Goal: Task Accomplishment & Management: Manage account settings

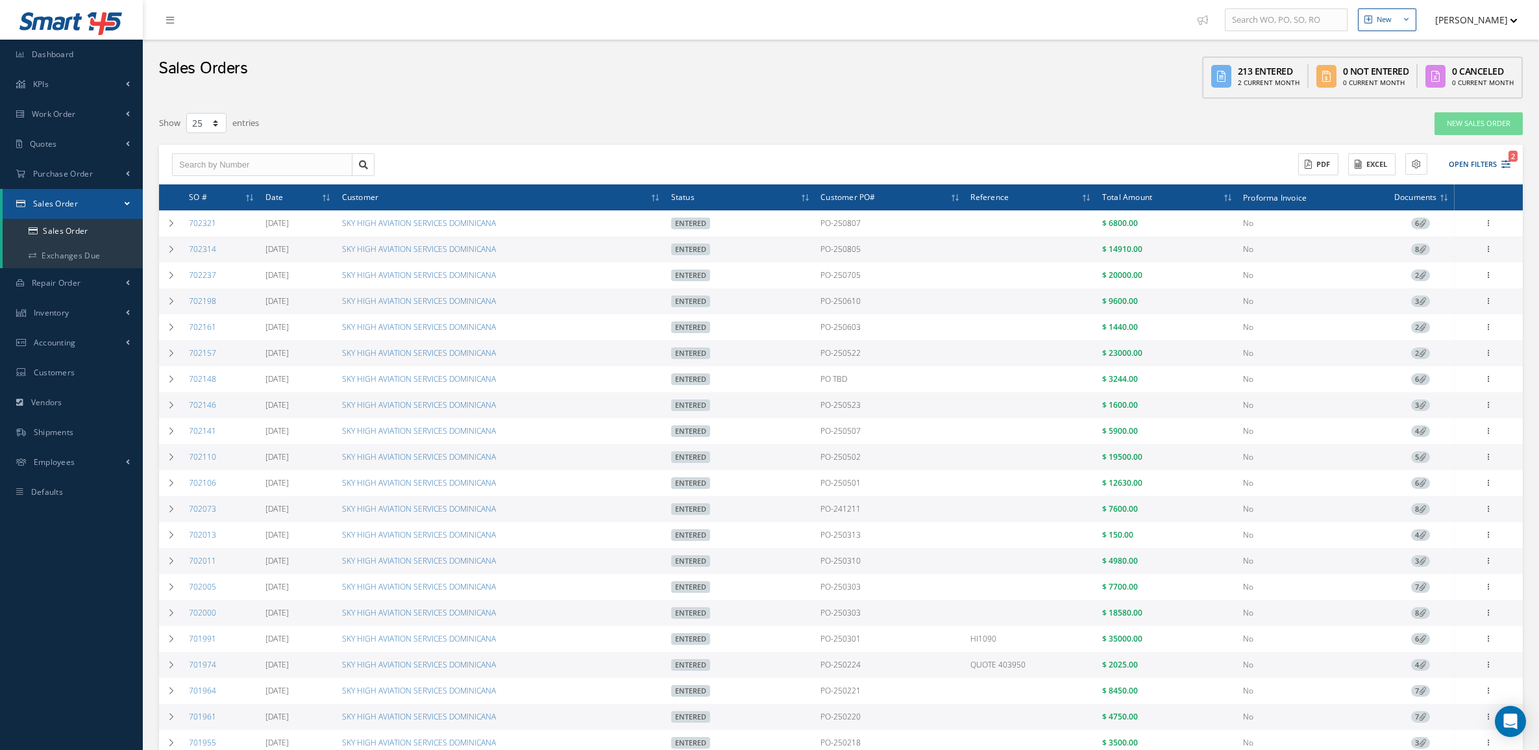
select select "25"
click at [77, 232] on link "Sales Order" at bounding box center [73, 231] width 140 height 25
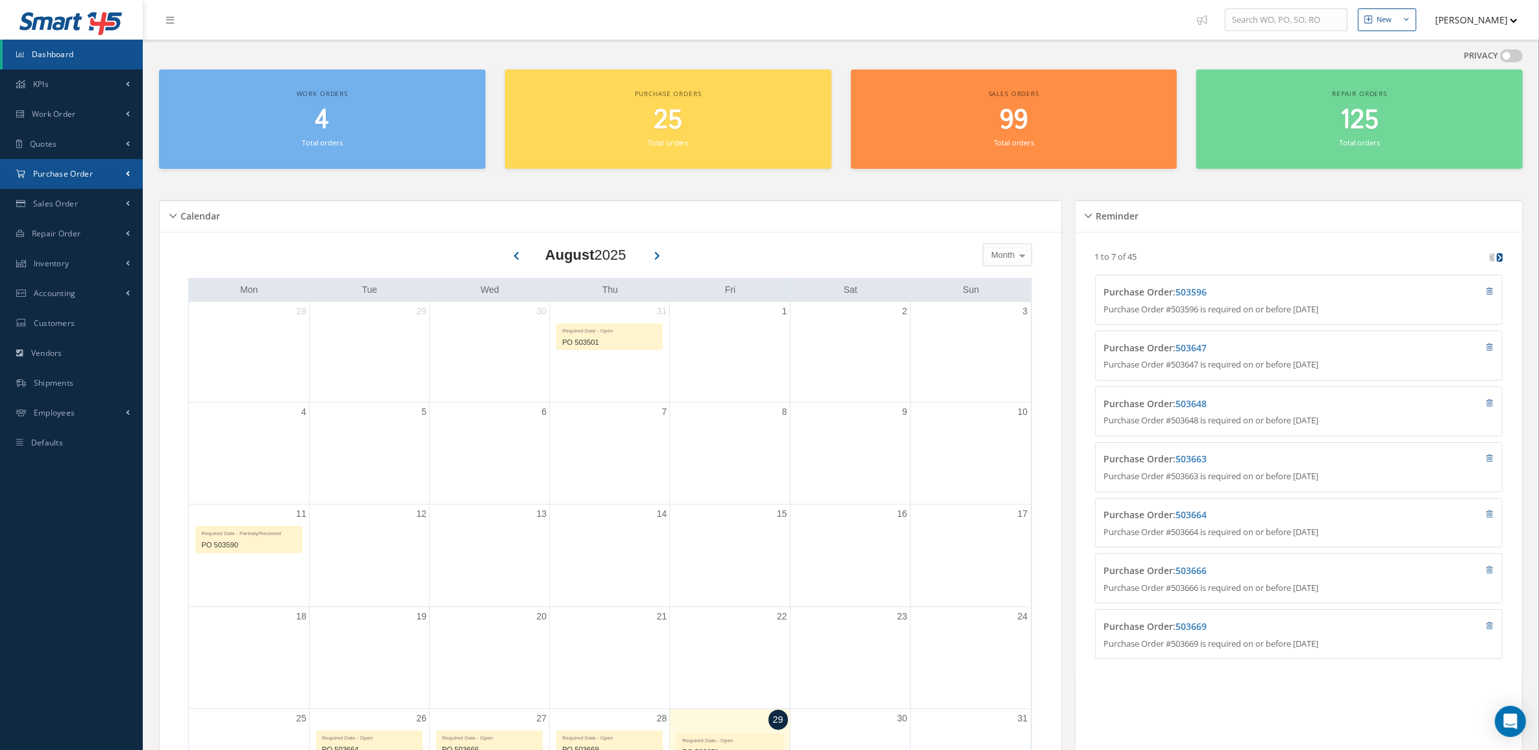
click at [39, 179] on span "Purchase Order" at bounding box center [63, 173] width 60 height 11
click at [49, 199] on a=1&status_id=2&status_id=3&status_id=5&collapsedFilters"] "Purchase Orders" at bounding box center [73, 201] width 140 height 25
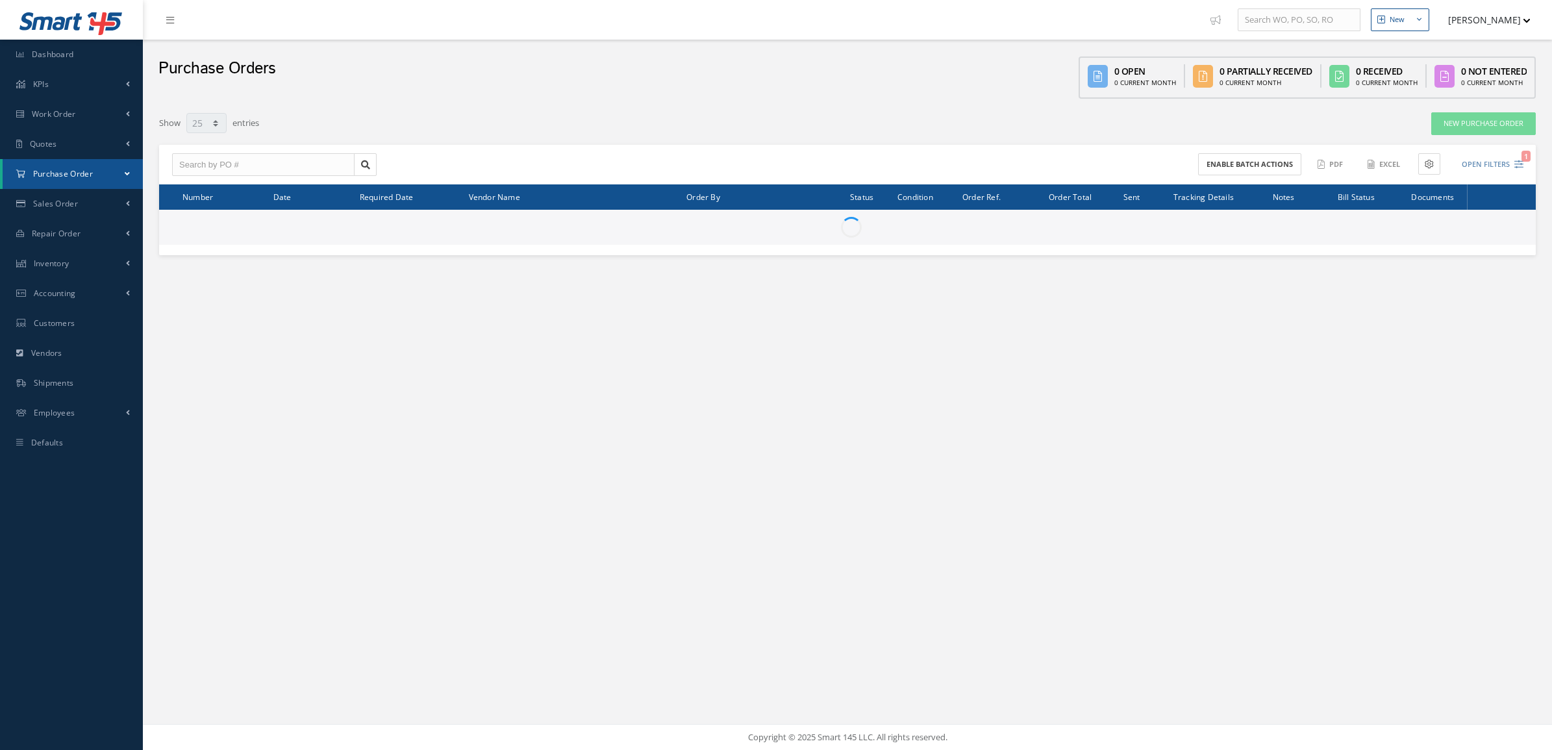
select select "25"
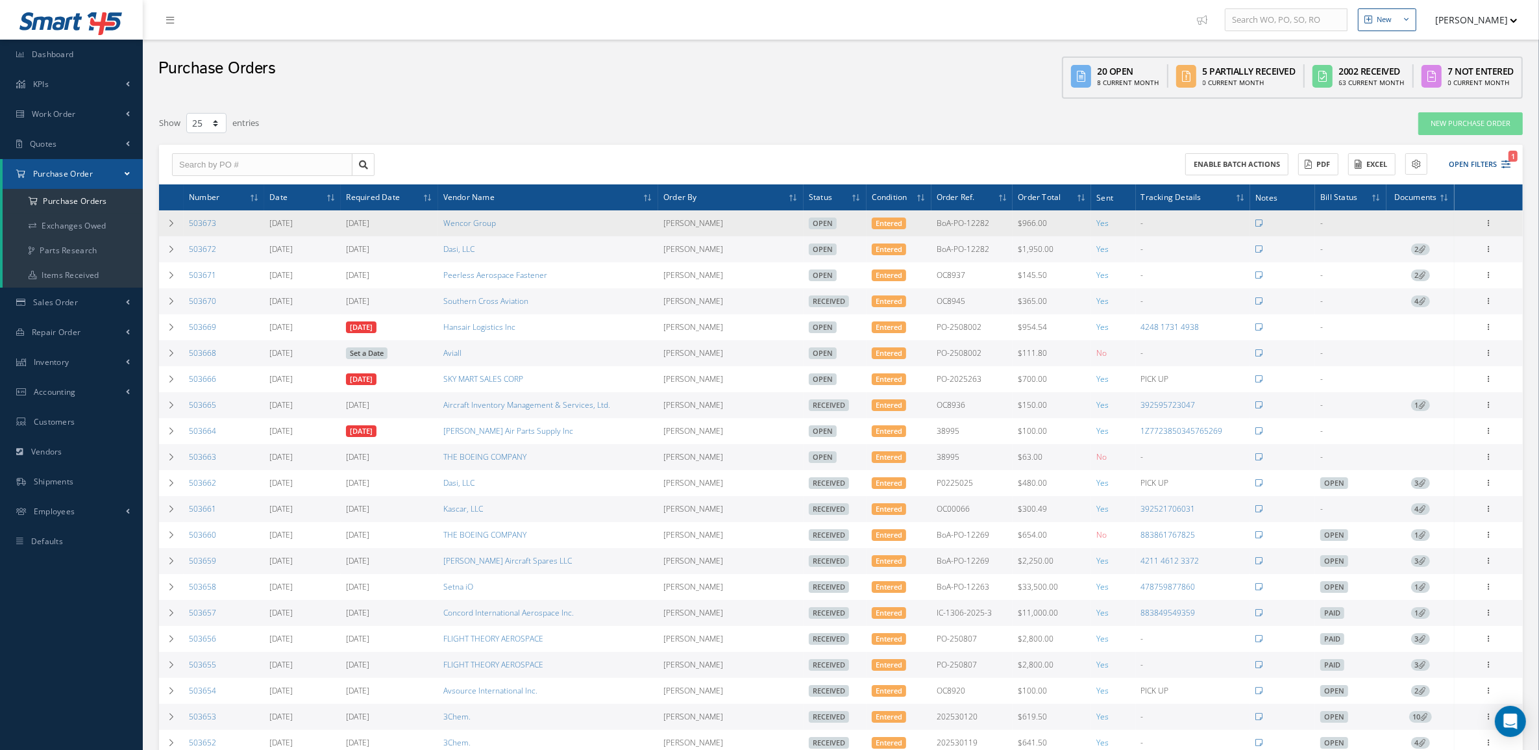
drag, startPoint x: 991, startPoint y: 224, endPoint x: 937, endPoint y: 219, distance: 54.8
click at [937, 219] on td "BoA-PO-12282" at bounding box center [973, 223] width 82 height 26
copy td "BoA-PO-12282"
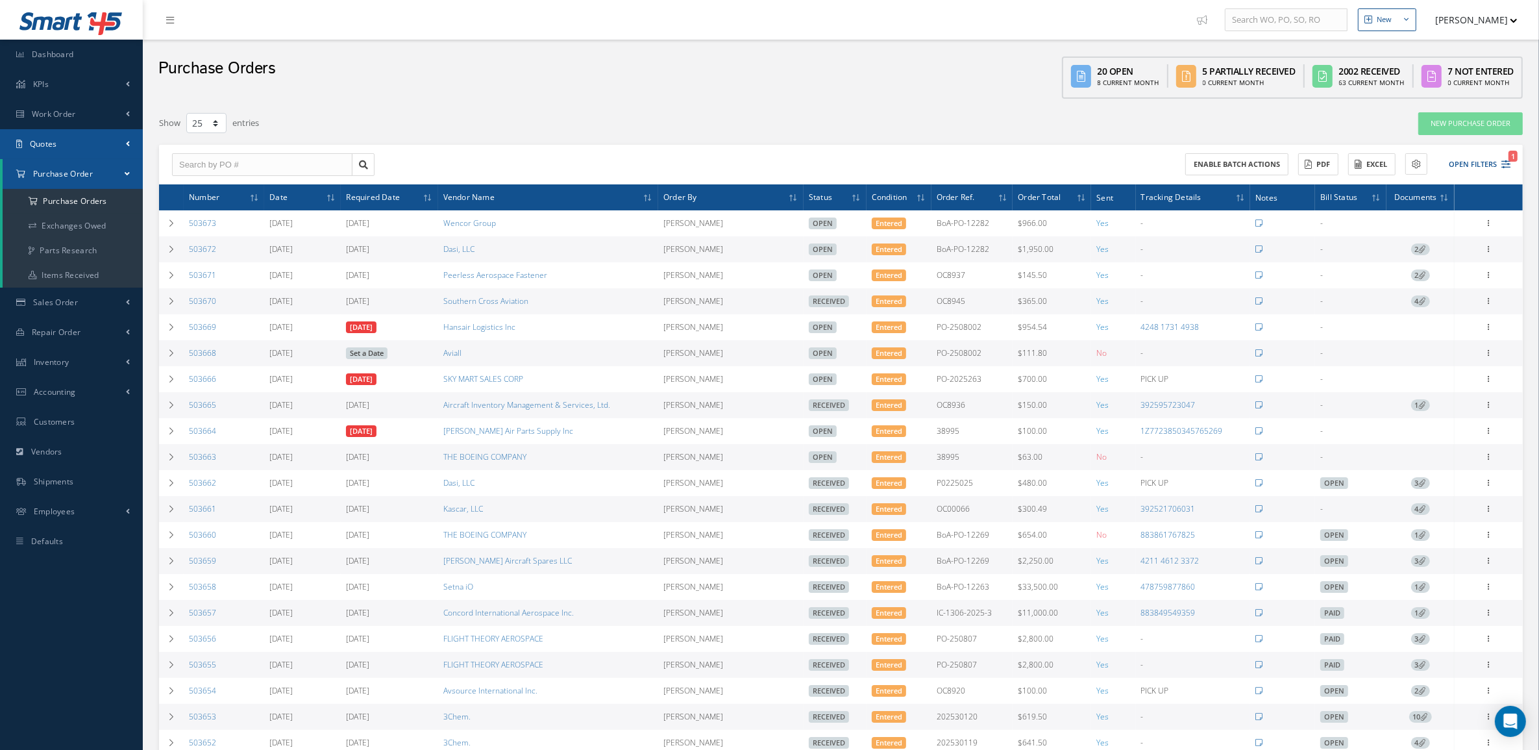
click at [47, 138] on span "Quotes" at bounding box center [43, 143] width 27 height 11
click at [59, 167] on link "Customers Quotes" at bounding box center [74, 171] width 143 height 25
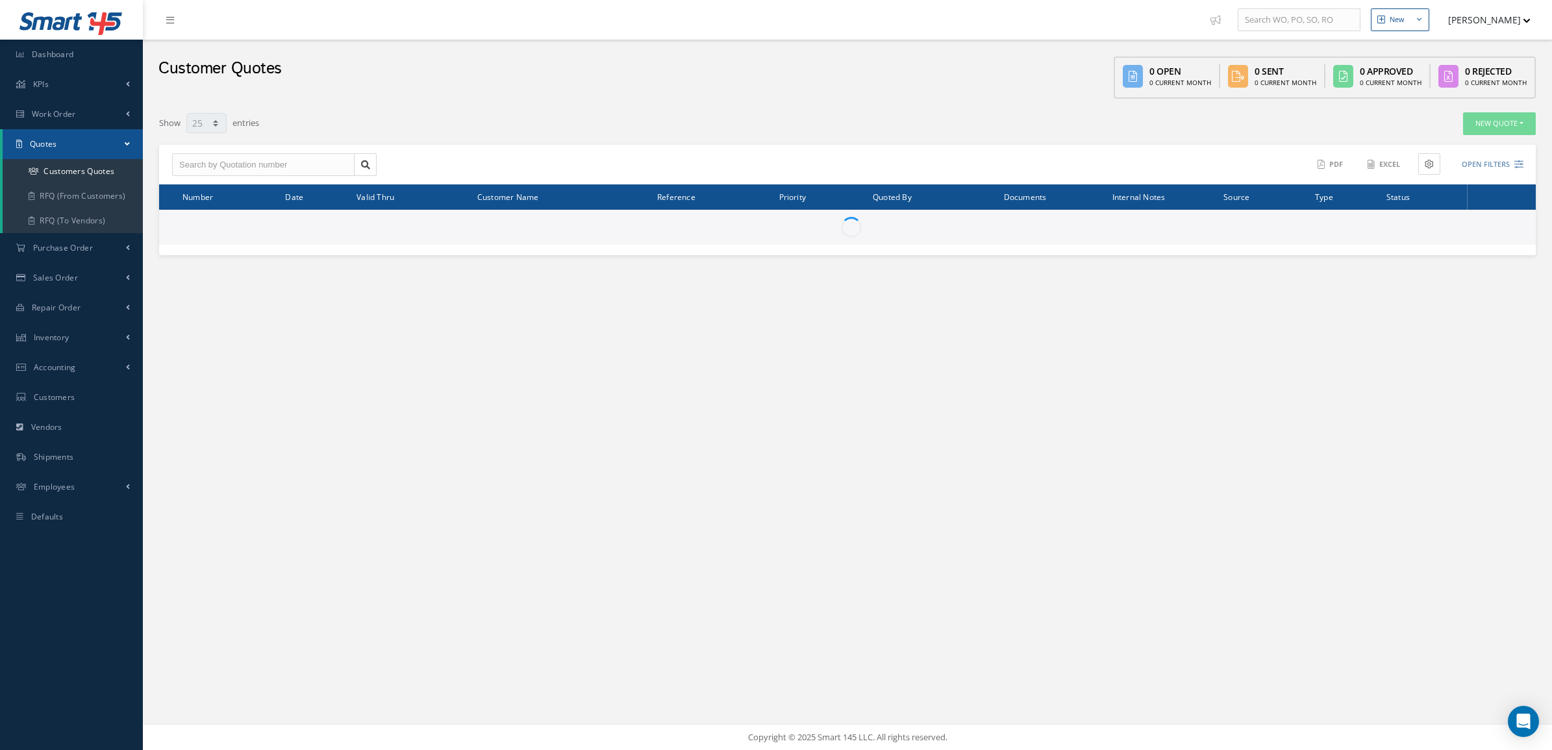
select select "25"
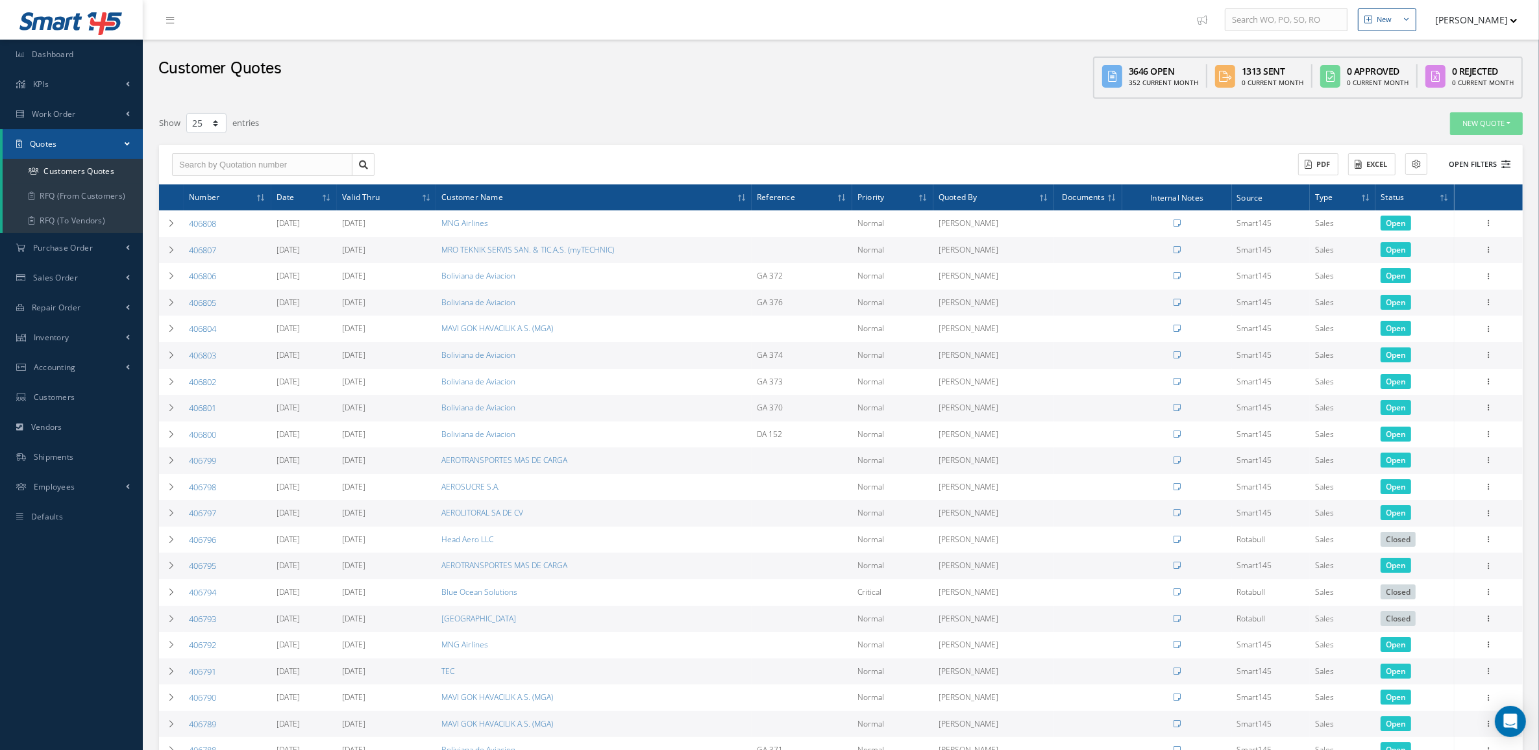
click at [1499, 158] on button "Open Filters" at bounding box center [1474, 164] width 73 height 21
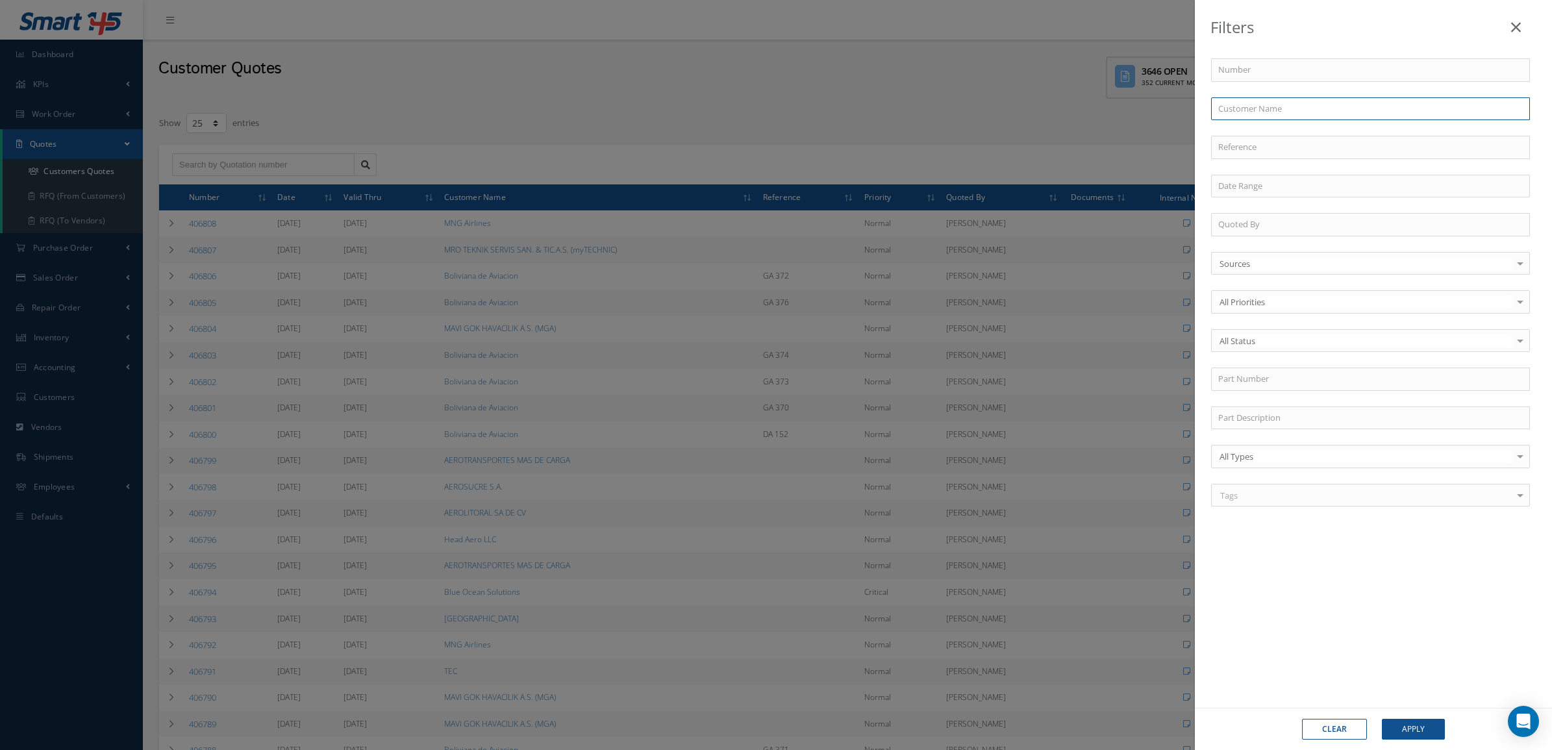
click at [1314, 103] on input "text" at bounding box center [1370, 108] width 319 height 23
click at [1261, 382] on input "text" at bounding box center [1370, 378] width 319 height 23
paste input "389A20629"
type input "389A20629"
click at [1258, 406] on span "389A20629" at bounding box center [1239, 402] width 42 height 12
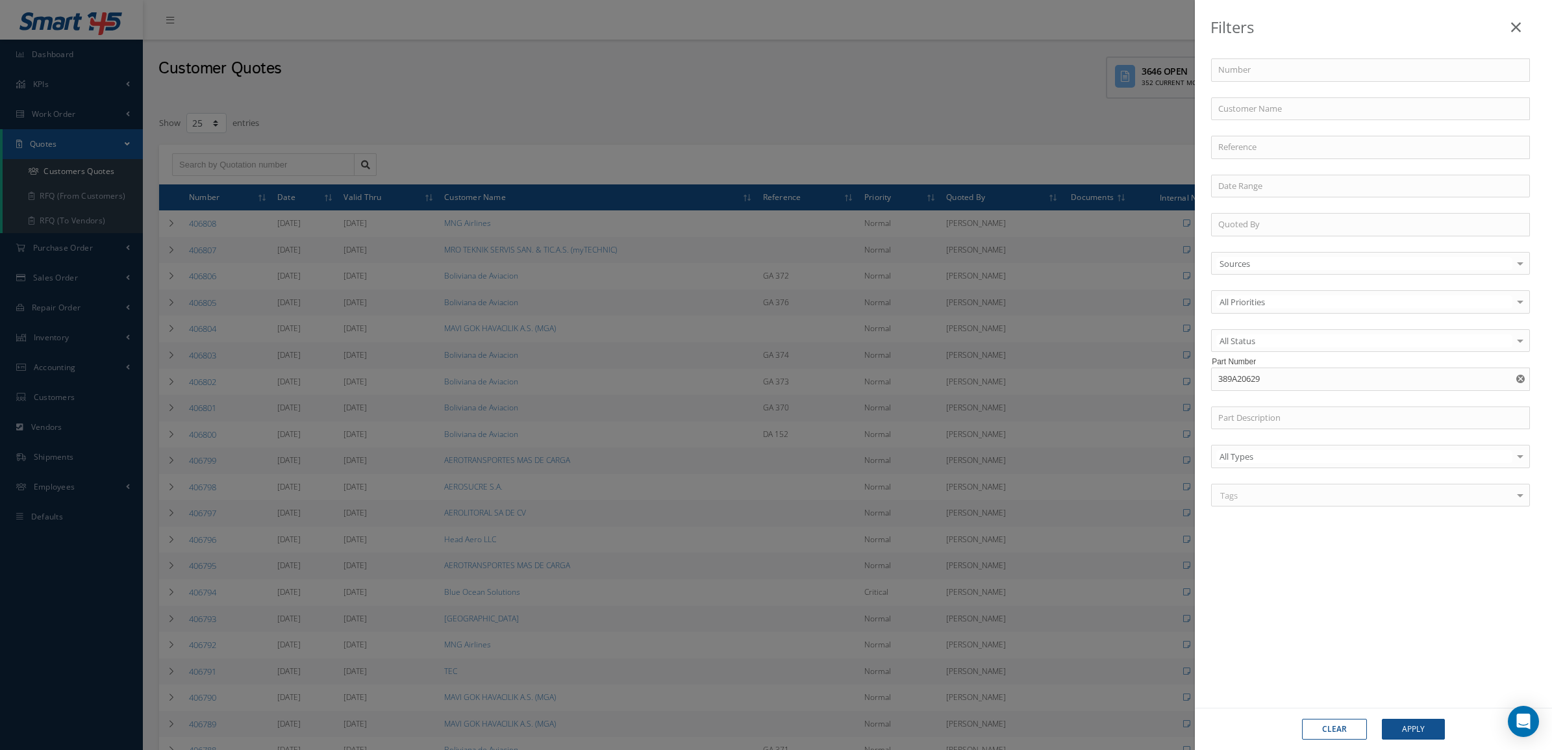
click at [1412, 716] on div "Clear Apply" at bounding box center [1373, 729] width 357 height 42
click at [1407, 721] on button "Apply" at bounding box center [1413, 729] width 63 height 21
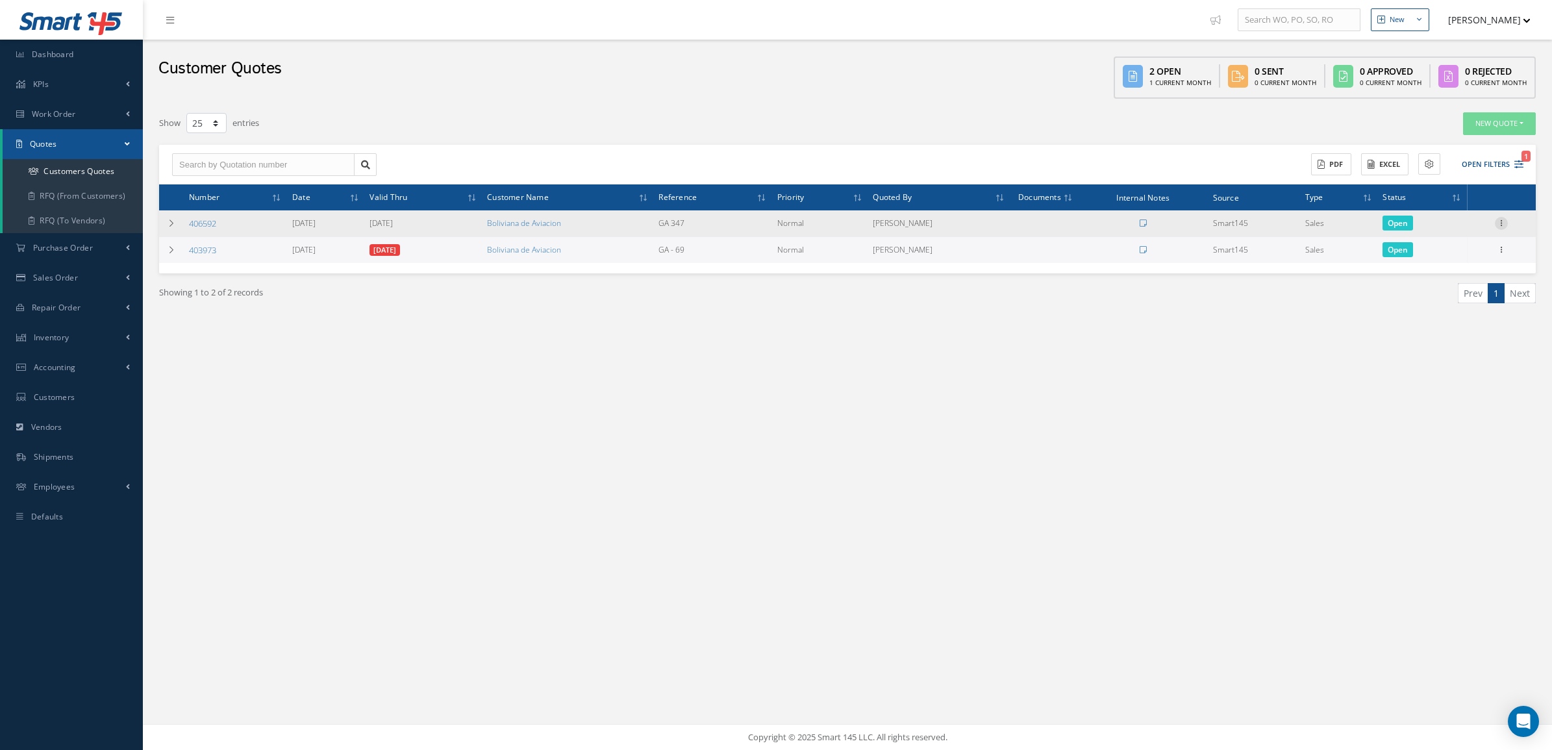
click at [1506, 223] on icon at bounding box center [1501, 222] width 13 height 10
click at [1440, 303] on link "Convert to Sales Order" at bounding box center [1441, 303] width 103 height 27
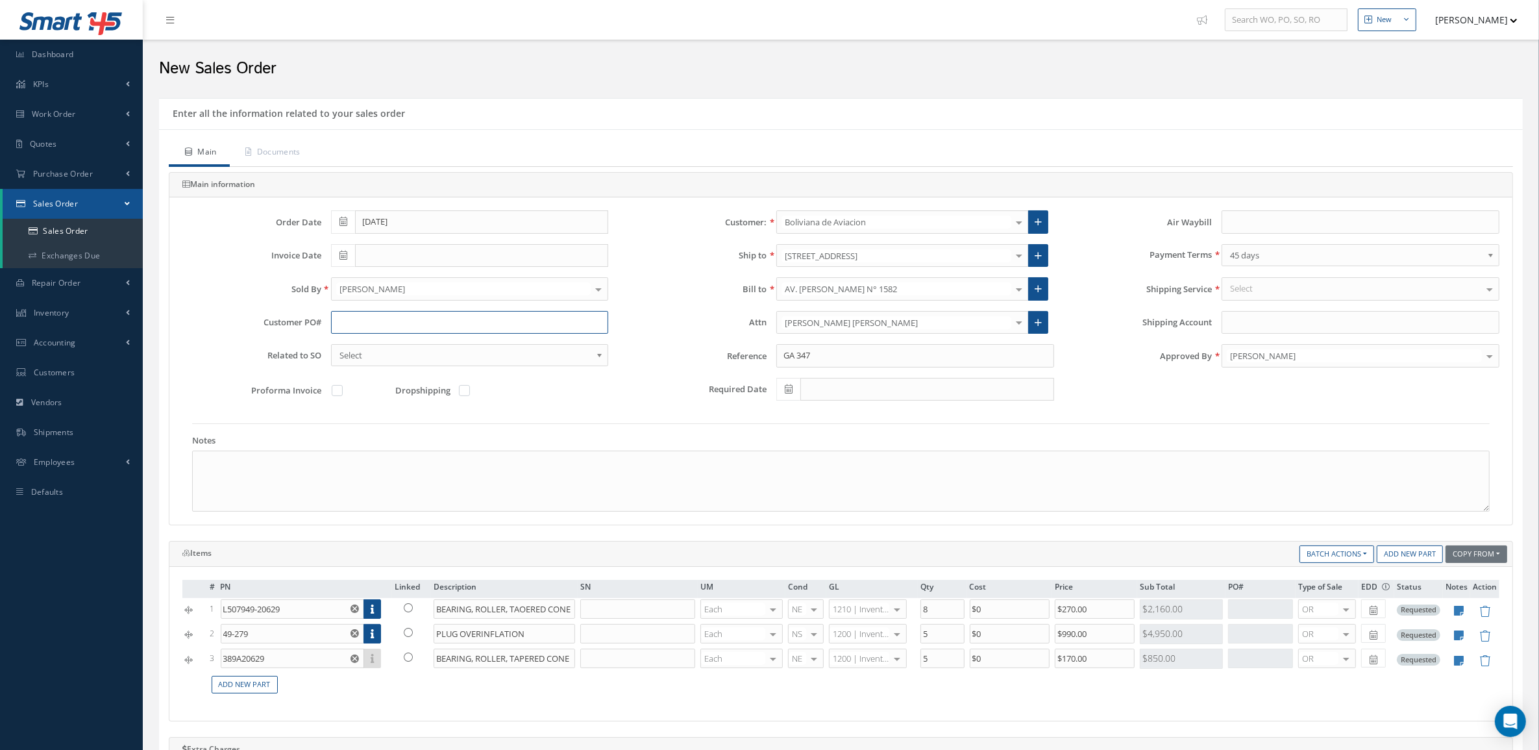
click at [414, 323] on input "text" at bounding box center [470, 322] width 278 height 23
paste input "BoA-PO-12282"
type input "BoA-PO-12282"
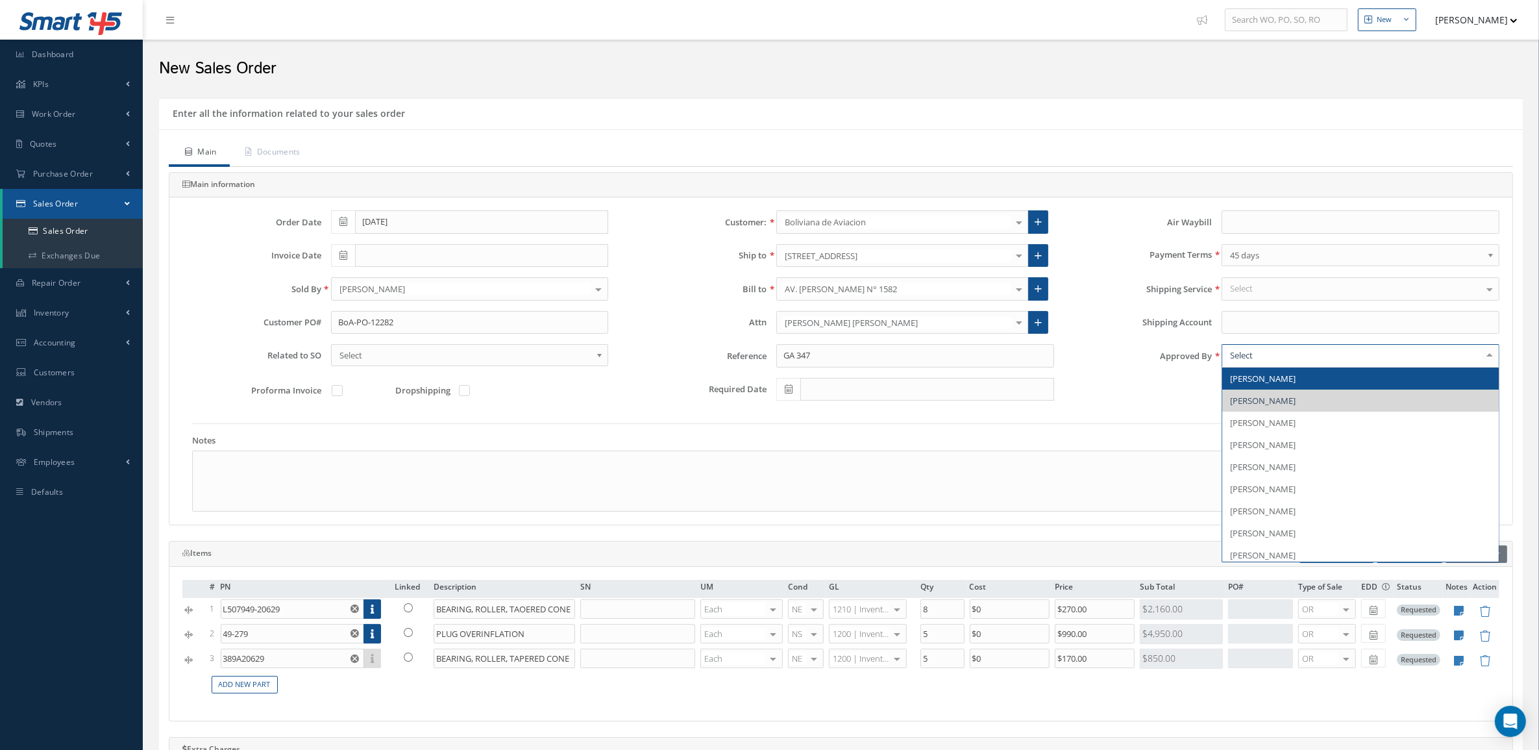
type input ","
type input "MA"
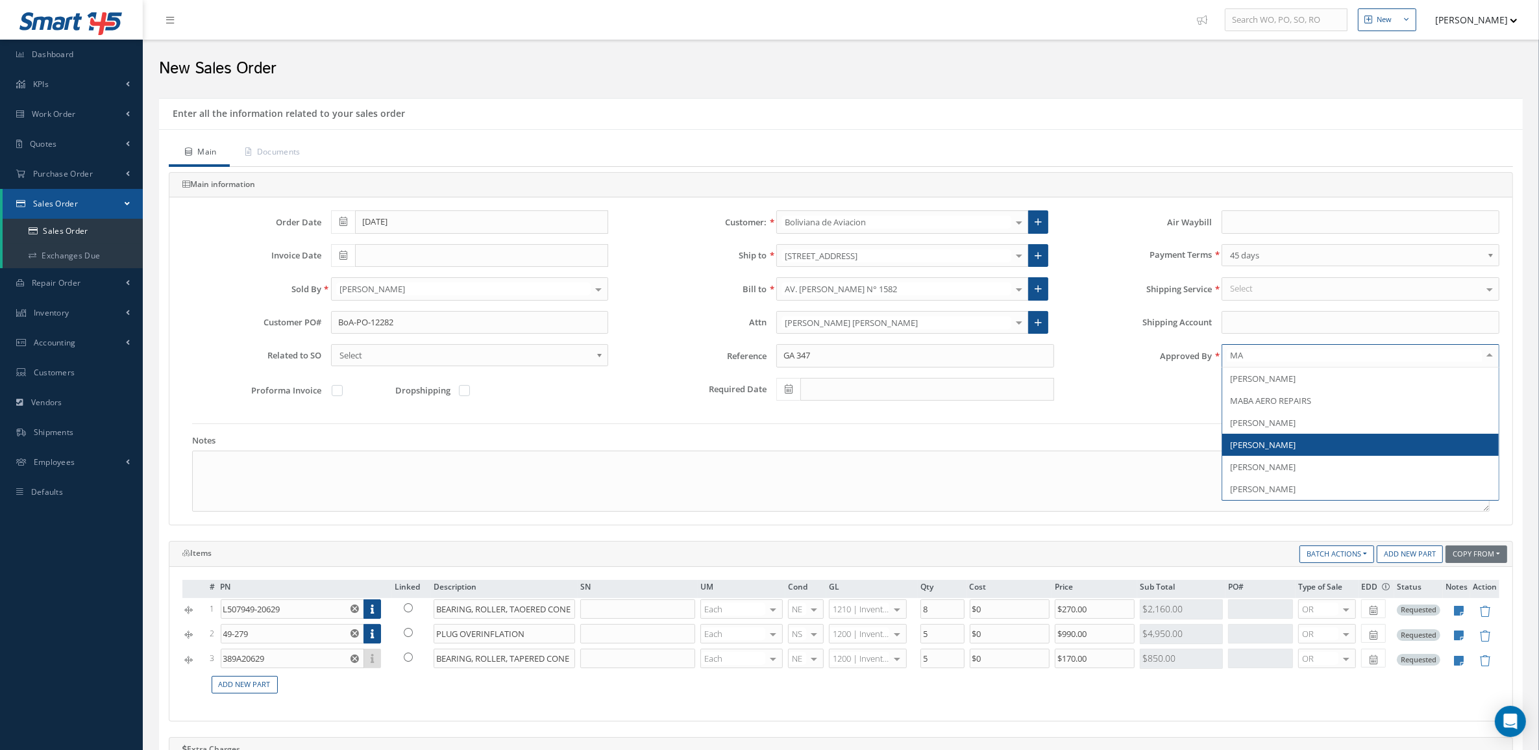
click at [1274, 439] on span "[PERSON_NAME]" at bounding box center [1361, 445] width 277 height 22
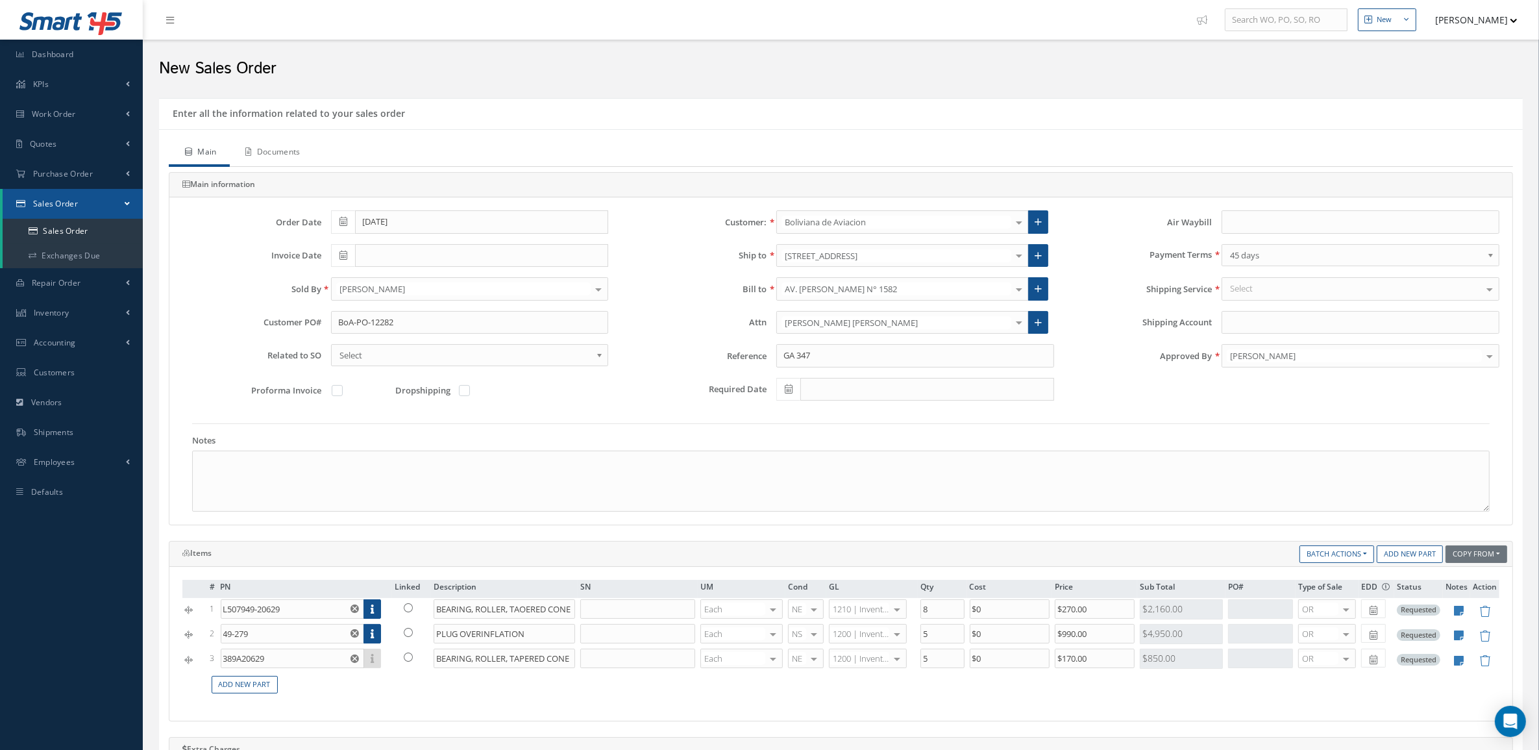
click at [288, 159] on link "Documents" at bounding box center [272, 153] width 84 height 27
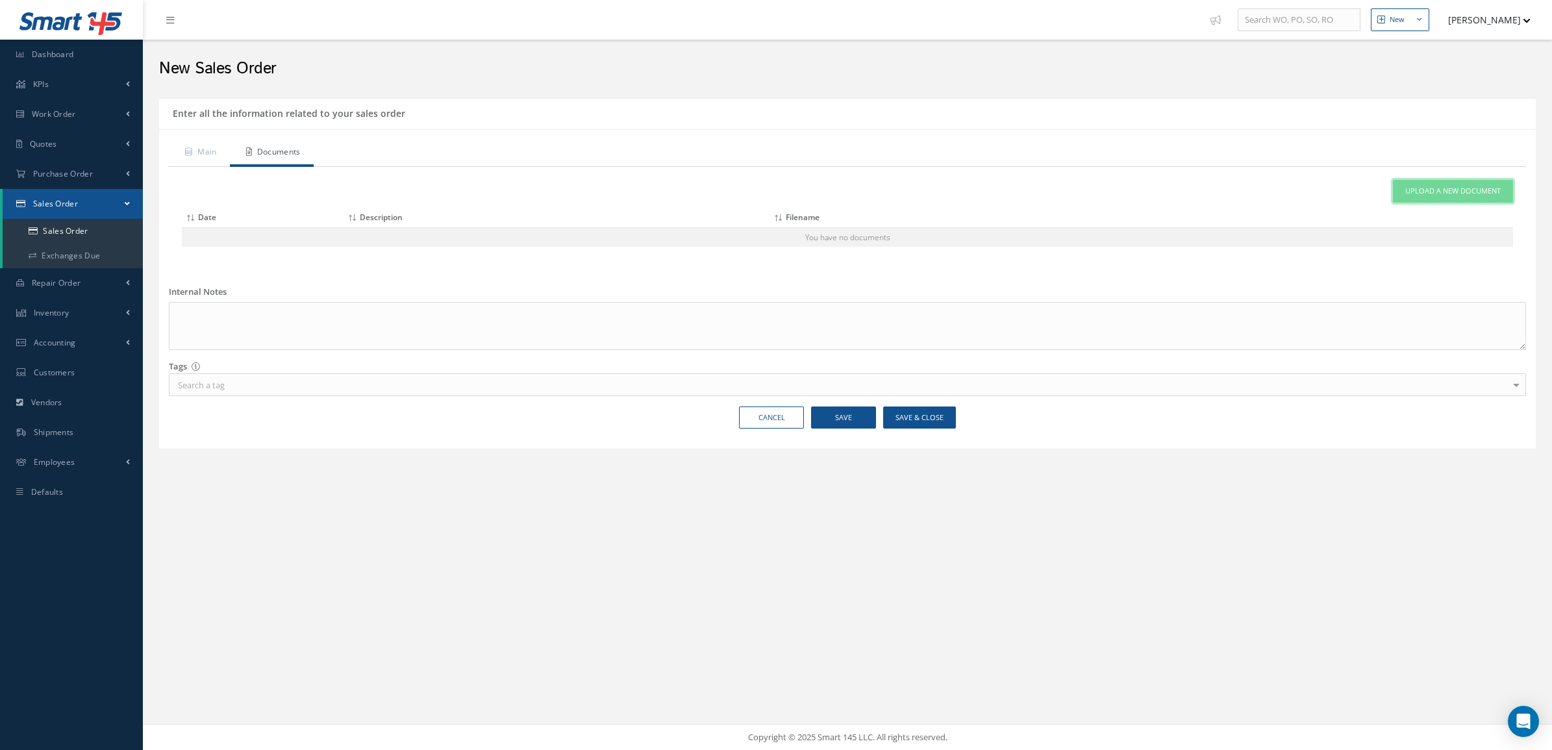
click at [1406, 199] on link "Upload a New Document" at bounding box center [1453, 191] width 120 height 23
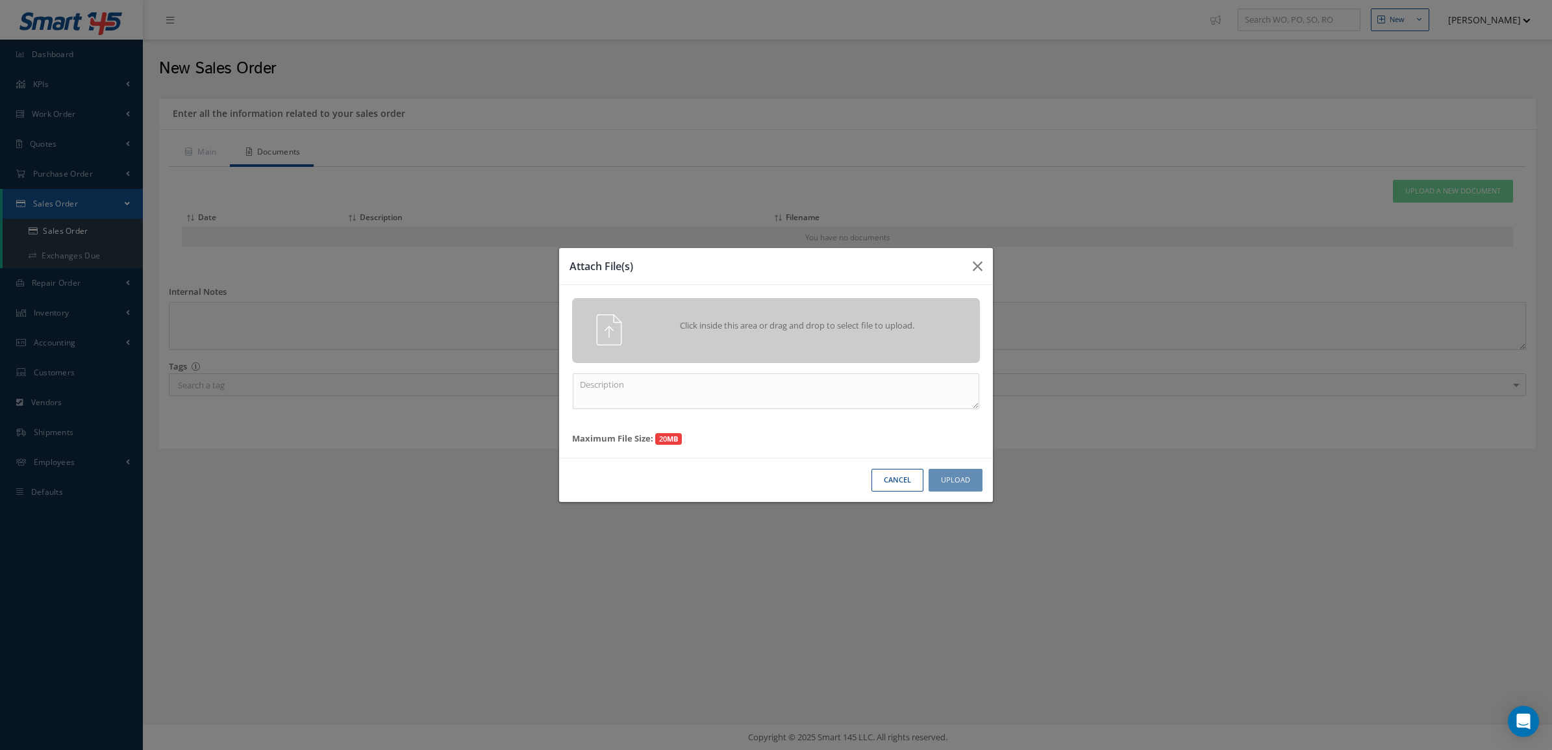
click at [849, 314] on div "Click inside this area or drag and drop to select file to upload." at bounding box center [794, 327] width 321 height 26
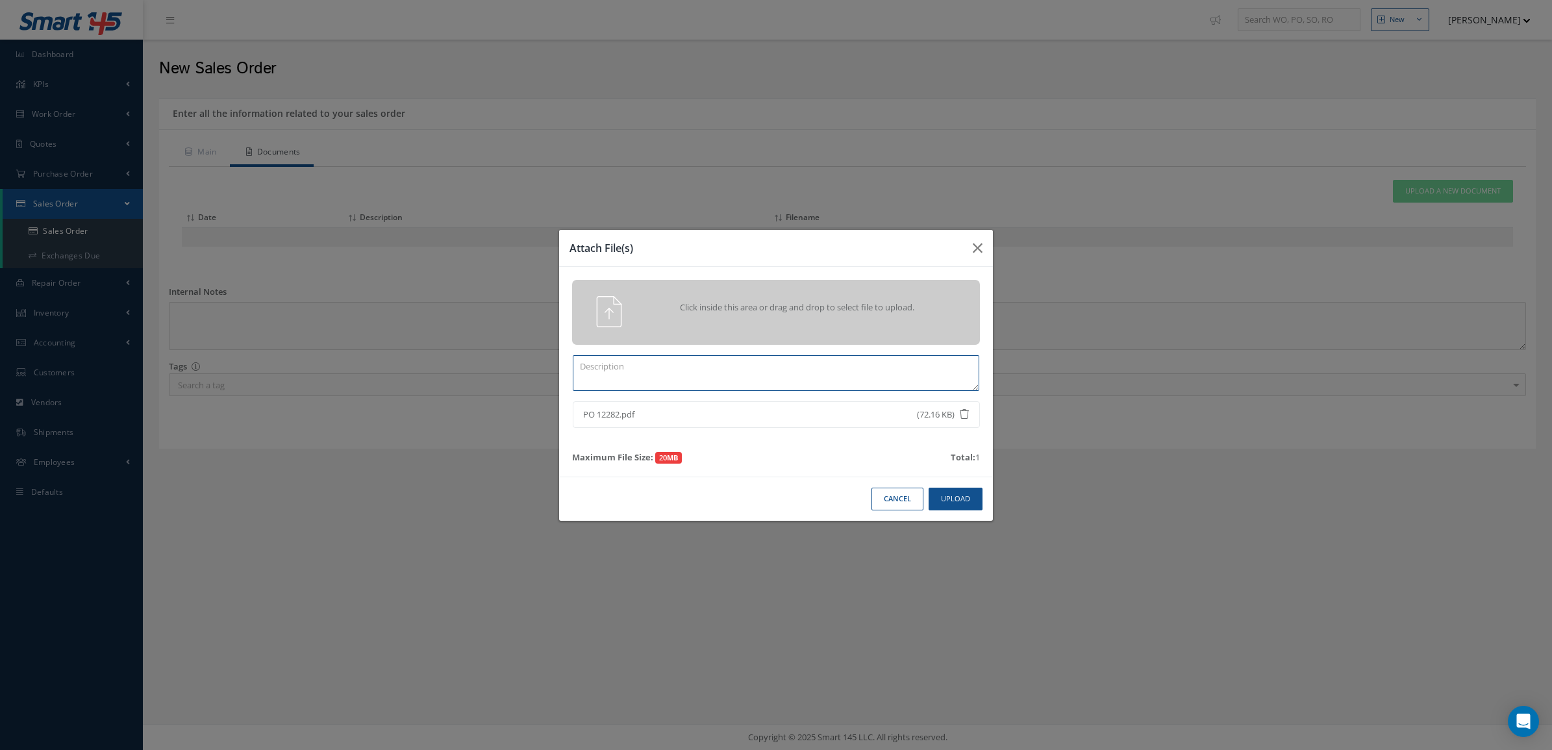
click at [943, 358] on textarea at bounding box center [776, 373] width 406 height 36
type textarea "PO"
click at [974, 494] on button "Upload" at bounding box center [955, 499] width 54 height 23
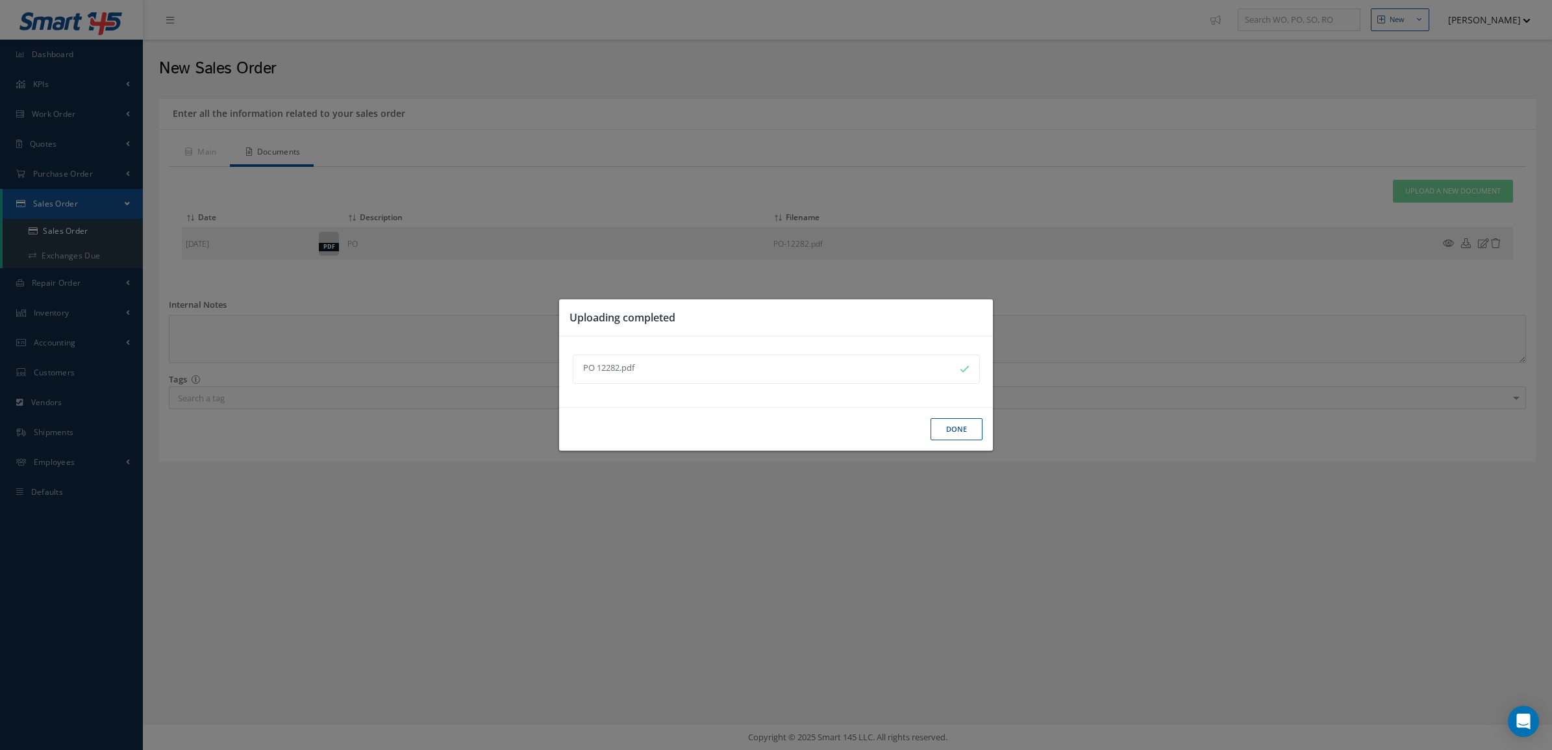
click at [958, 425] on button "Done" at bounding box center [956, 429] width 52 height 23
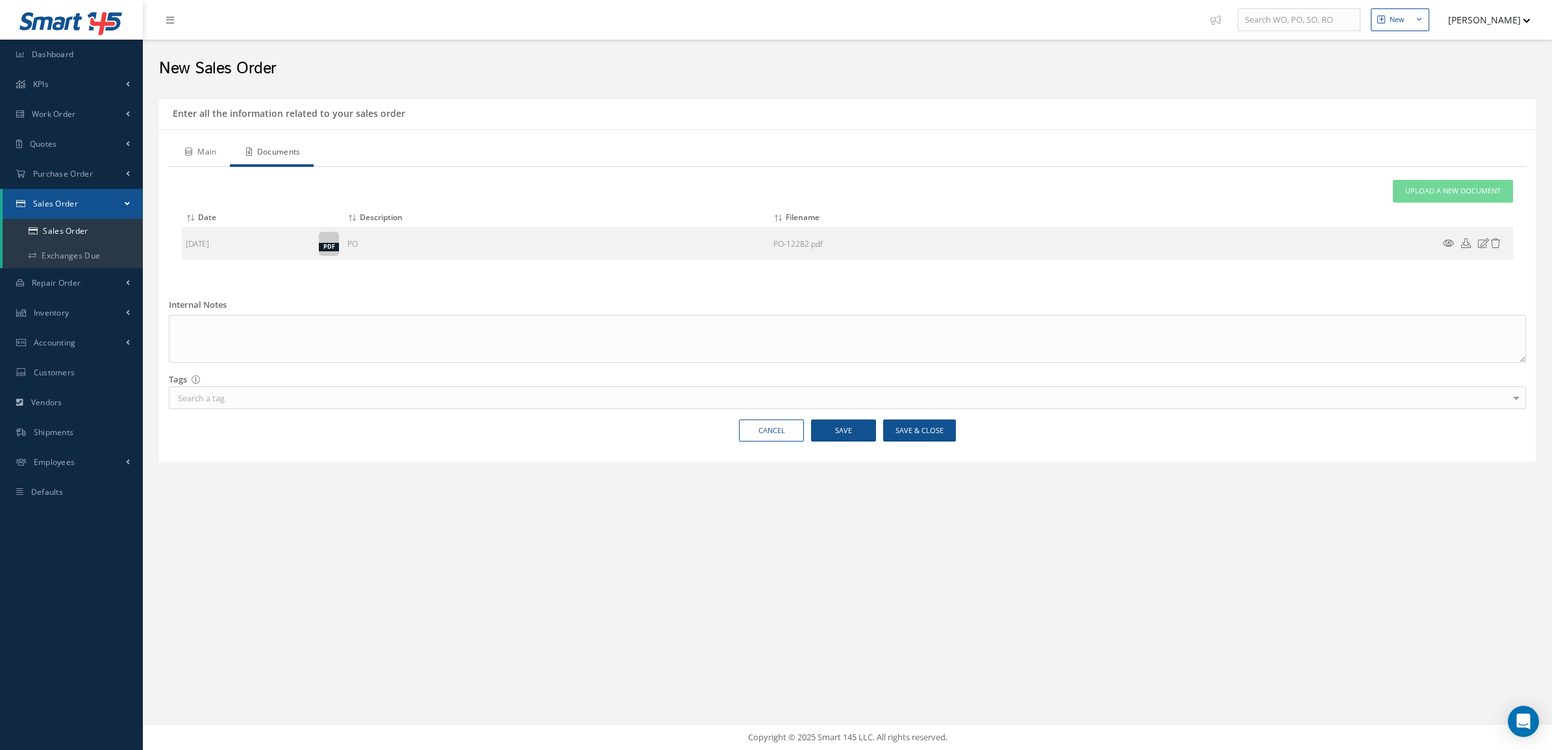
click at [186, 153] on icon at bounding box center [188, 152] width 7 height 8
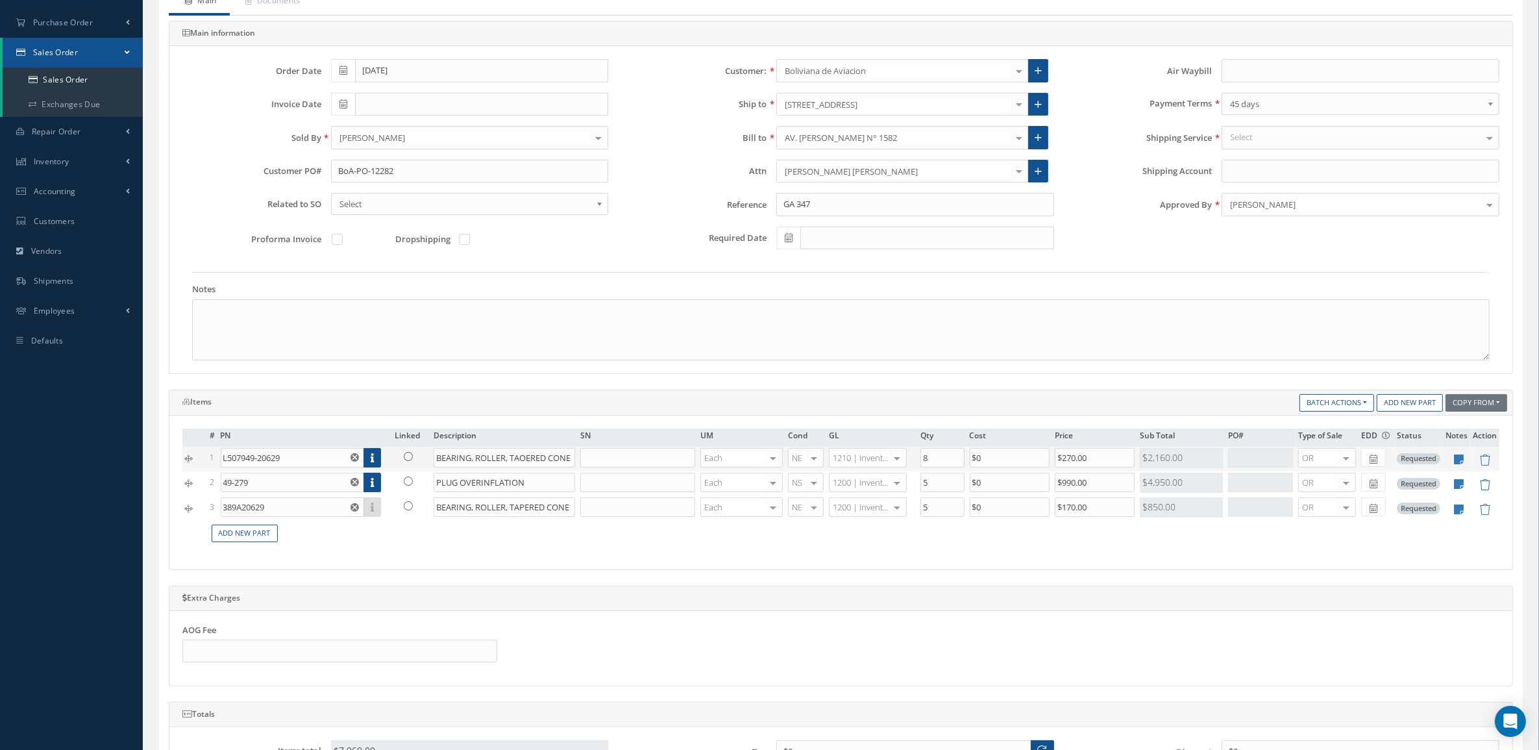
scroll to position [162, 0]
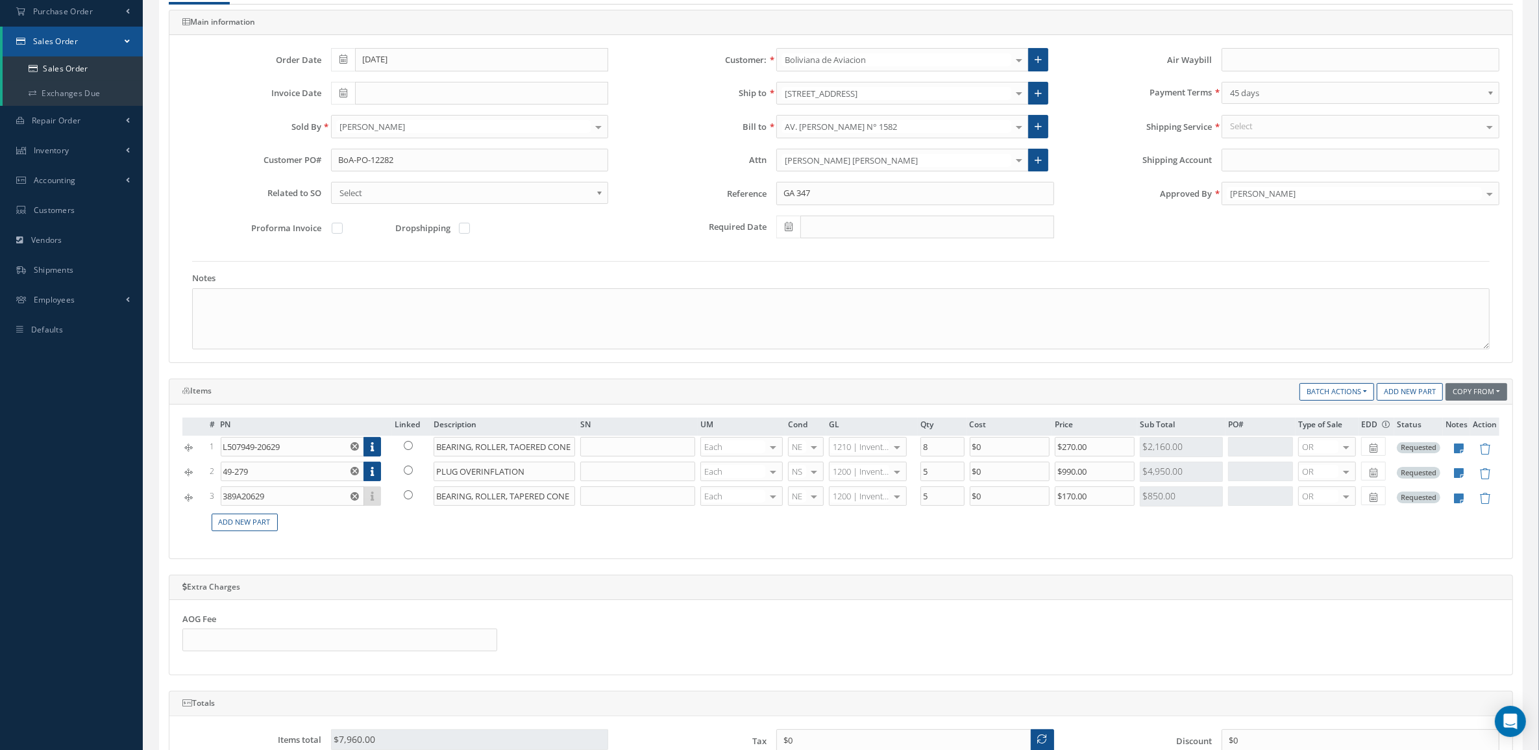
click at [410, 443] on icon at bounding box center [408, 445] width 9 height 9
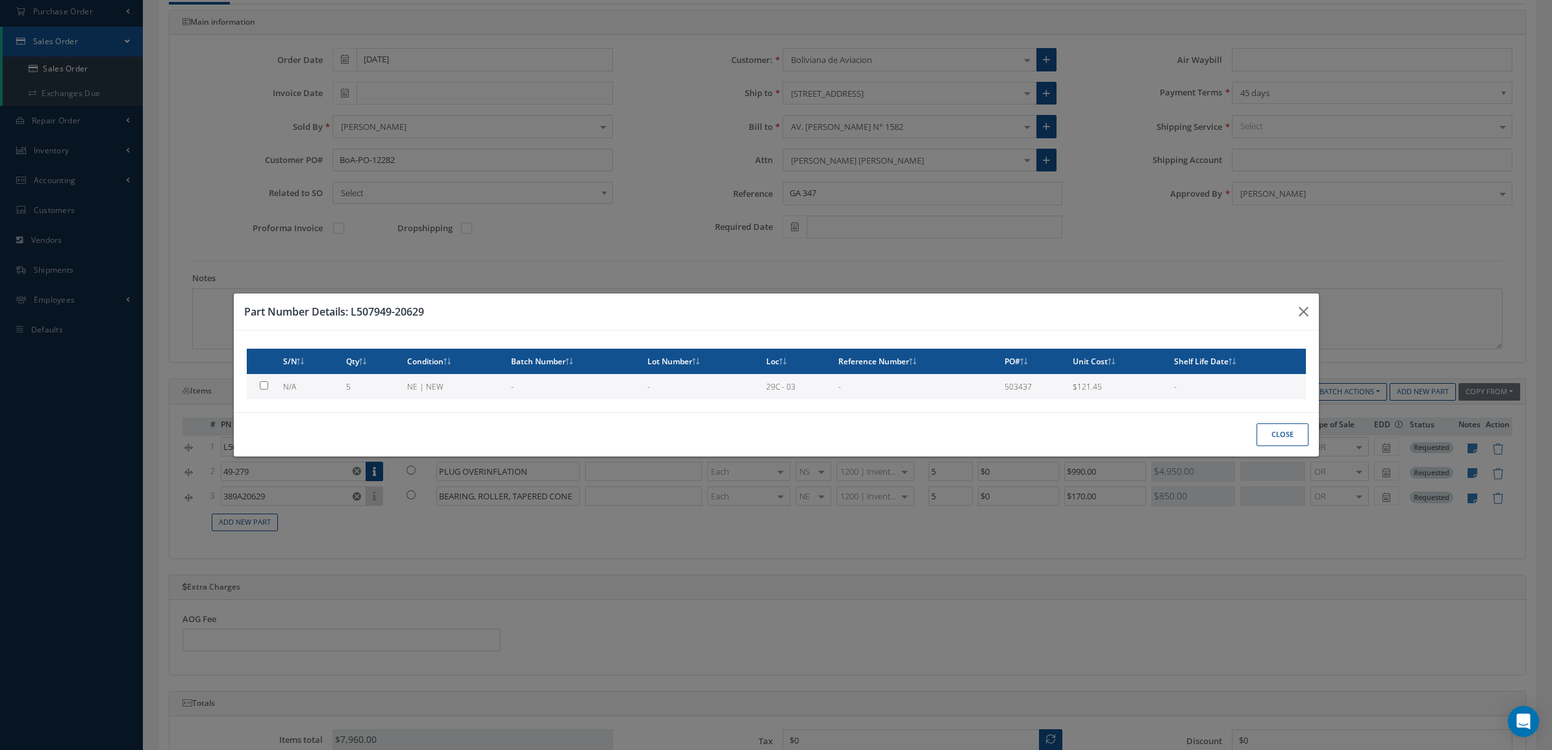
click at [433, 385] on td "NE | NEW" at bounding box center [454, 386] width 104 height 25
type input "$121.45"
click at [1279, 432] on button "Close" at bounding box center [1282, 434] width 52 height 23
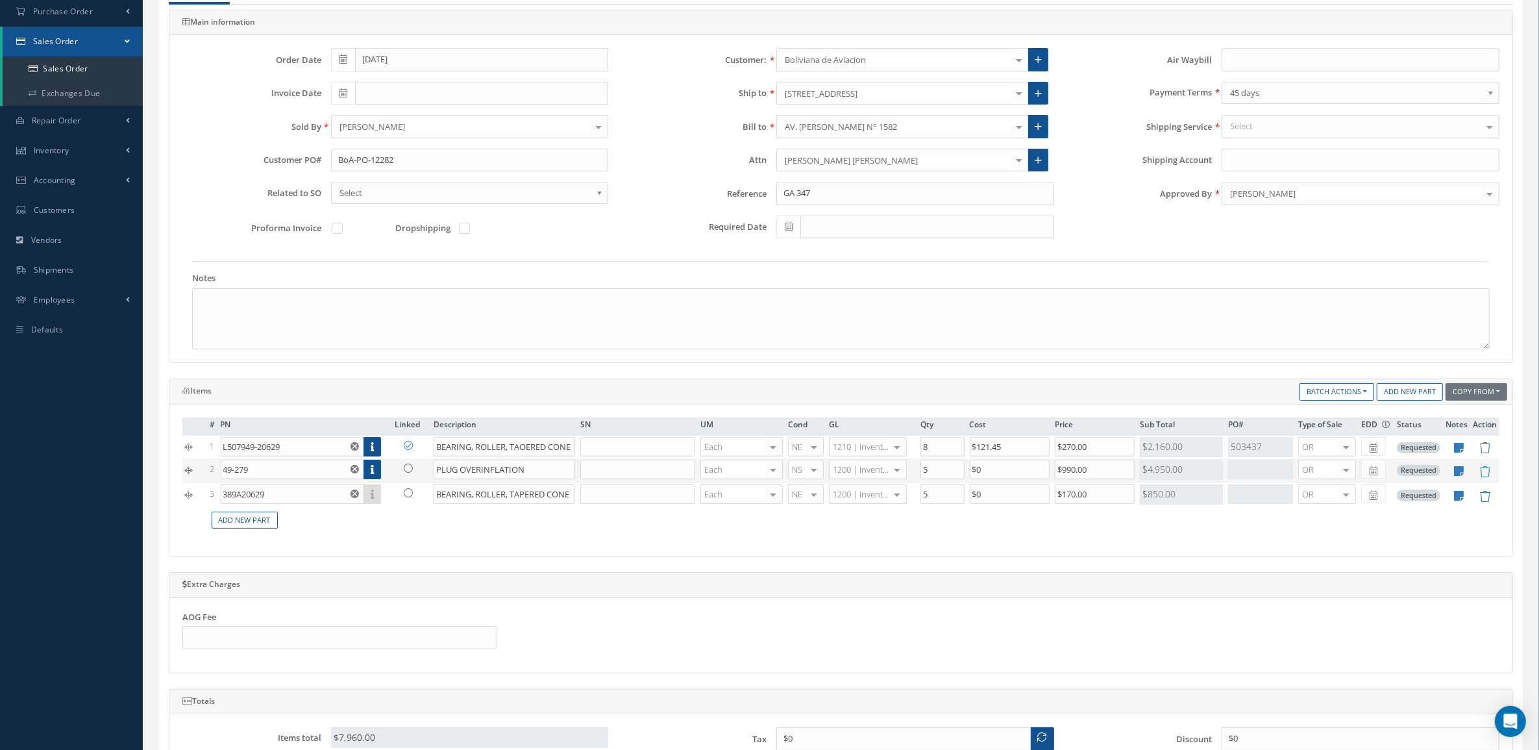
click at [405, 471] on icon at bounding box center [408, 468] width 9 height 9
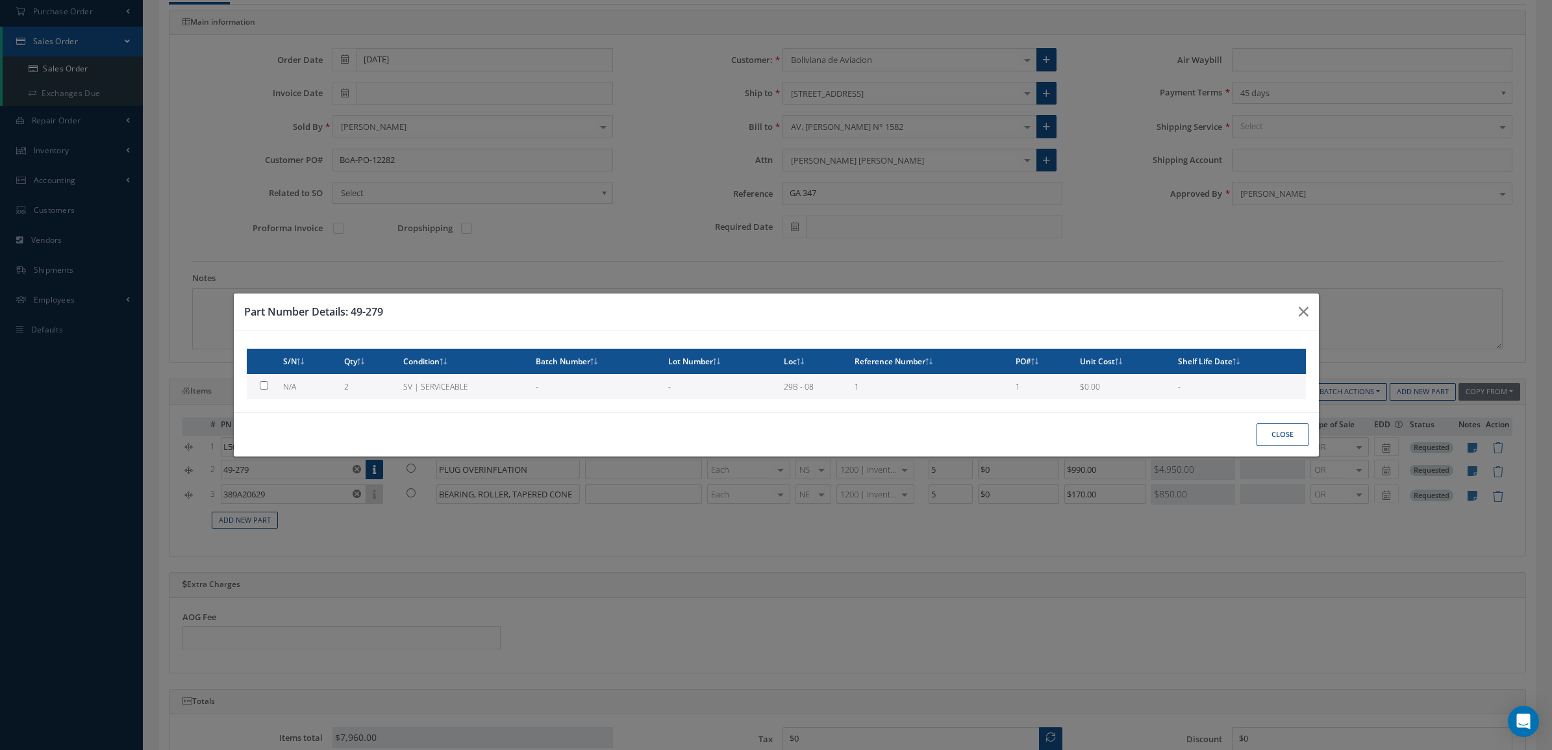
click at [420, 388] on td "SV | SERVICEABLE" at bounding box center [464, 386] width 132 height 25
checkbox input "true"
click at [1275, 434] on button "Close" at bounding box center [1282, 434] width 52 height 23
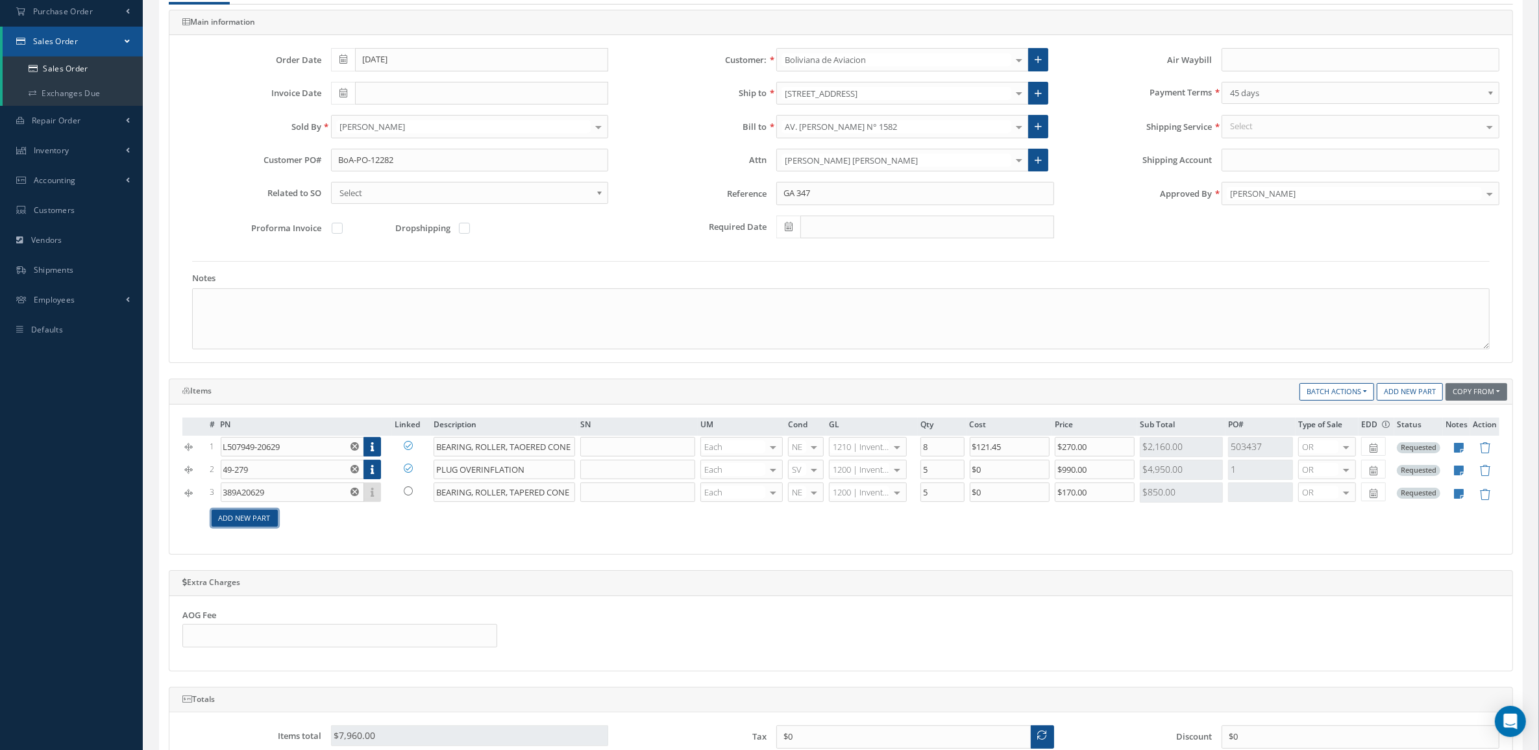
drag, startPoint x: 245, startPoint y: 519, endPoint x: 263, endPoint y: 484, distance: 39.5
click at [244, 518] on link "Add New Part" at bounding box center [245, 519] width 66 height 18
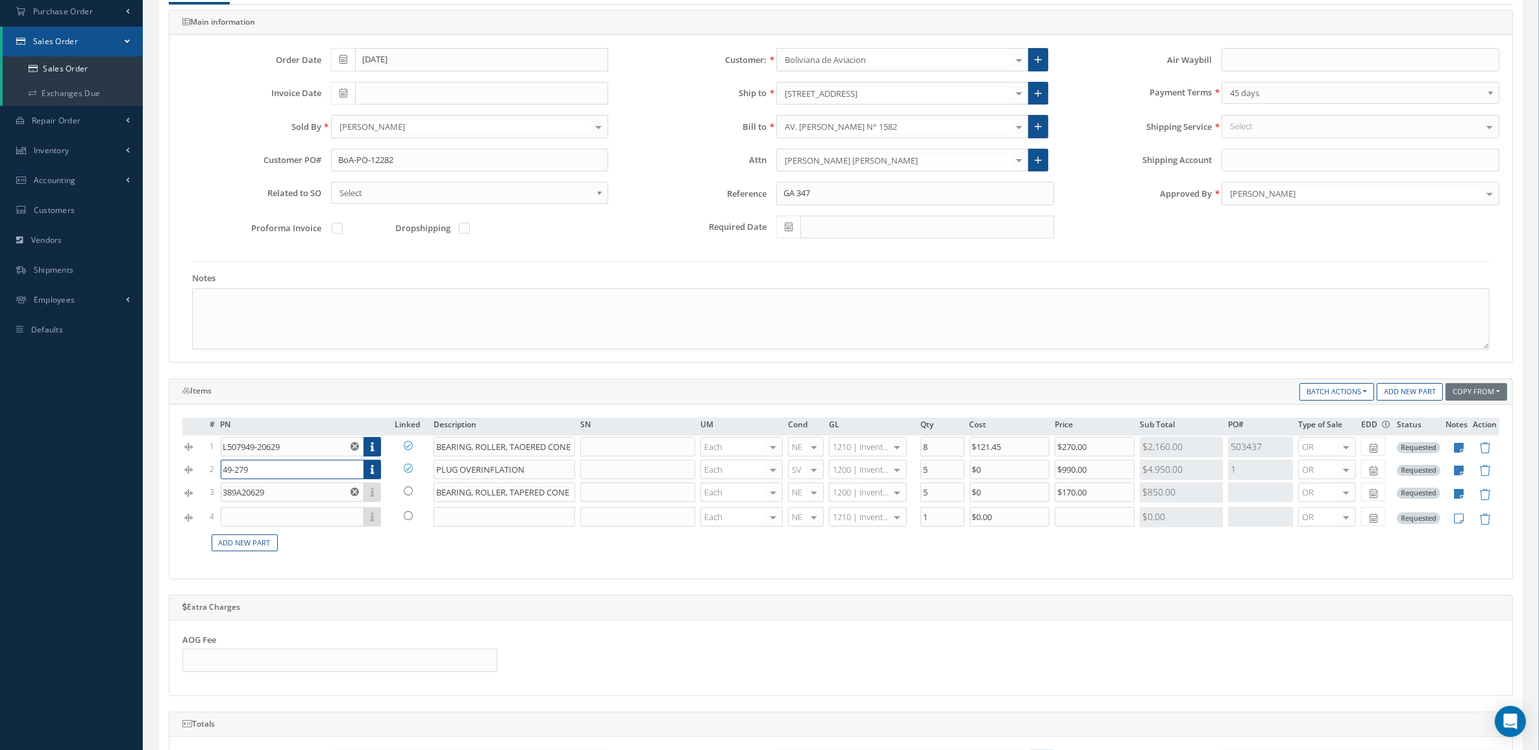
drag, startPoint x: 264, startPoint y: 476, endPoint x: 179, endPoint y: 479, distance: 85.1
click at [179, 479] on div "# PN Linked Description SN UM Cond GL Qty Cost Price Sub Total PO# Type of Sale…" at bounding box center [840, 492] width 1343 height 175
click at [241, 512] on input "text" at bounding box center [292, 516] width 143 height 19
paste input "49-279"
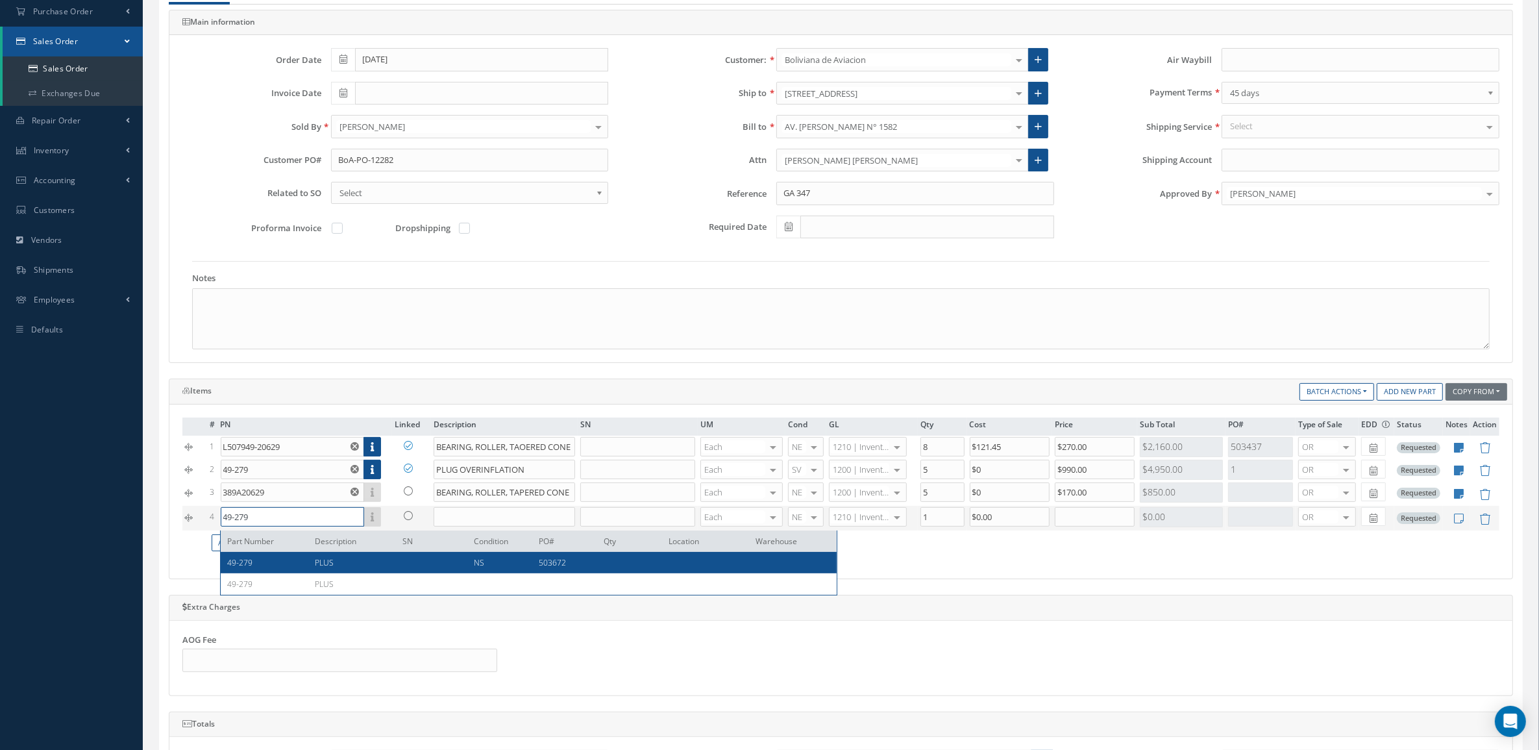
type input "49-279"
click at [390, 562] on div "PLUS" at bounding box center [349, 562] width 88 height 11
type input "PLUS"
type input "$650"
type input "$0"
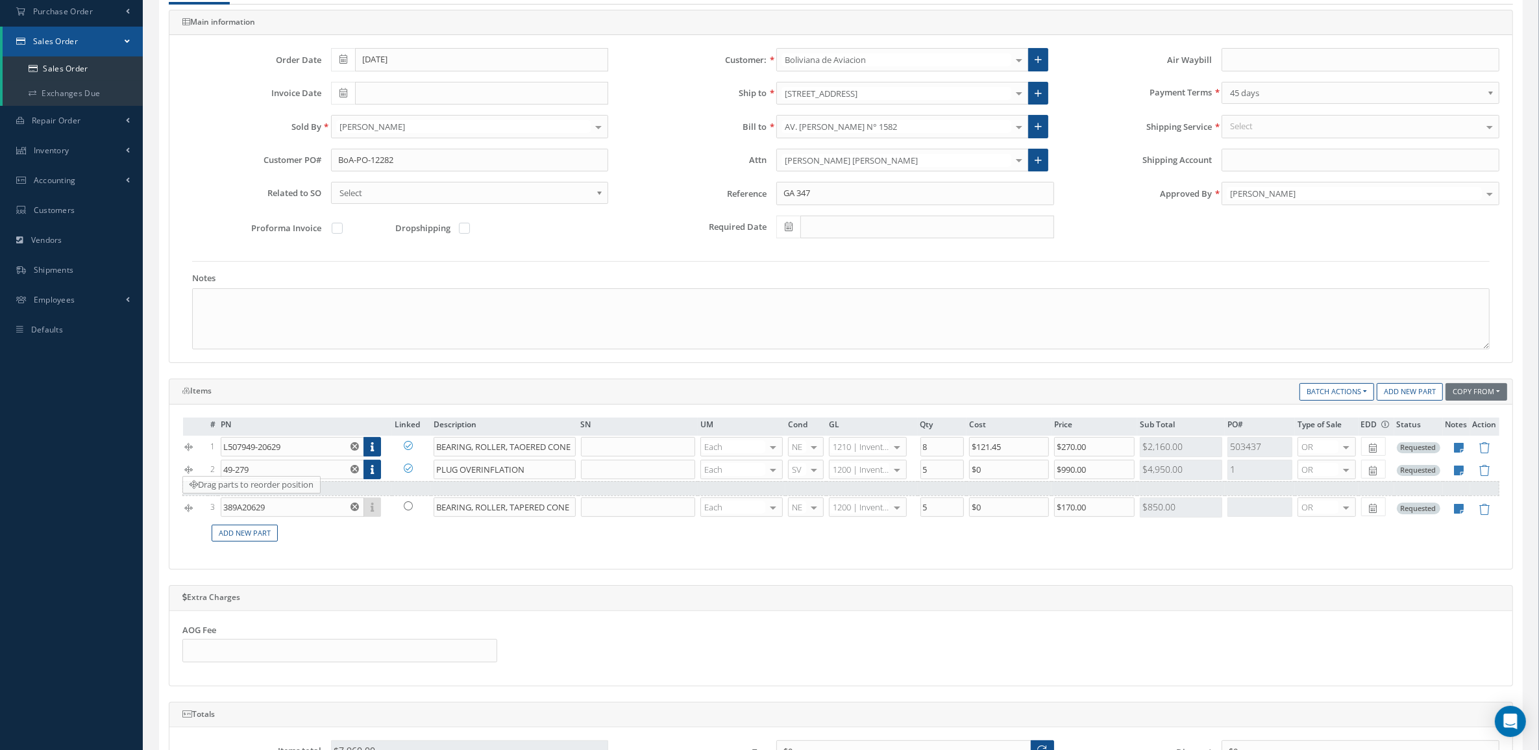
drag, startPoint x: 185, startPoint y: 519, endPoint x: 185, endPoint y: 488, distance: 31.2
type input "49-279"
type input "PLUS"
type input "1"
type input "$650"
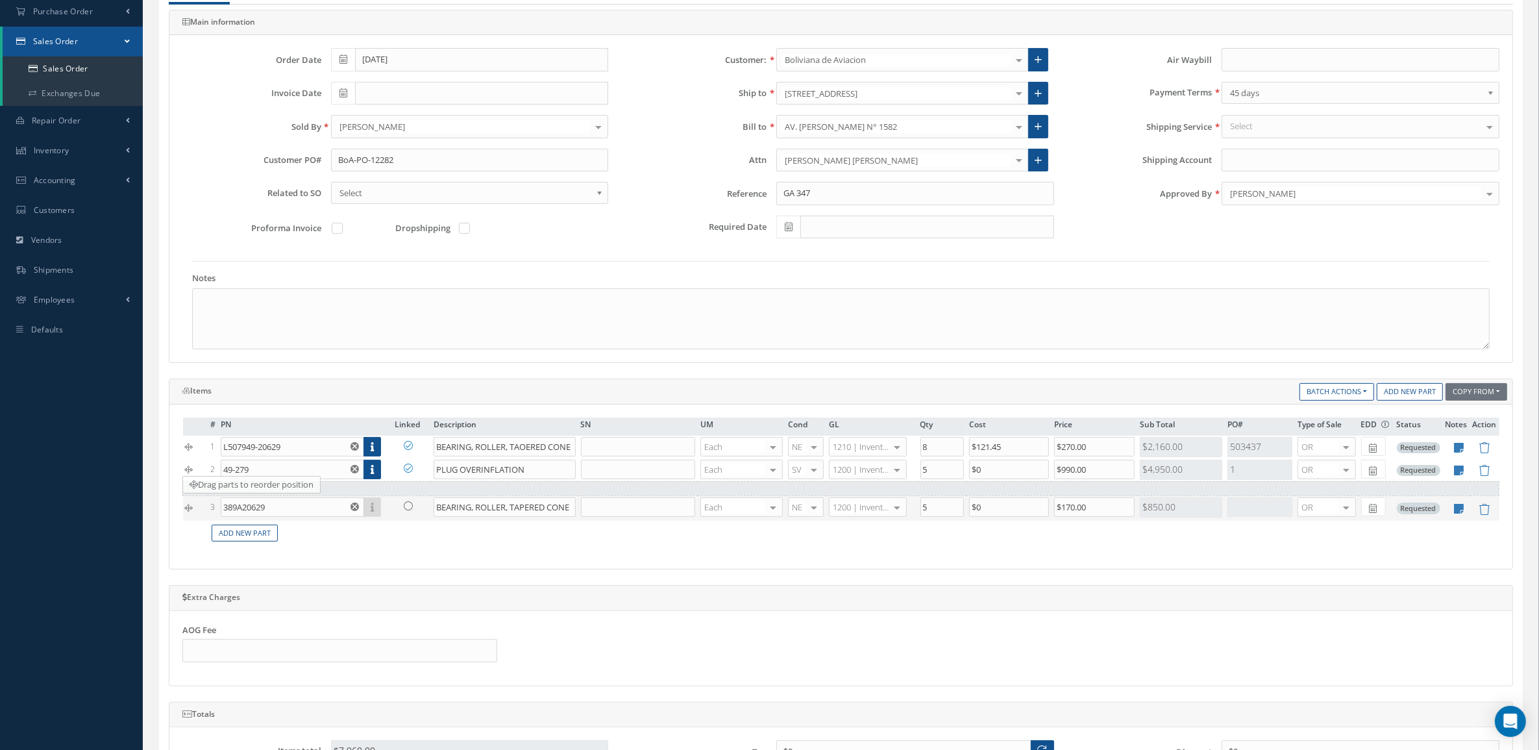
type input "$0"
type input "389A20629"
type input "BEARING, ROLLER, TAPERED CONE"
type input "5"
type input "$0"
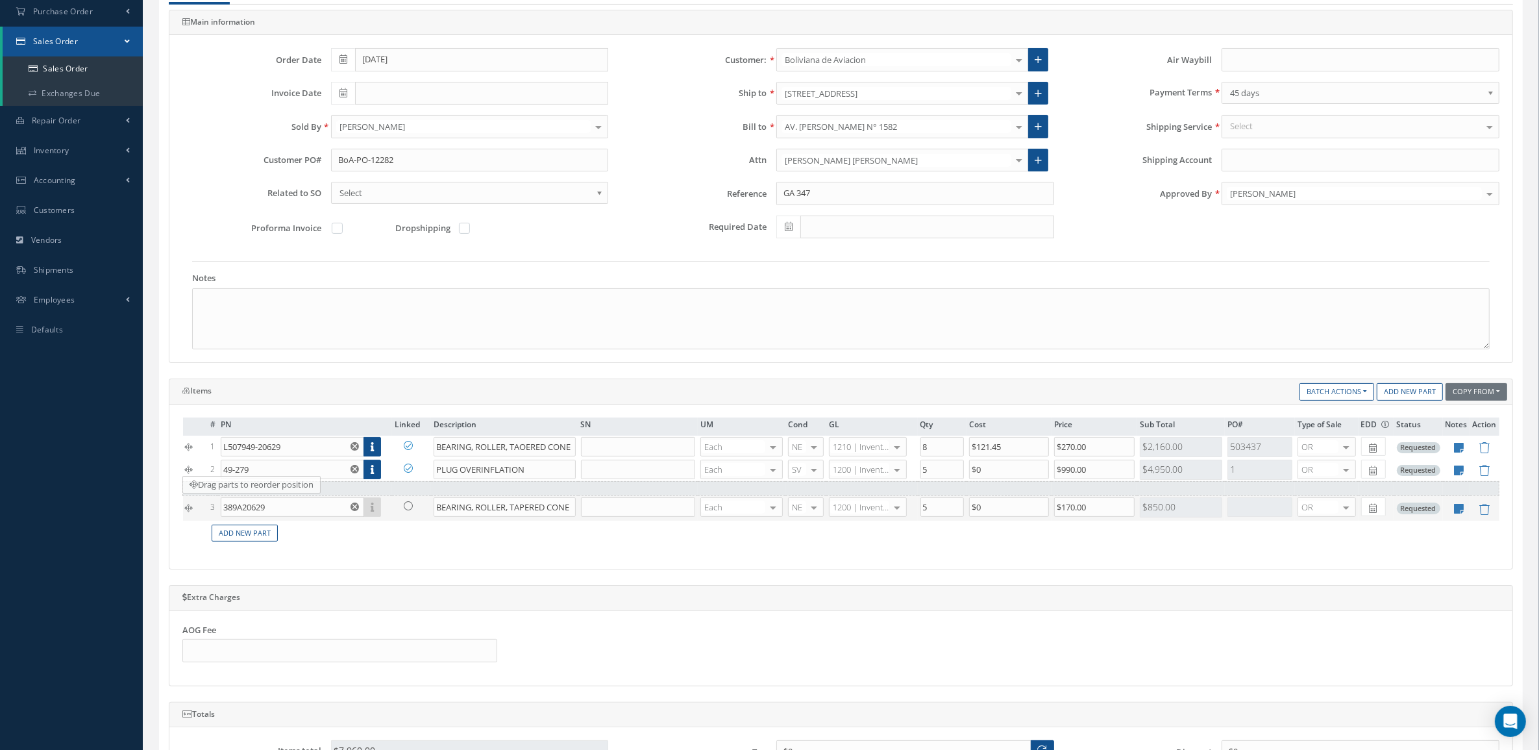
type input "$170"
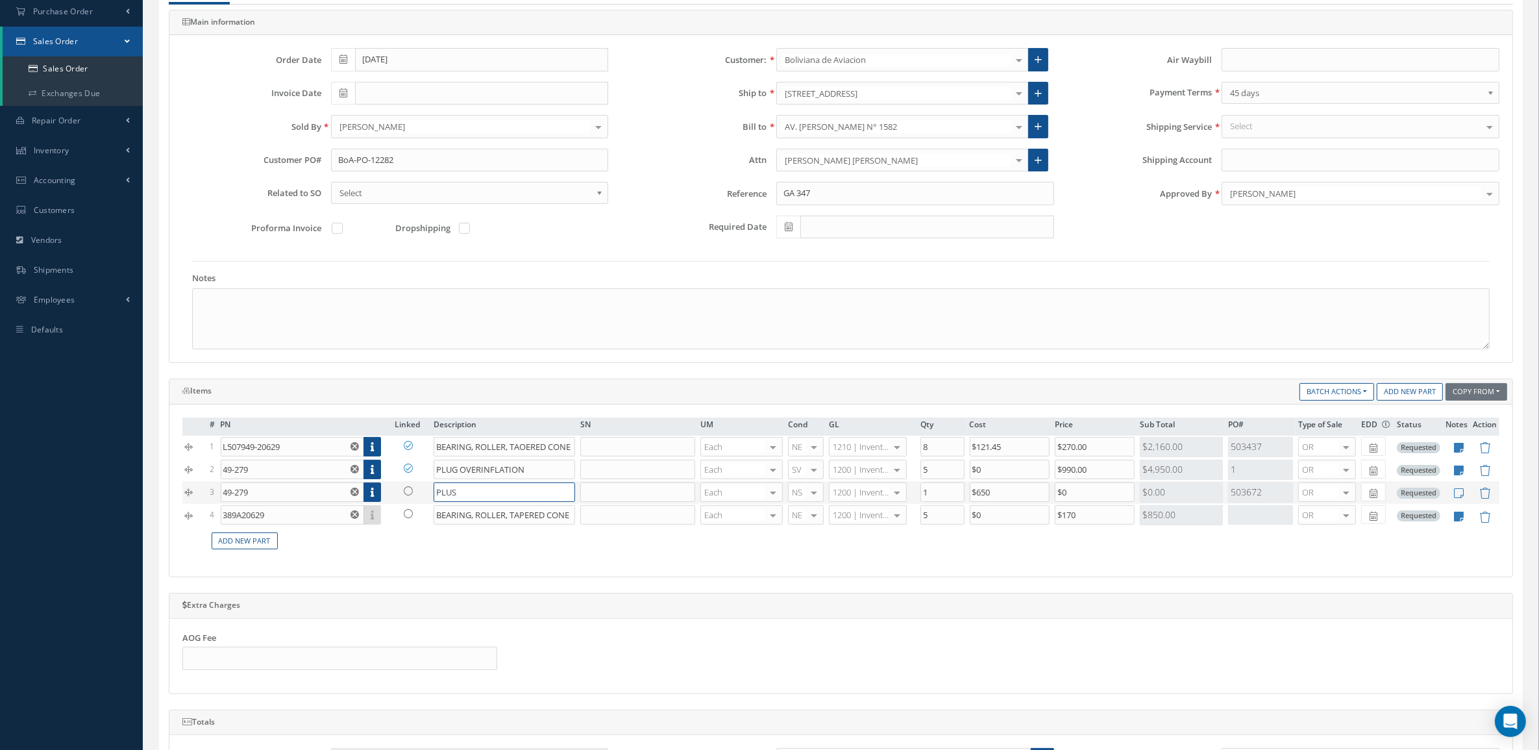
click at [475, 495] on input "PLUS" at bounding box center [505, 491] width 142 height 19
drag, startPoint x: 536, startPoint y: 466, endPoint x: 462, endPoint y: 476, distance: 74.7
click at [462, 476] on input "PLUG OVERINFLATION" at bounding box center [505, 469] width 142 height 19
click at [479, 499] on input "PLUG" at bounding box center [505, 491] width 142 height 19
paste input "OVERINFLATION"
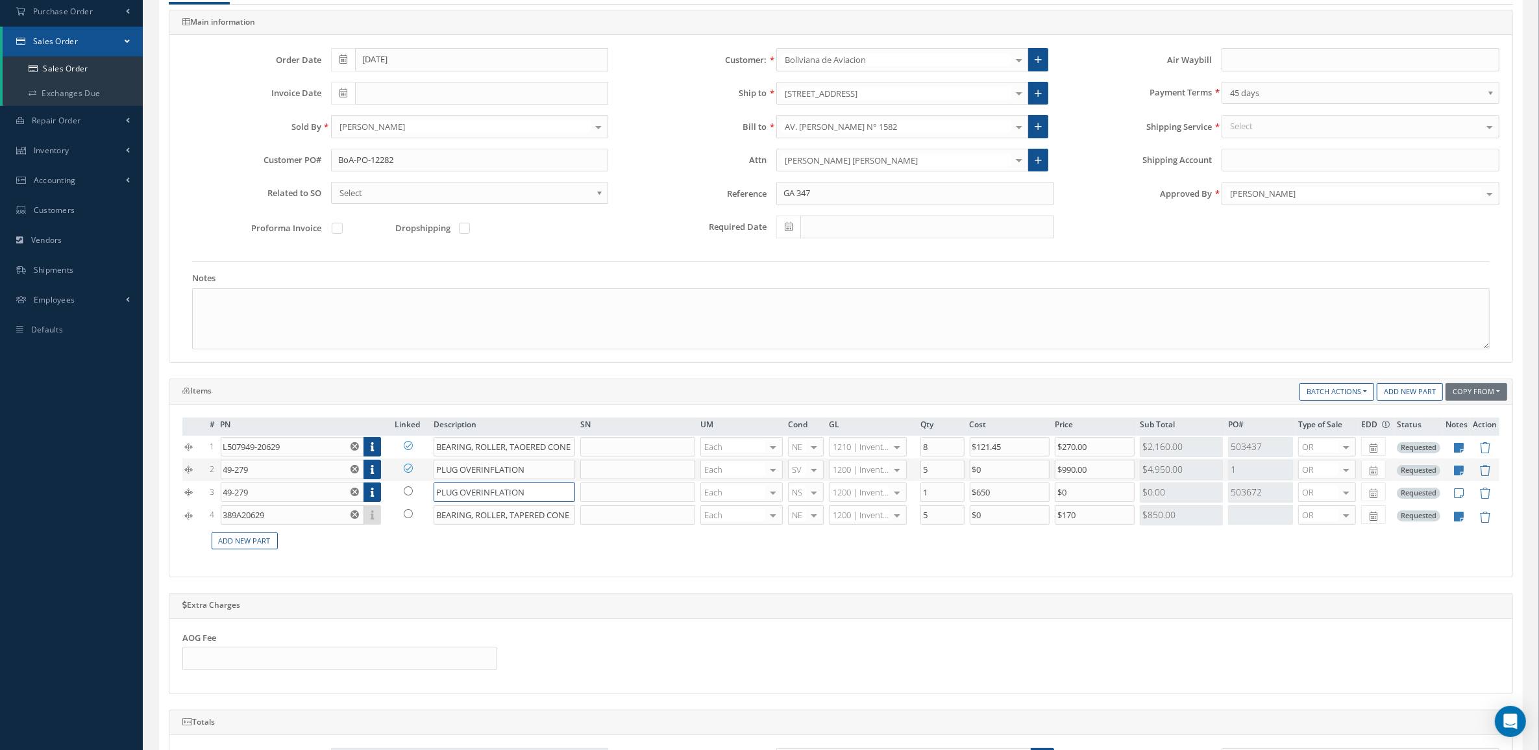
type input "PLUG OVERINFLATION"
click at [401, 466] on link at bounding box center [412, 468] width 34 height 16
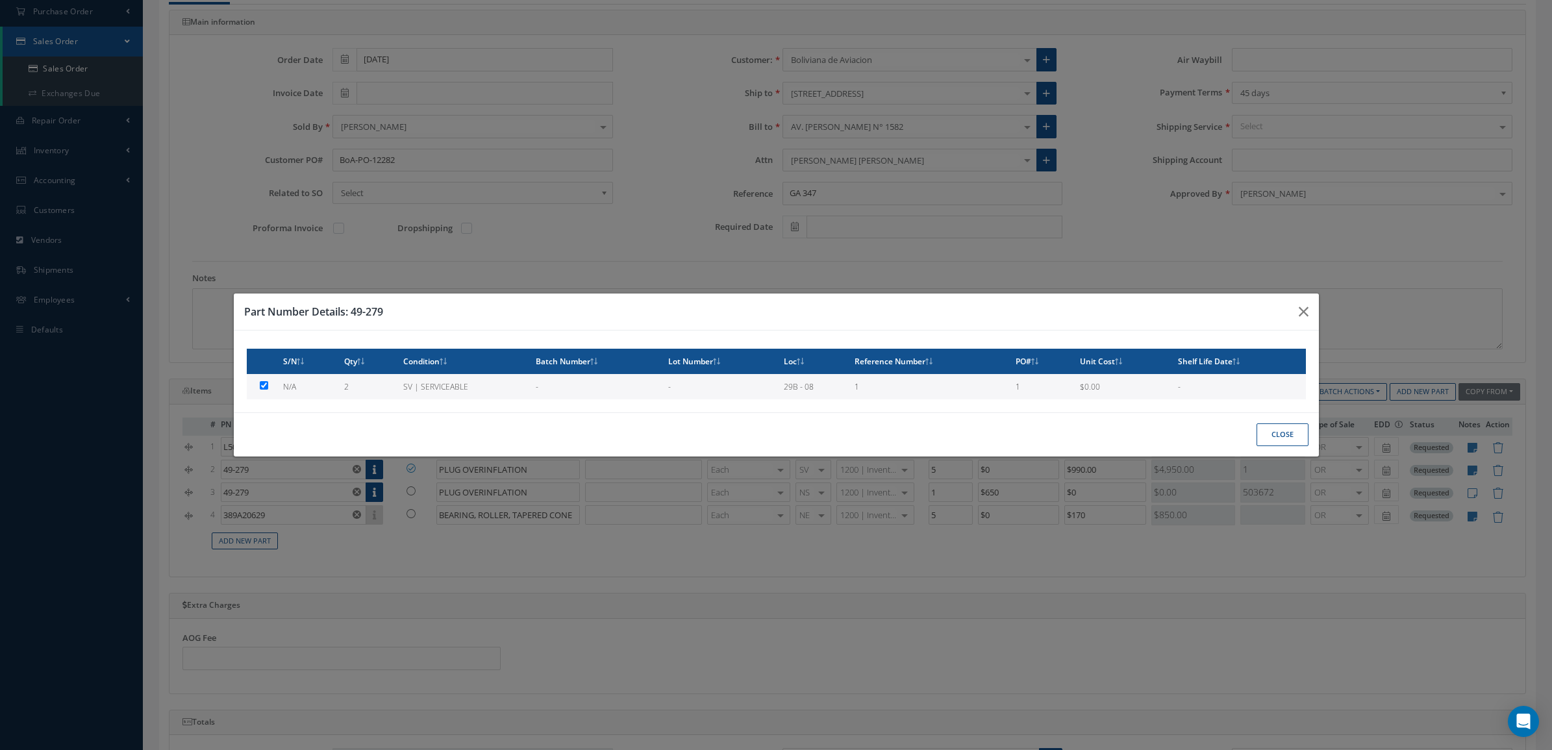
click at [1283, 440] on button "Close" at bounding box center [1282, 434] width 52 height 23
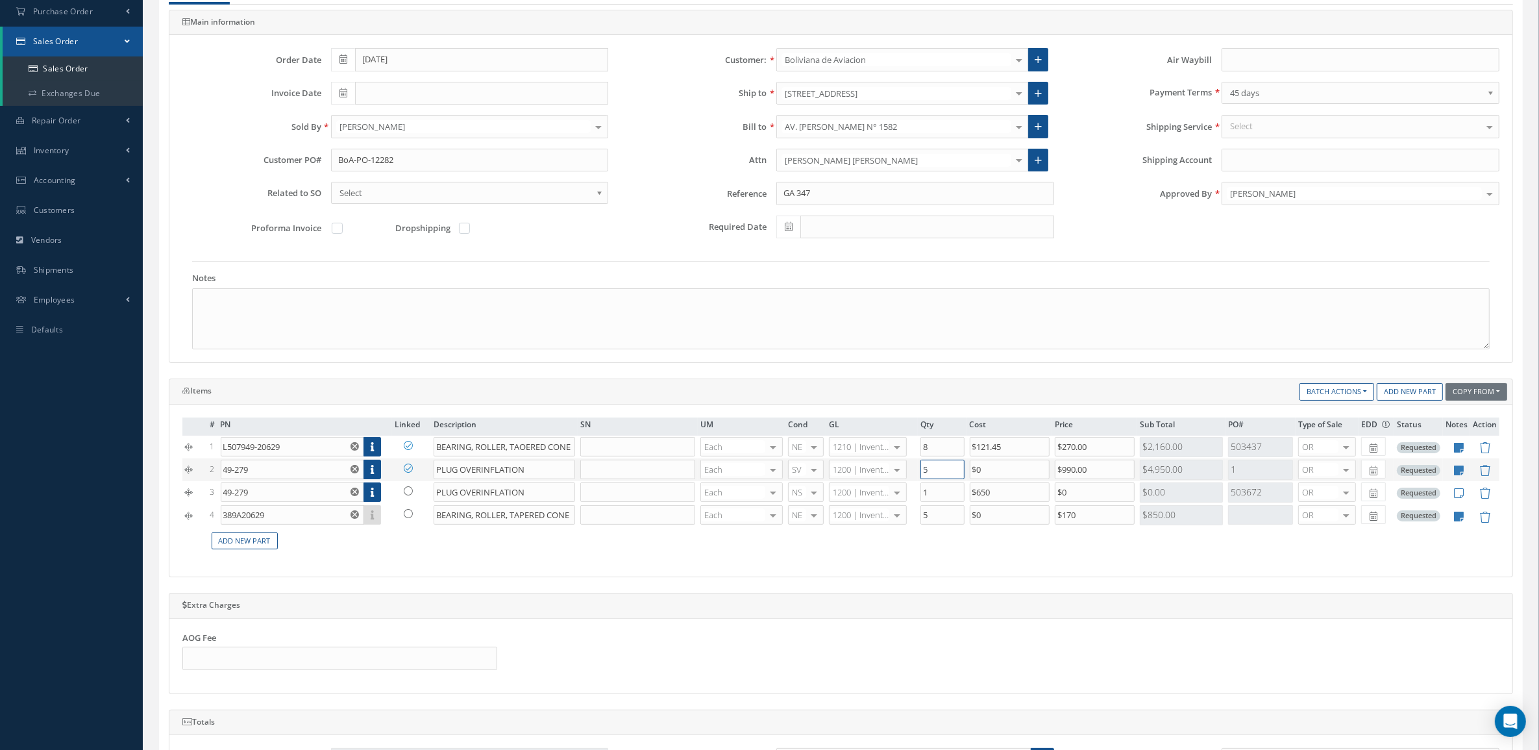
drag, startPoint x: 952, startPoint y: 472, endPoint x: 896, endPoint y: 471, distance: 55.9
click at [896, 471] on tr "2 49-279 Part Number Description SN Condition PO# Qty Location Warehouse 49-279…" at bounding box center [840, 469] width 1317 height 23
type input "2"
drag, startPoint x: 943, startPoint y: 490, endPoint x: 888, endPoint y: 495, distance: 54.8
click at [888, 495] on tr "3 49-279 Part Number Description SN Condition PO# Qty Location Warehouse PLUG O…" at bounding box center [840, 492] width 1317 height 23
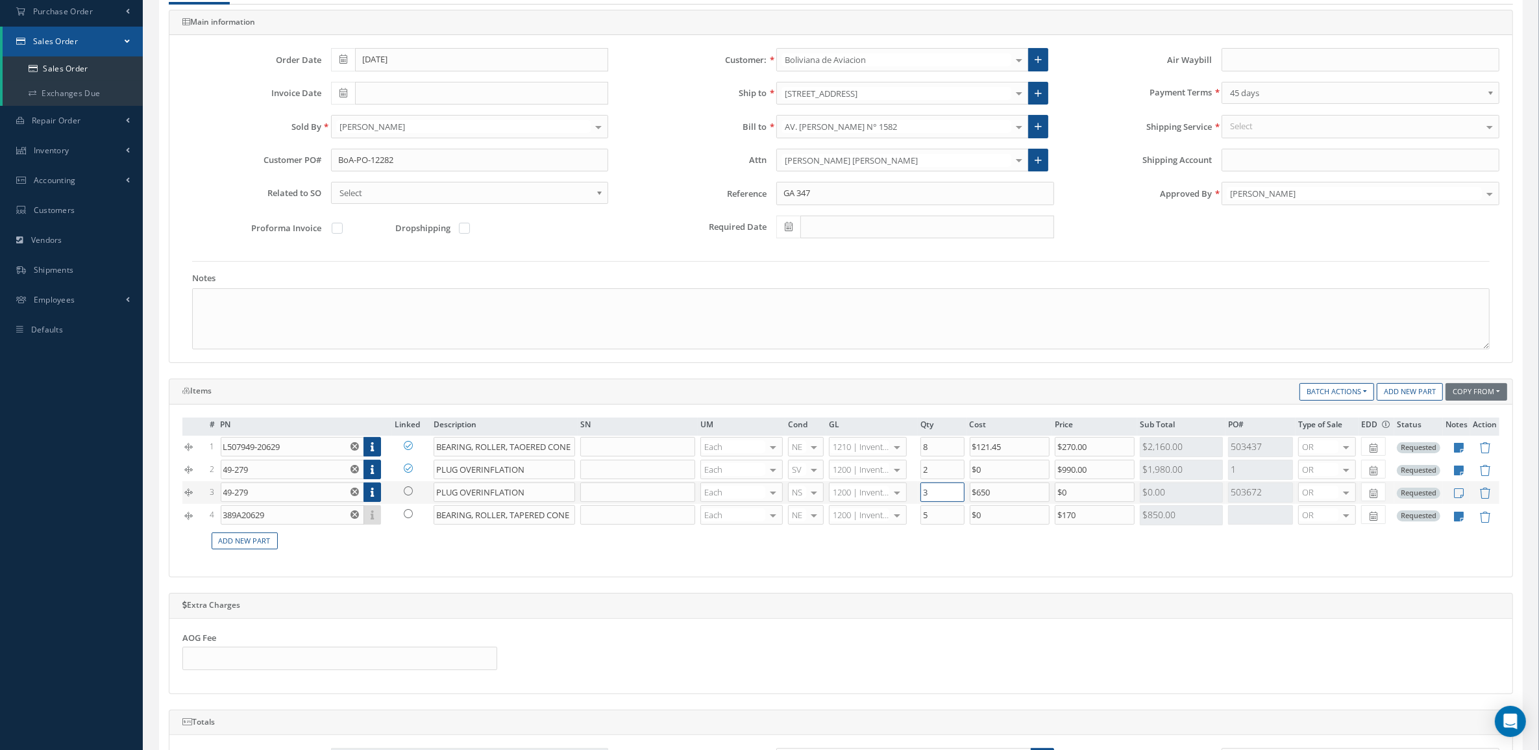
type input "3"
click at [1106, 493] on input "$0" at bounding box center [1095, 491] width 80 height 19
drag, startPoint x: 1101, startPoint y: 497, endPoint x: 1017, endPoint y: 507, distance: 85.0
click at [1017, 507] on tbody "1 L507949-20629 Part Number Description SN Condition PO# Qty Location Warehouse…" at bounding box center [840, 482] width 1317 height 93
type input "$990"
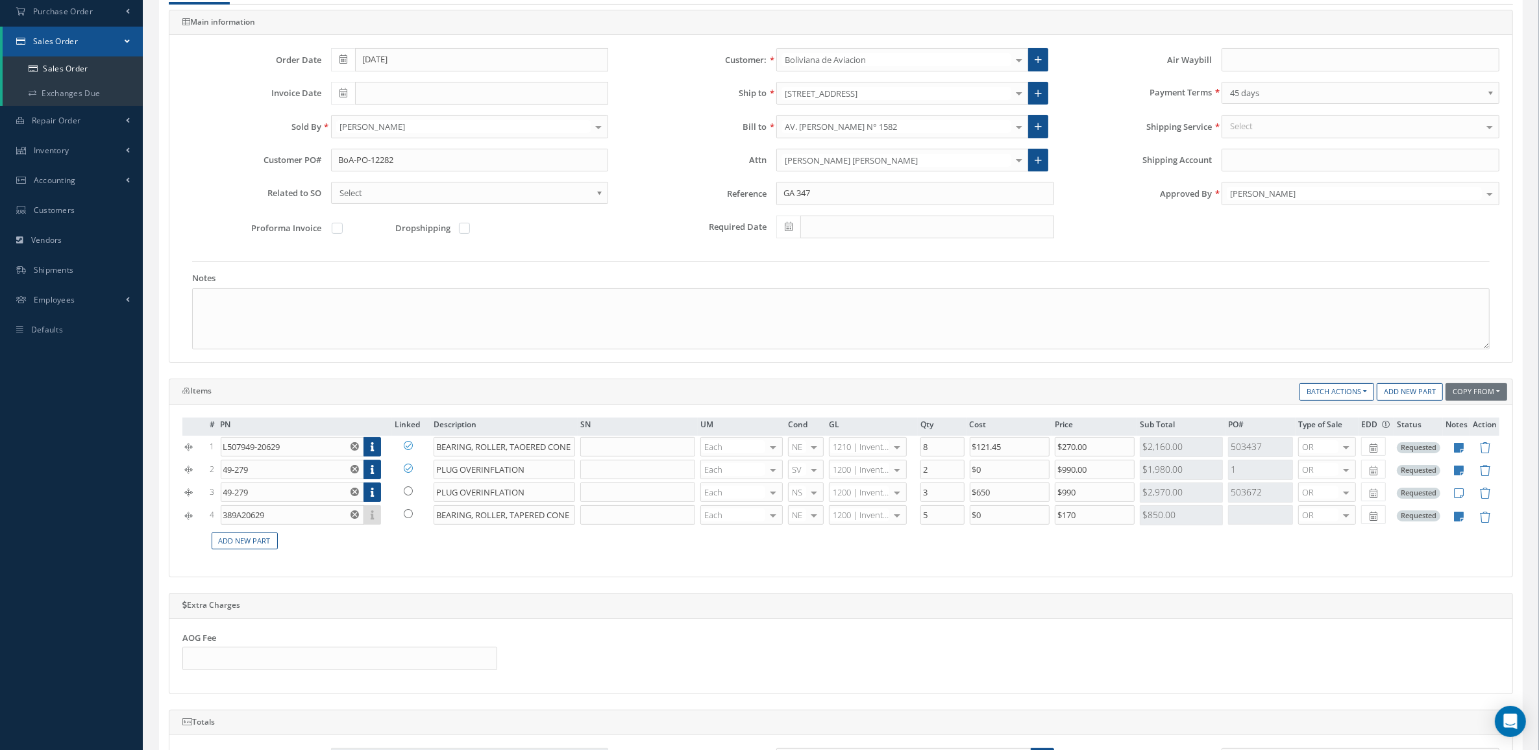
click at [1068, 550] on td "Add New Part" at bounding box center [854, 541] width 1292 height 25
click at [332, 521] on input "389A20629" at bounding box center [292, 514] width 143 height 19
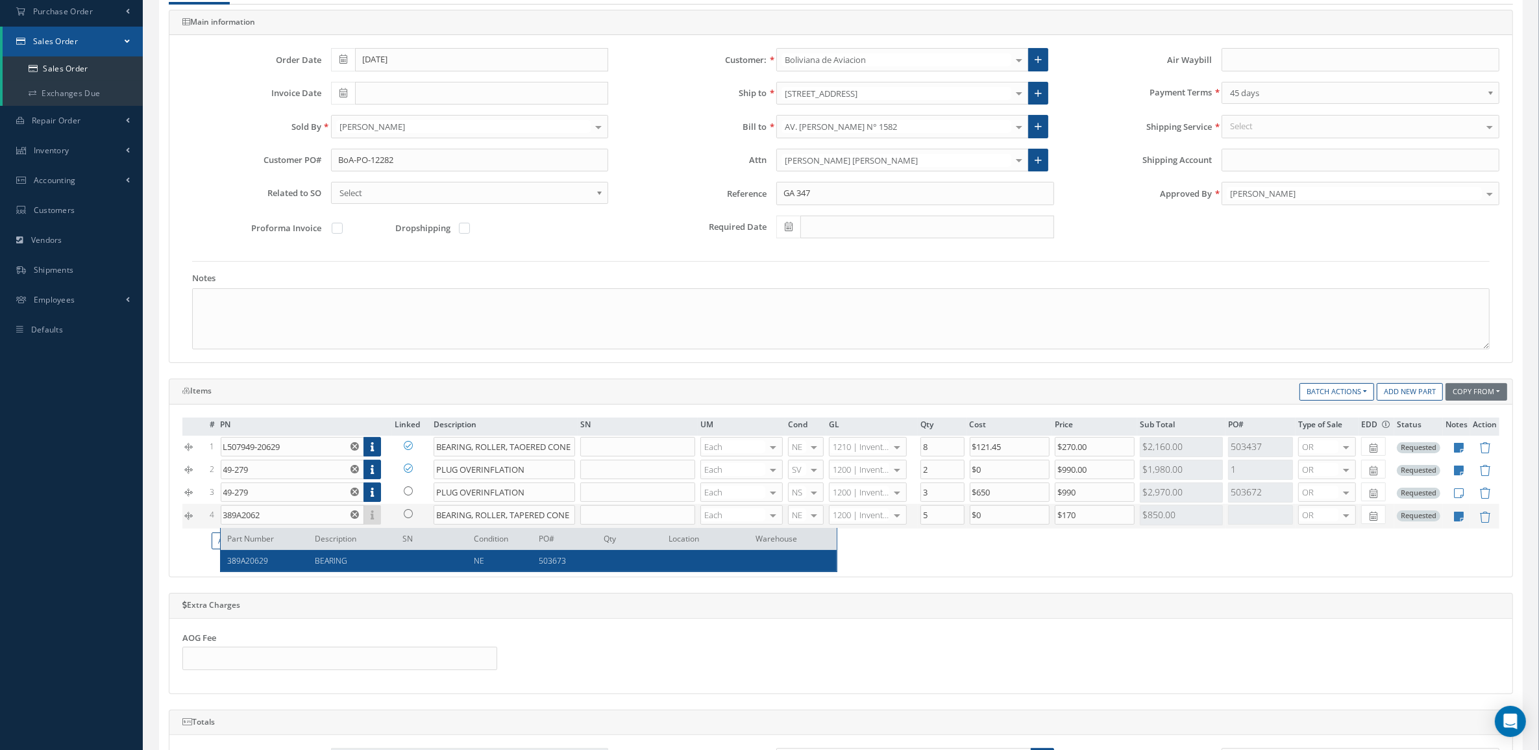
click at [338, 565] on span "BEARING" at bounding box center [331, 560] width 32 height 11
type input "389A20629"
type input "BEARING"
type input "$90"
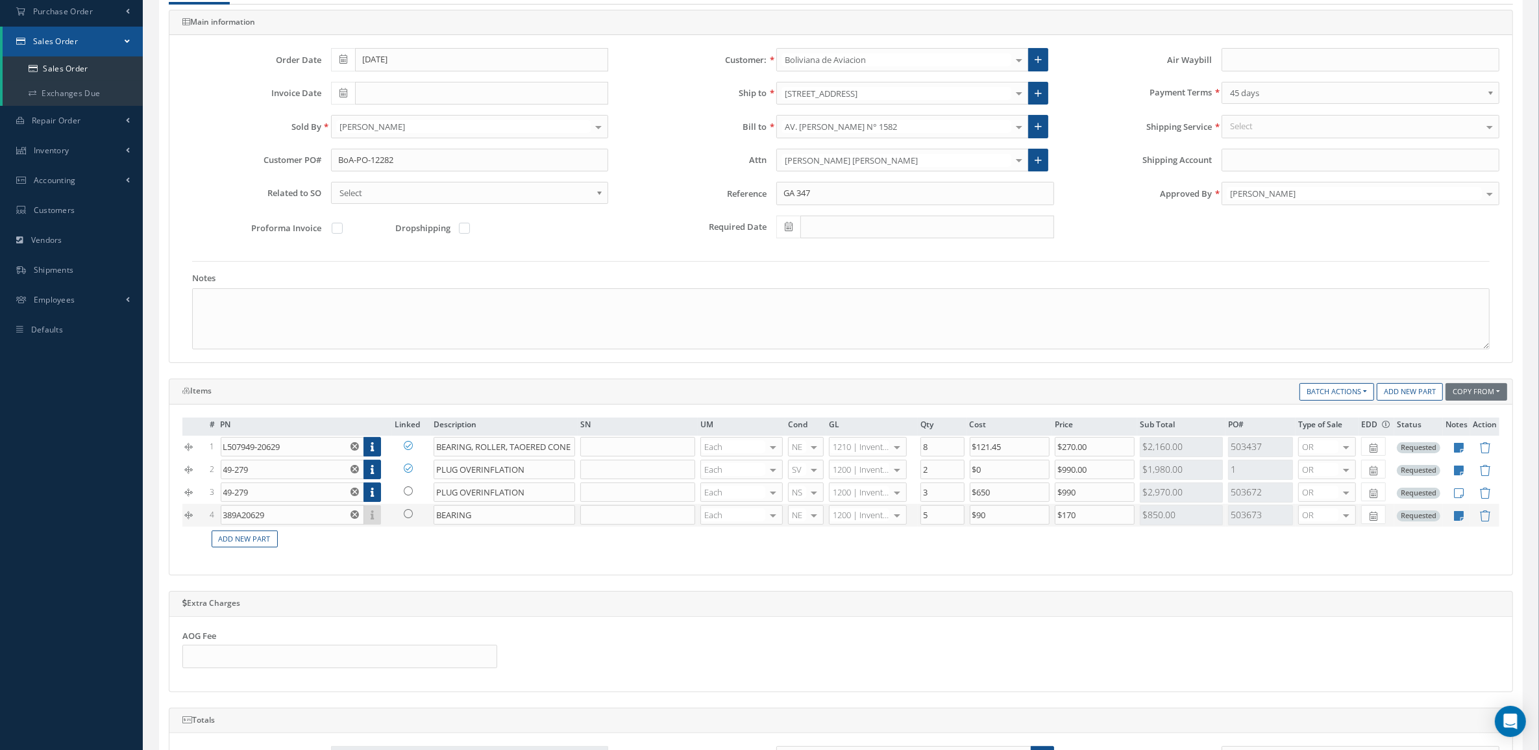
click at [1251, 134] on div "Select" at bounding box center [1361, 126] width 278 height 23
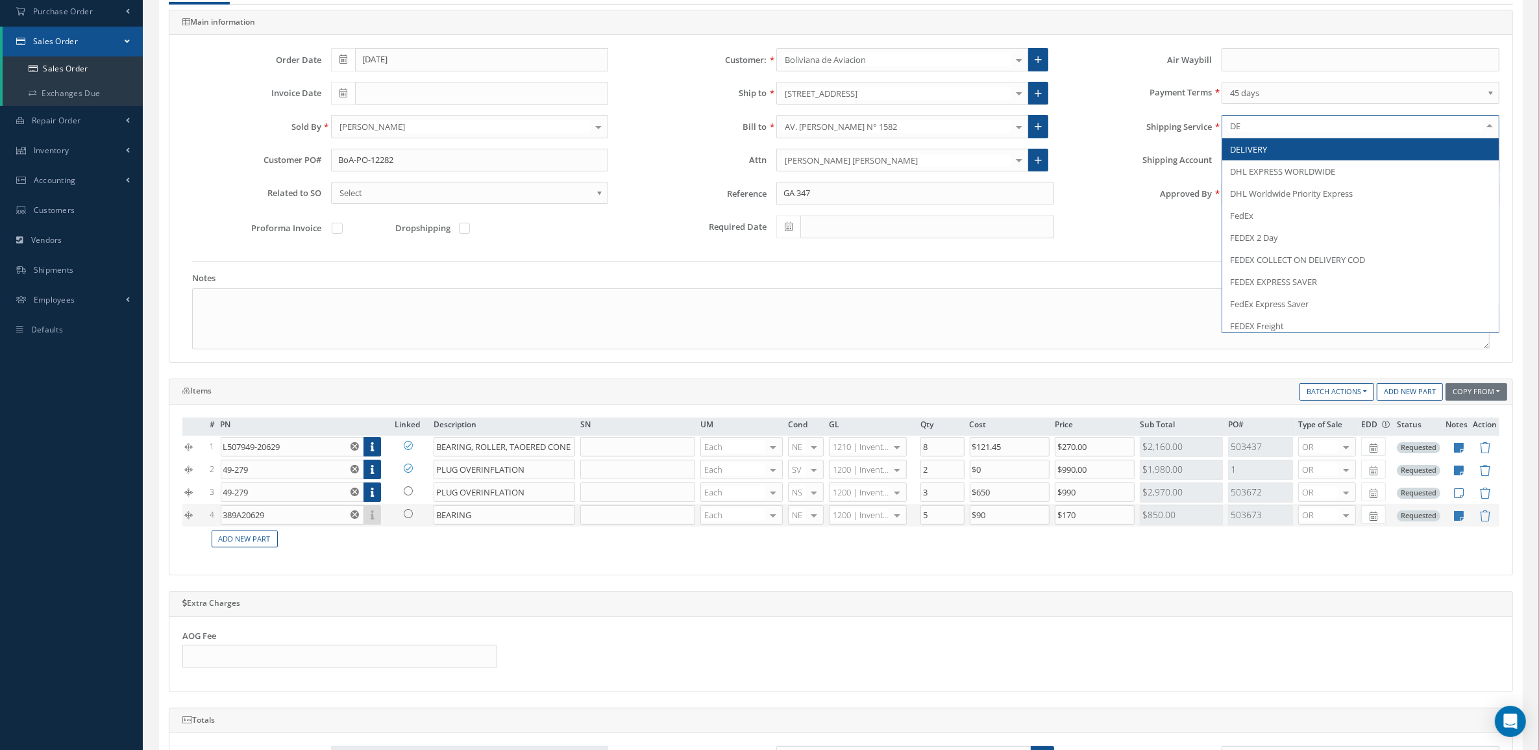
type input "DEL"
click at [1258, 151] on span "DELIVERY" at bounding box center [1248, 149] width 37 height 12
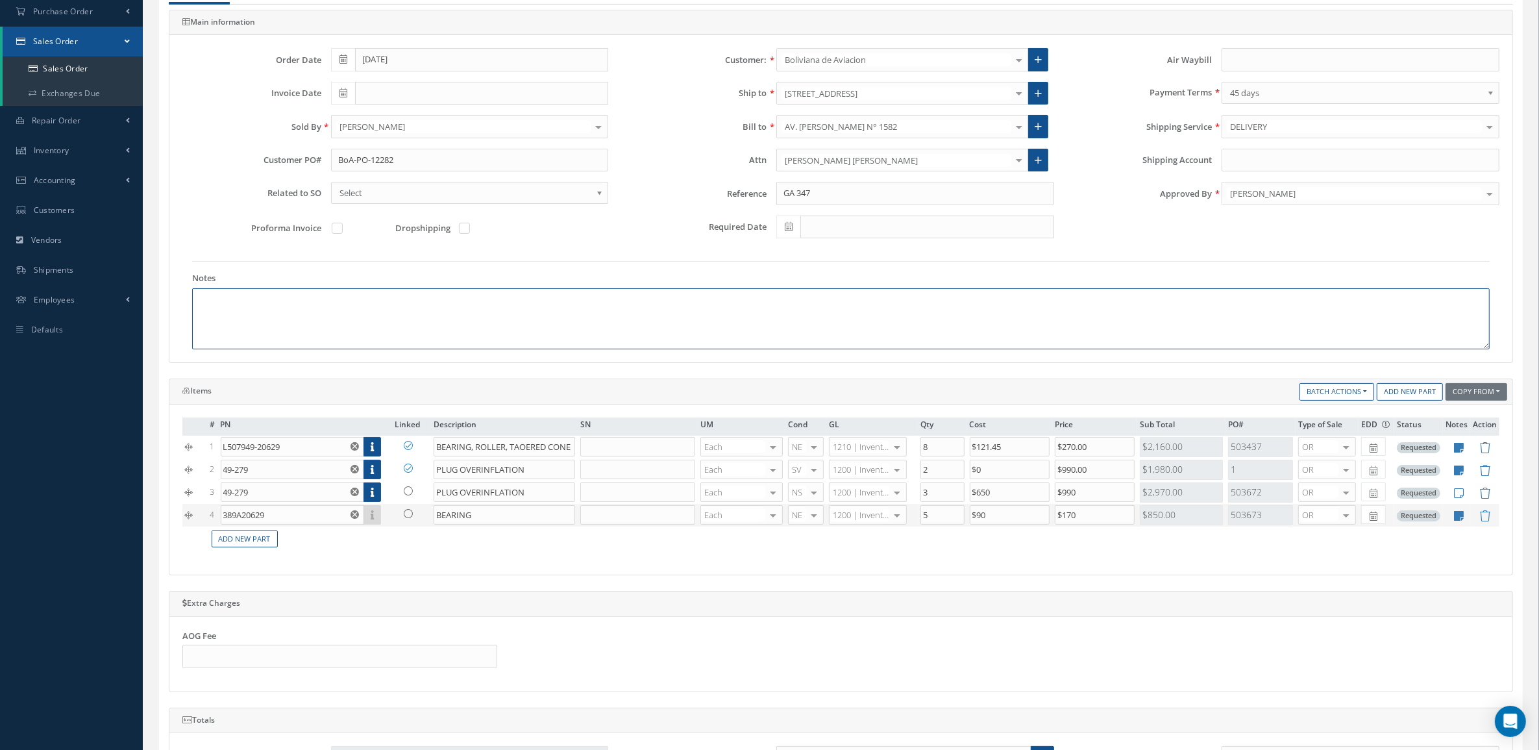
click at [579, 314] on textarea at bounding box center [841, 318] width 1298 height 61
paste textarea "HS CODE 88073000 ECCN 9A991 COUNTRY OF ORIGIN: USA"
click at [278, 299] on textarea "HS CODE 88073000 ECCN 9A991 COUNTRY OF ORIGIN: USA" at bounding box center [841, 318] width 1298 height 61
click at [251, 316] on textarea "HS CODE 88073000 ECCN 9A991 COUNTRY OF ORIGIN: USA" at bounding box center [841, 318] width 1298 height 61
drag, startPoint x: 354, startPoint y: 323, endPoint x: 192, endPoint y: 297, distance: 164.4
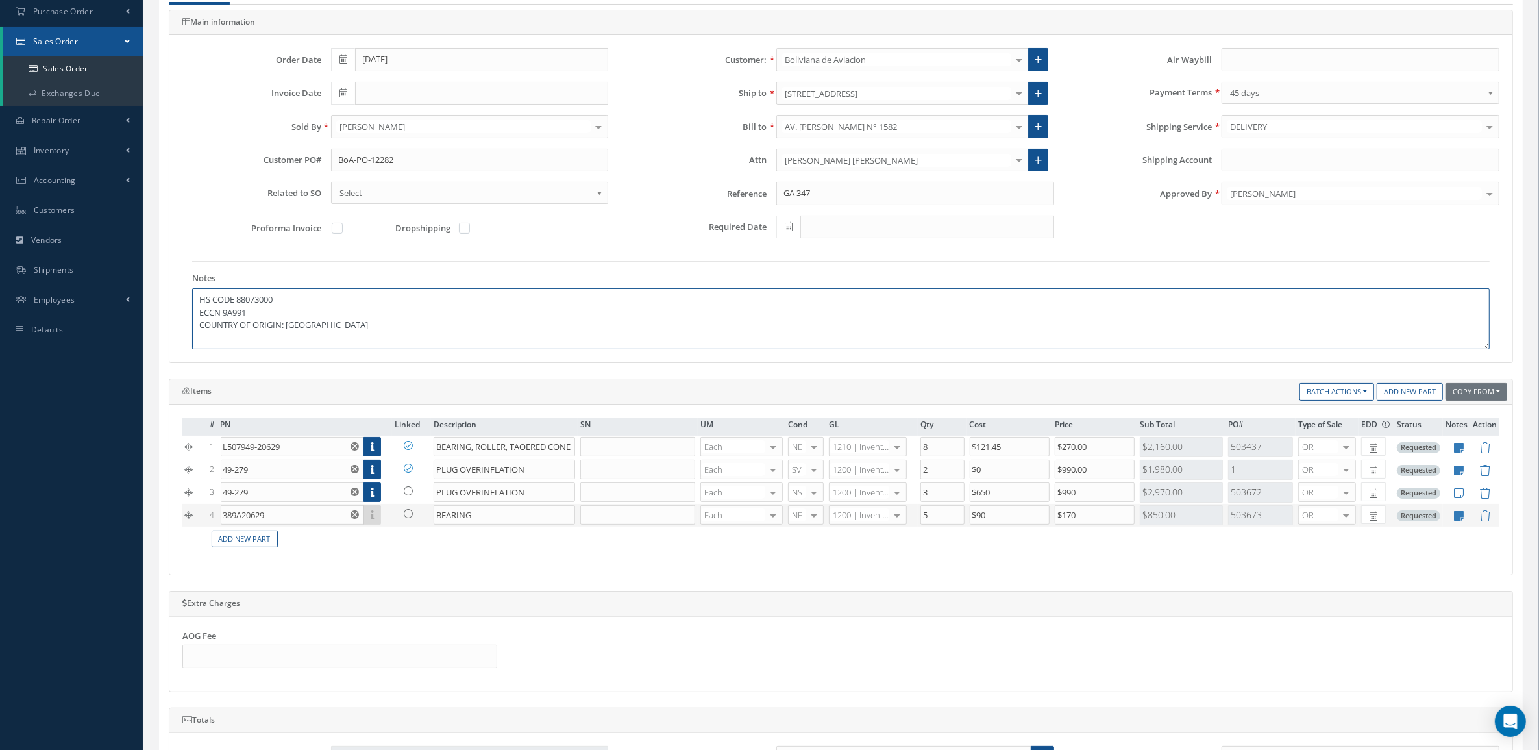
click at [192, 297] on div "Notes HS CODE 88073000 ECCN 9A991 COUNTRY OF ORIGIN: USA" at bounding box center [840, 305] width 1317 height 88
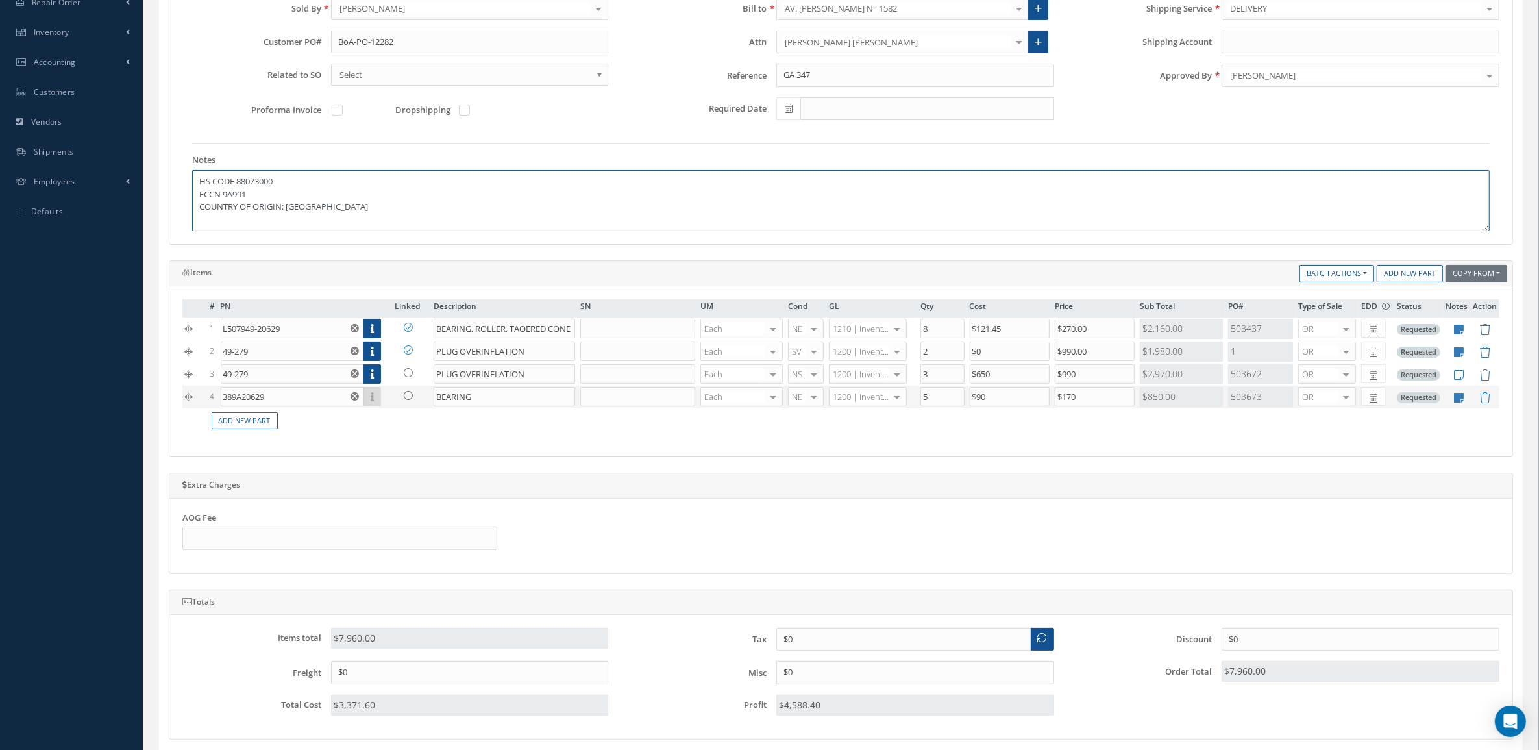
scroll to position [487, 0]
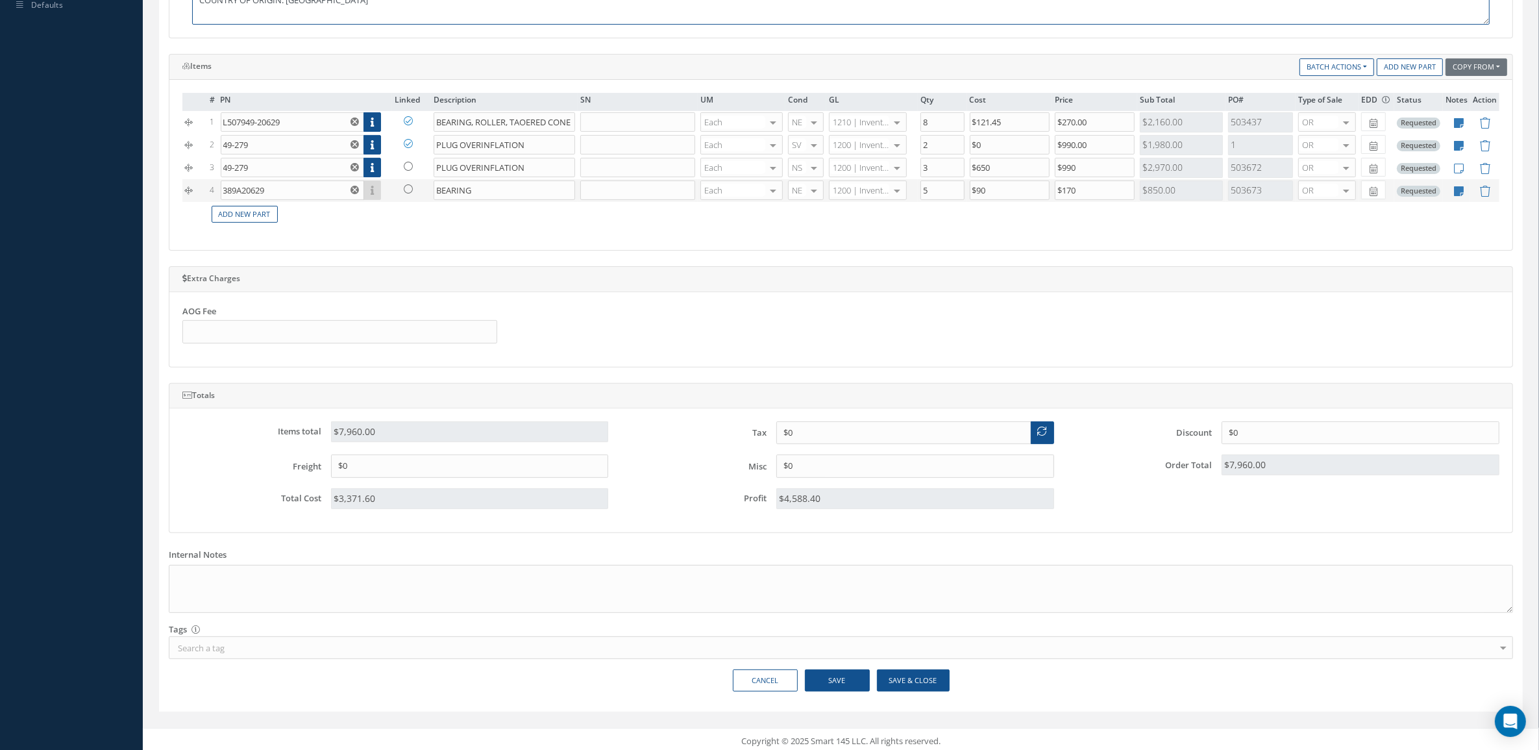
type textarea "HS CODE 88073000 ECCN 9A991 COUNTRY OF ORIGIN: USA"
click at [927, 674] on div "Main Documents Main information Order Date 08/29/2025 Customer: Boliviana de Av…" at bounding box center [841, 177] width 1364 height 1049
click at [927, 676] on button "Save & Close" at bounding box center [913, 680] width 73 height 23
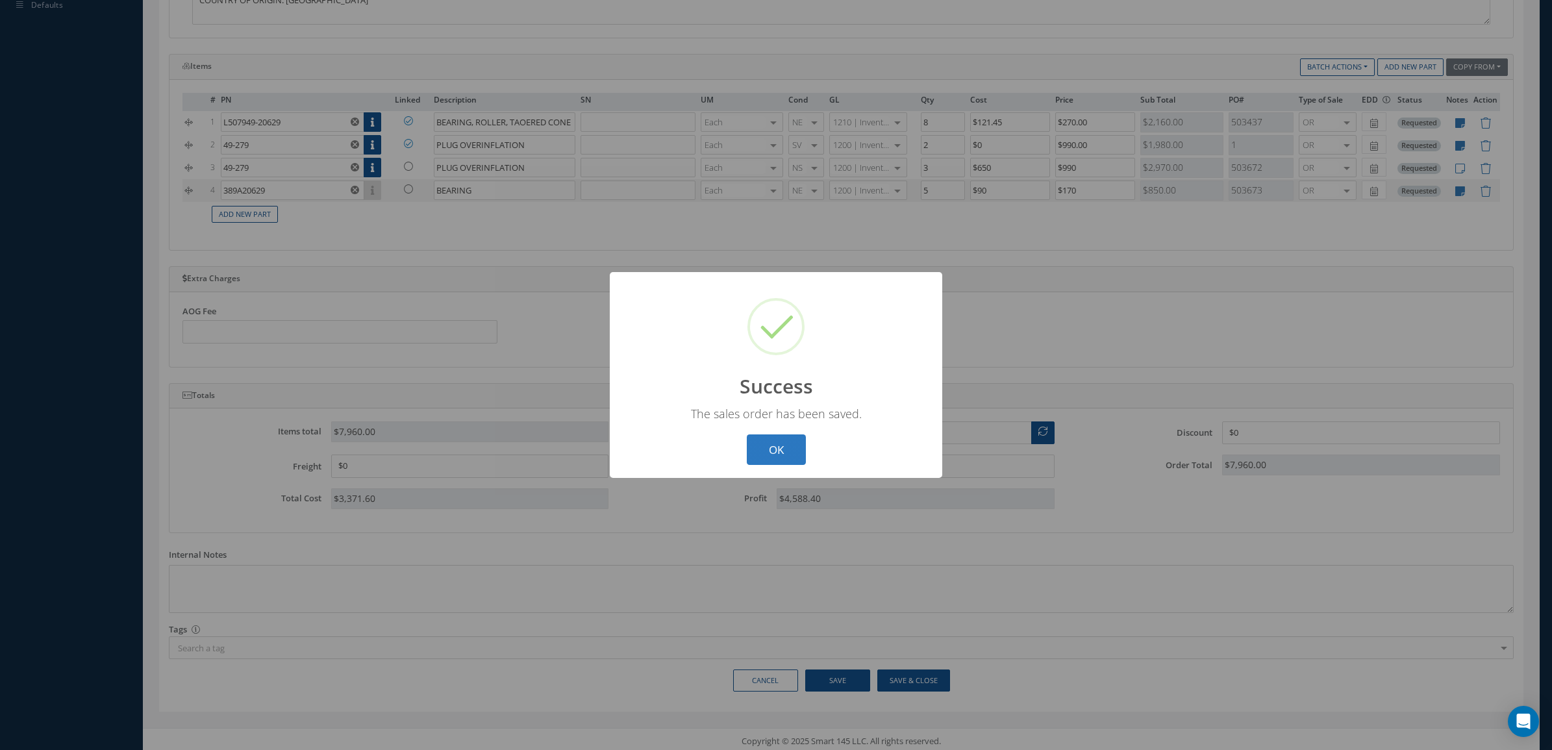
click at [758, 442] on button "OK" at bounding box center [776, 449] width 59 height 31
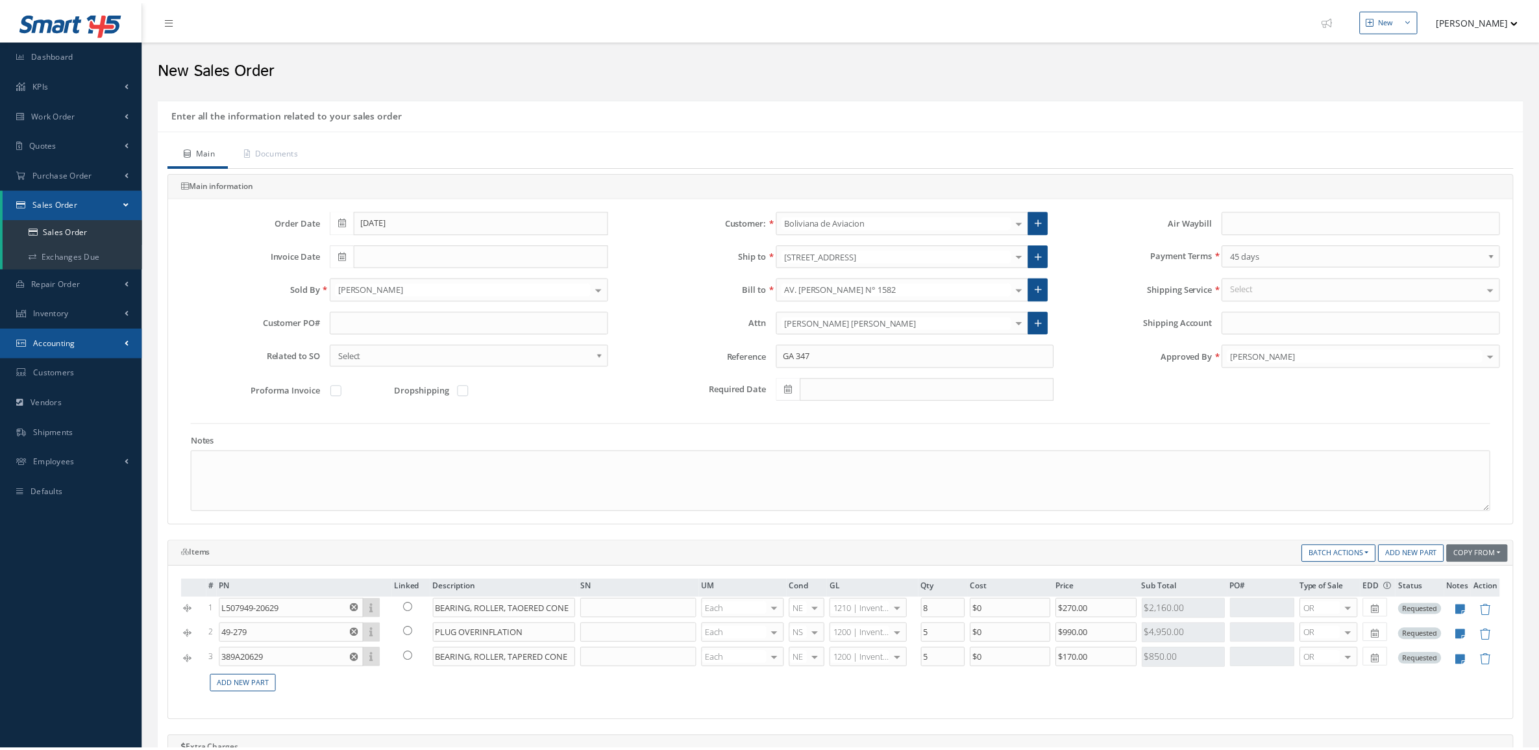
scroll to position [162, 0]
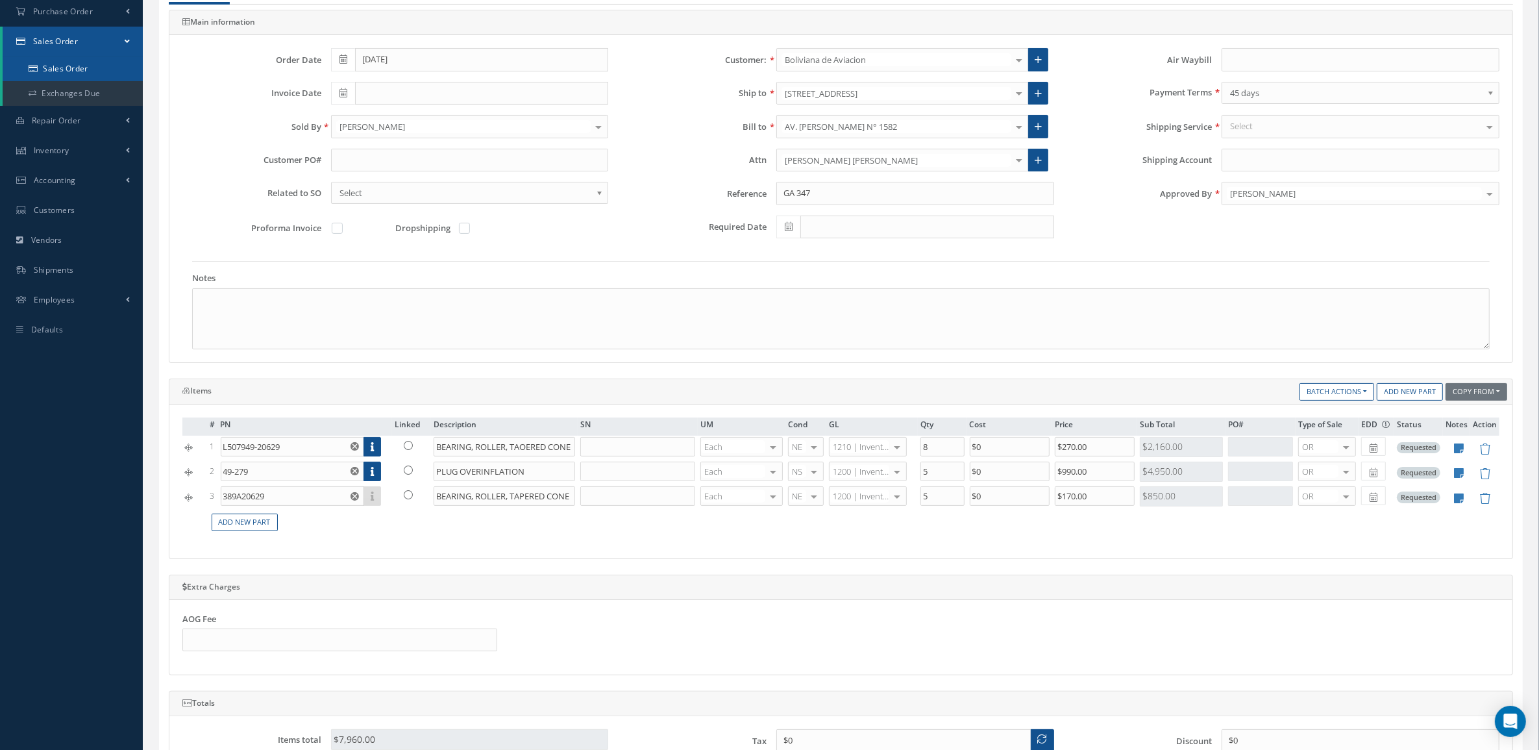
click at [69, 69] on link "Sales Order" at bounding box center [73, 68] width 140 height 25
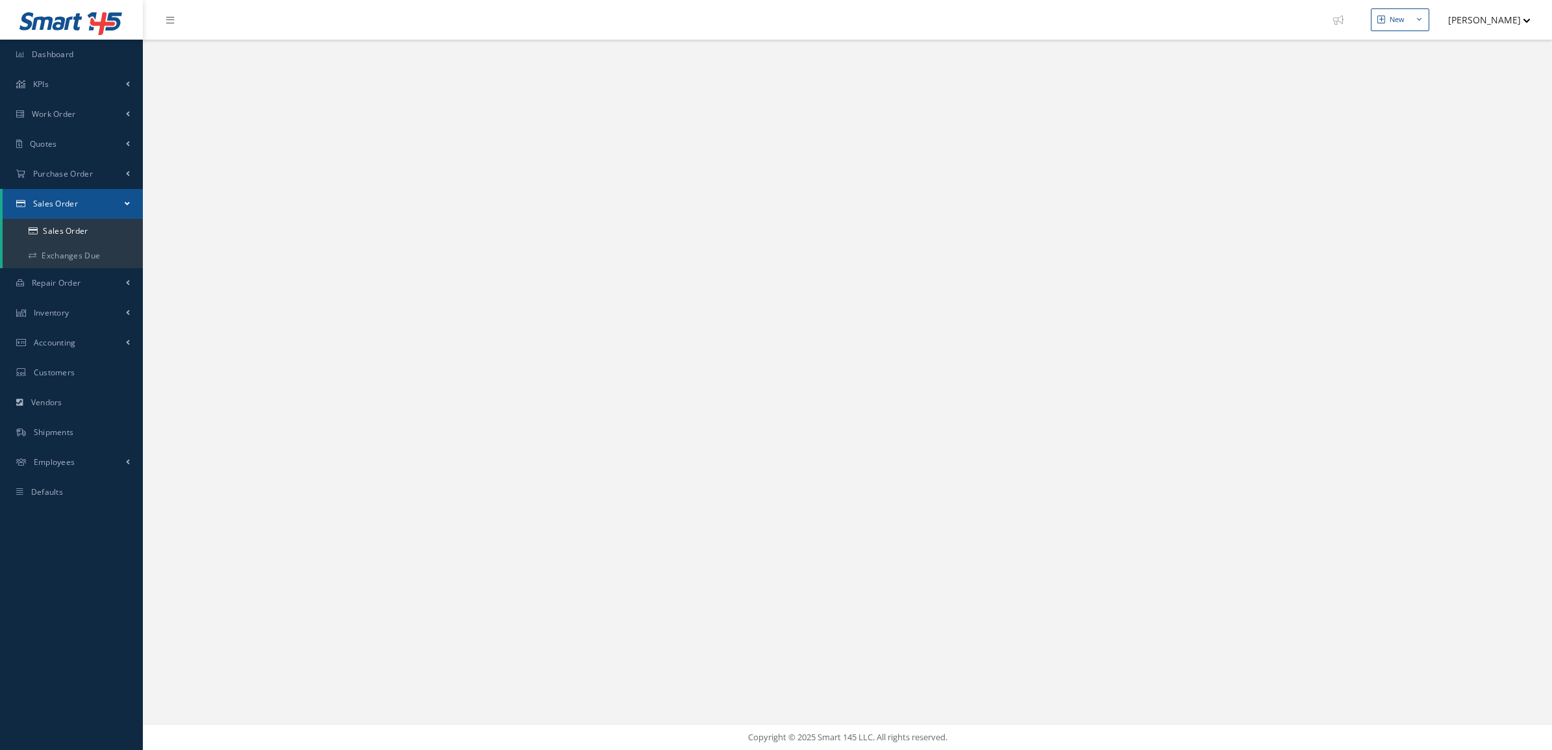
select select "25"
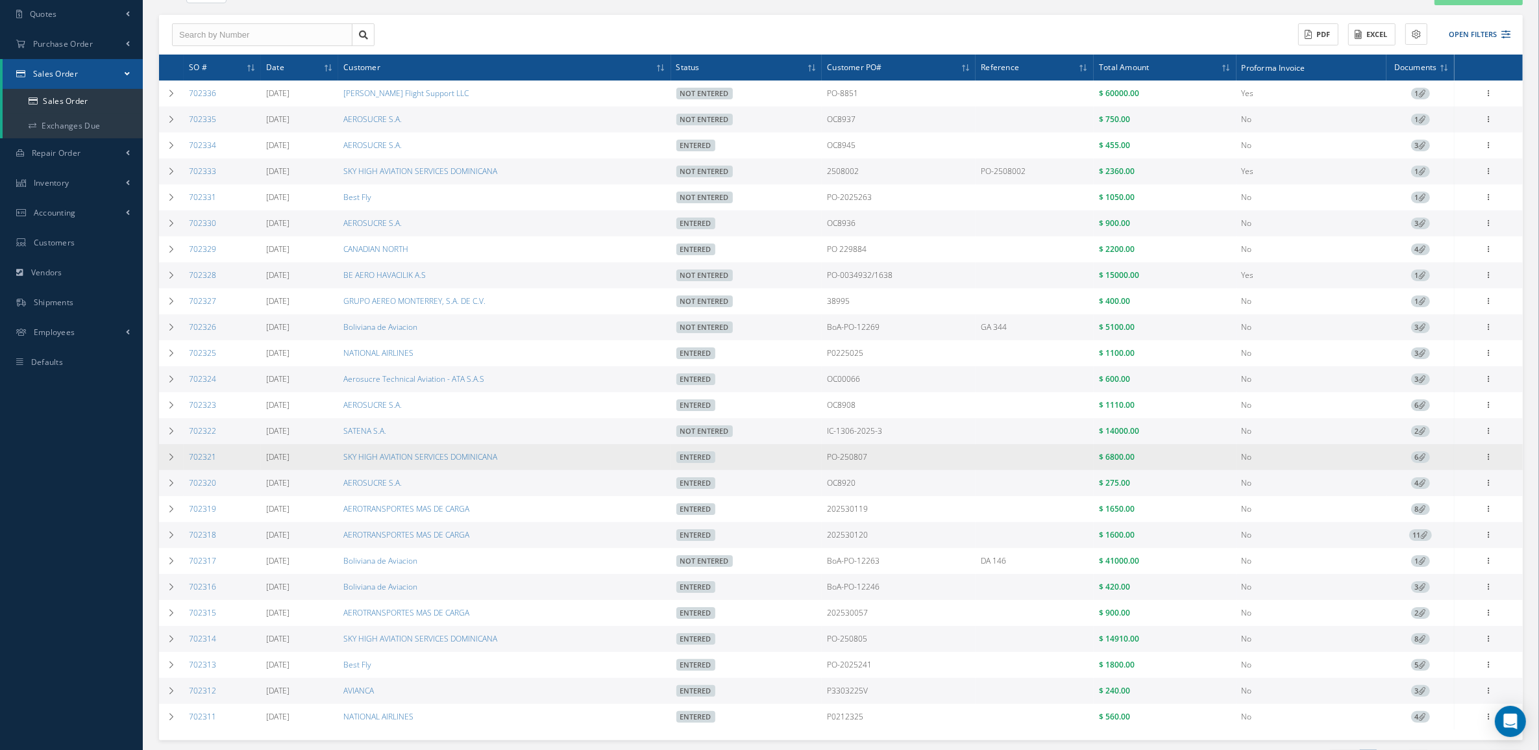
scroll to position [162, 0]
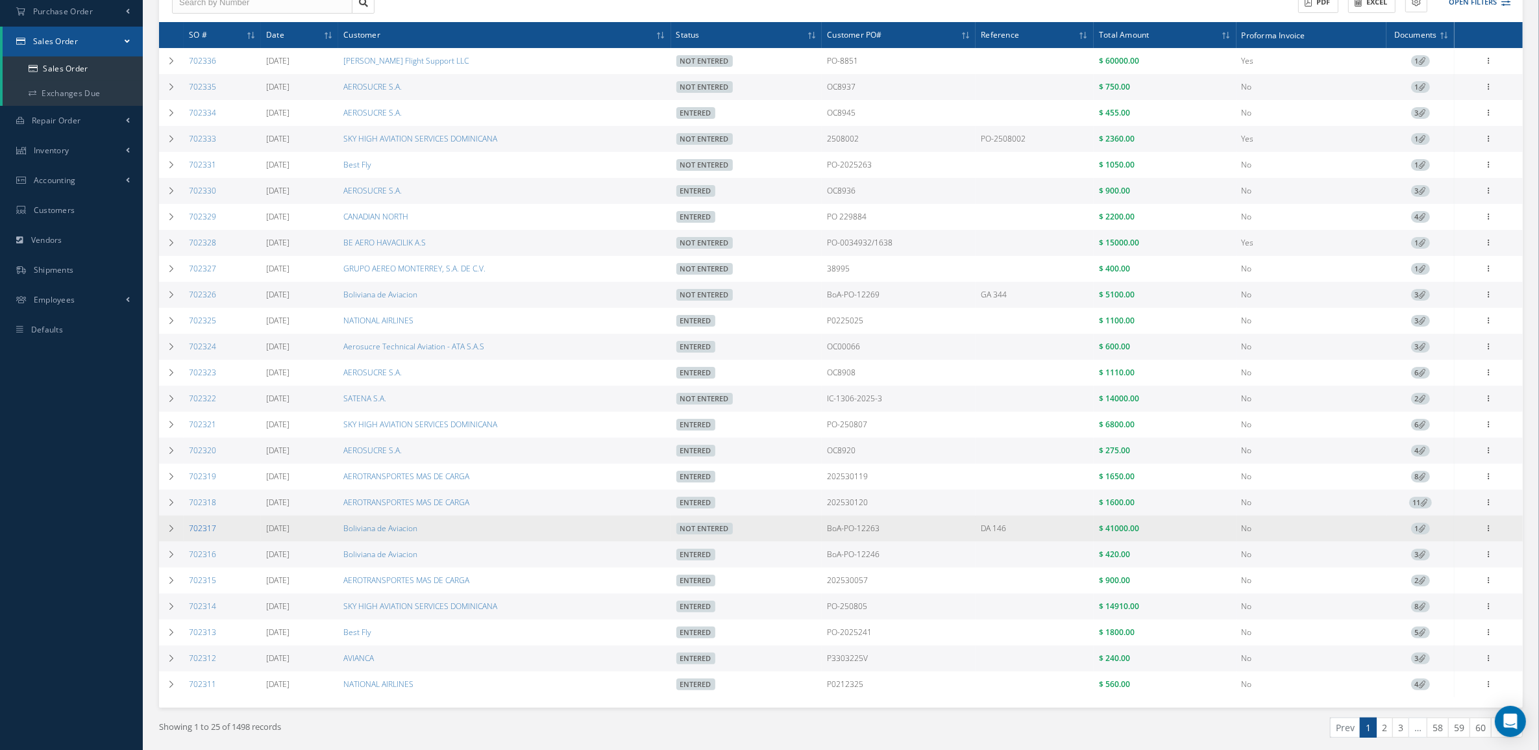
click at [203, 534] on link "702317" at bounding box center [202, 528] width 27 height 11
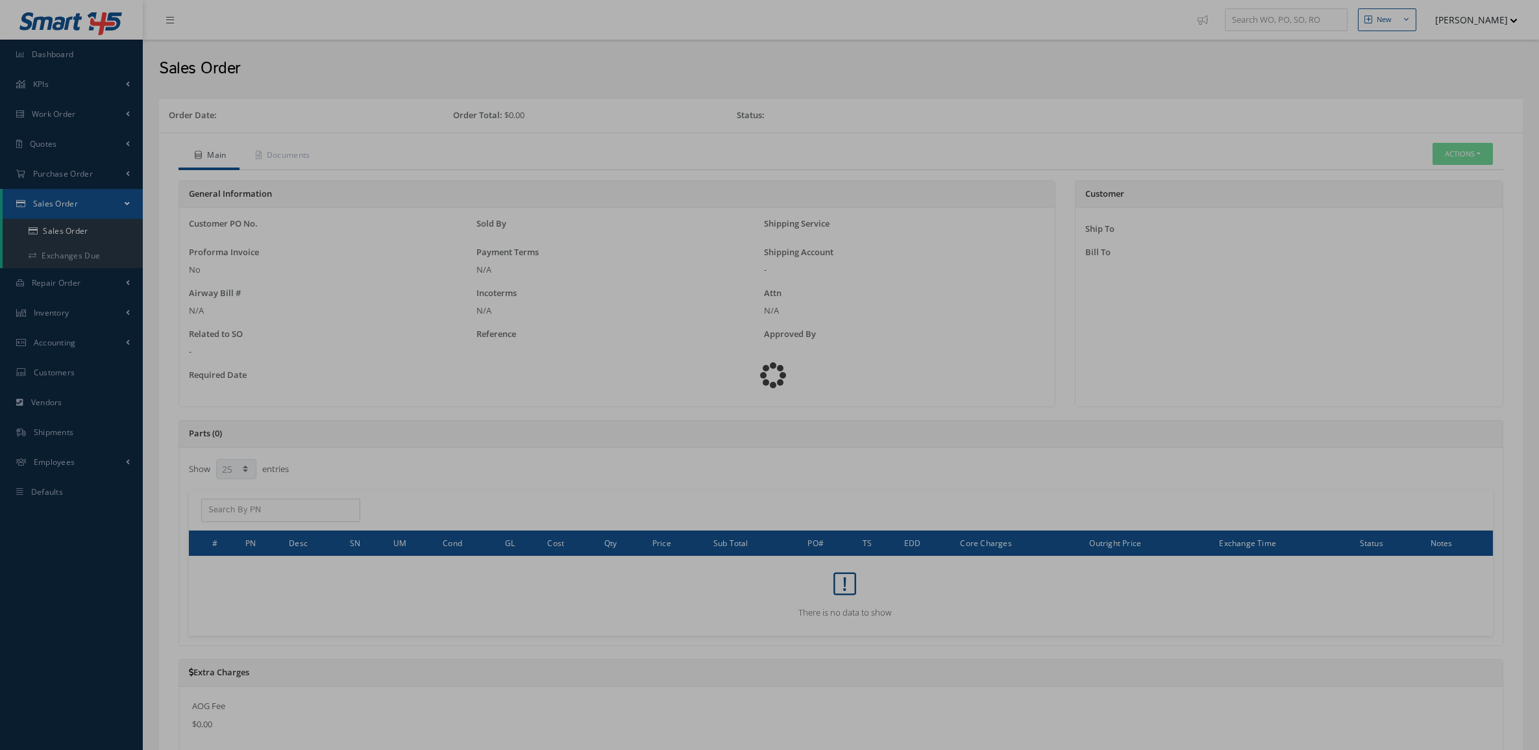
select select "25"
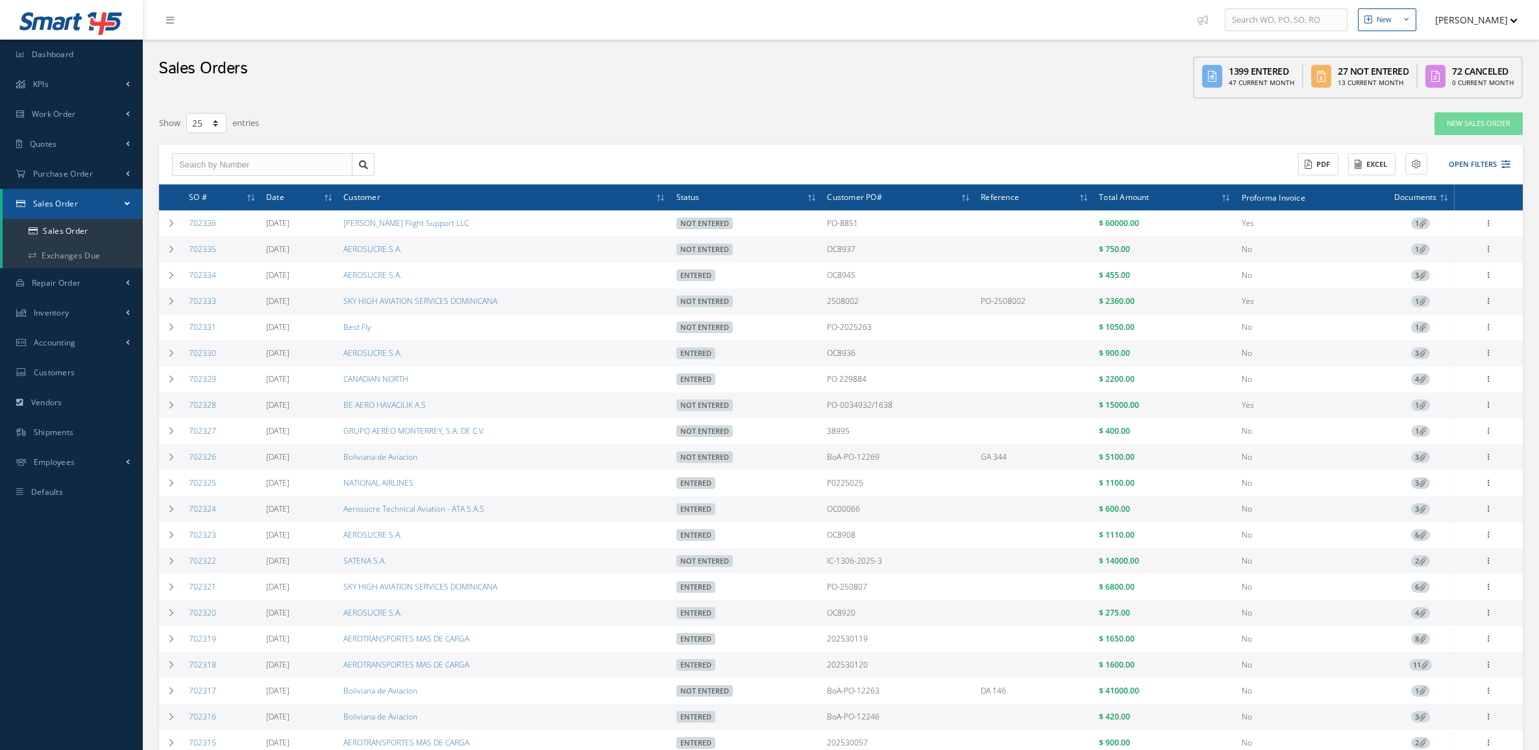
select select "25"
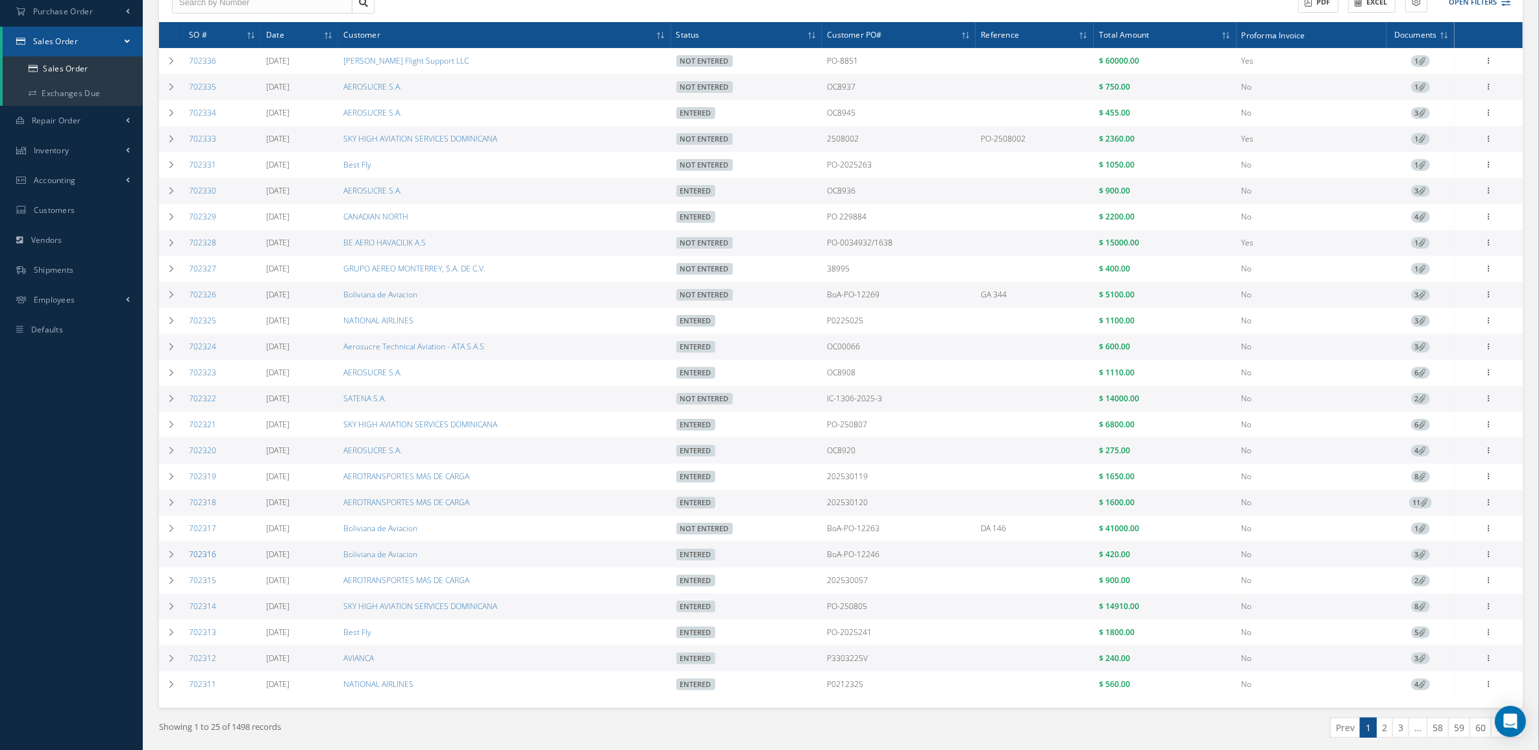
click at [198, 556] on link "702316" at bounding box center [202, 554] width 27 height 11
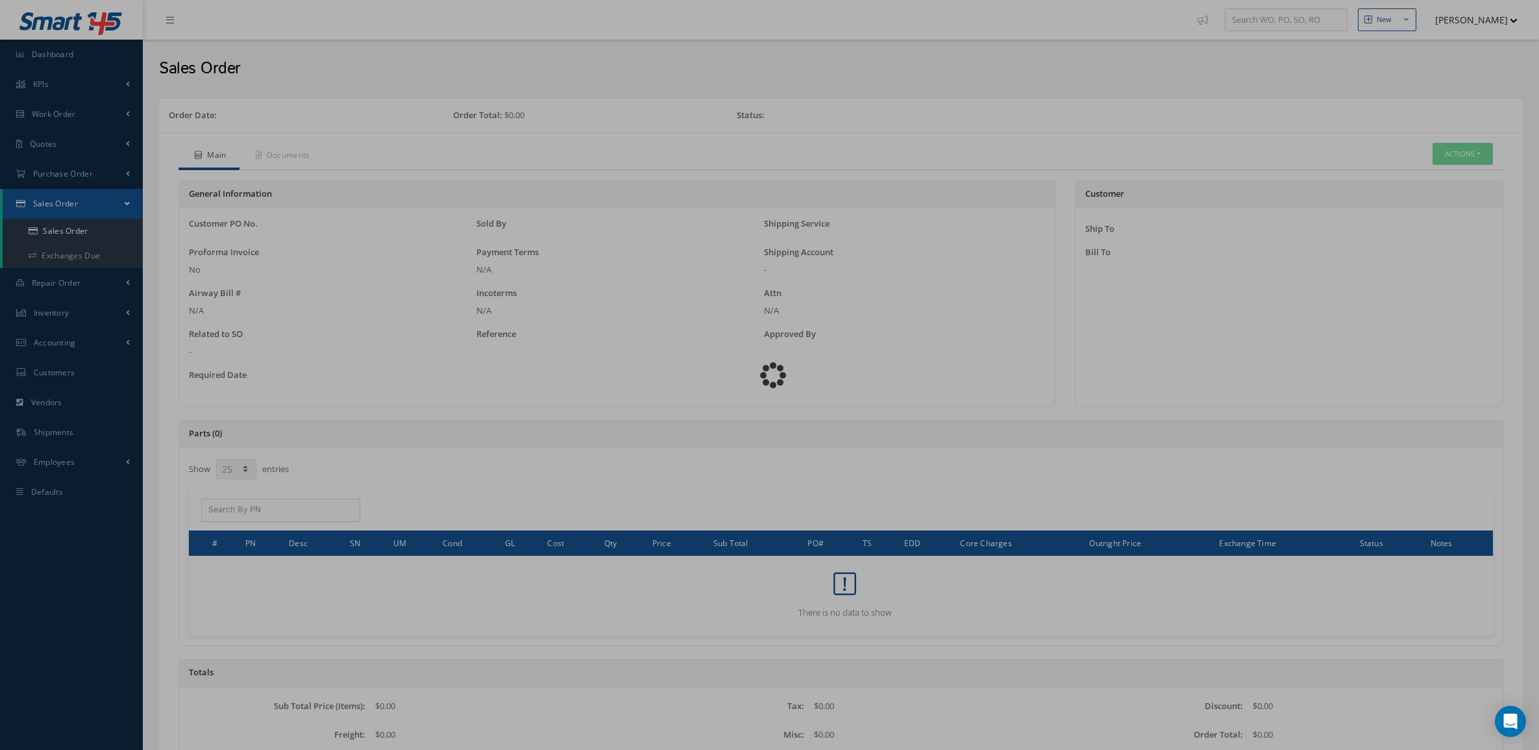
select select "25"
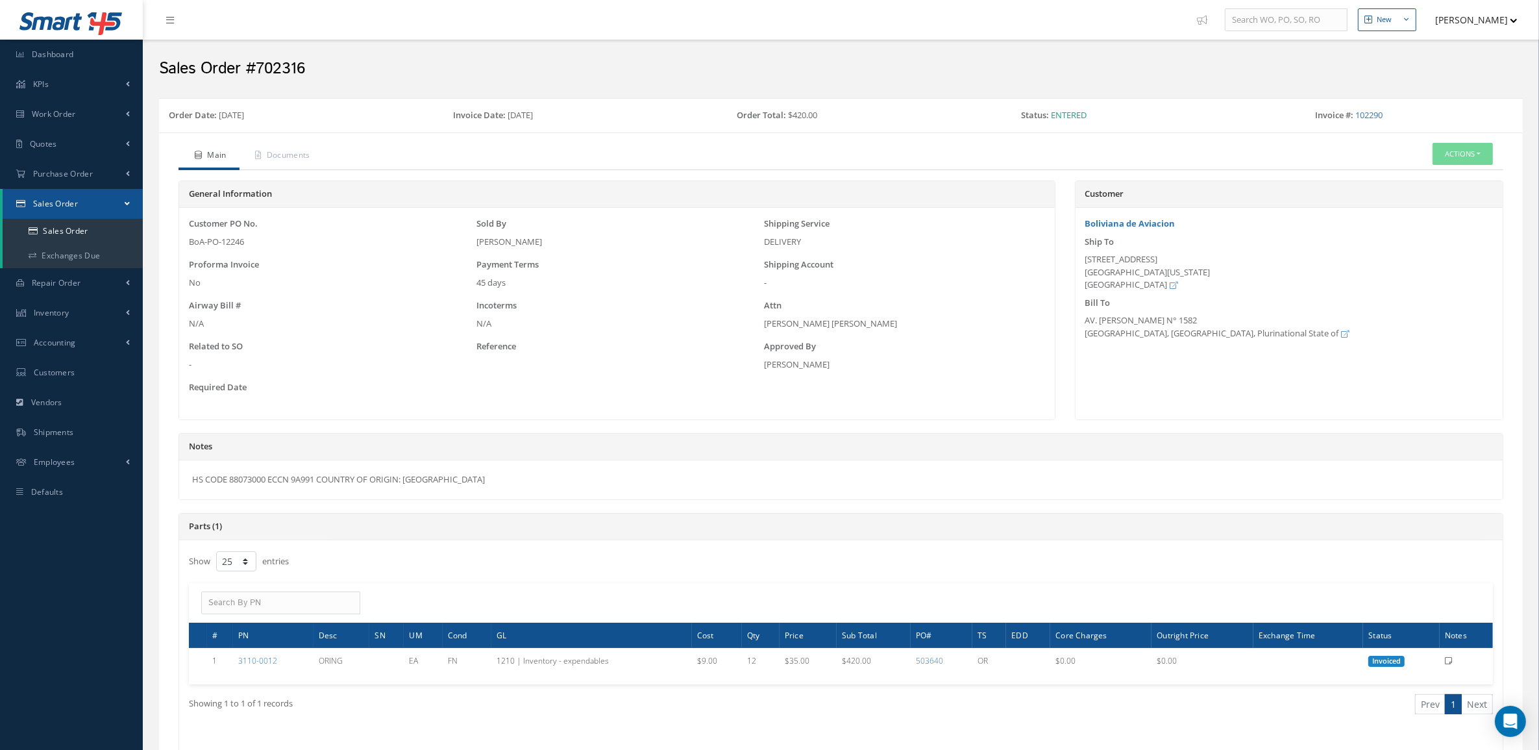
drag, startPoint x: 456, startPoint y: 485, endPoint x: 184, endPoint y: 480, distance: 272.7
click at [184, 480] on div "HS CODE 88073000 ECCN 9A991 COUNTRY OF ORIGIN: [GEOGRAPHIC_DATA]" at bounding box center [841, 479] width 1324 height 39
copy div "HS CODE 88073000 ECCN 9A991 COUNTRY OF ORIGIN: [GEOGRAPHIC_DATA]"
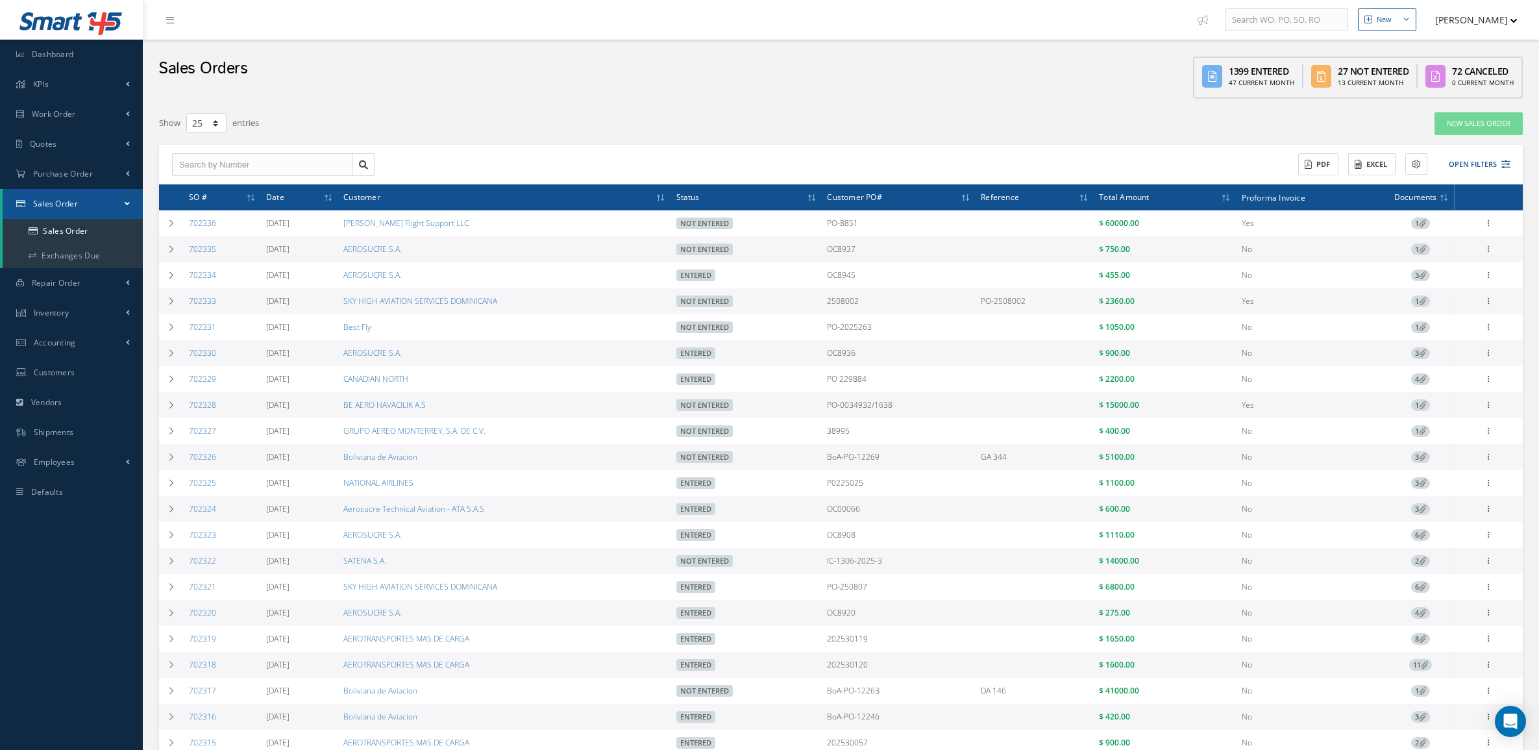
select select "25"
click at [1452, 169] on button "Open Filters" at bounding box center [1474, 164] width 73 height 21
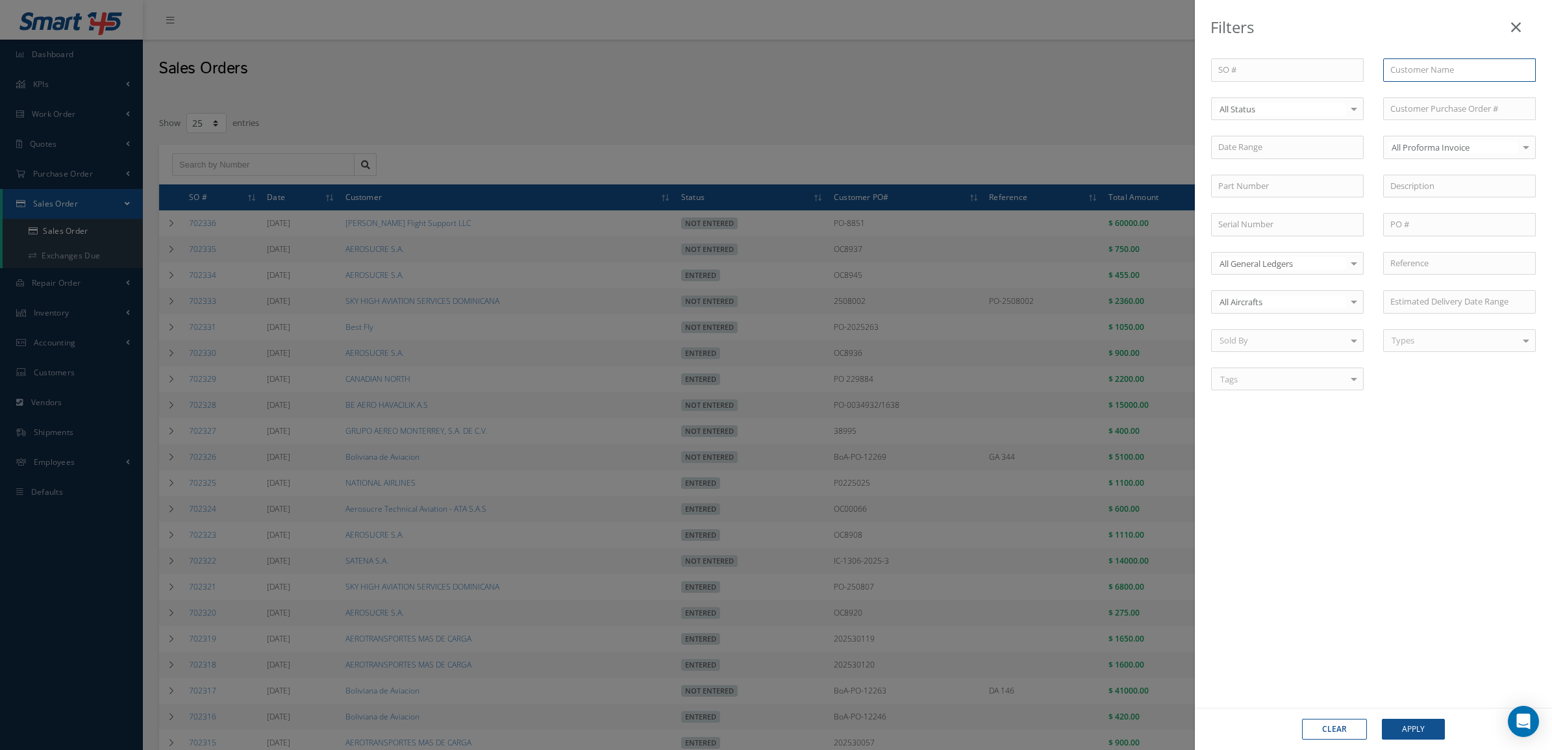
click at [1406, 73] on input "text" at bounding box center [1459, 69] width 153 height 23
click at [1408, 98] on span "Best Fly" at bounding box center [1405, 93] width 30 height 12
type input "Best Fly"
click at [1402, 725] on button "Apply" at bounding box center [1413, 729] width 63 height 21
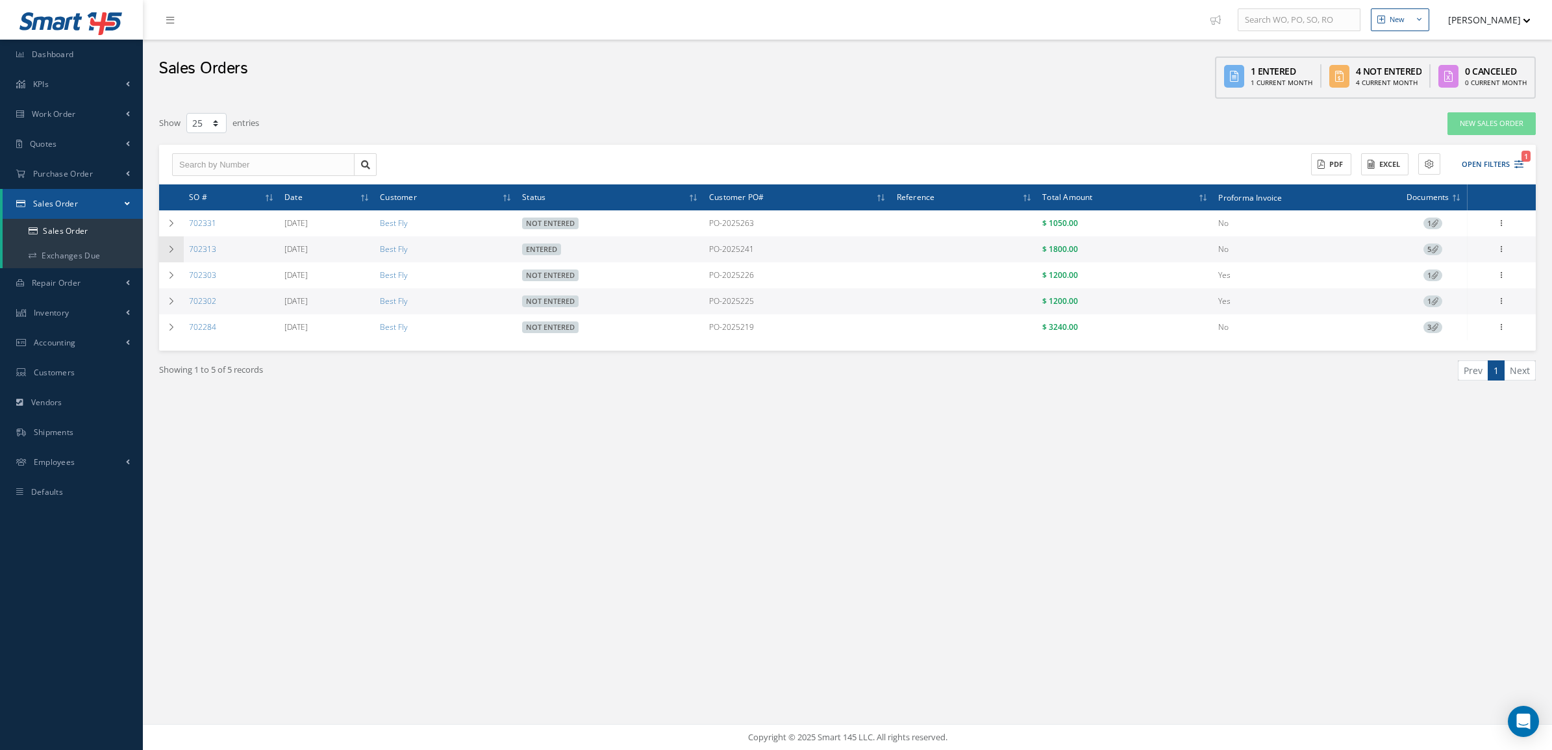
click at [177, 247] on td at bounding box center [171, 249] width 25 height 26
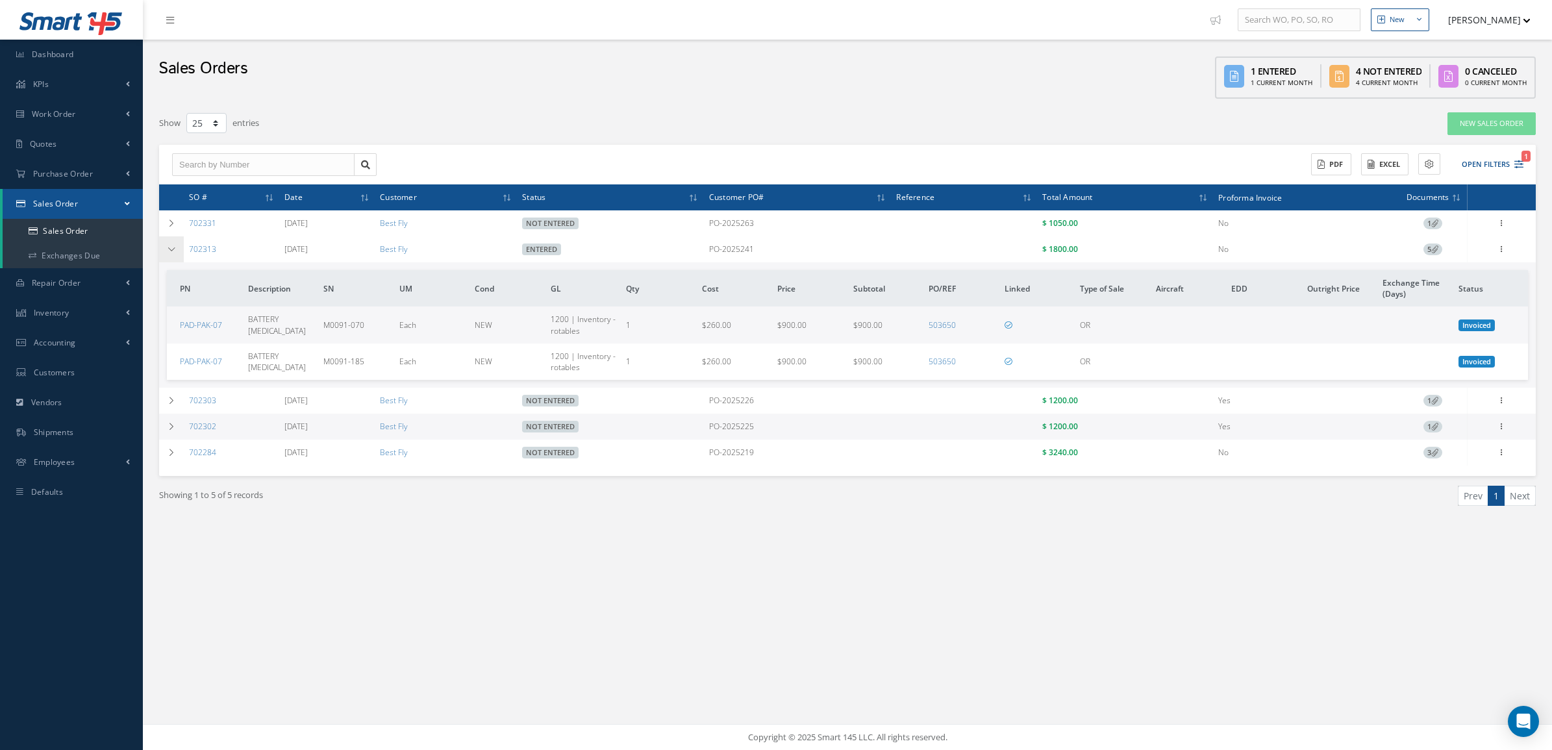
click at [176, 247] on td at bounding box center [171, 249] width 25 height 26
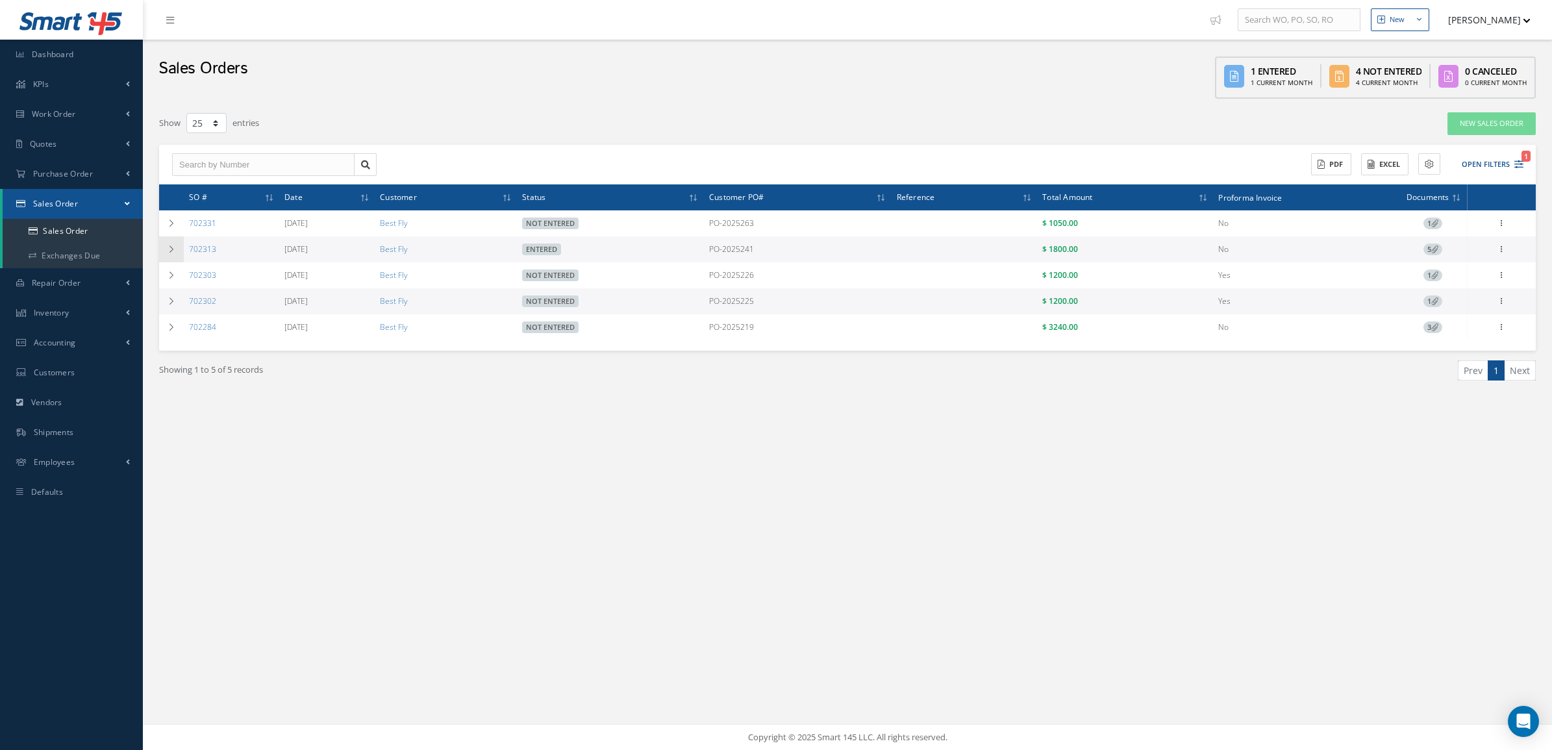
click at [176, 247] on td at bounding box center [171, 249] width 25 height 26
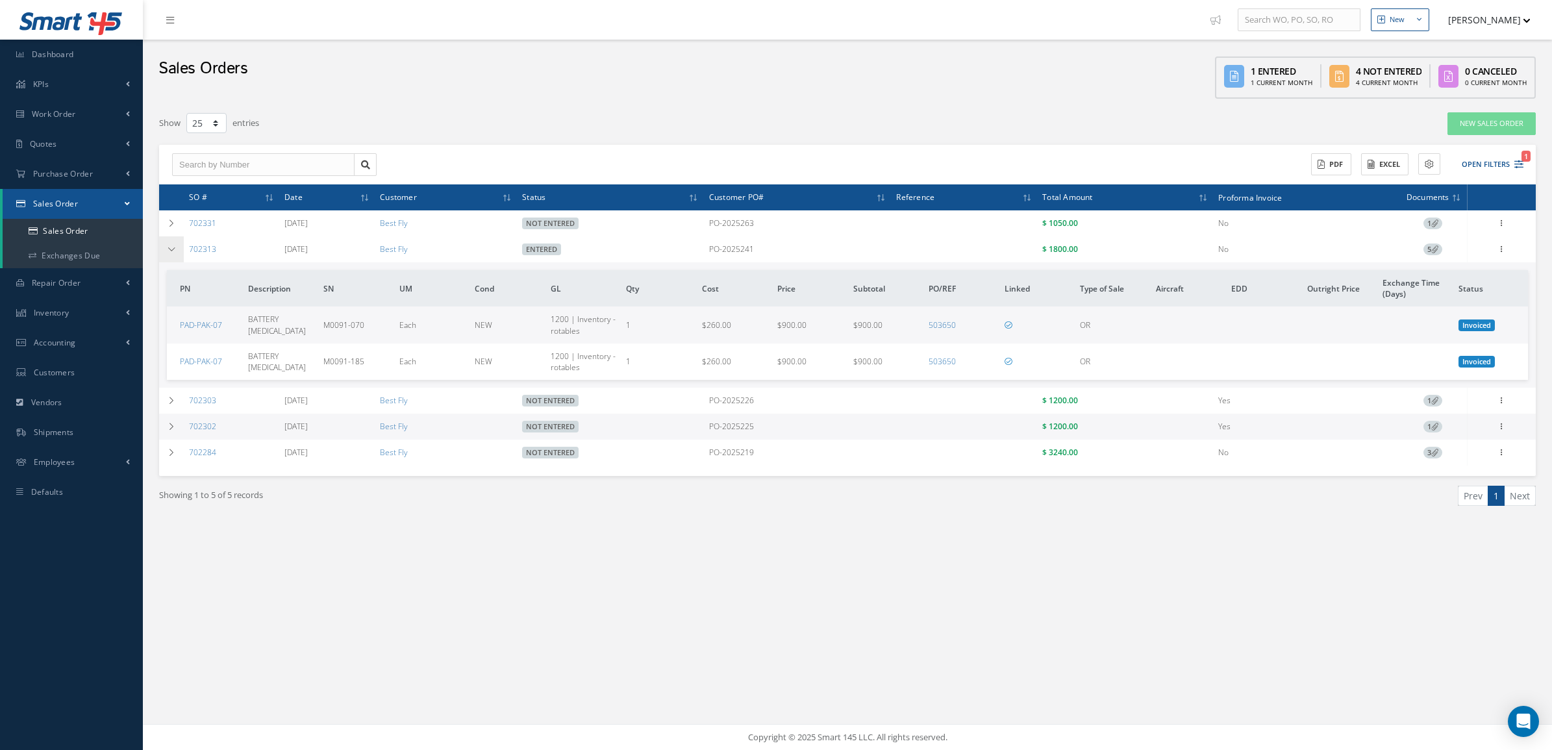
click at [175, 245] on icon at bounding box center [171, 249] width 9 height 8
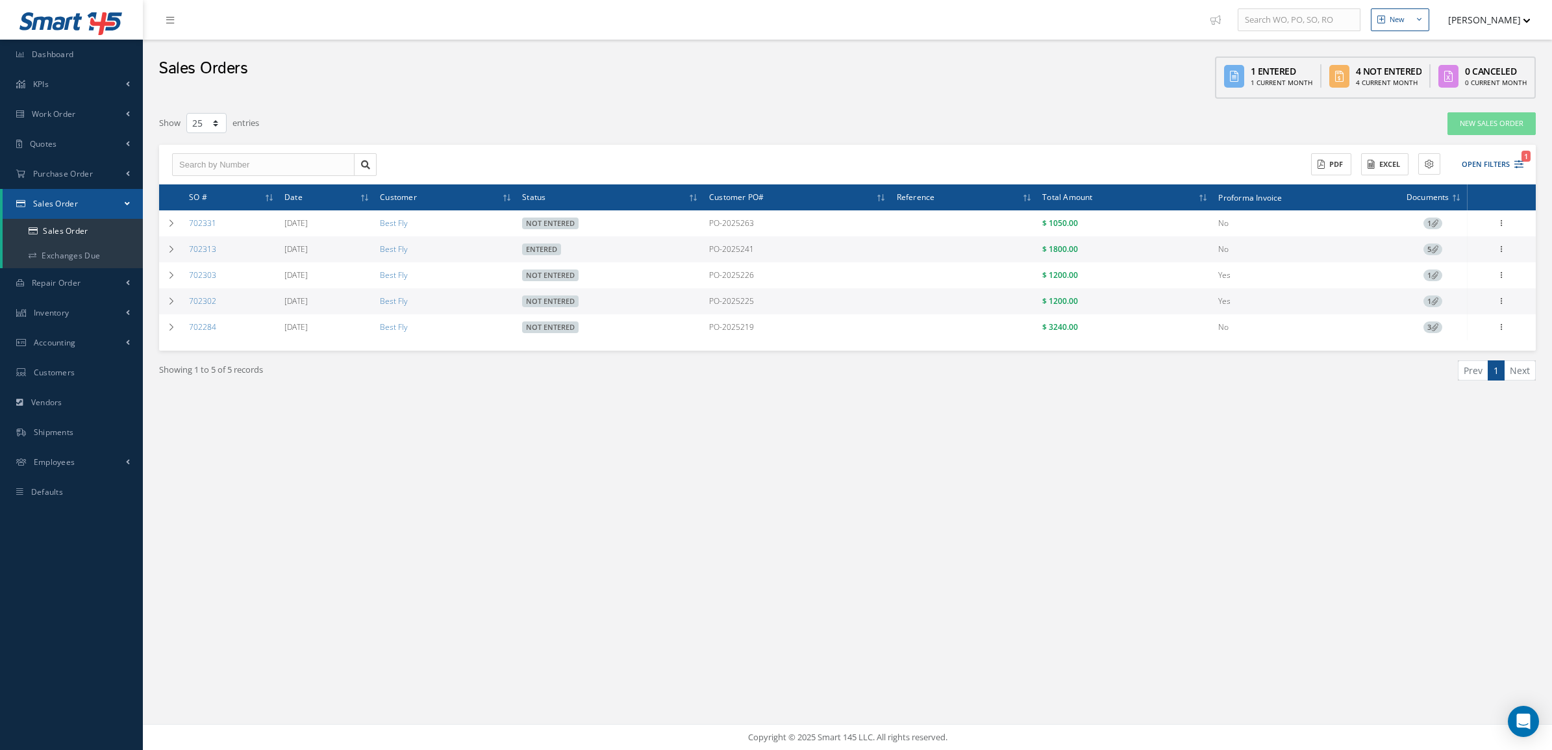
click at [1421, 253] on td "5" at bounding box center [1433, 249] width 68 height 26
click at [1439, 247] on span "5" at bounding box center [1432, 249] width 19 height 12
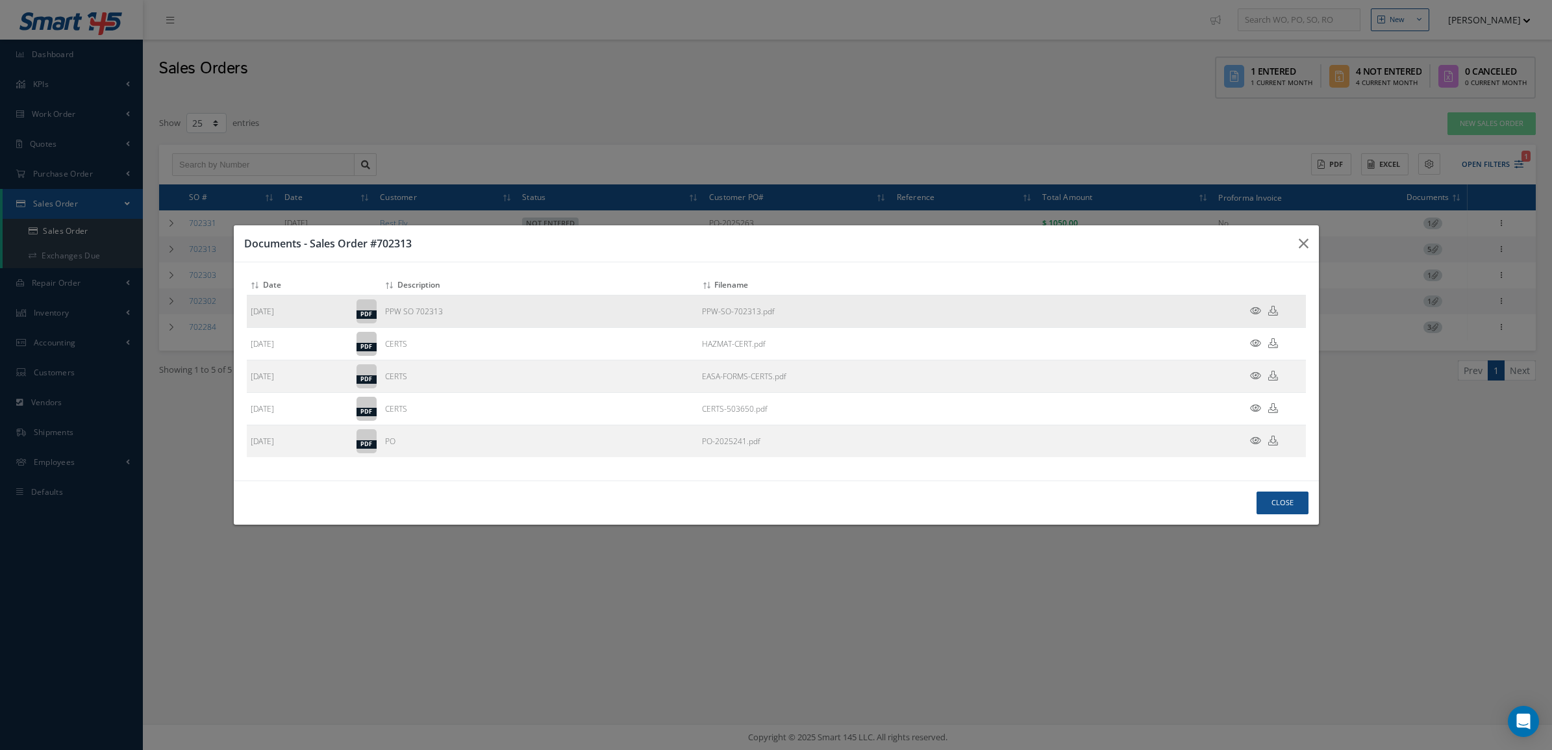
click at [1256, 304] on td at bounding box center [1267, 311] width 78 height 32
click at [1256, 307] on icon at bounding box center [1255, 311] width 11 height 10
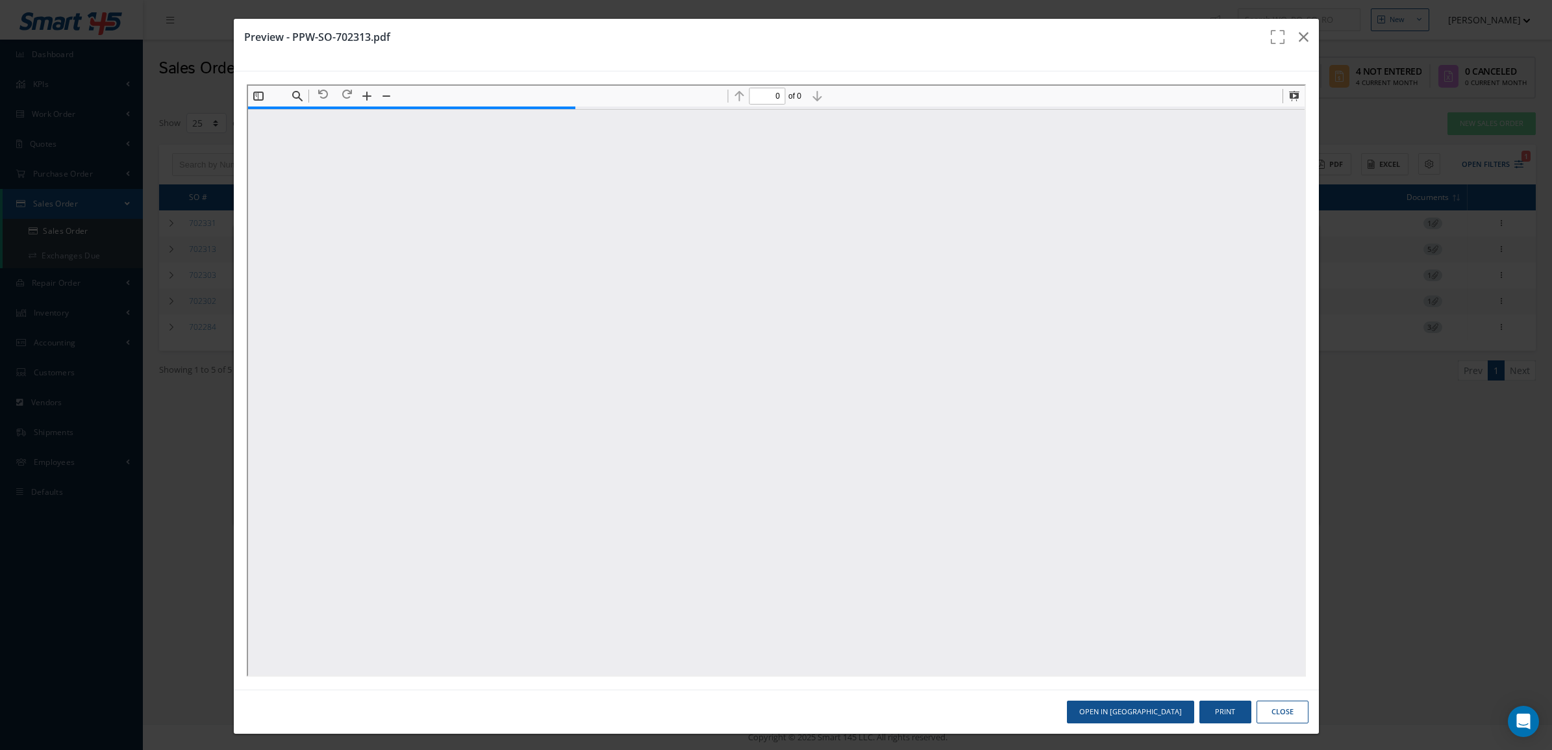
type input "1"
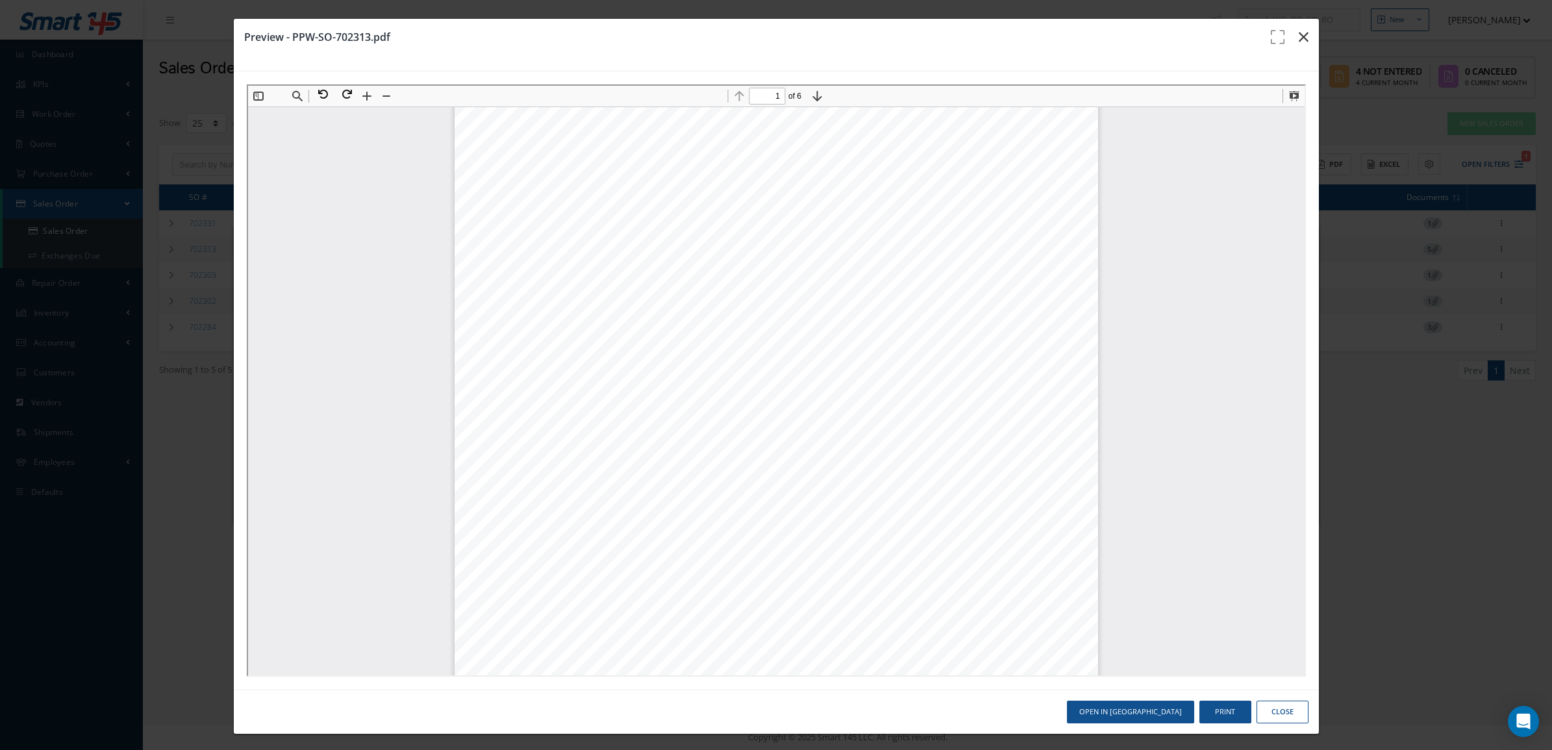
click at [1299, 37] on icon "button" at bounding box center [1304, 37] width 10 height 16
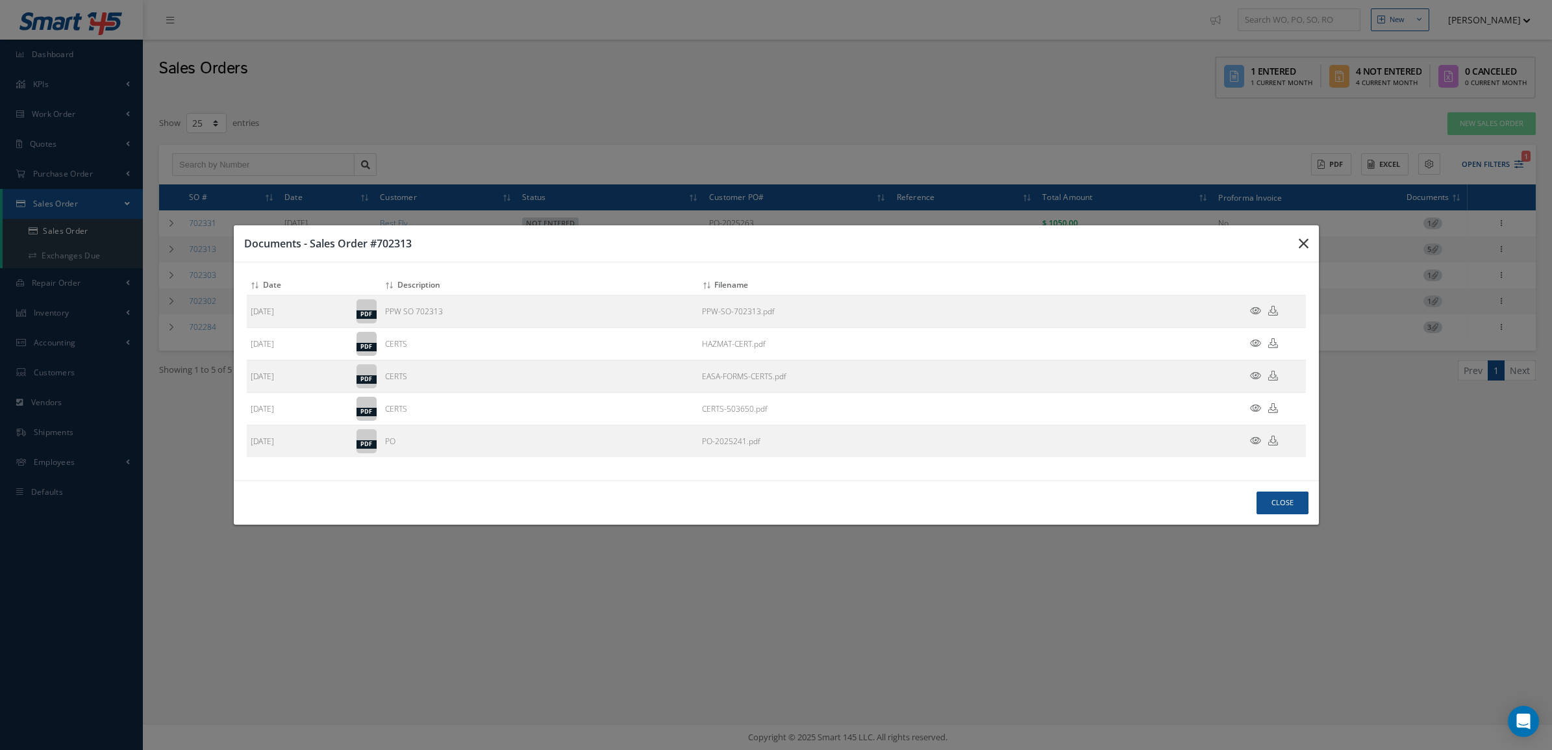
click at [0, 0] on button "button" at bounding box center [0, 0] width 0 height 0
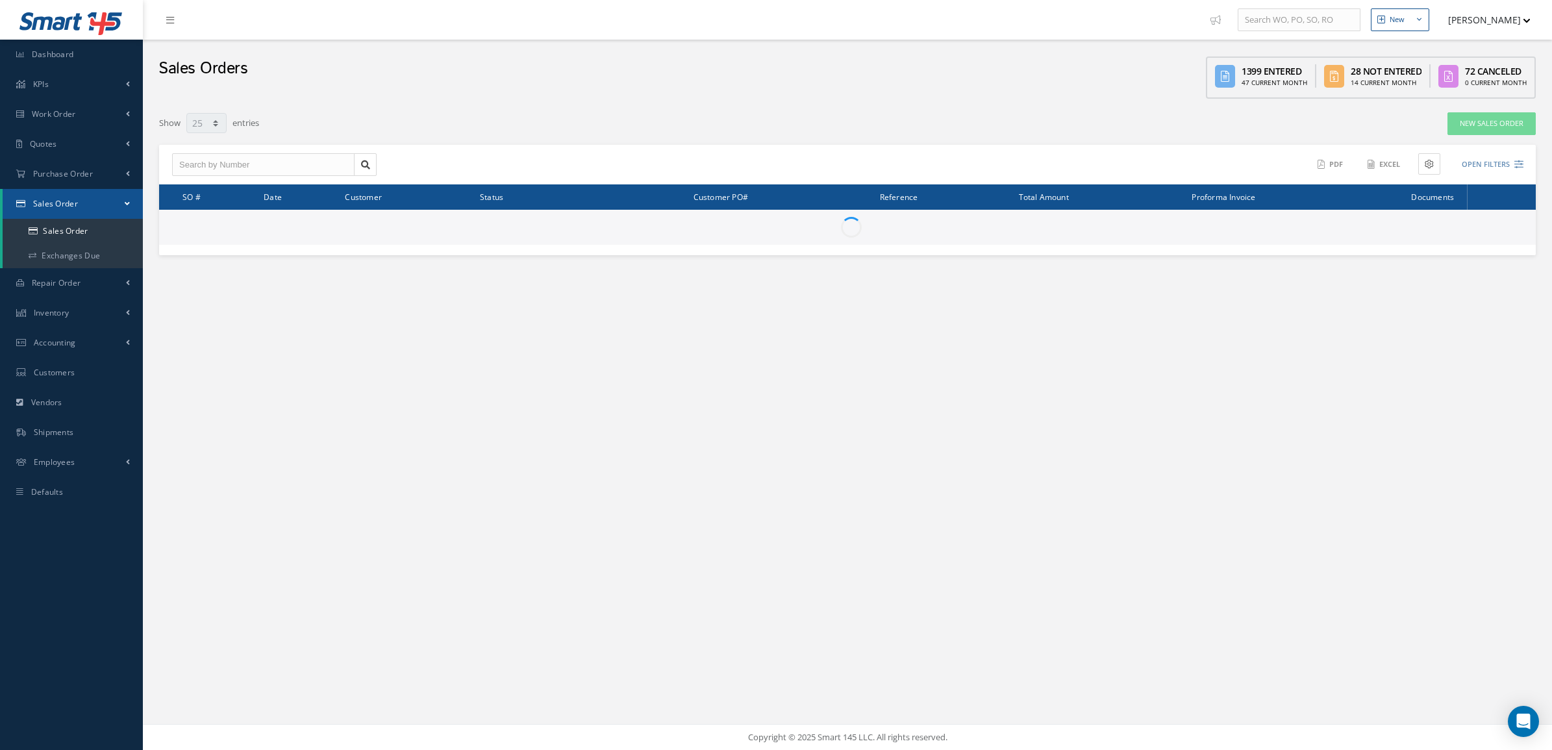
select select "25"
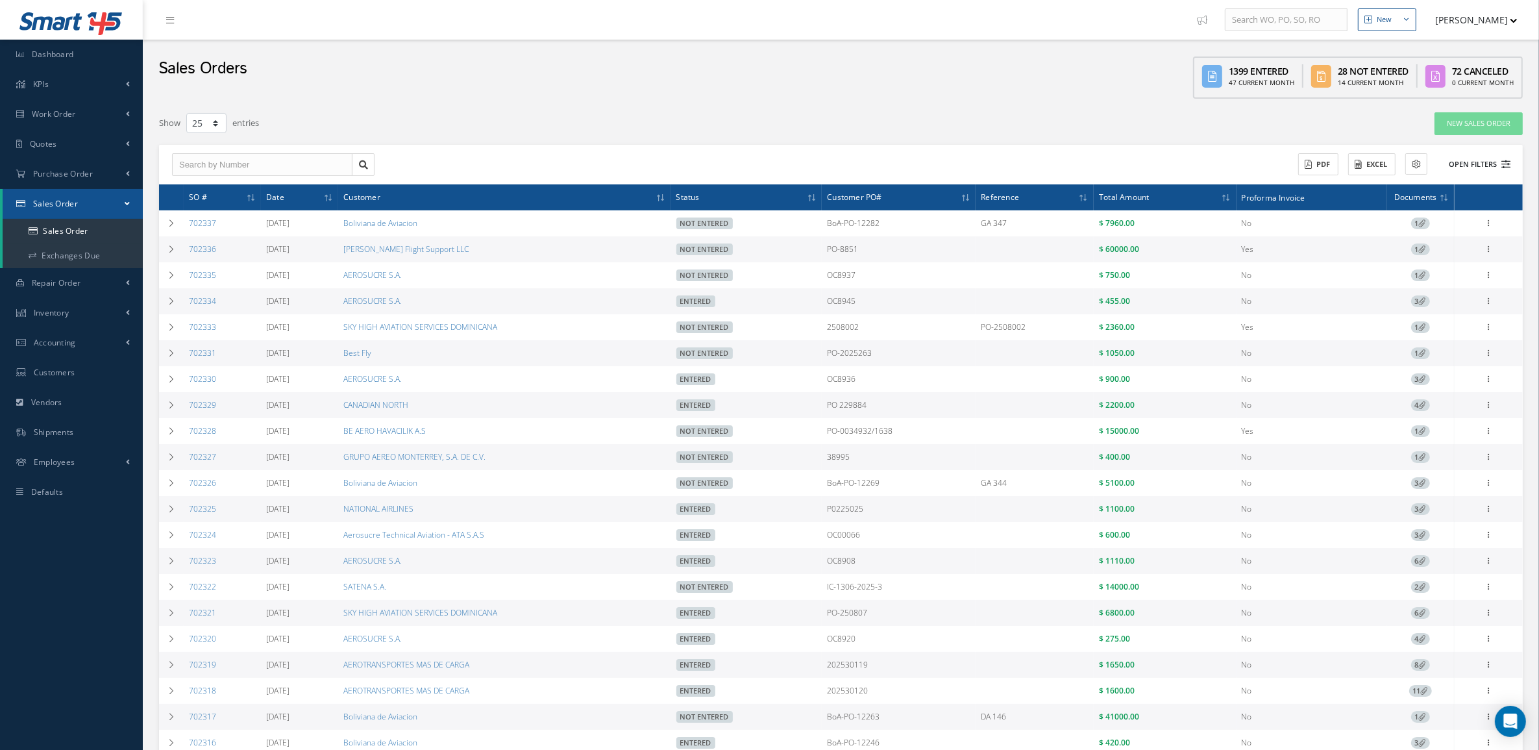
click at [1462, 160] on button "Open Filters" at bounding box center [1474, 164] width 73 height 21
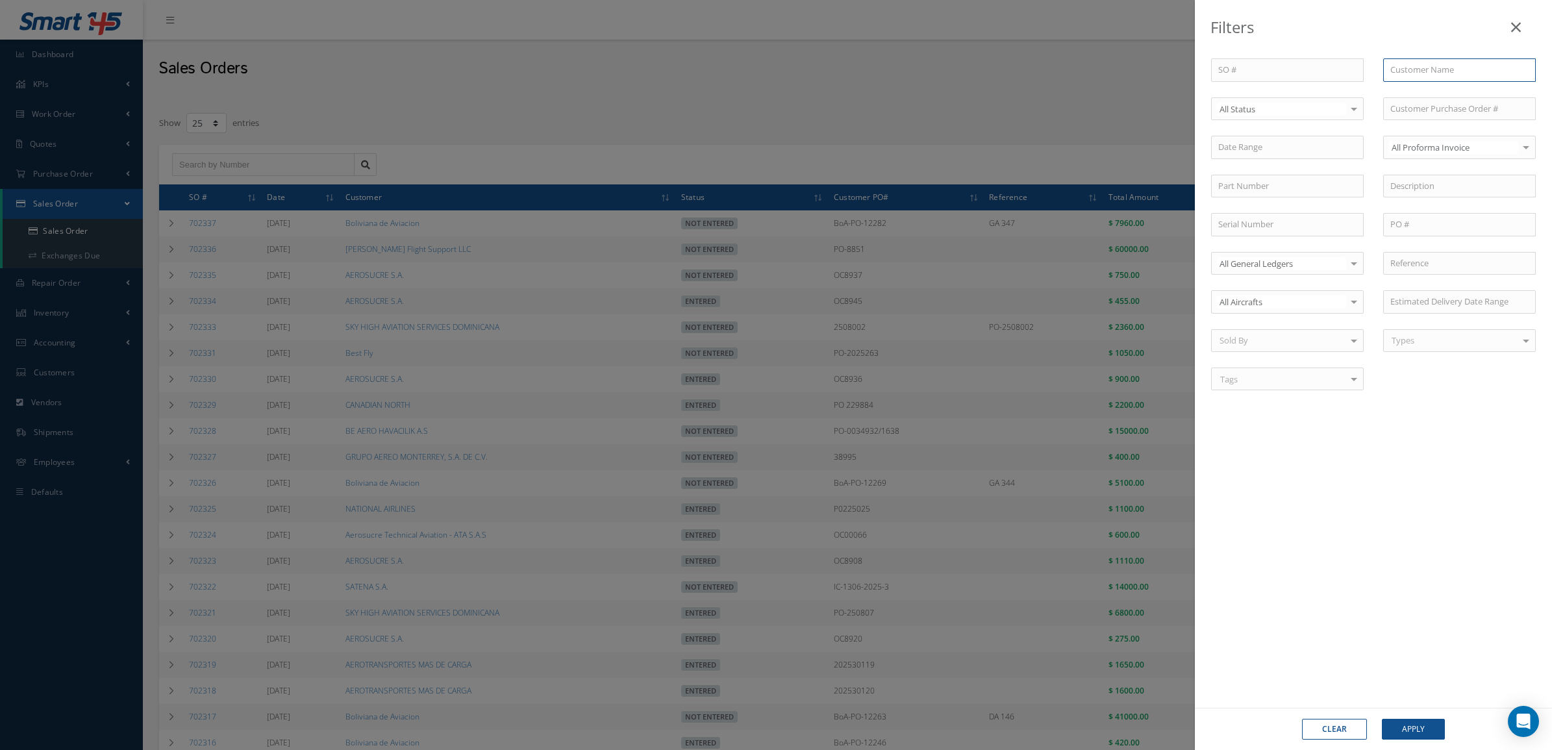
click at [1435, 69] on input "text" at bounding box center [1459, 69] width 153 height 23
click at [1419, 95] on span "Boliviana de Aviacion" at bounding box center [1430, 93] width 81 height 12
type input "Boliviana de Aviacion"
click at [1261, 175] on span "Not Entered" at bounding box center [1242, 175] width 47 height 12
click at [1419, 736] on button "Apply" at bounding box center [1413, 729] width 63 height 21
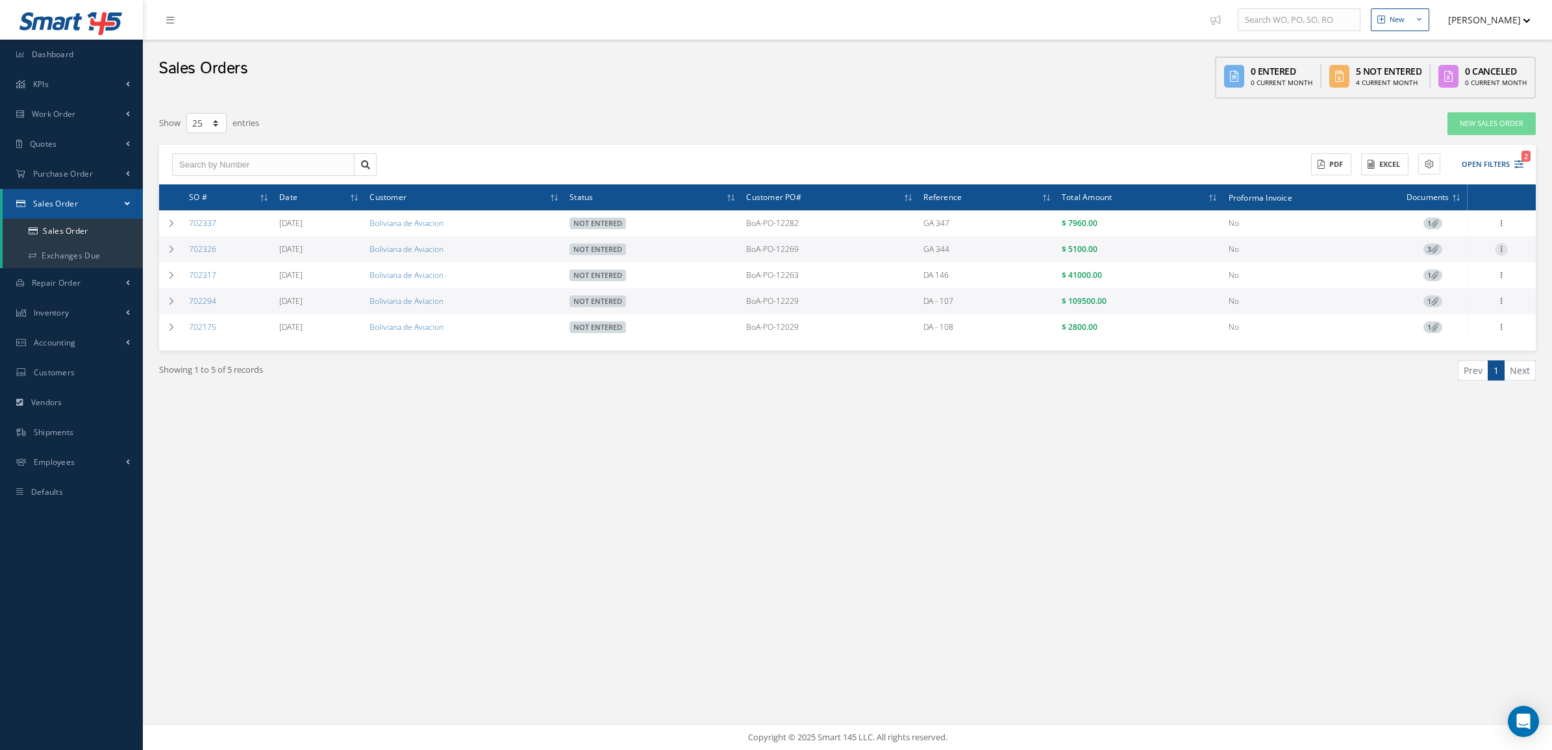
click at [1501, 227] on icon at bounding box center [1501, 222] width 13 height 10
click at [1429, 268] on link "Edit" at bounding box center [1441, 274] width 103 height 17
select select "25"
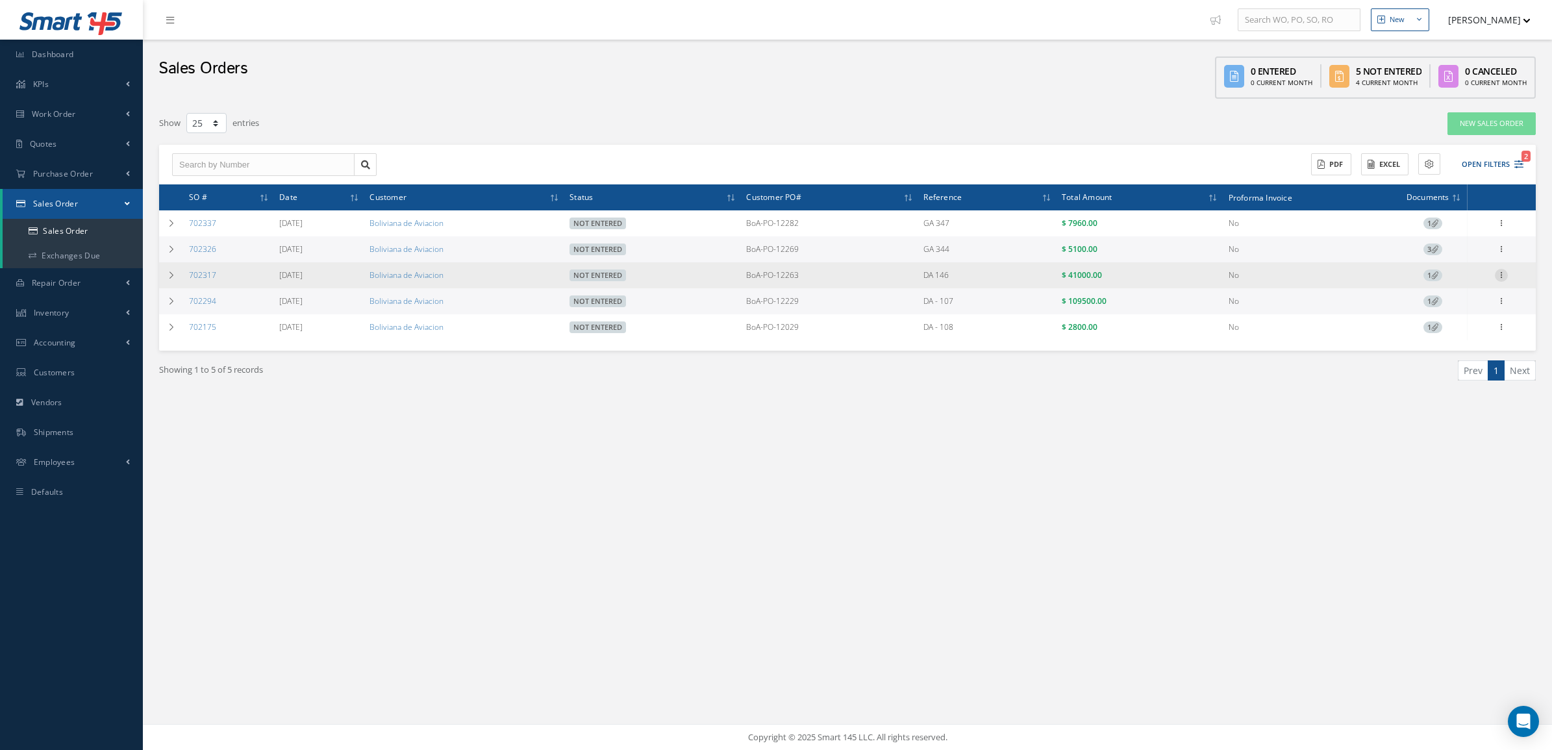
click at [1495, 227] on icon at bounding box center [1501, 222] width 13 height 10
click at [1442, 301] on link "Edit" at bounding box center [1441, 300] width 103 height 17
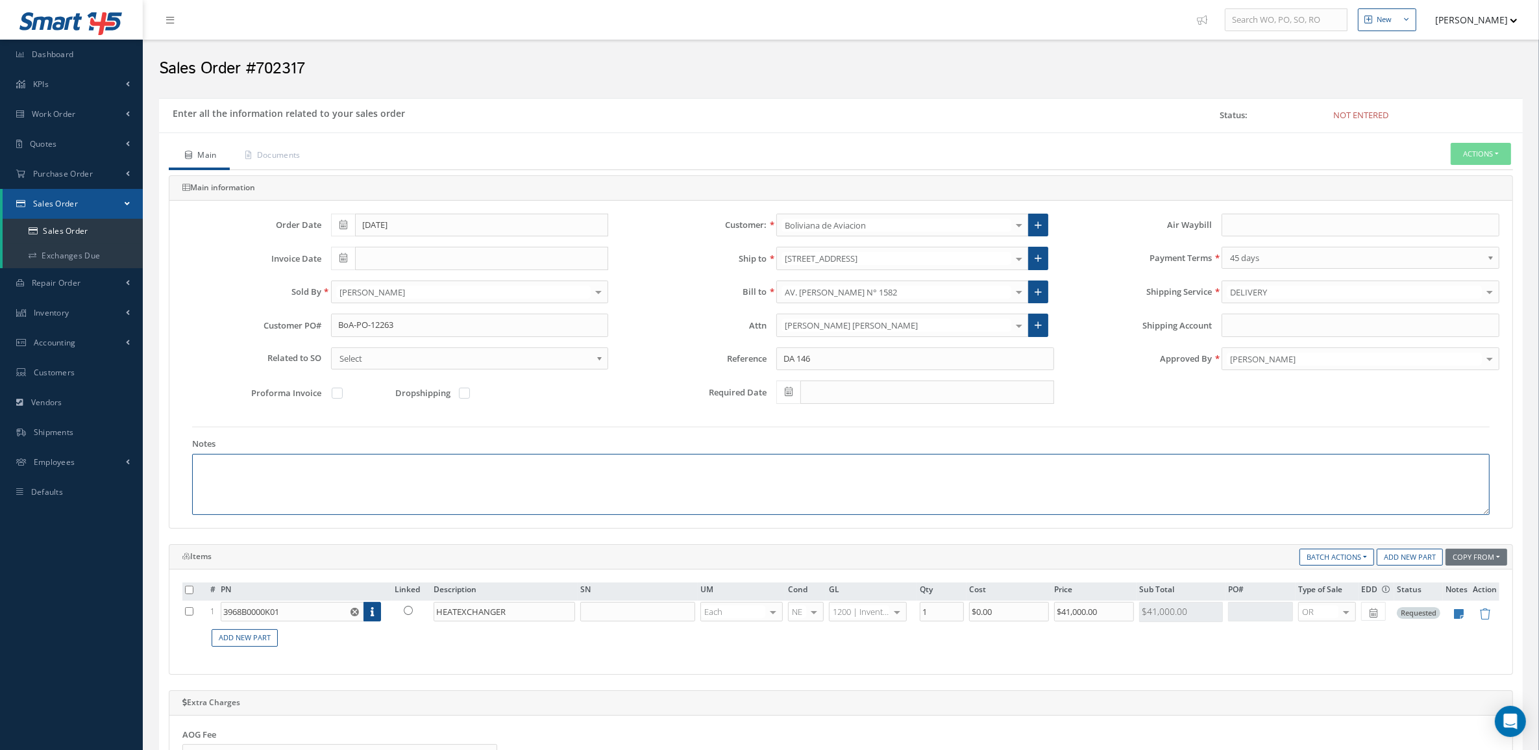
click at [358, 489] on textarea at bounding box center [841, 484] width 1298 height 61
paste textarea "HS CODE 88073000 ECCN 9A991 COUNTRY OF ORIGIN: USA"
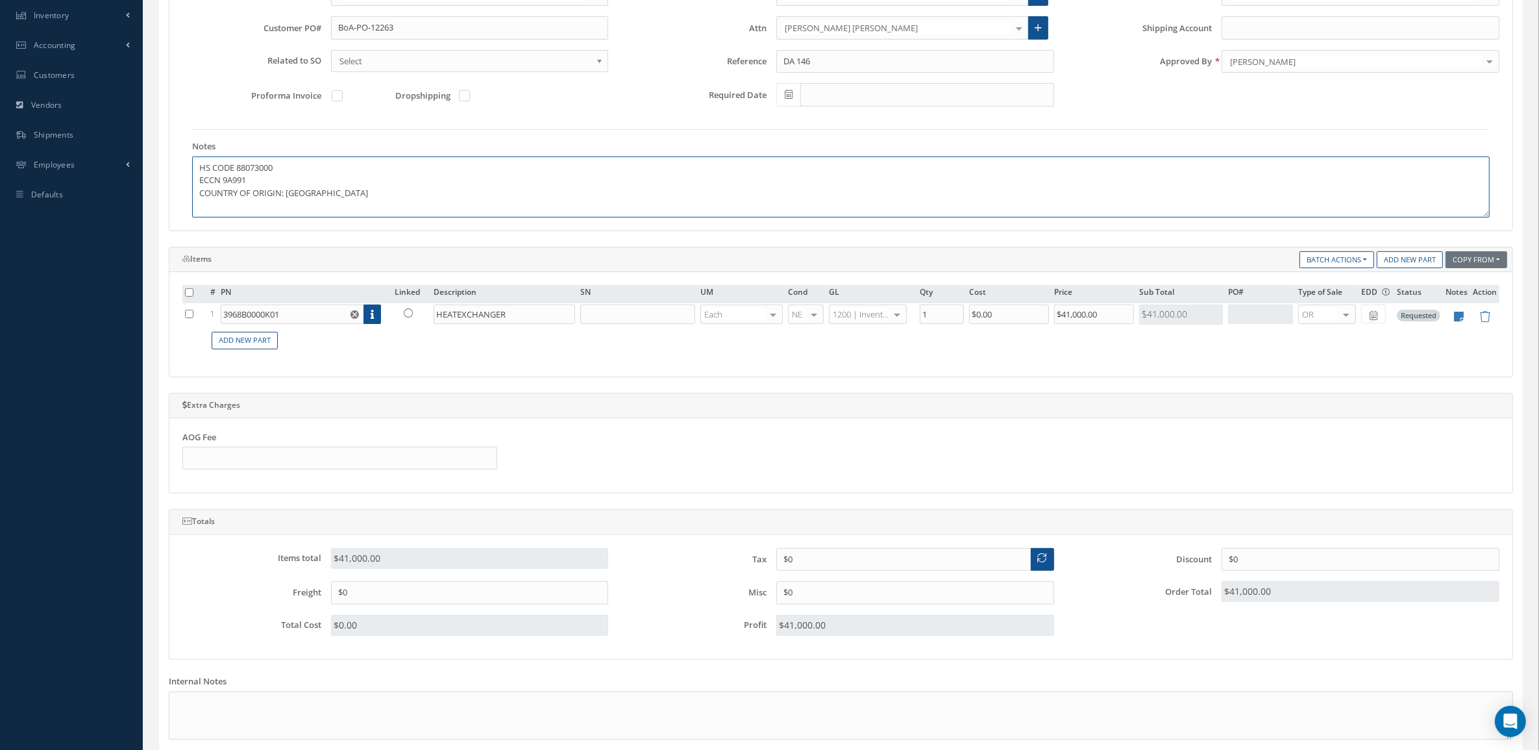
scroll to position [406, 0]
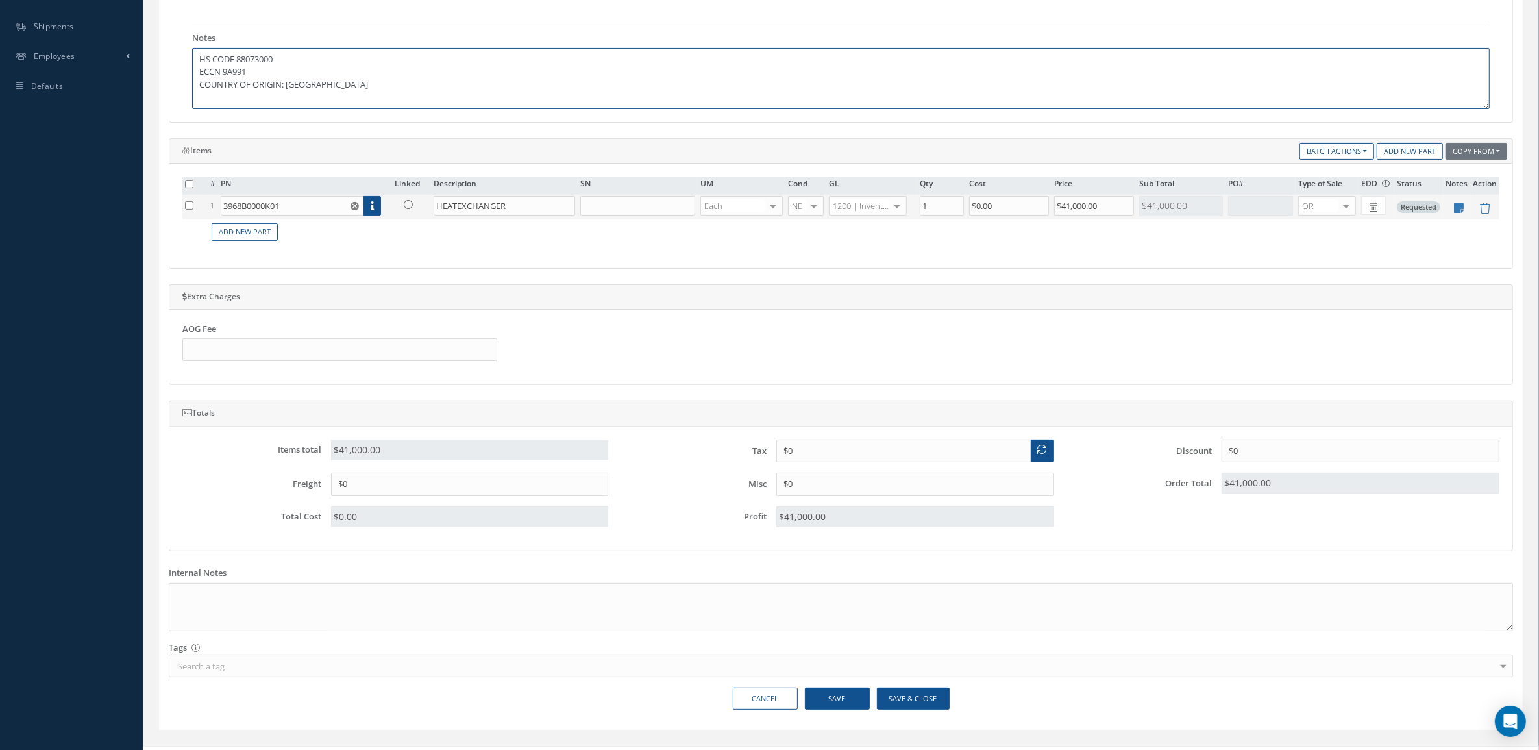
type textarea "HS CODE 88073000 ECCN 9A991 COUNTRY OF ORIGIN: USA"
click at [409, 209] on icon at bounding box center [408, 204] width 9 height 9
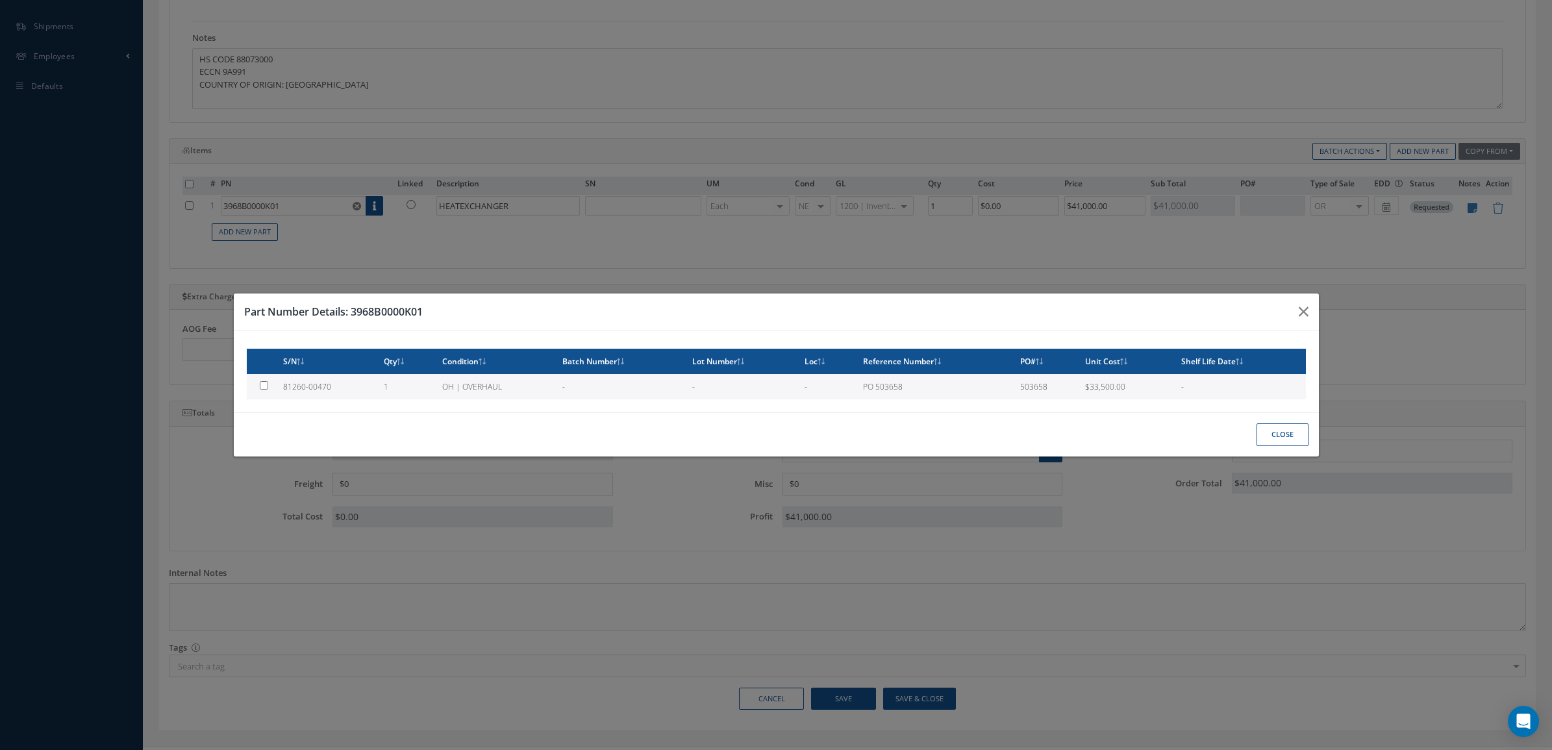
click at [437, 390] on td "OH | OVERHAUL" at bounding box center [497, 386] width 121 height 25
type input "81260-00470"
type input "$33,500"
checkbox input "true"
click at [1299, 436] on button "Close" at bounding box center [1282, 434] width 52 height 23
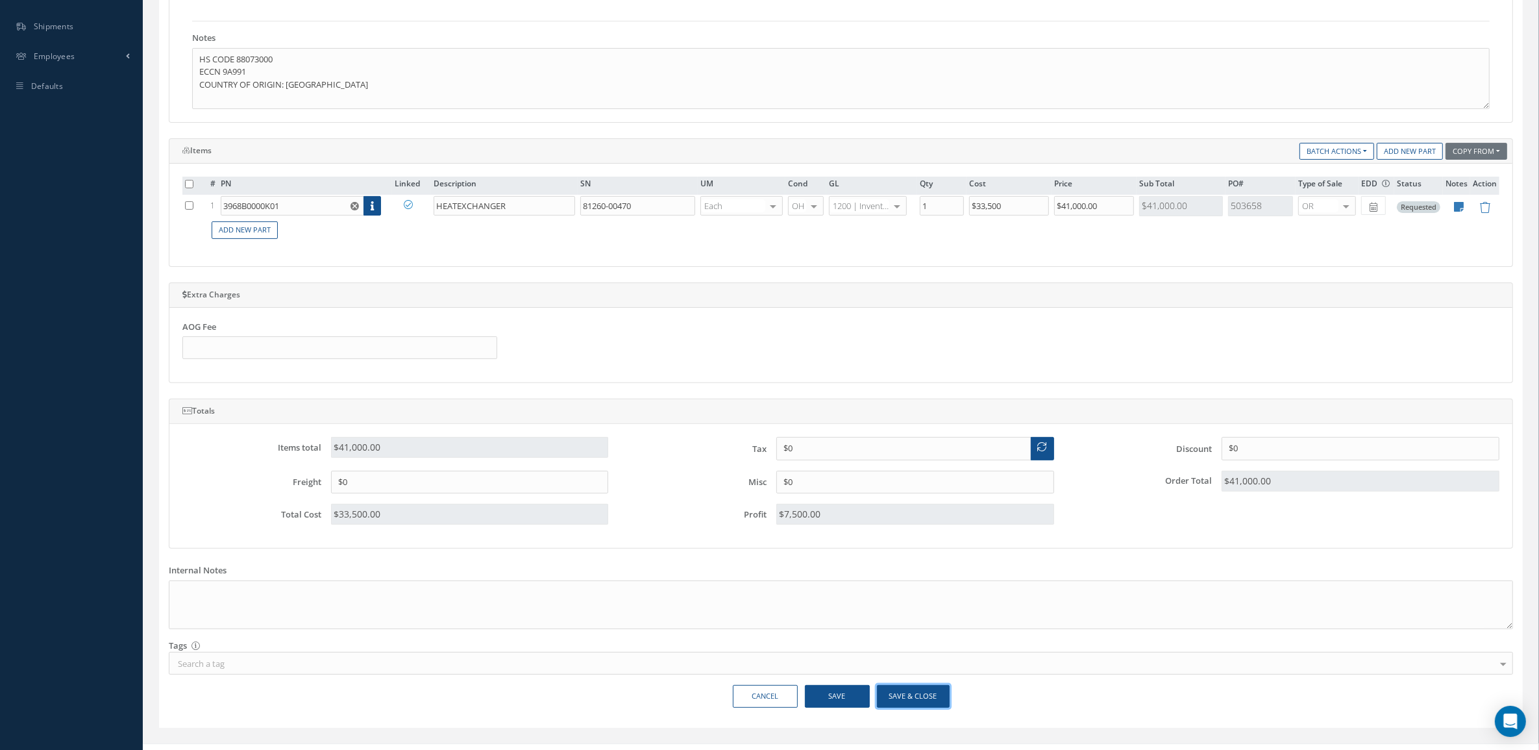
click at [922, 698] on button "Save & Close" at bounding box center [913, 696] width 73 height 23
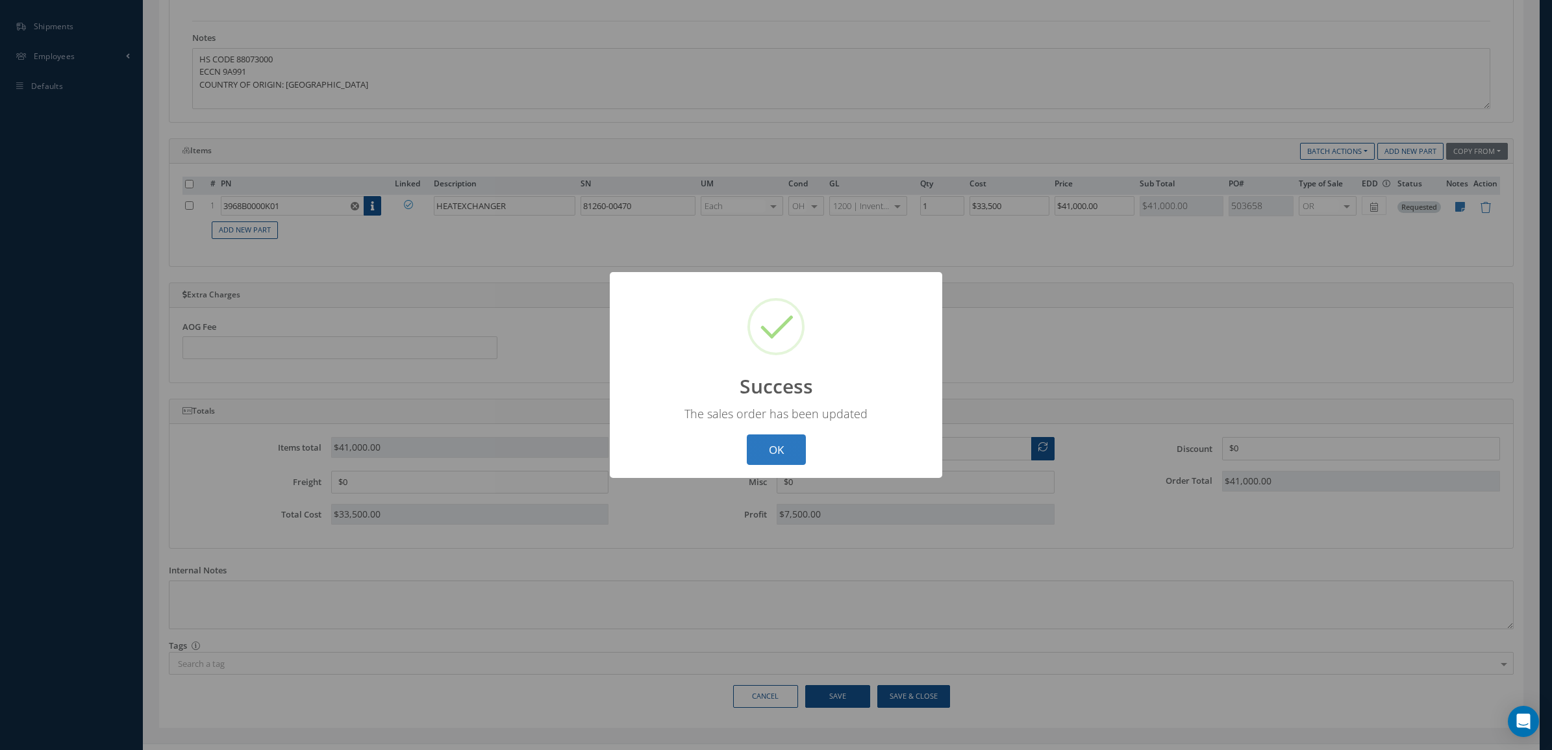
click at [790, 455] on button "OK" at bounding box center [776, 449] width 59 height 31
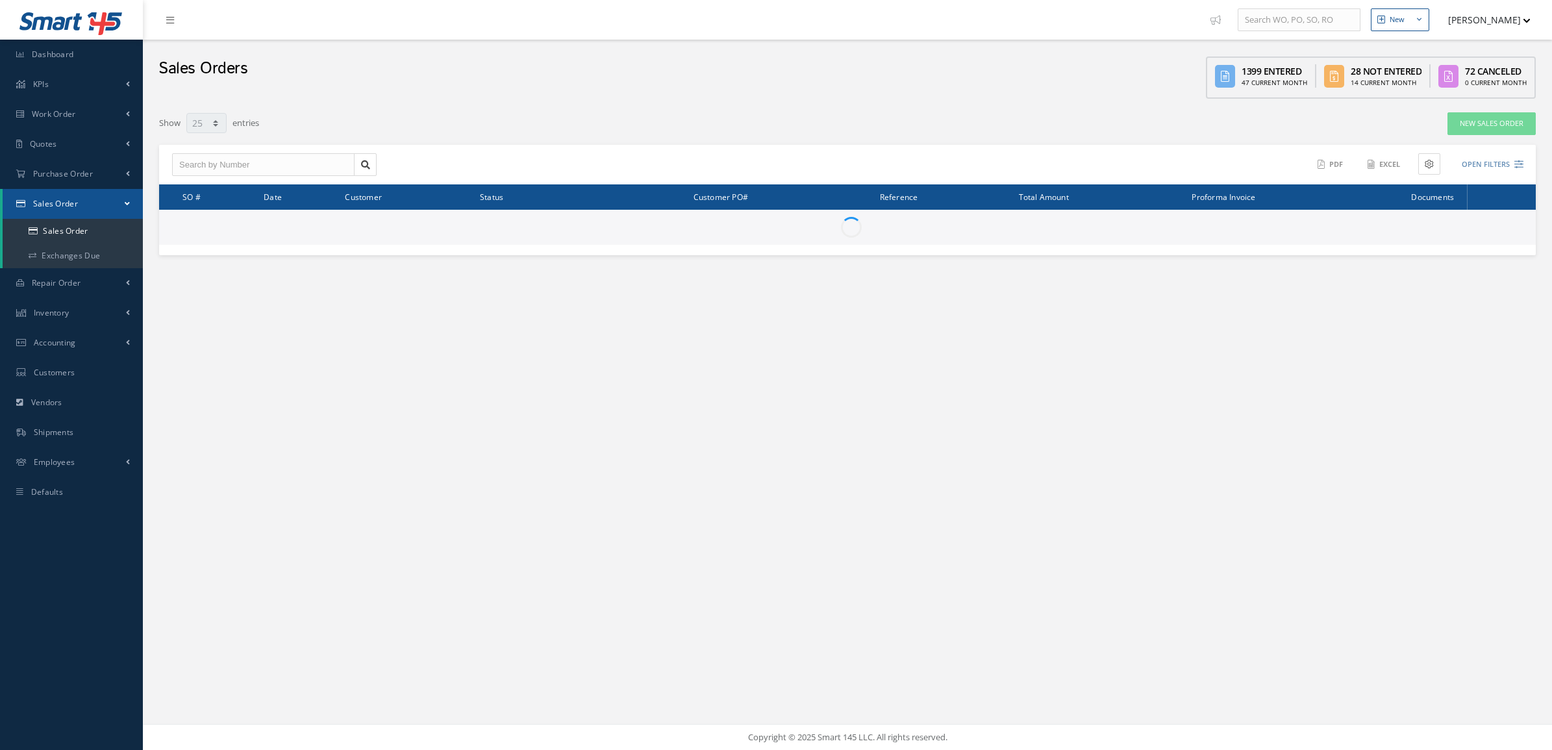
select select "25"
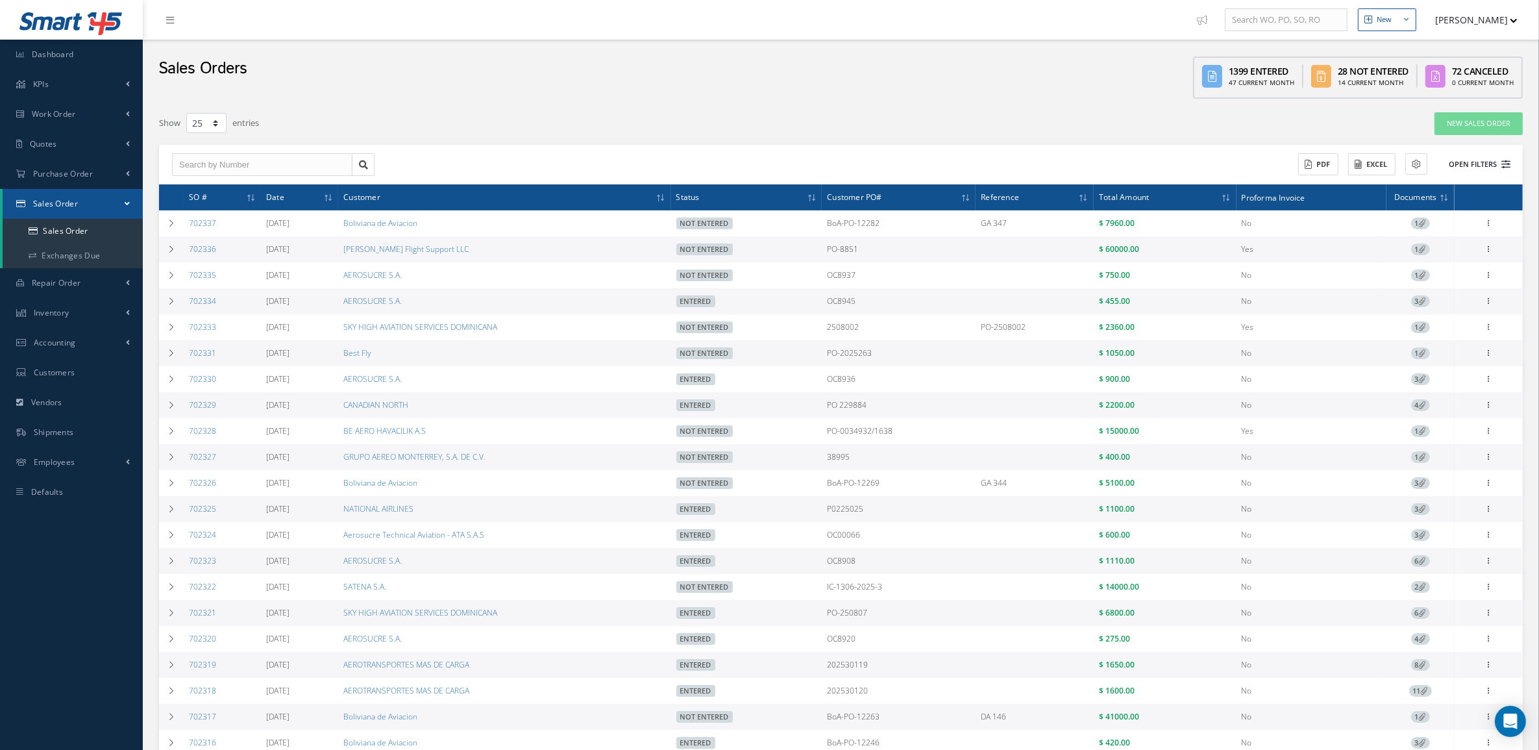
drag, startPoint x: 1451, startPoint y: 151, endPoint x: 1456, endPoint y: 157, distance: 7.4
click at [1456, 157] on div "ACTIONS Receive Payments Select Customer MABA AERO LLC 21 AIR ABR AVIATION LEAS…" at bounding box center [1178, 164] width 674 height 23
drag, startPoint x: 1456, startPoint y: 157, endPoint x: 1465, endPoint y: 164, distance: 11.6
click at [1465, 164] on button "Open Filters" at bounding box center [1474, 164] width 73 height 21
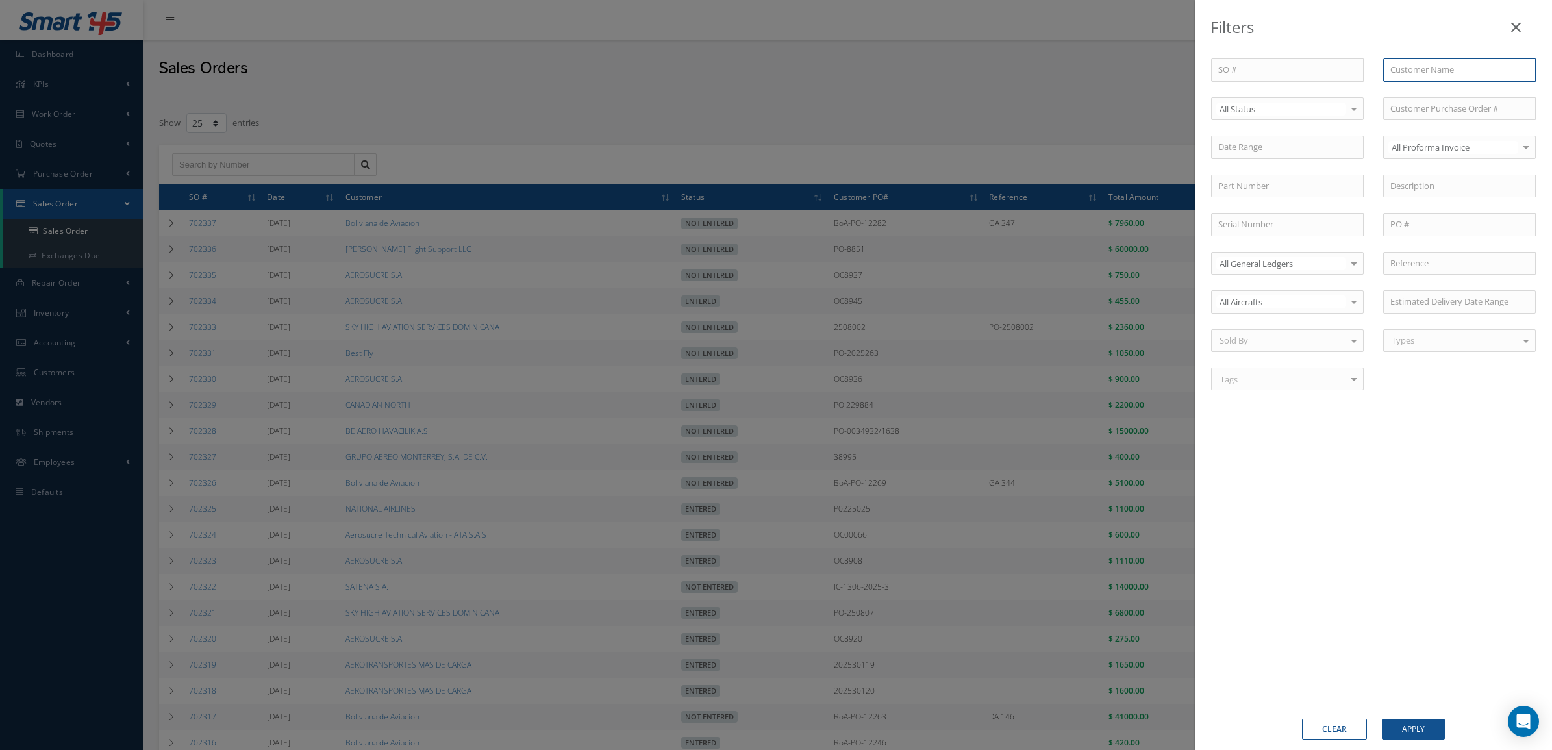
click at [1415, 78] on input "text" at bounding box center [1459, 69] width 153 height 23
drag, startPoint x: 1410, startPoint y: 94, endPoint x: 1297, endPoint y: 122, distance: 115.7
click at [1410, 93] on span "Boliviana de Aviacion" at bounding box center [1430, 93] width 81 height 12
type input "Boliviana de Aviacion"
click at [1297, 122] on div "SO # Customer Name Boliviana de Aviacion Select All Status All Status Entered N…" at bounding box center [1373, 231] width 344 height 347
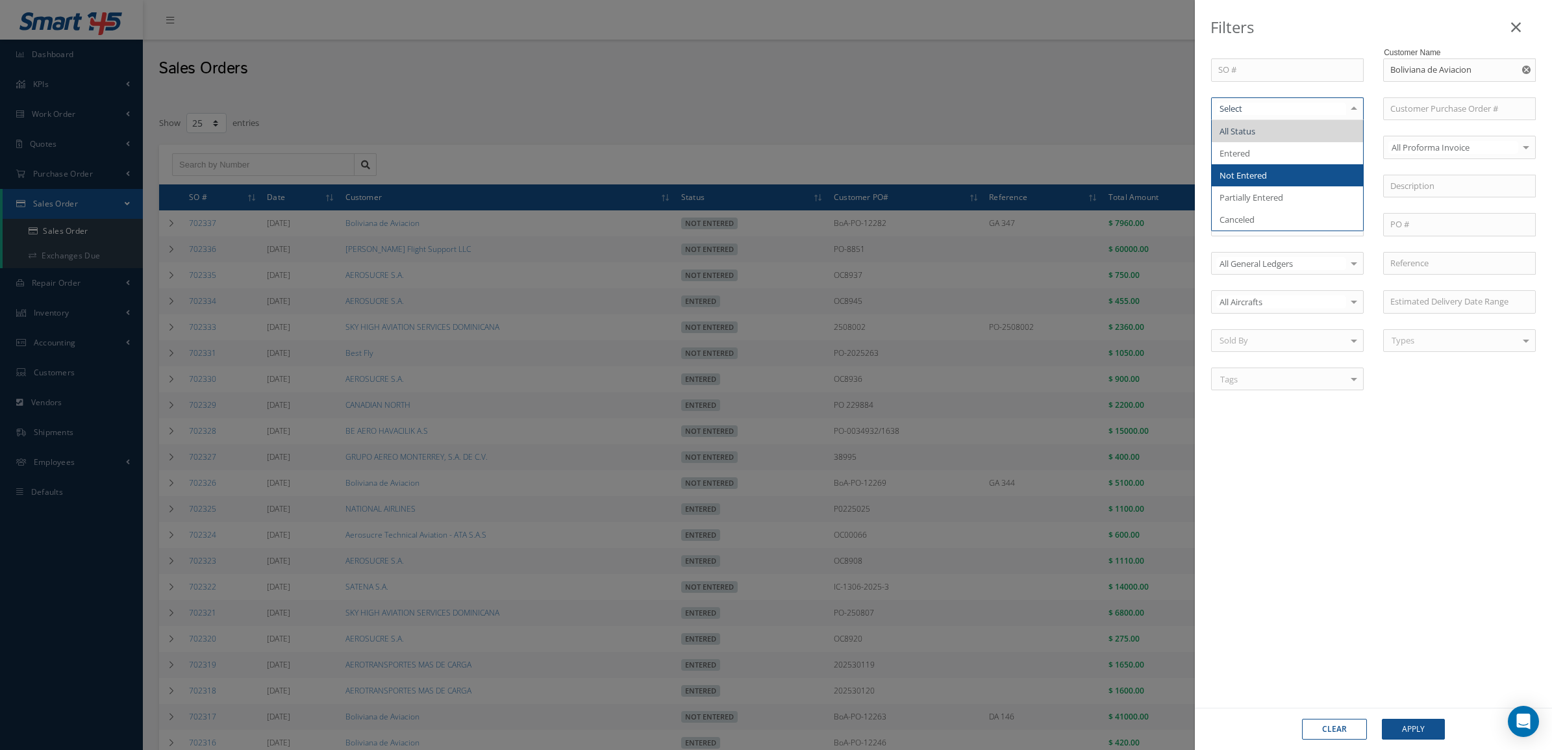
click at [1284, 181] on span "Not Entered" at bounding box center [1287, 175] width 151 height 22
click at [1404, 732] on button "Apply" at bounding box center [1413, 729] width 63 height 21
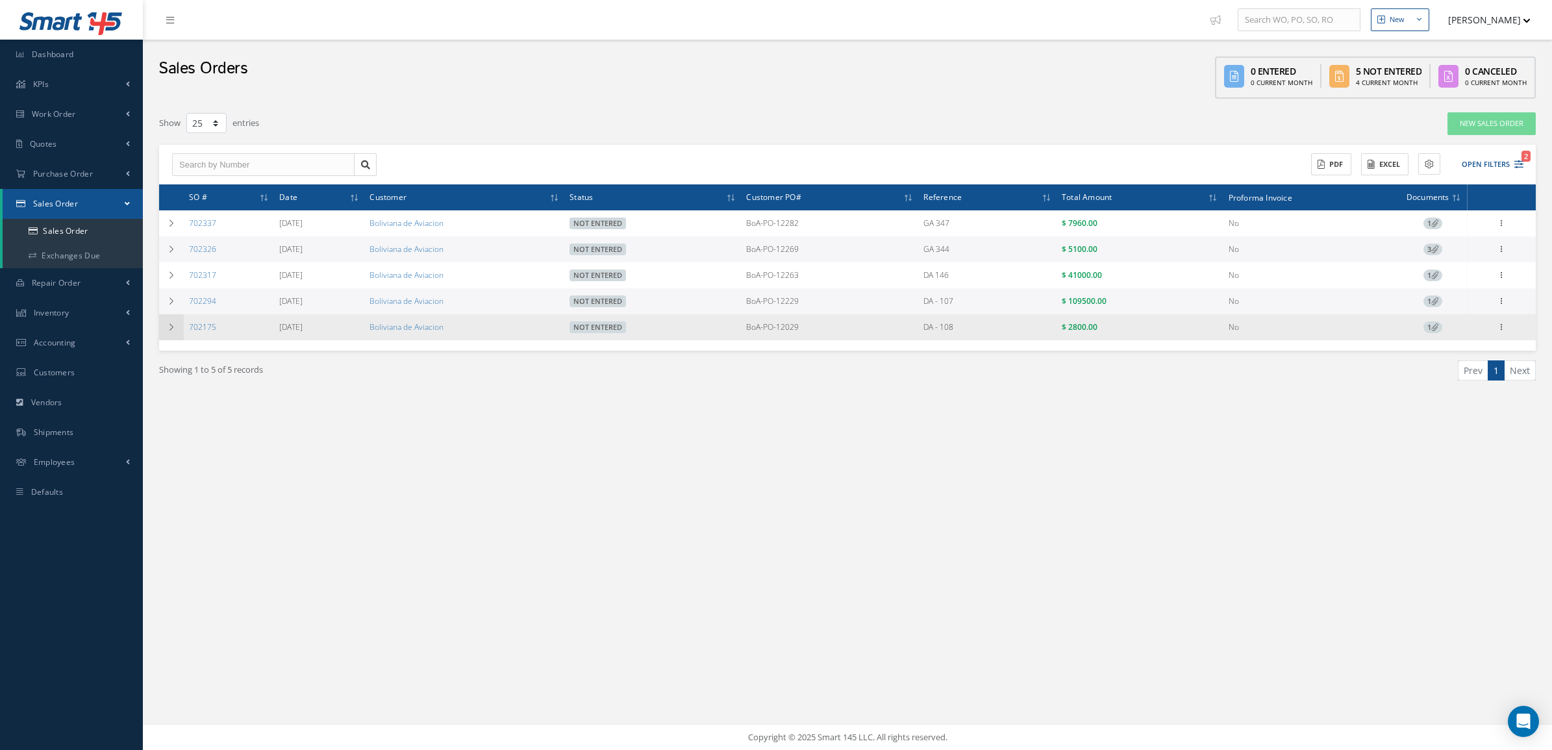
click at [168, 329] on icon at bounding box center [171, 327] width 9 height 8
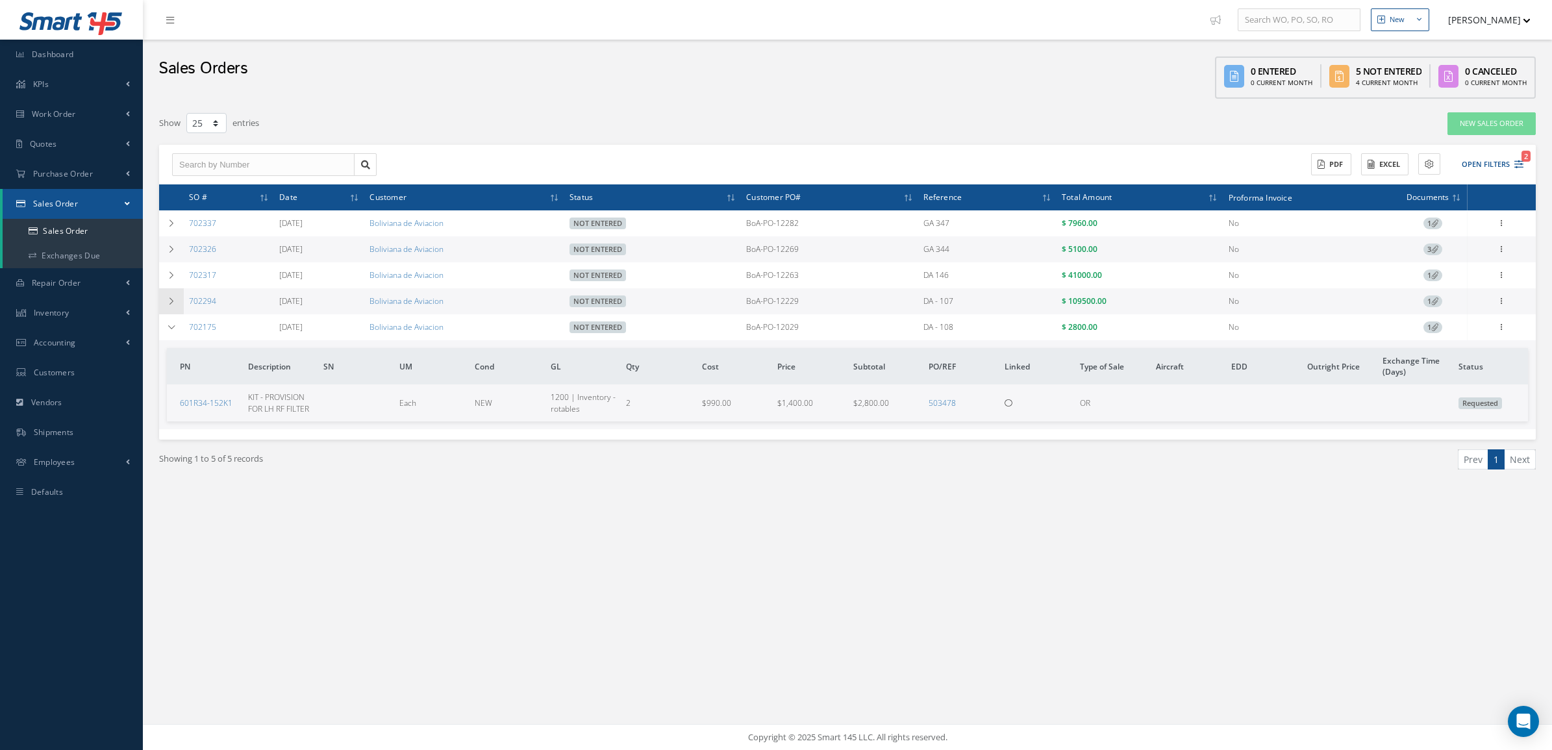
click at [168, 302] on icon at bounding box center [171, 301] width 9 height 8
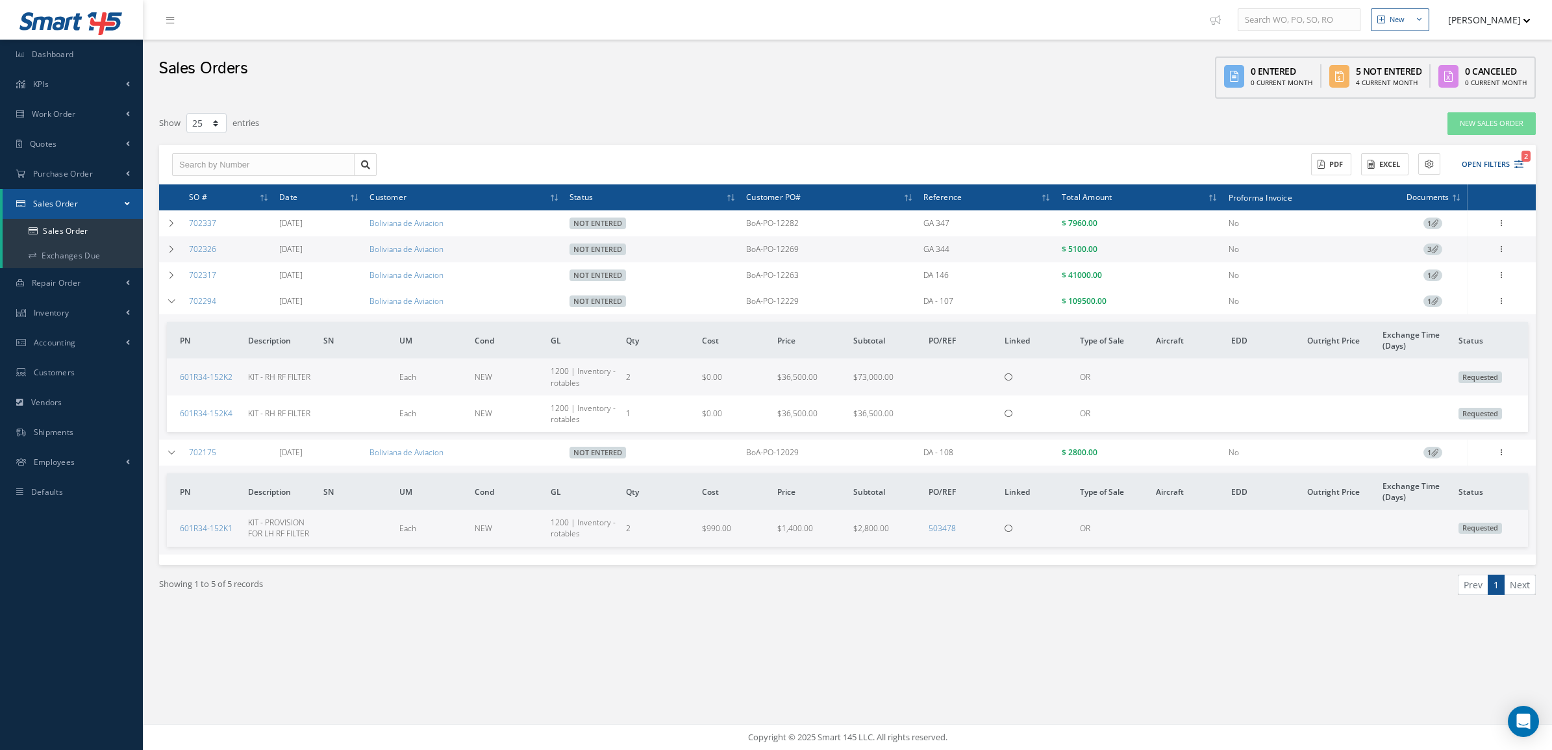
click at [1427, 453] on span "1" at bounding box center [1432, 453] width 19 height 12
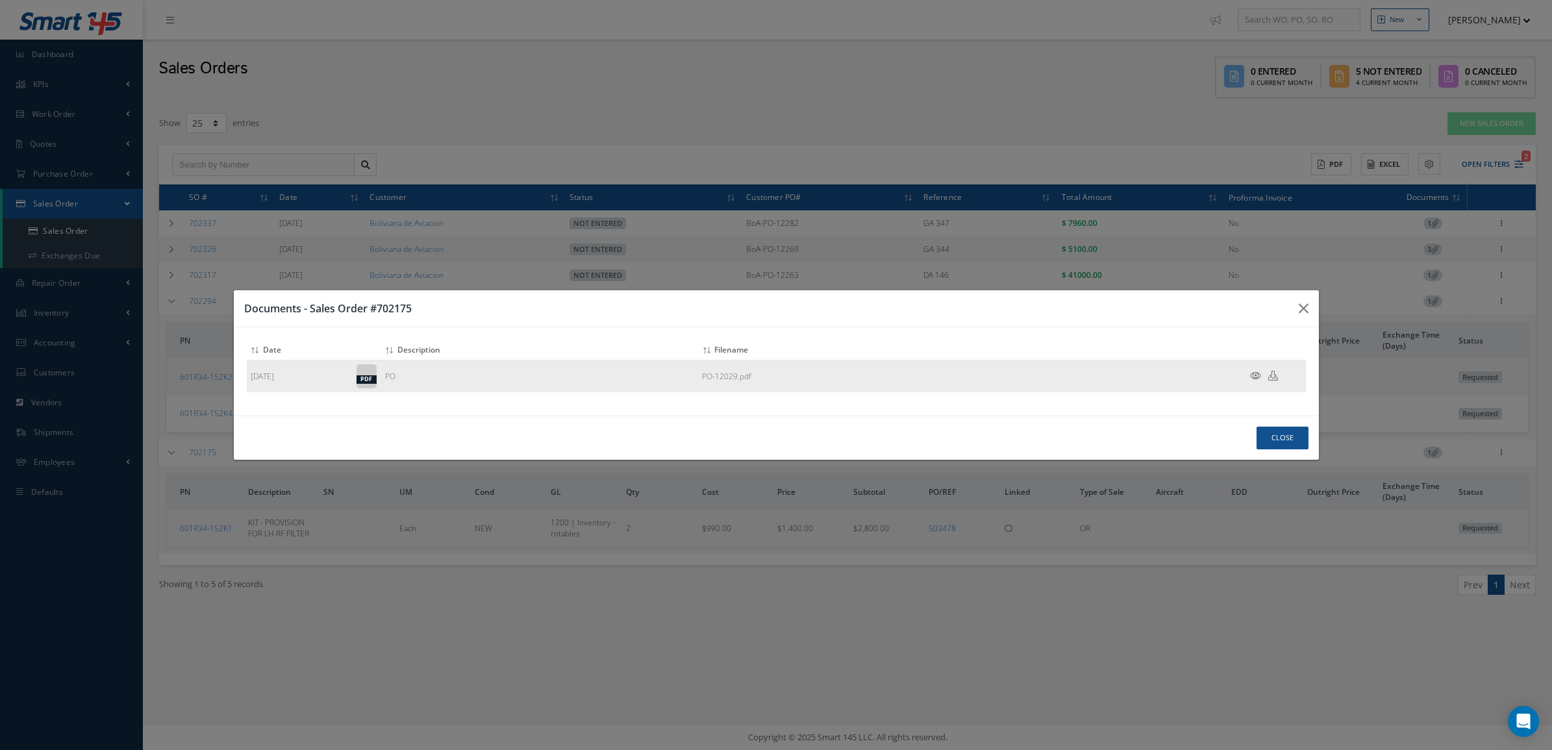
click at [1251, 377] on icon at bounding box center [1255, 376] width 11 height 10
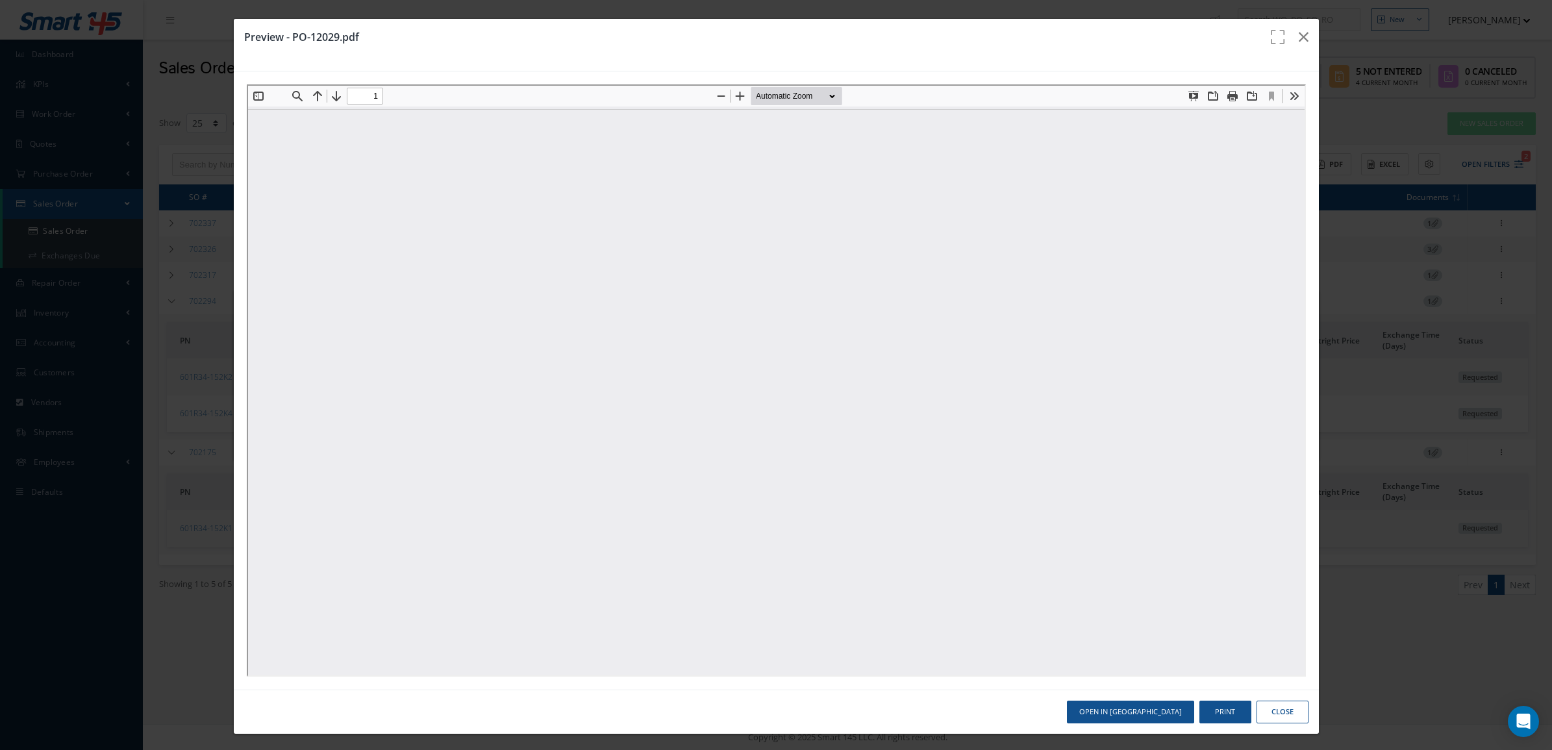
type input "0"
type input "1"
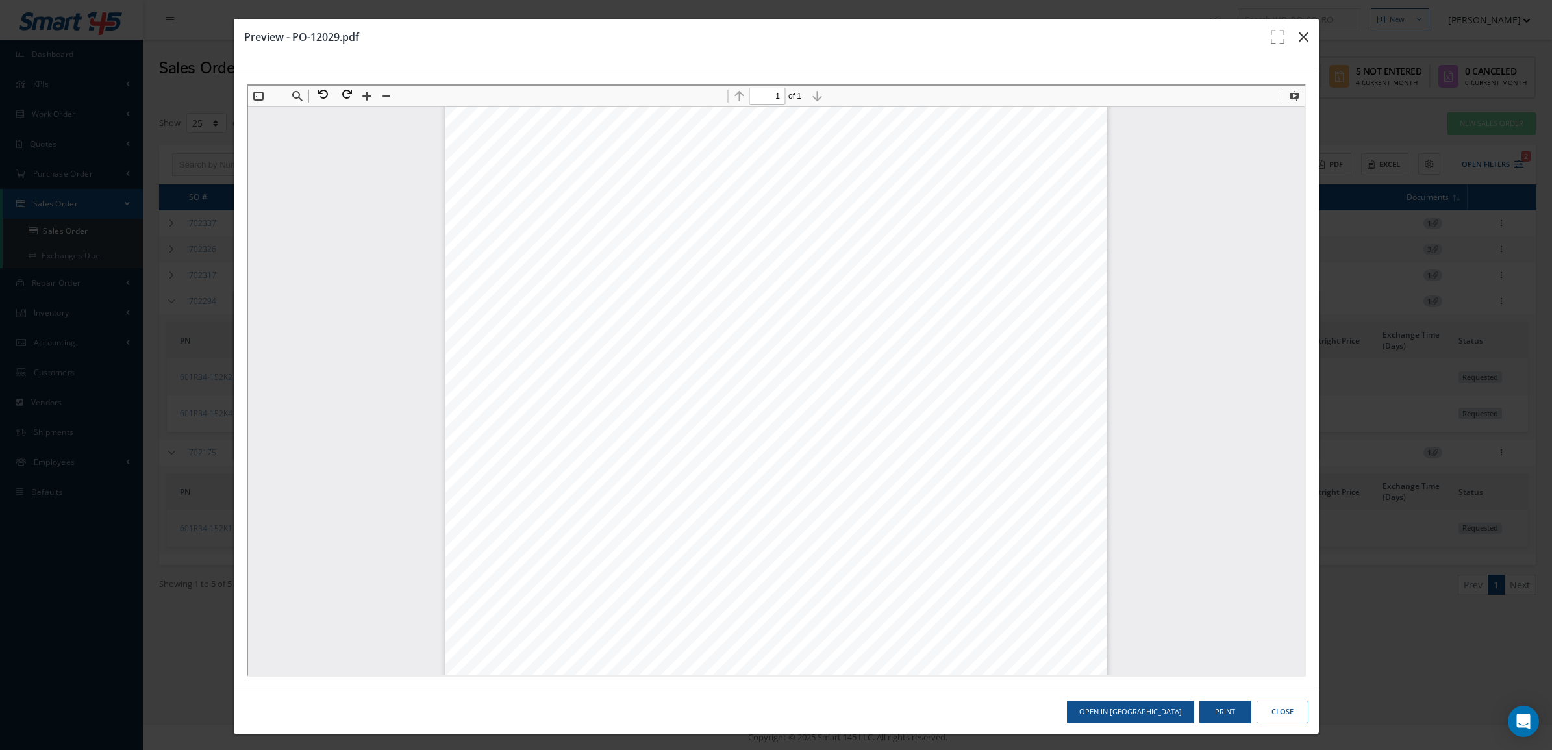
click at [1299, 29] on button "button" at bounding box center [1303, 37] width 31 height 36
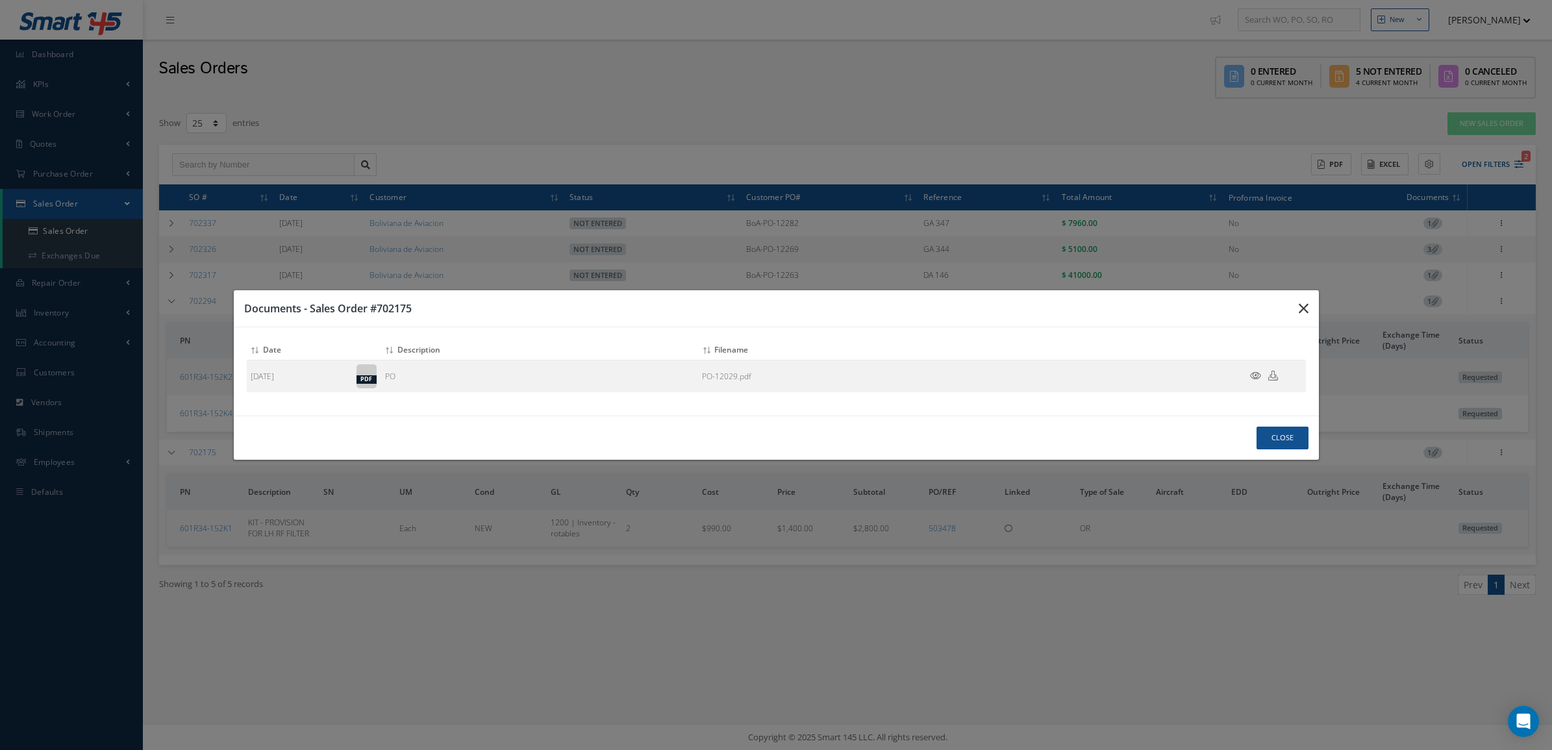
click at [0, 0] on icon "button" at bounding box center [0, 0] width 0 height 0
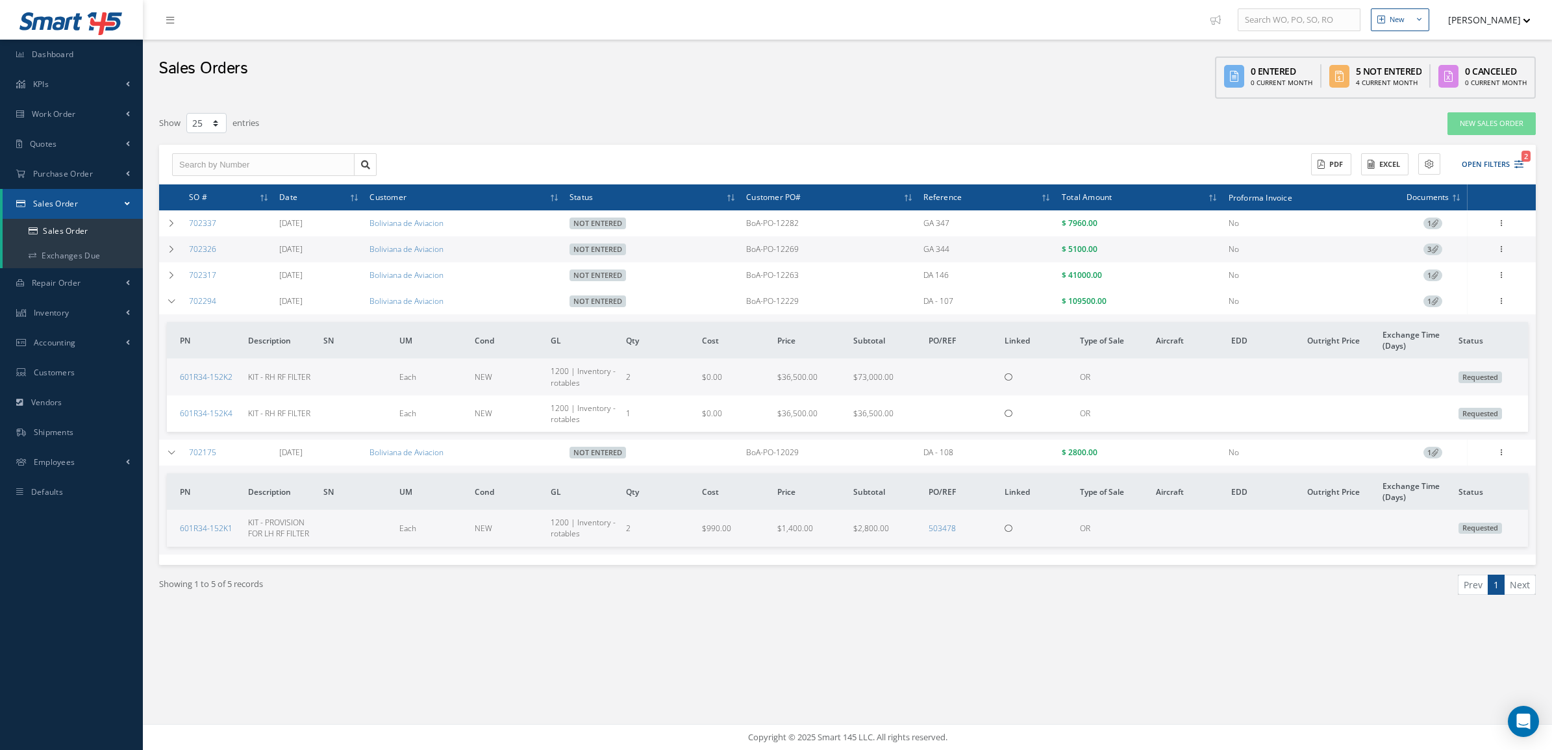
click at [1427, 301] on span "1" at bounding box center [1432, 301] width 19 height 12
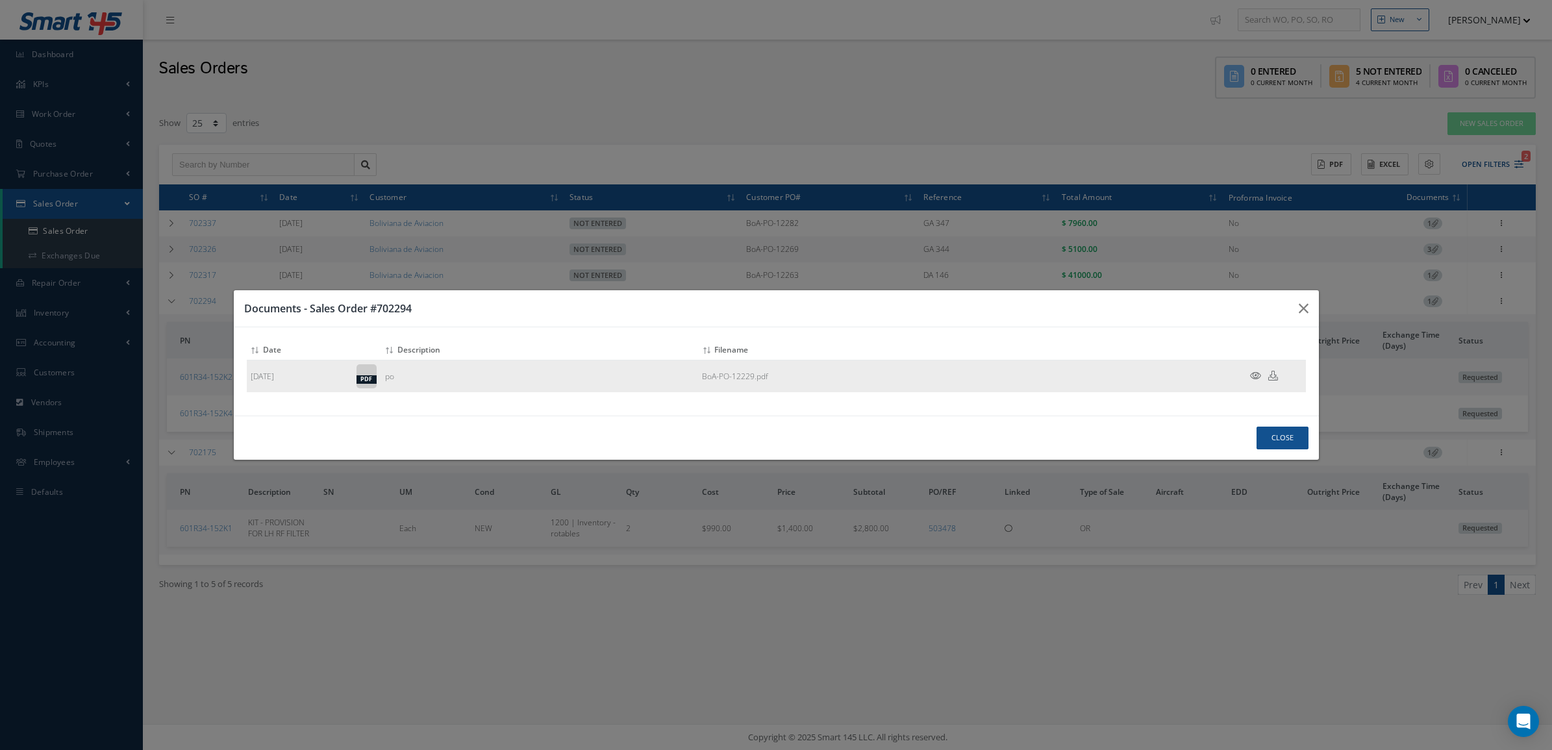
click at [1257, 374] on icon at bounding box center [1255, 376] width 11 height 10
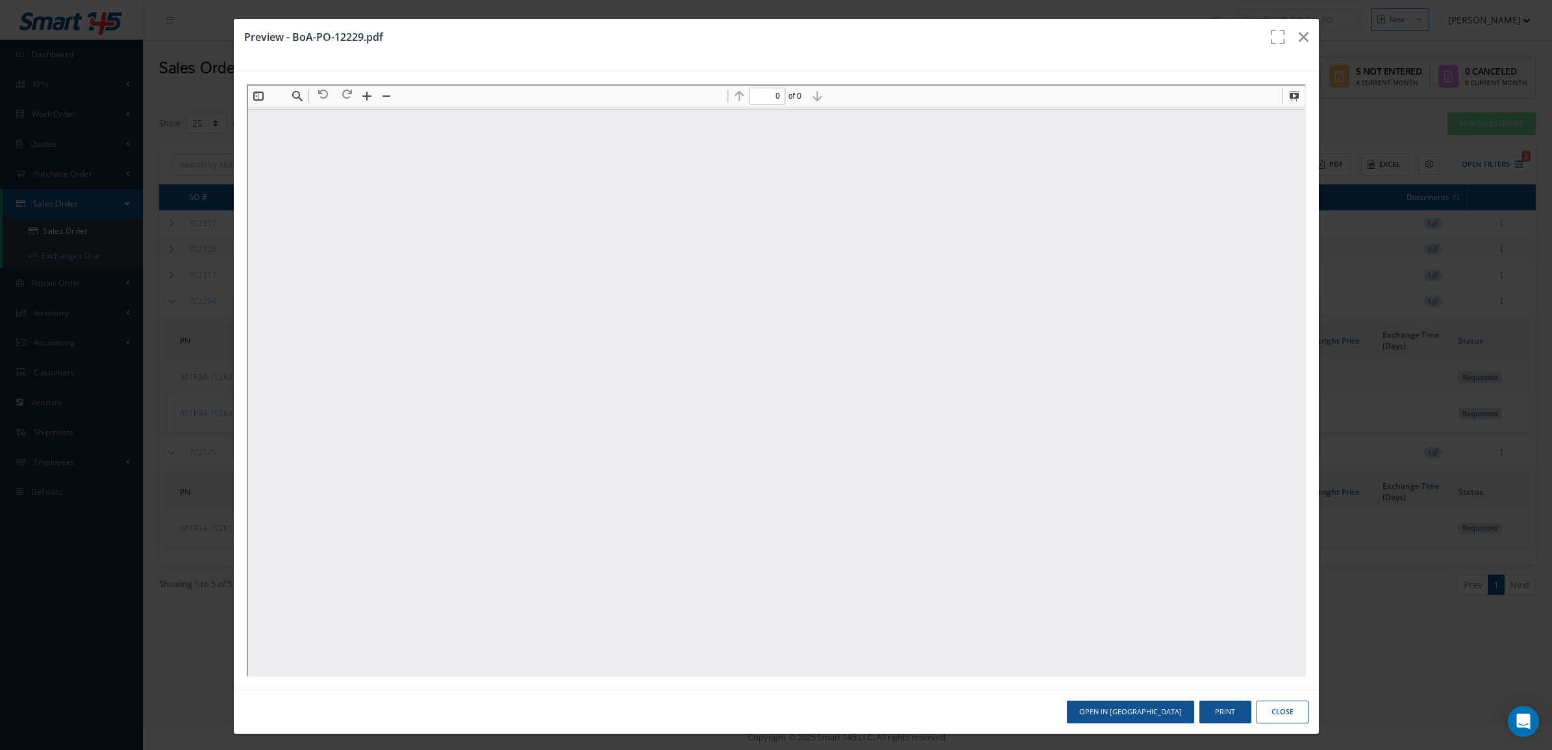
scroll to position [0, 0]
type input "1"
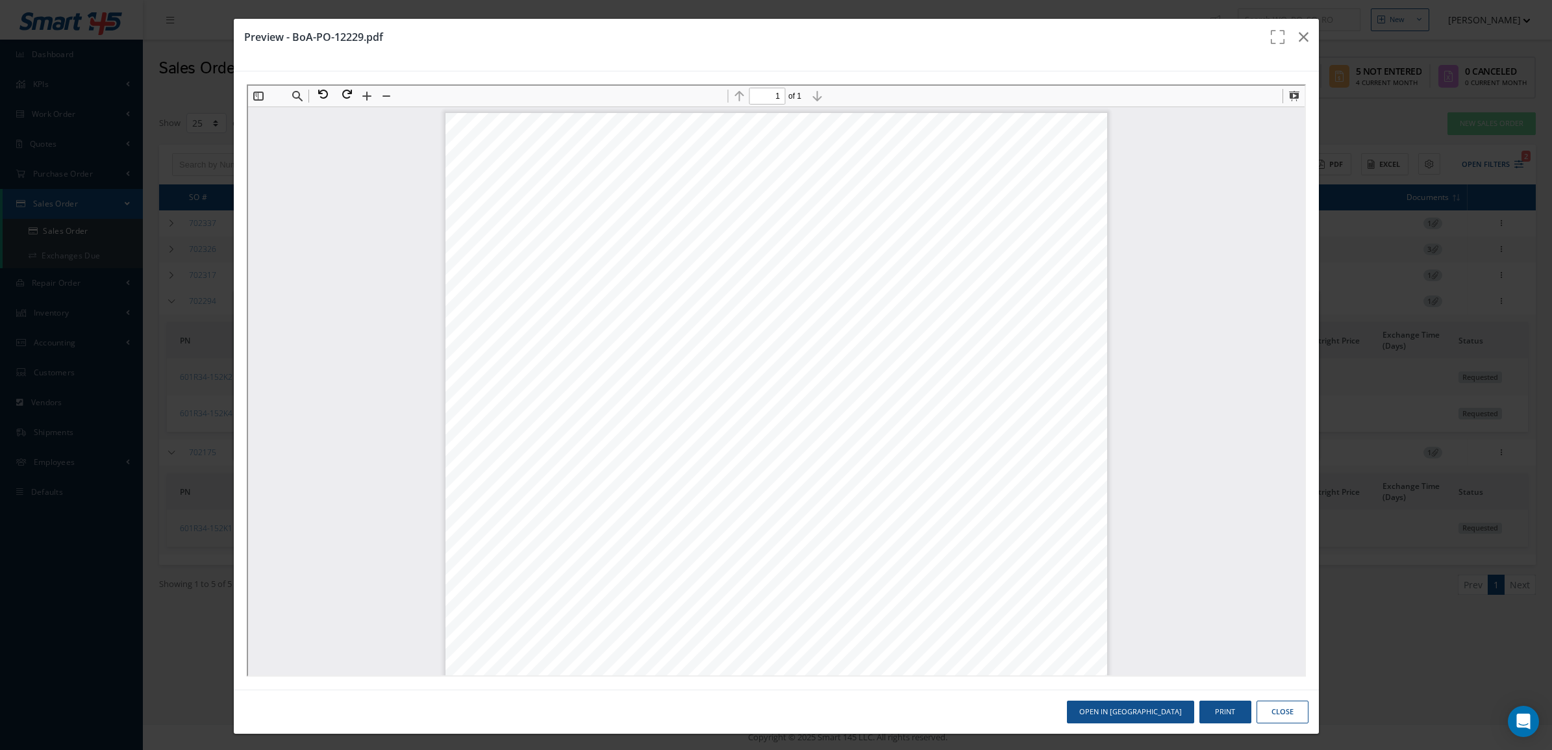
scroll to position [6, 0]
click at [1299, 38] on button "button" at bounding box center [1303, 37] width 31 height 36
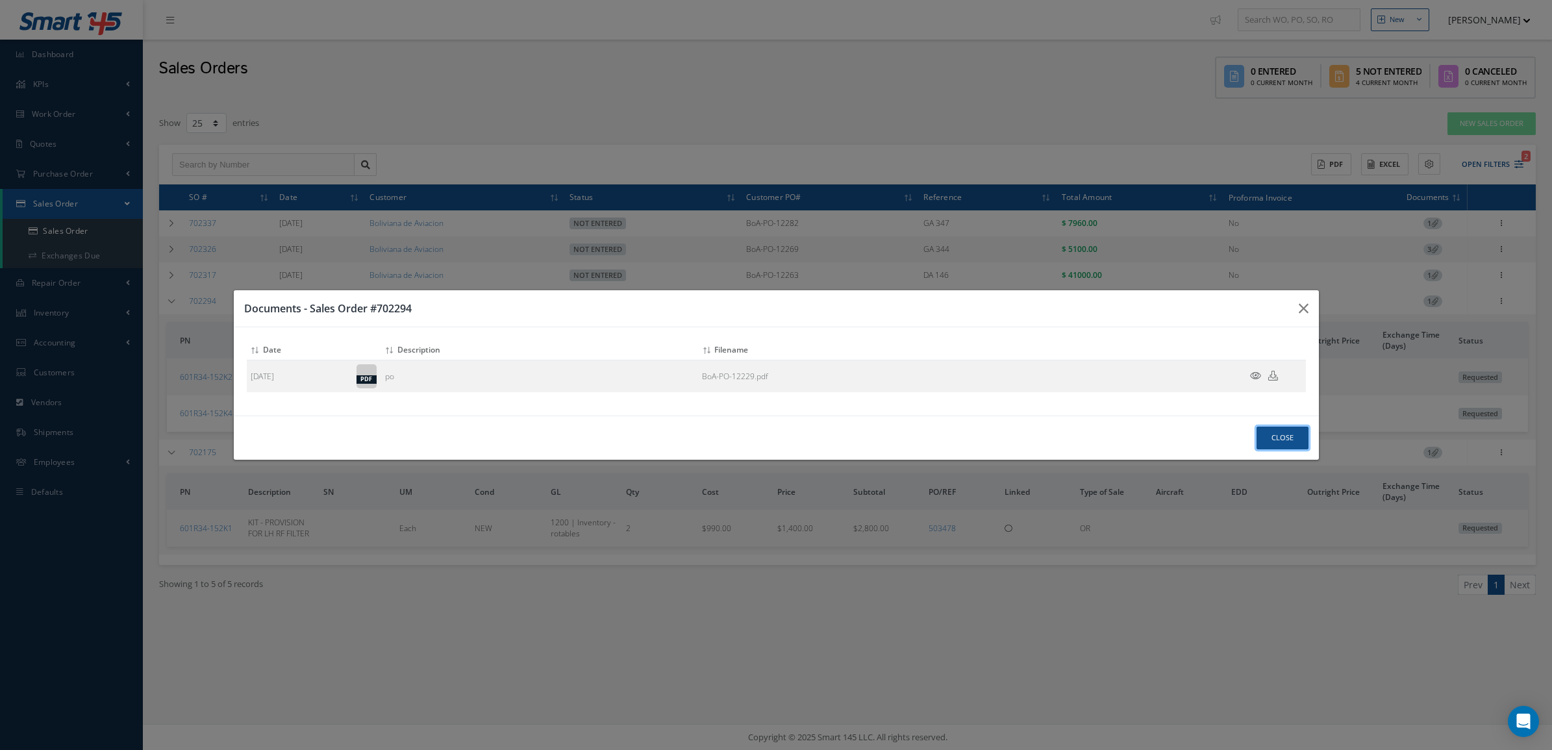
click at [1276, 443] on button "Close" at bounding box center [1282, 438] width 52 height 23
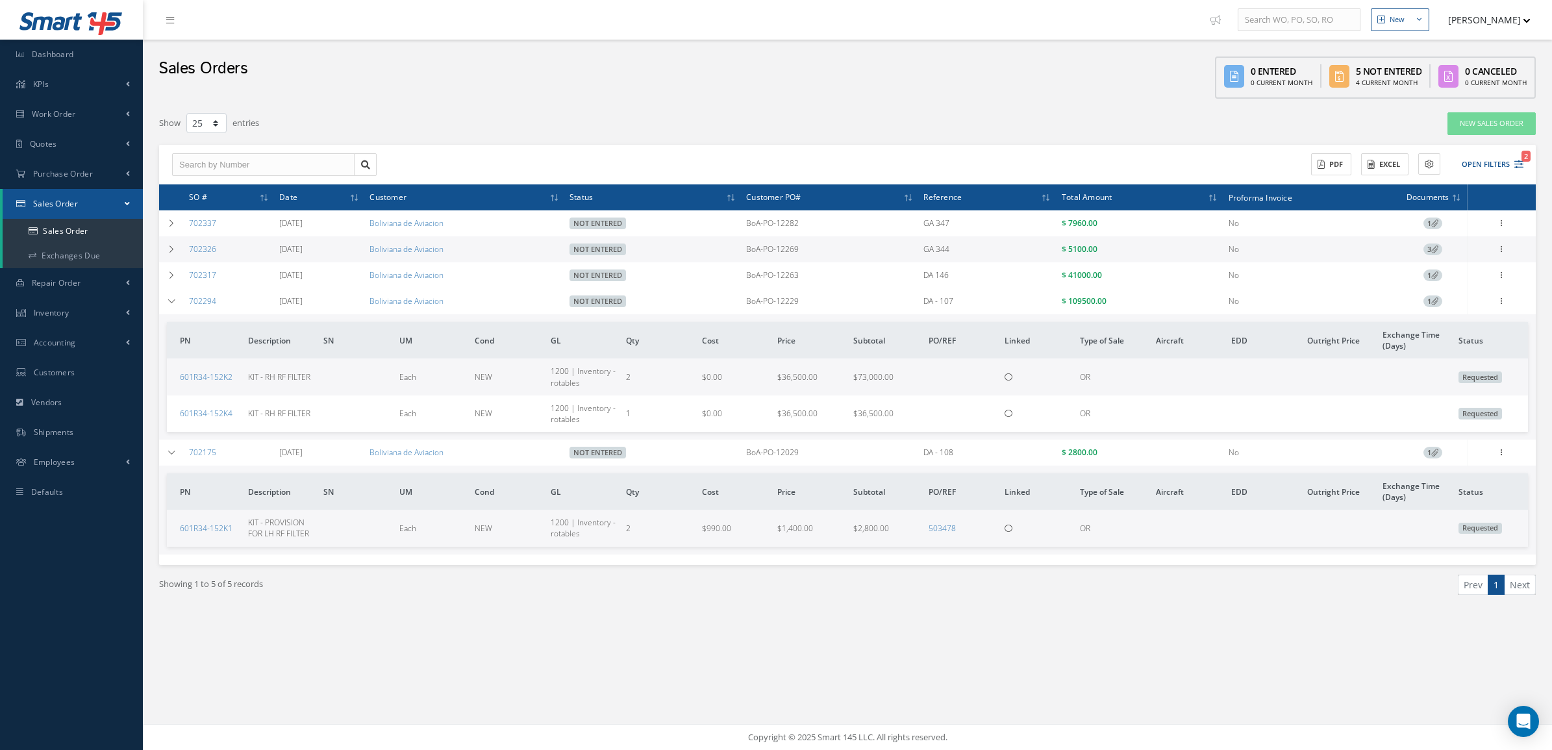
click at [1427, 306] on span "1" at bounding box center [1432, 301] width 19 height 12
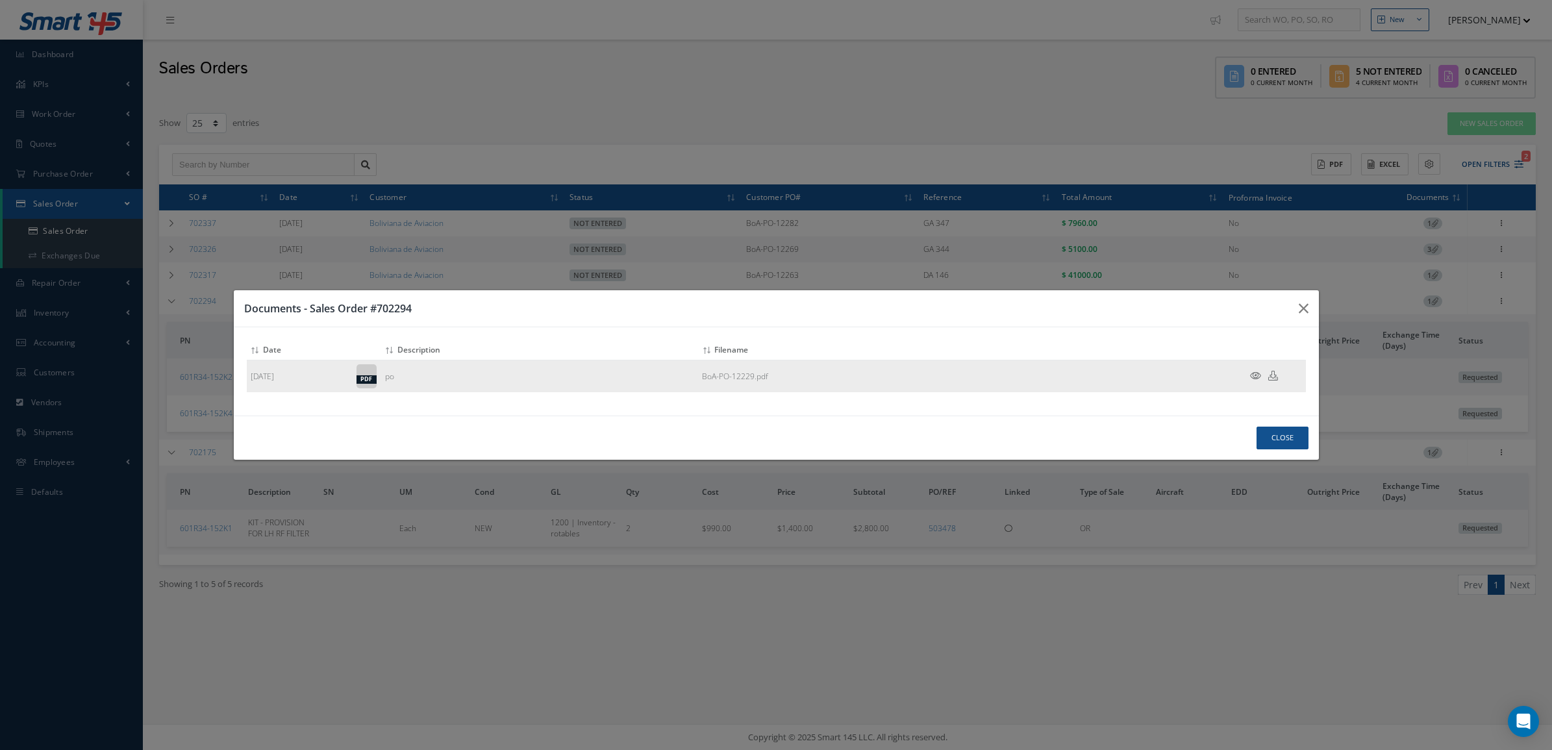
click at [1255, 374] on icon at bounding box center [1255, 376] width 11 height 10
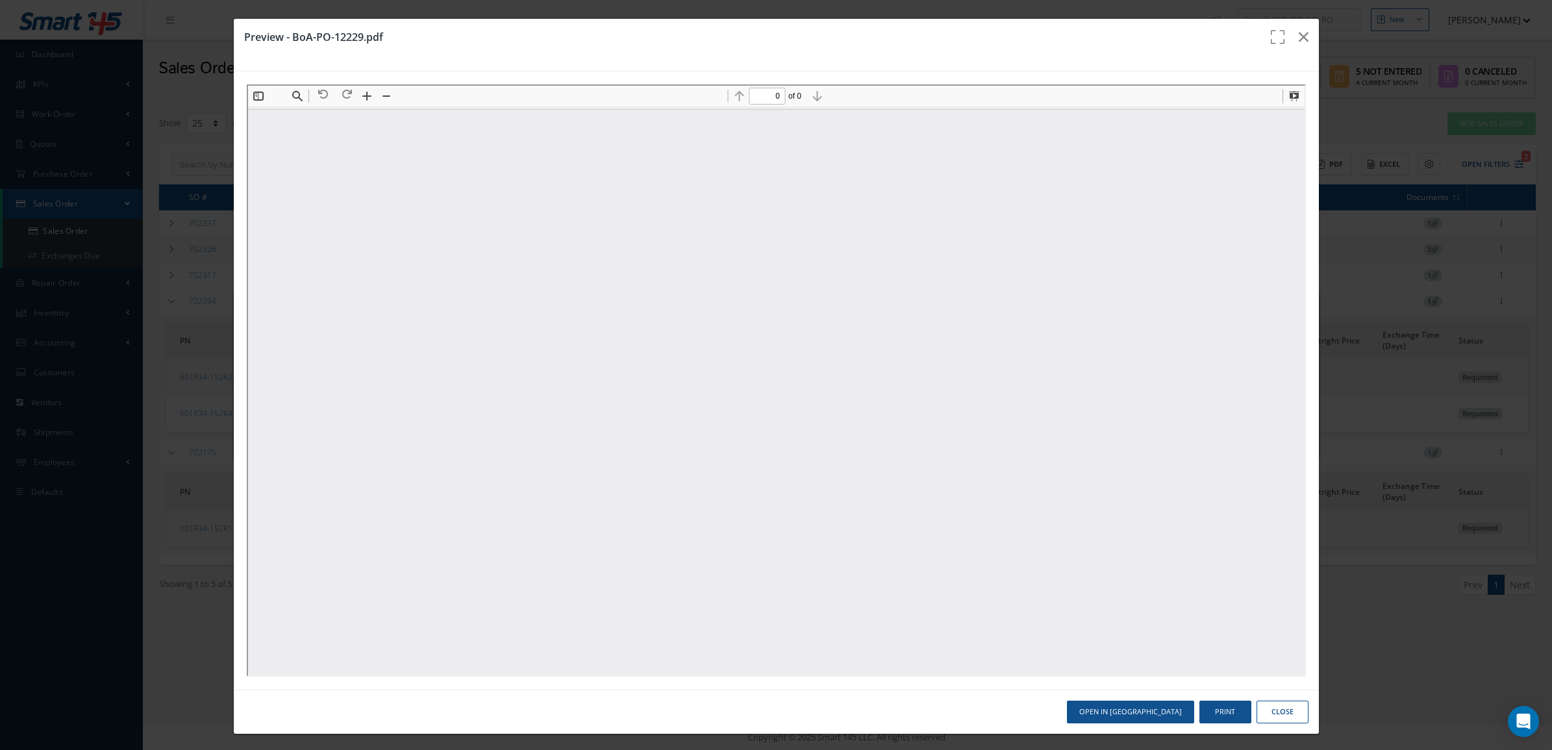
scroll to position [0, 0]
type input "1"
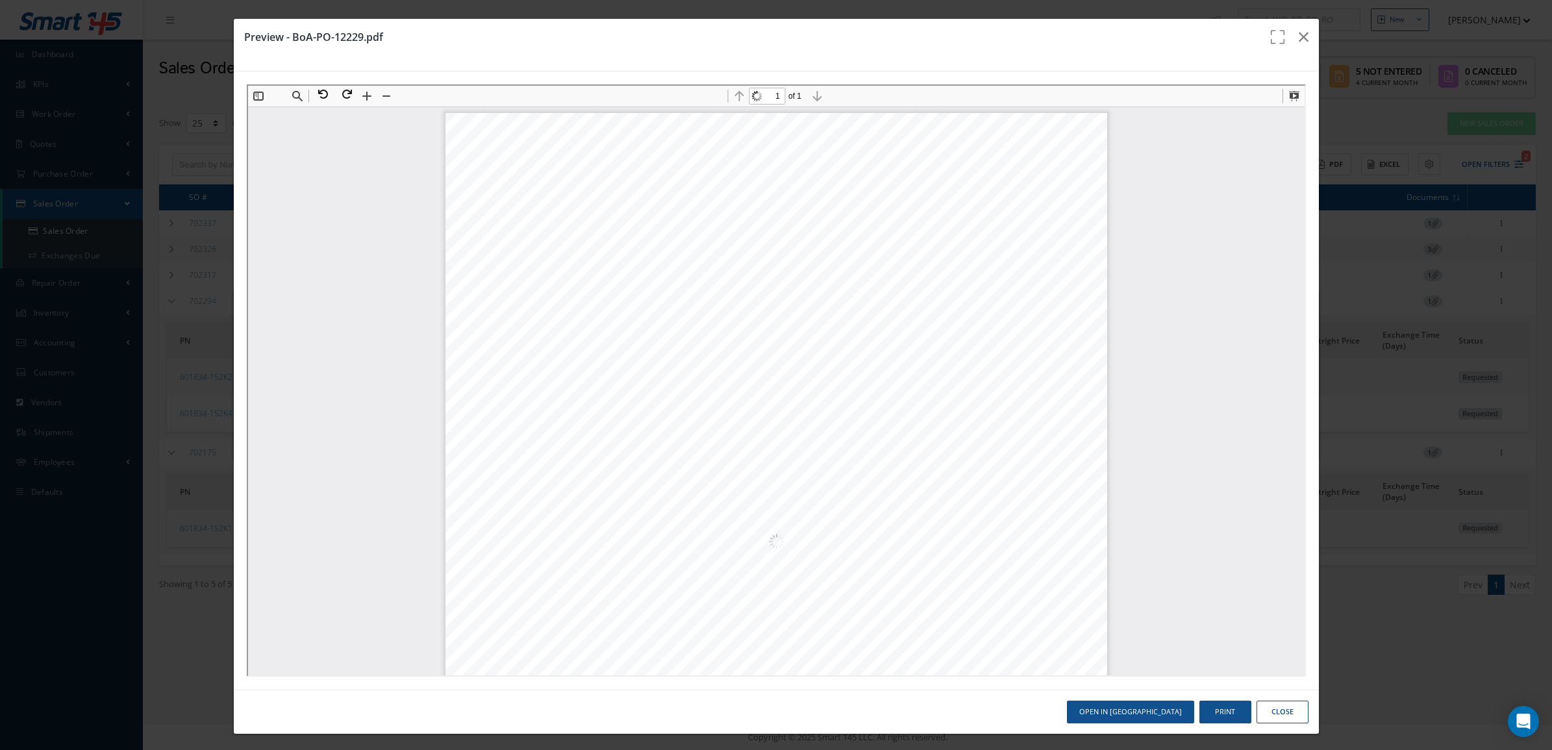
scroll to position [6, 0]
click at [1288, 37] on button "button" at bounding box center [1303, 37] width 31 height 36
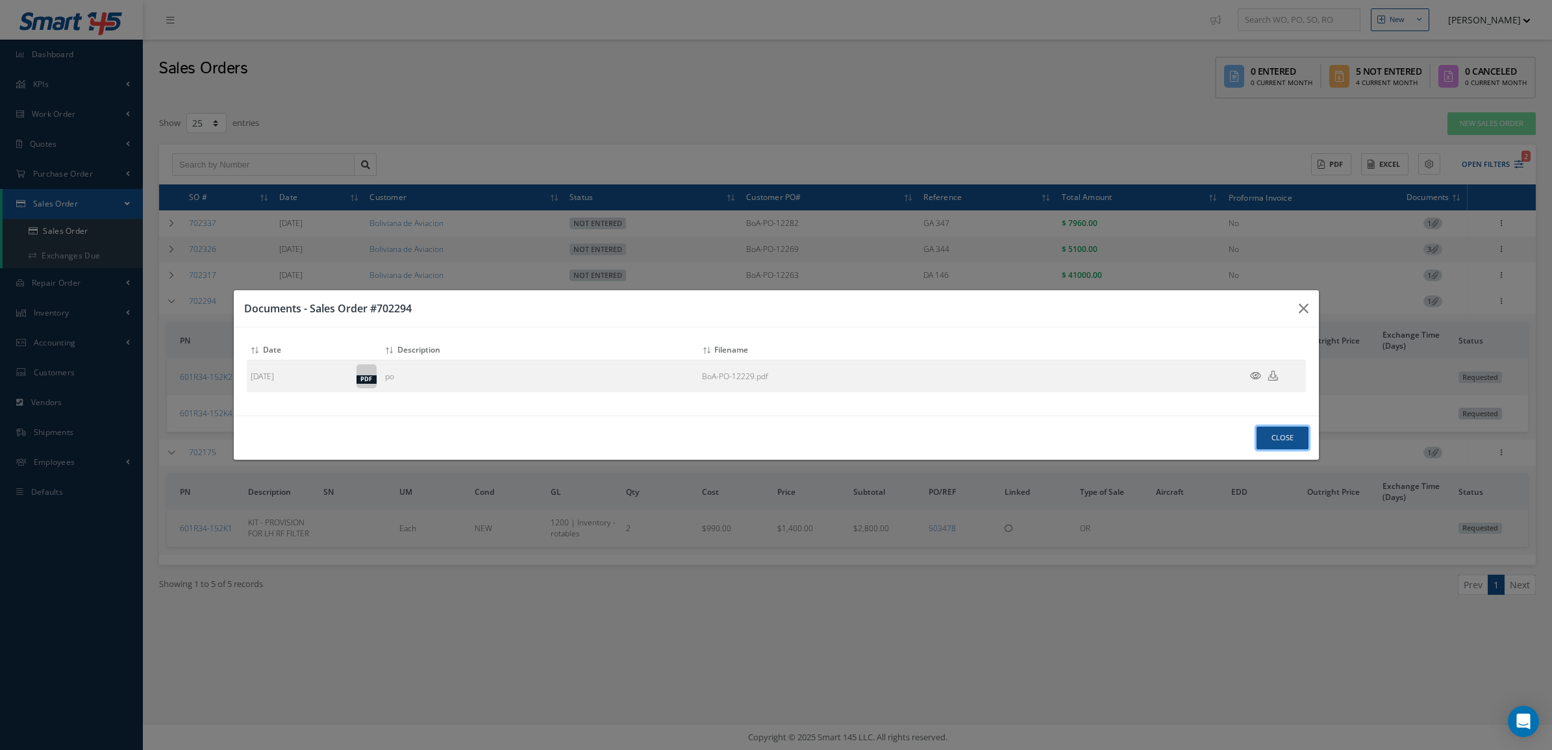
click at [1258, 434] on button "Close" at bounding box center [1282, 438] width 52 height 23
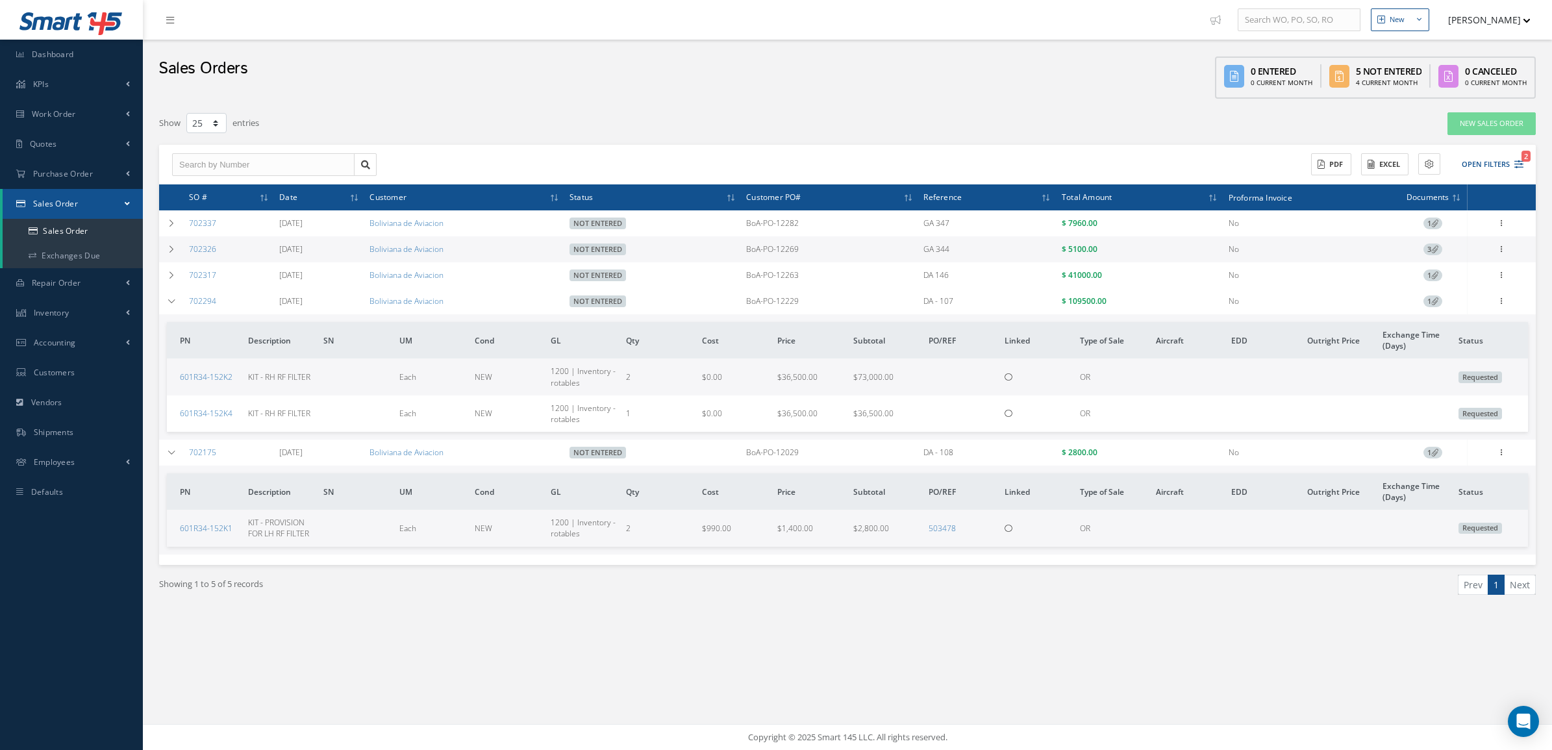
click at [1436, 301] on icon at bounding box center [1434, 300] width 7 height 7
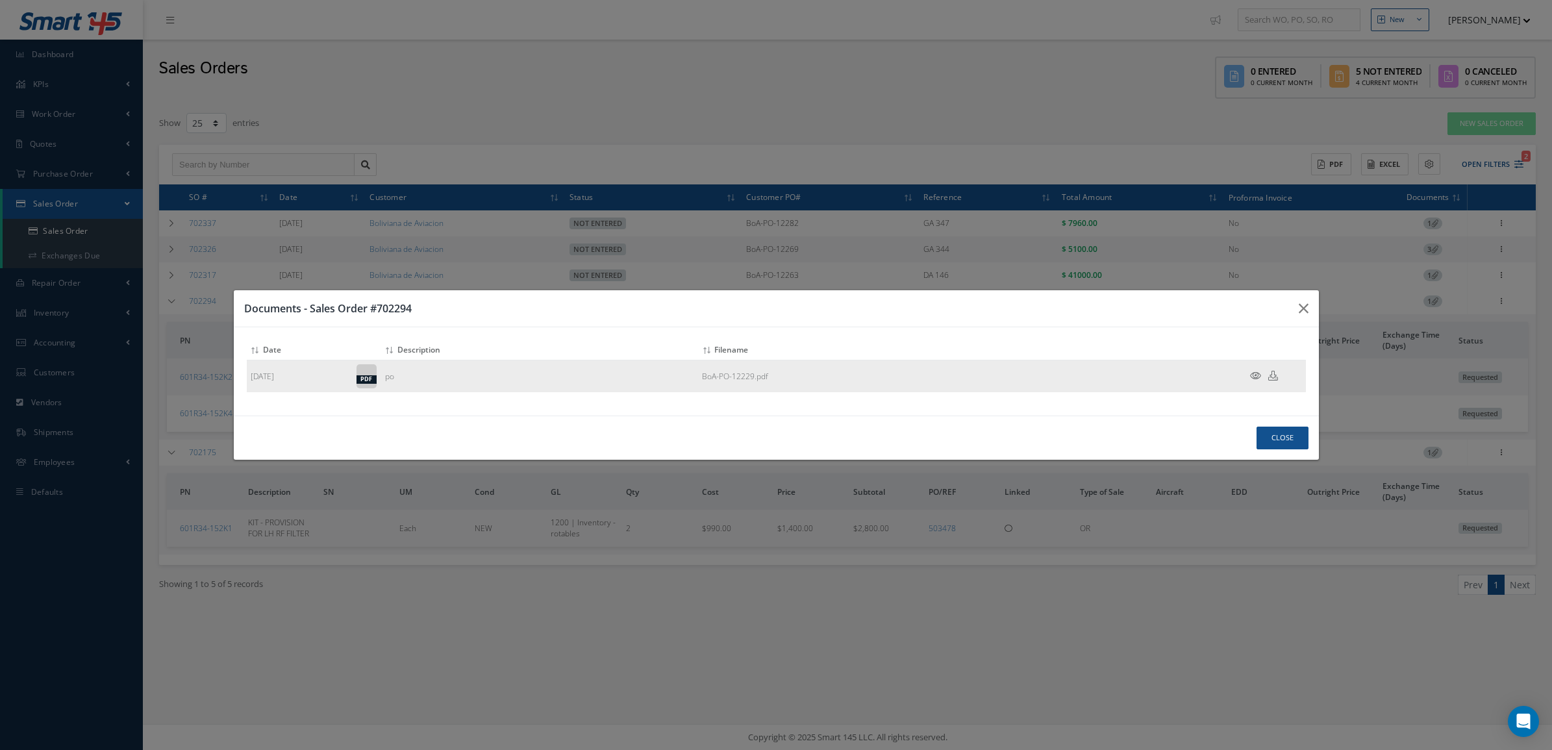
click at [1252, 377] on icon at bounding box center [1255, 376] width 11 height 10
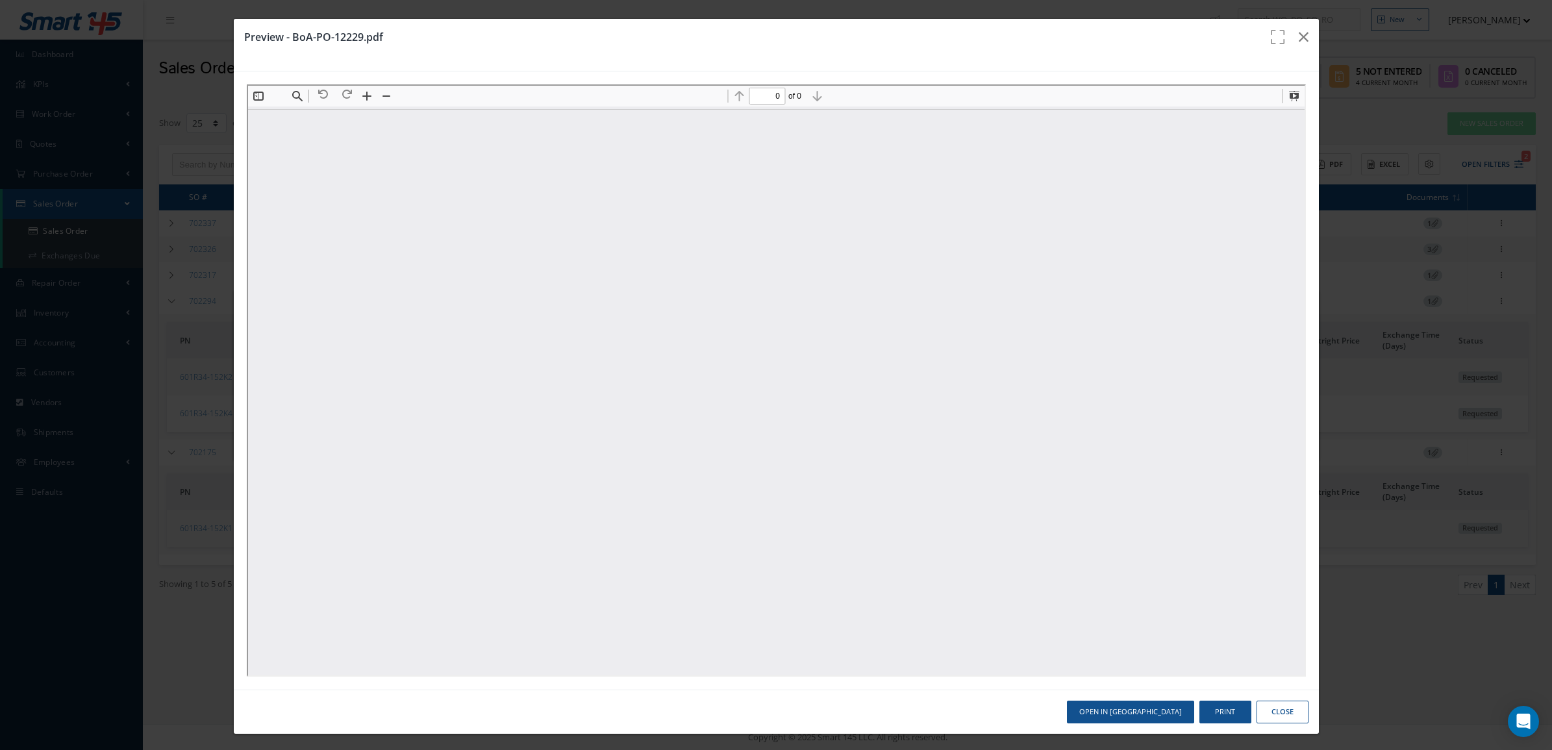
scroll to position [0, 0]
type input "1"
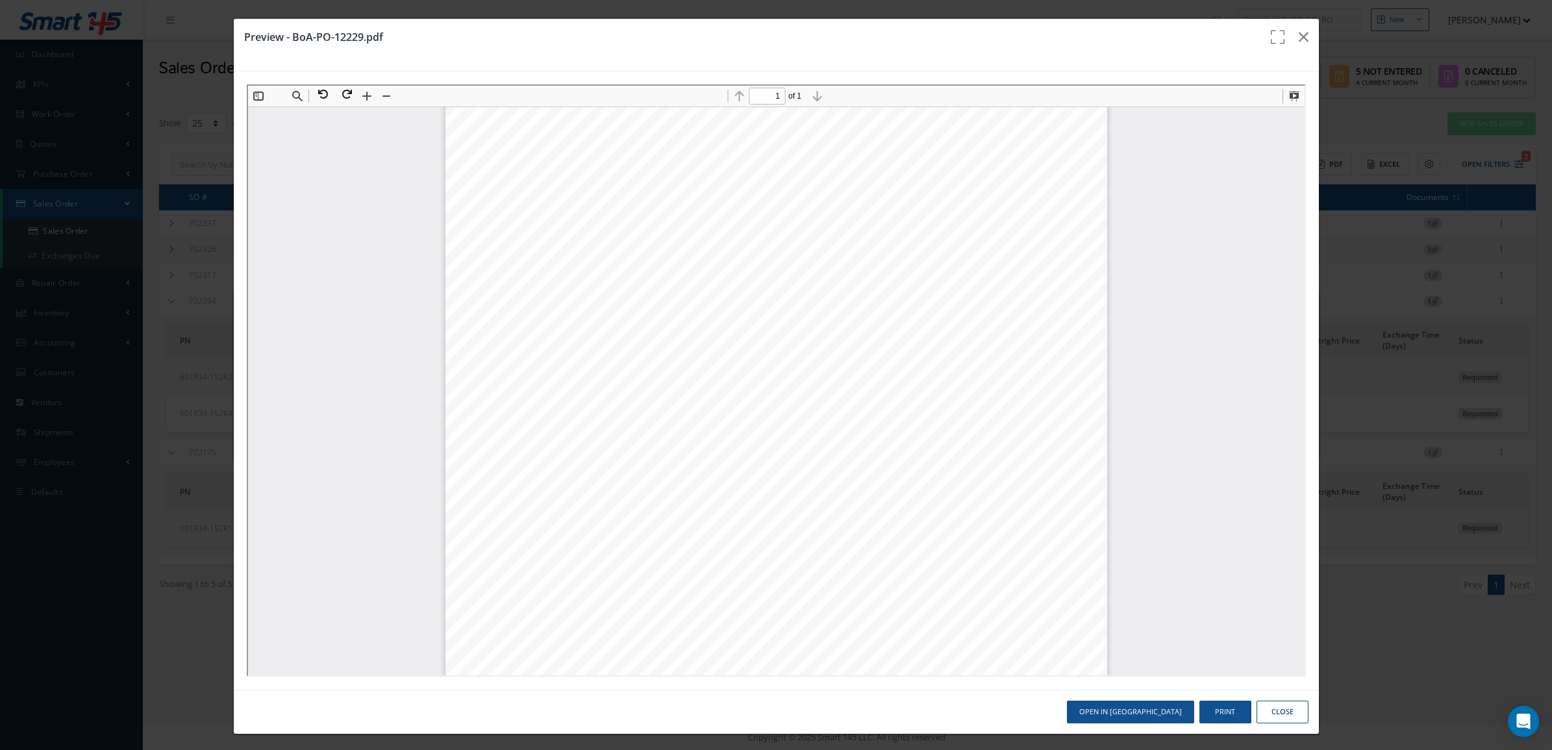
drag, startPoint x: 1271, startPoint y: 716, endPoint x: 1300, endPoint y: 674, distance: 51.3
click at [1271, 716] on button "Close" at bounding box center [1282, 712] width 52 height 23
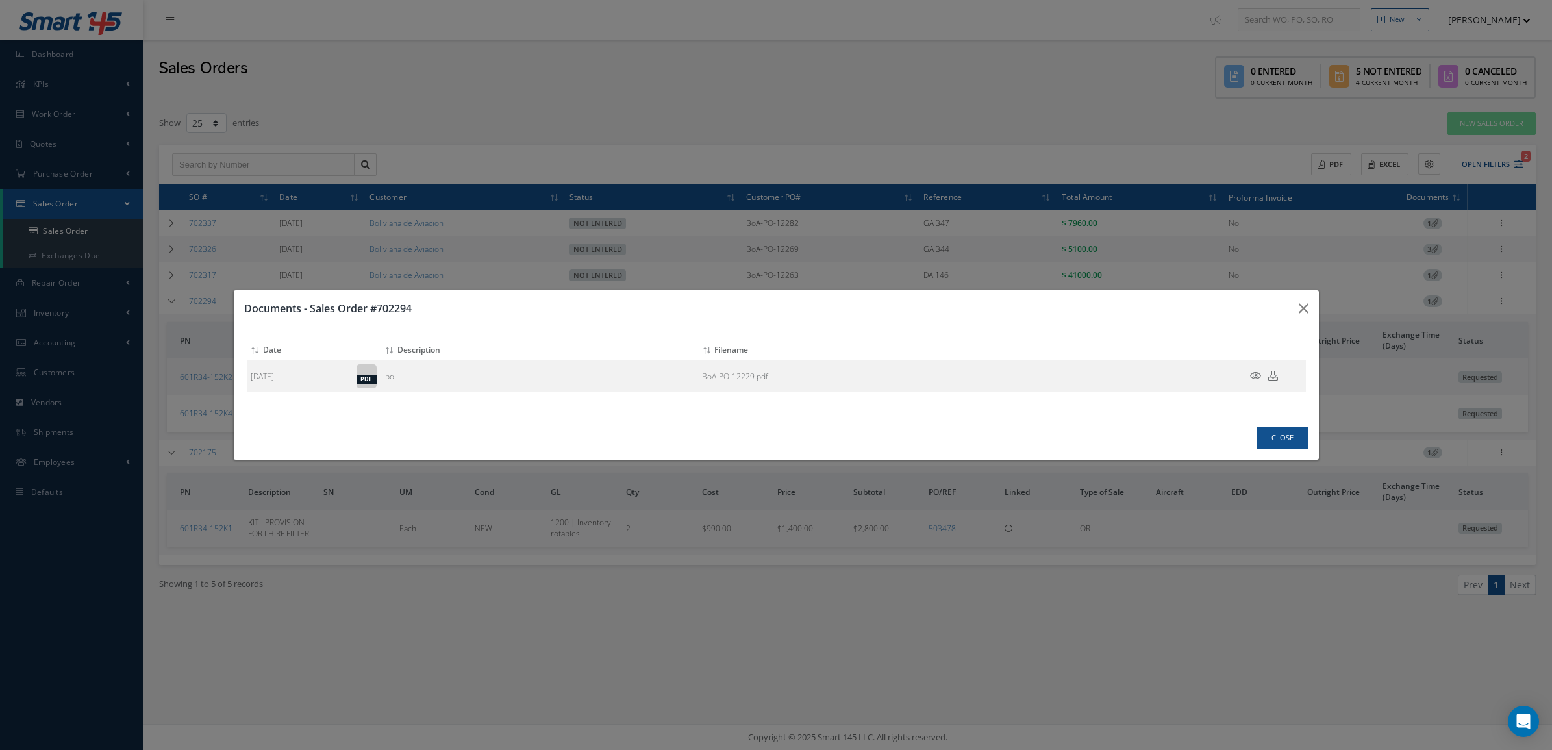
click at [0, 0] on div "Documents - Sales Order #702294 Attach File(s) Click inside this area or drag a…" at bounding box center [0, 0] width 0 height 0
drag, startPoint x: 1293, startPoint y: 427, endPoint x: 1376, endPoint y: 445, distance: 84.9
click at [1293, 427] on button "Close" at bounding box center [1282, 438] width 52 height 23
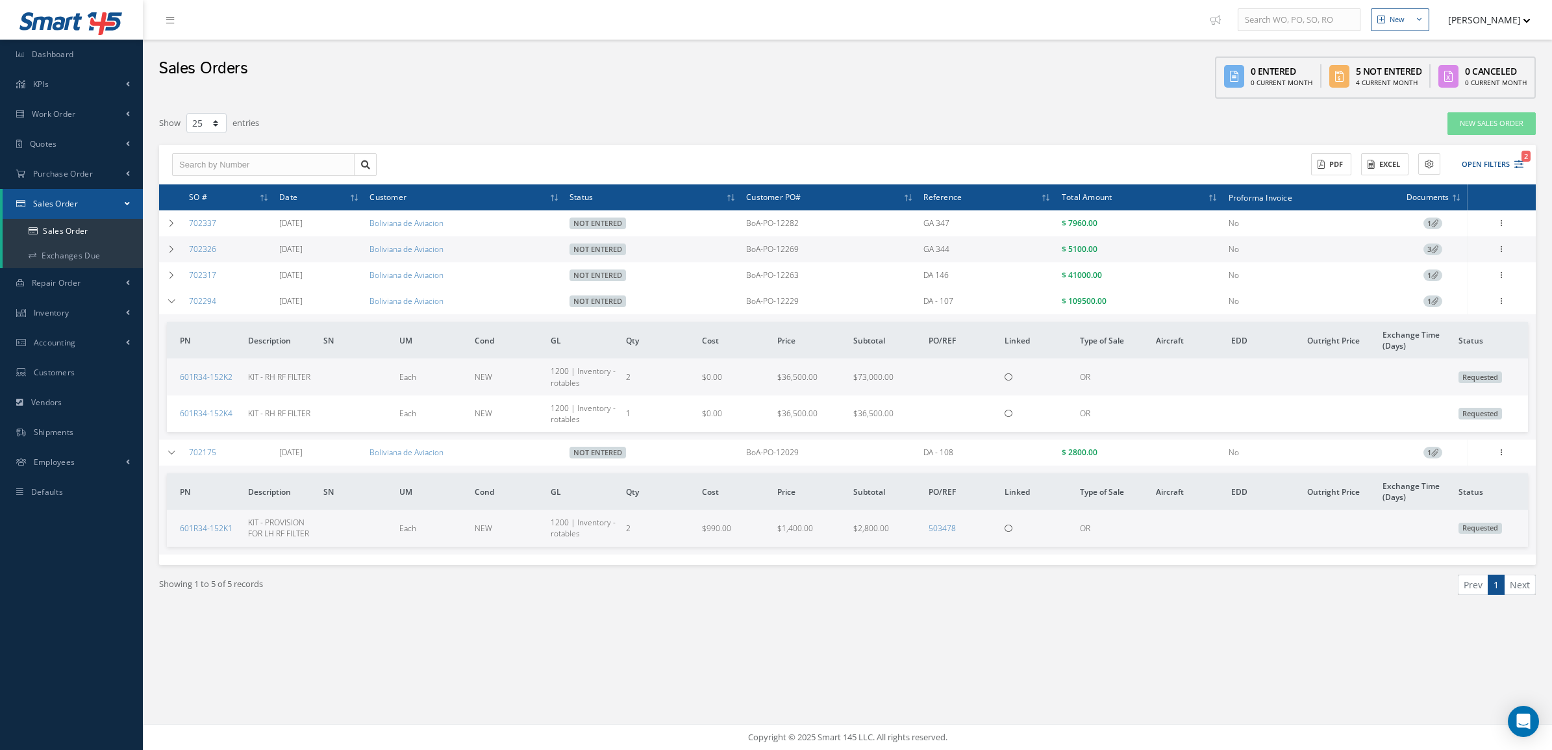
click at [1427, 455] on span "1" at bounding box center [1432, 453] width 19 height 12
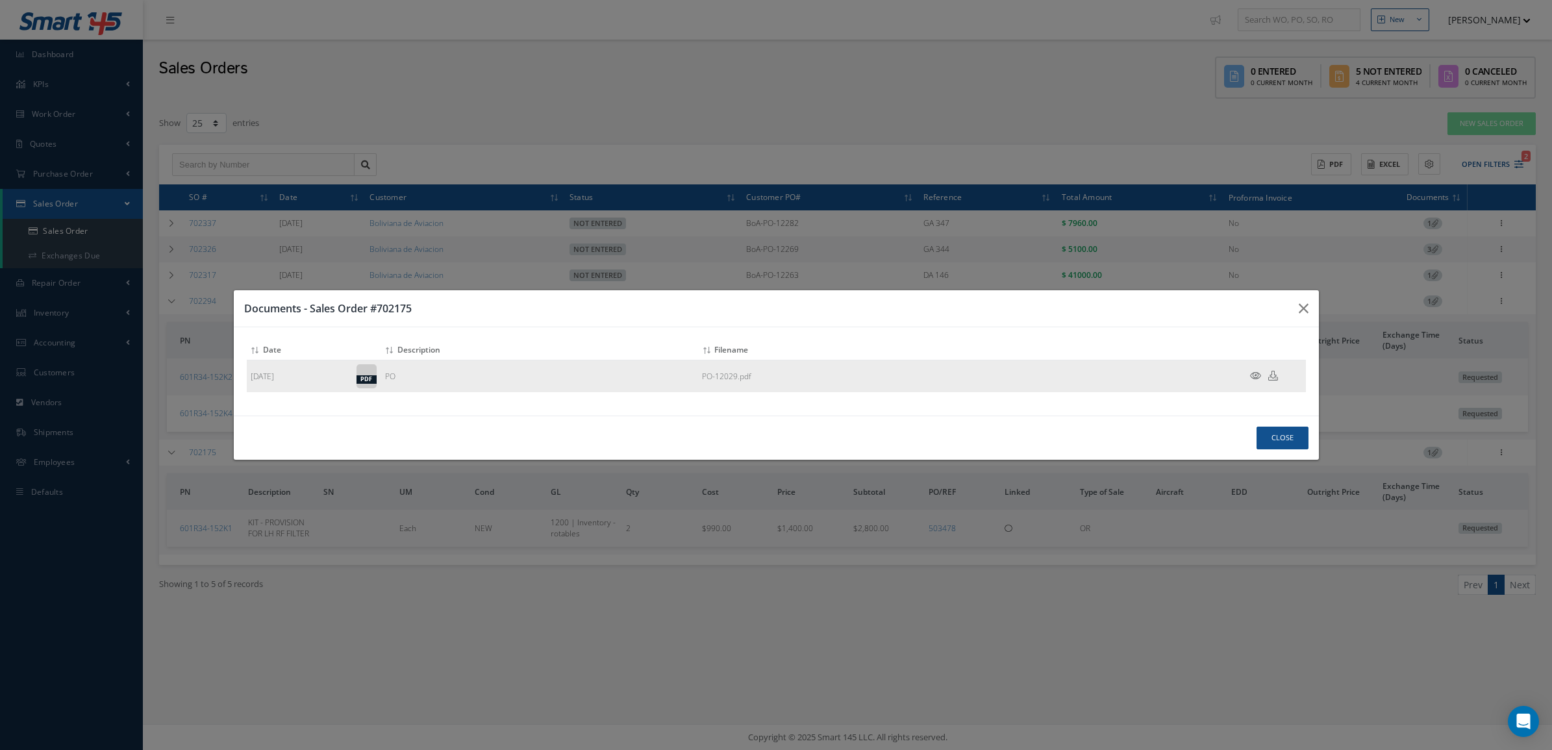
click at [1256, 367] on td at bounding box center [1267, 376] width 78 height 32
click at [1256, 377] on icon at bounding box center [1255, 376] width 11 height 10
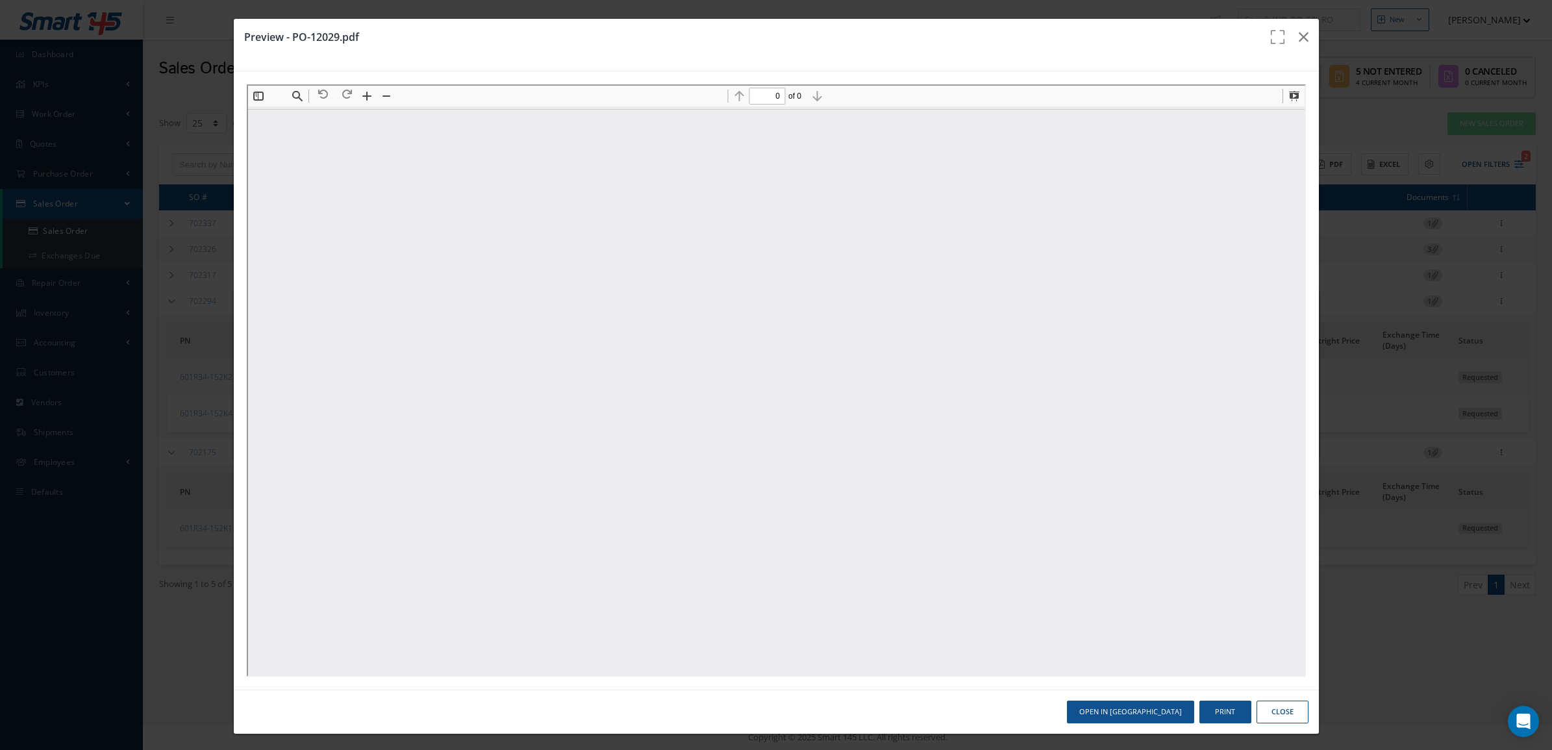
scroll to position [0, 0]
type input "1"
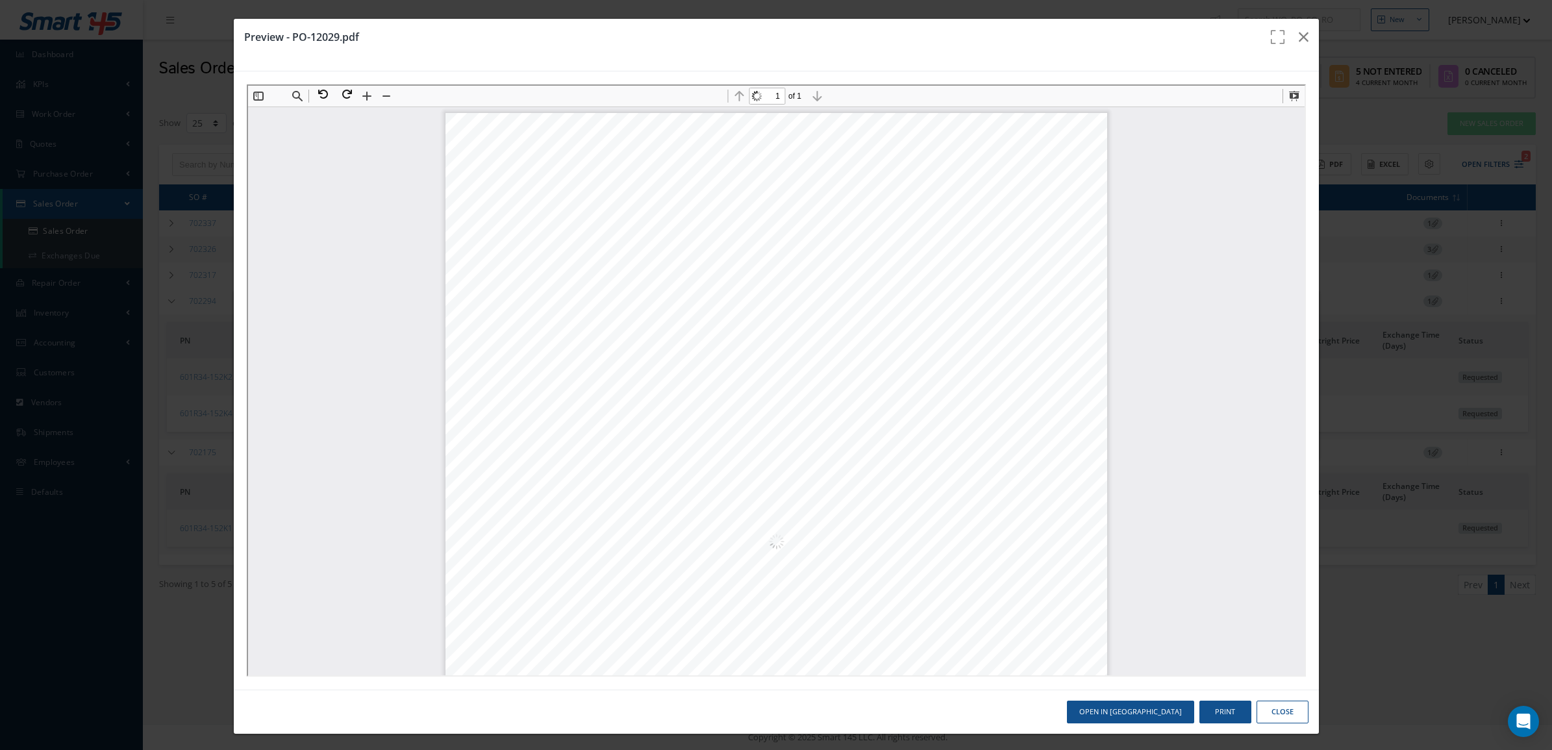
scroll to position [6, 0]
click at [1266, 711] on button "Close" at bounding box center [1282, 712] width 52 height 23
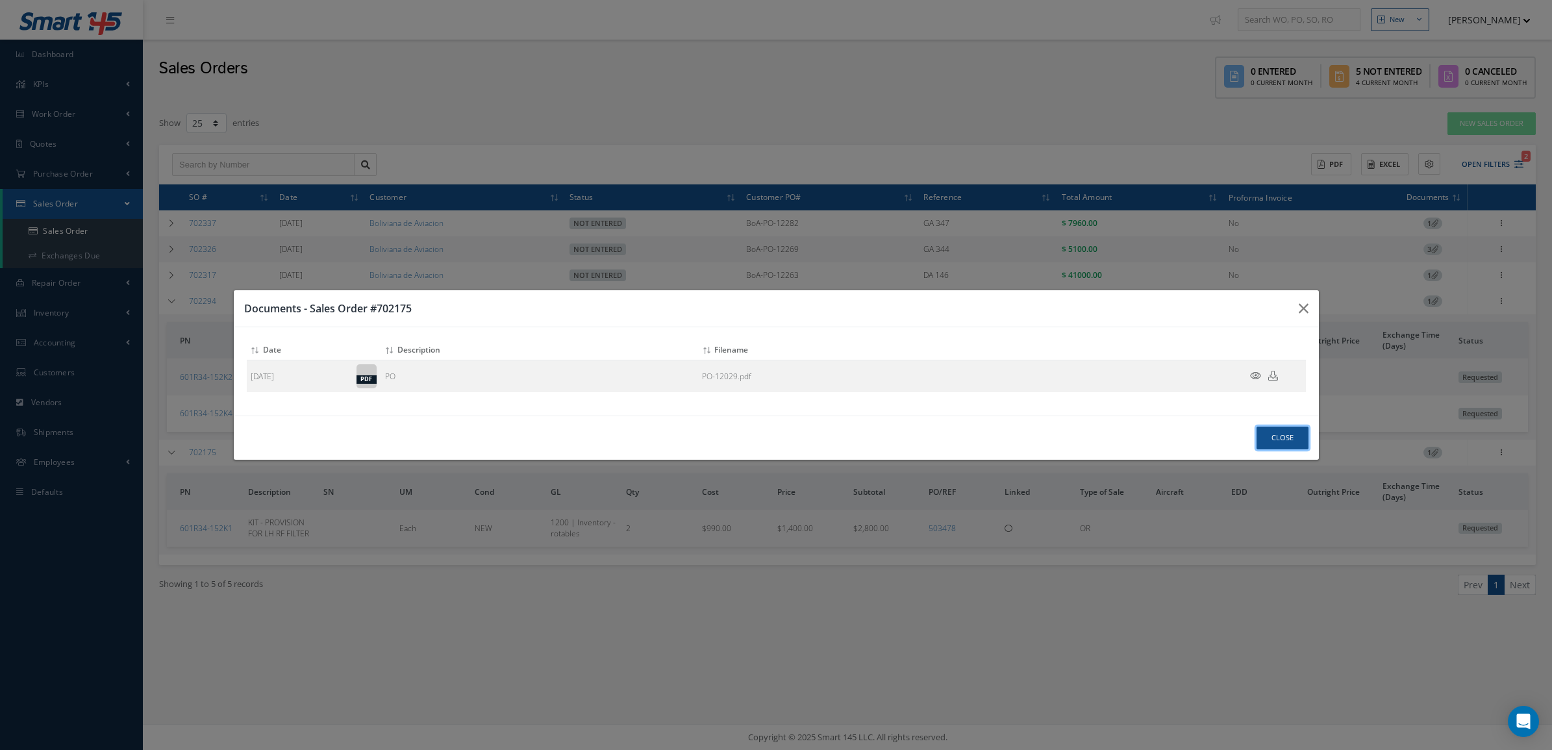
click at [1289, 434] on button "Close" at bounding box center [1282, 438] width 52 height 23
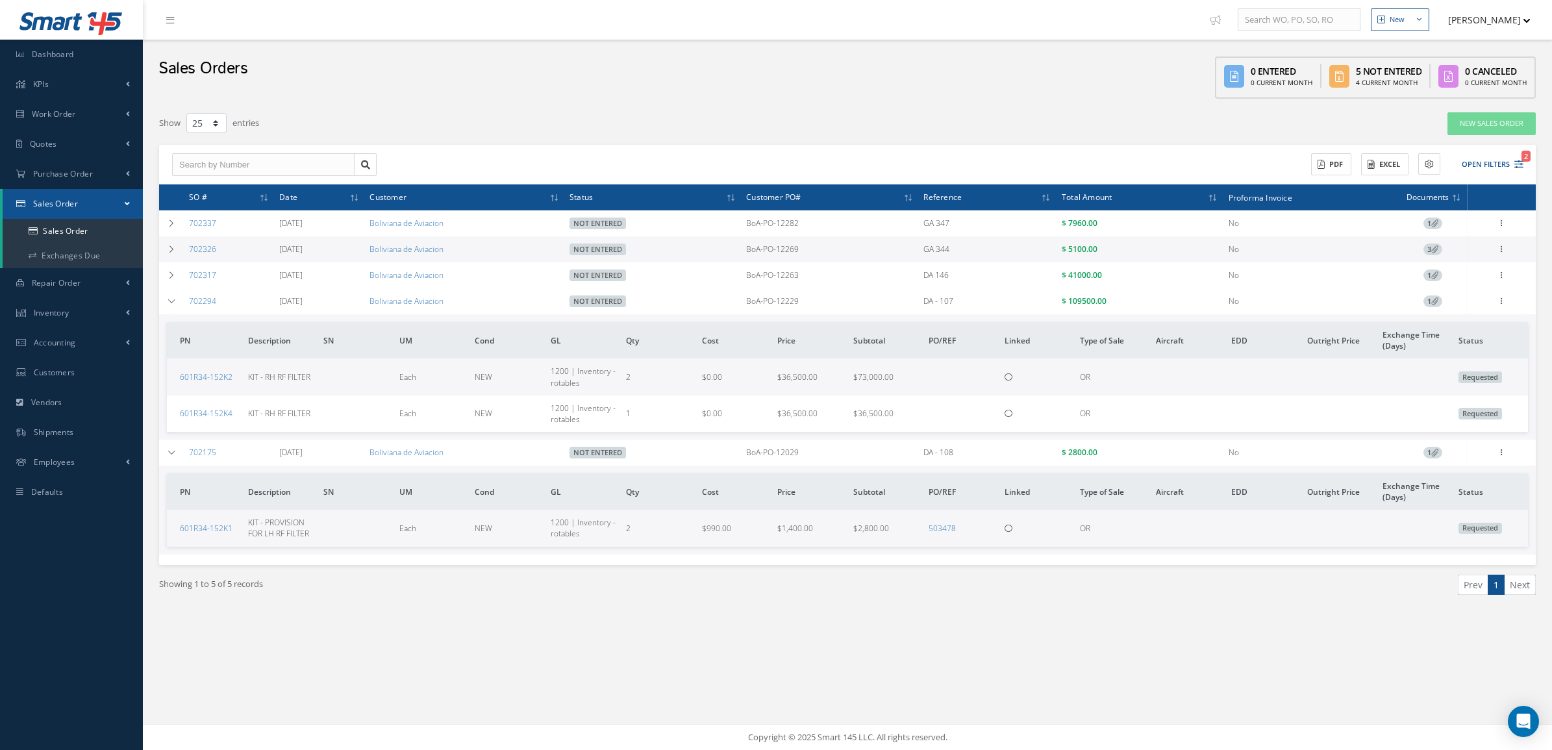
click at [1432, 303] on icon at bounding box center [1434, 300] width 7 height 7
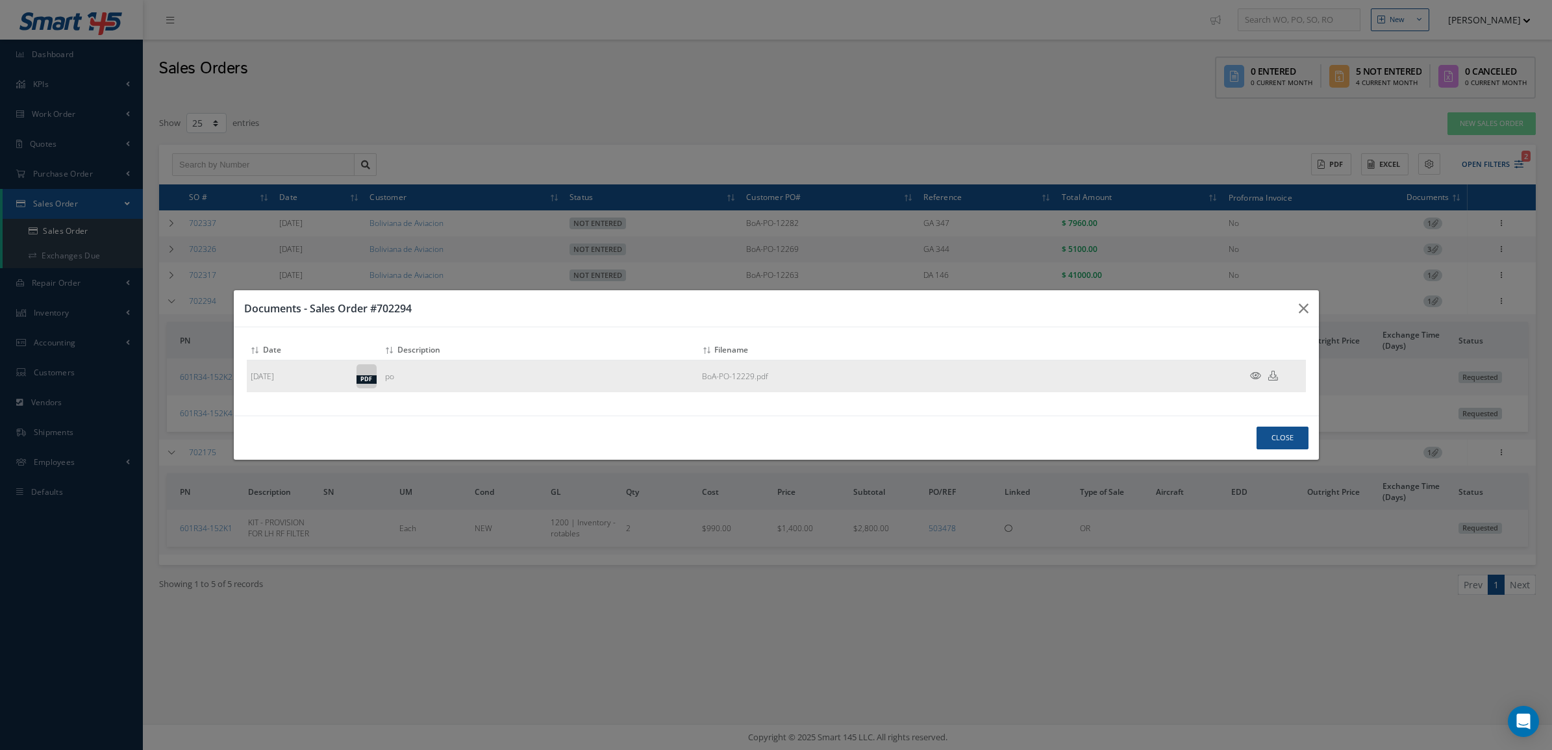
click at [1251, 373] on icon at bounding box center [1255, 376] width 11 height 10
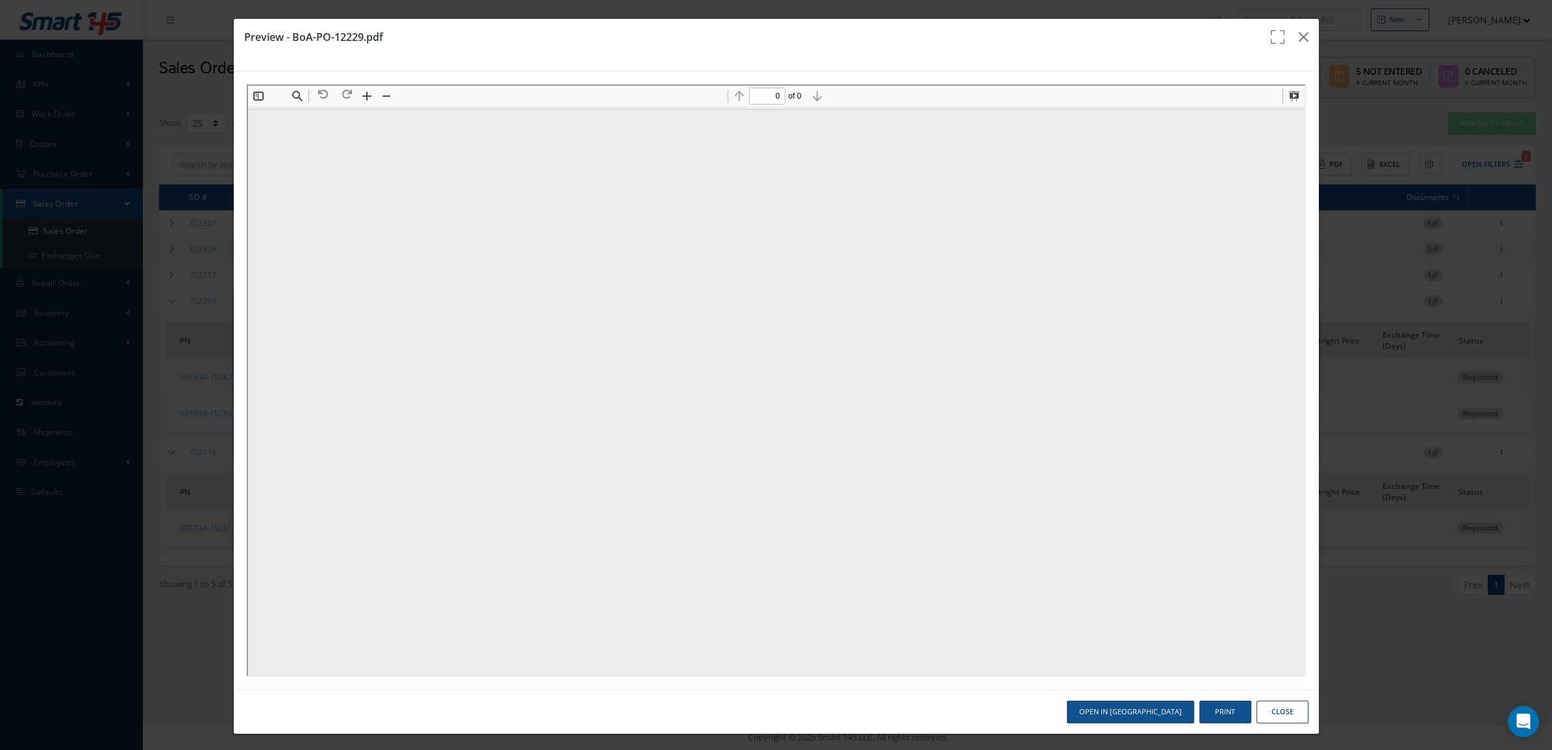
scroll to position [0, 0]
type input "1"
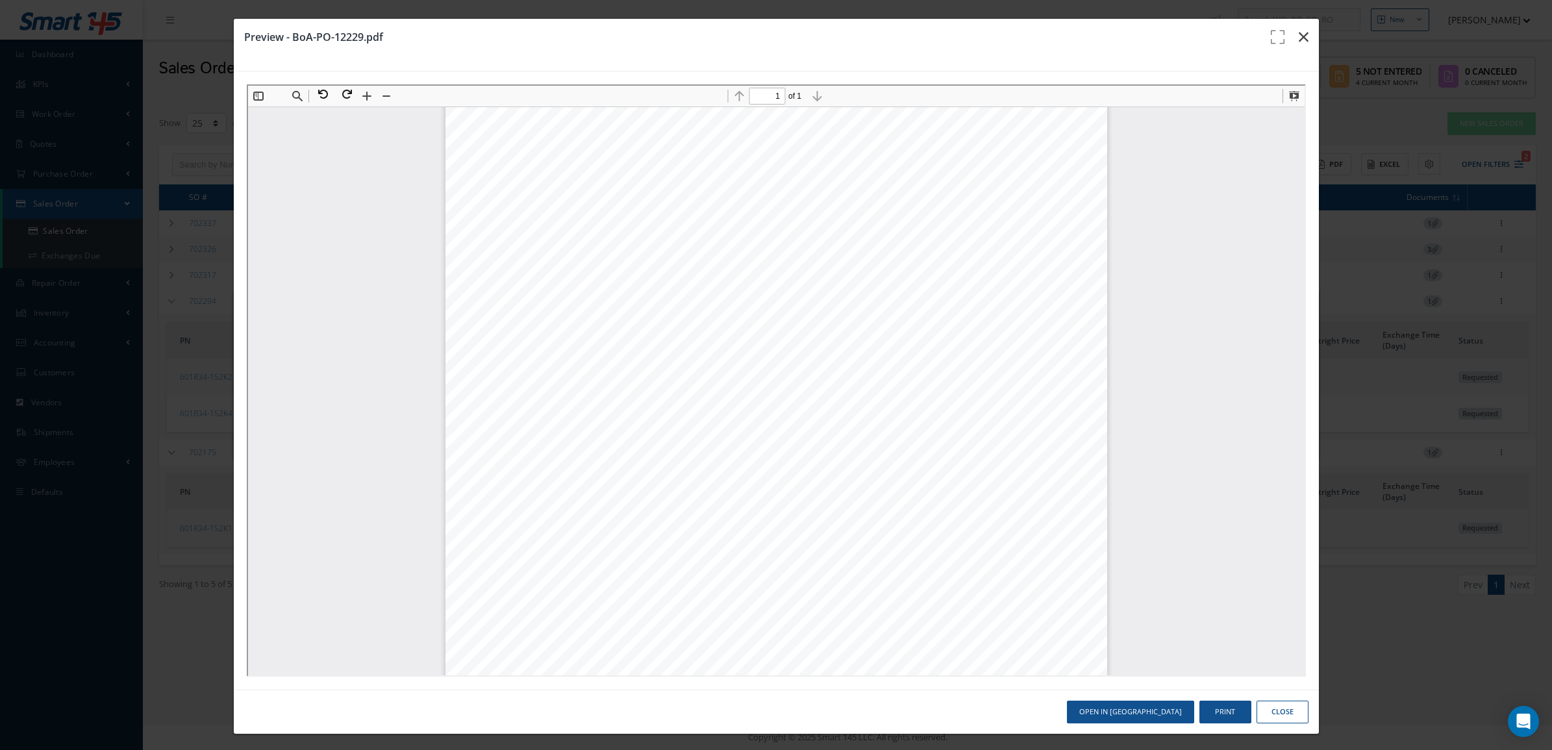
click at [1299, 40] on icon "button" at bounding box center [1304, 37] width 10 height 16
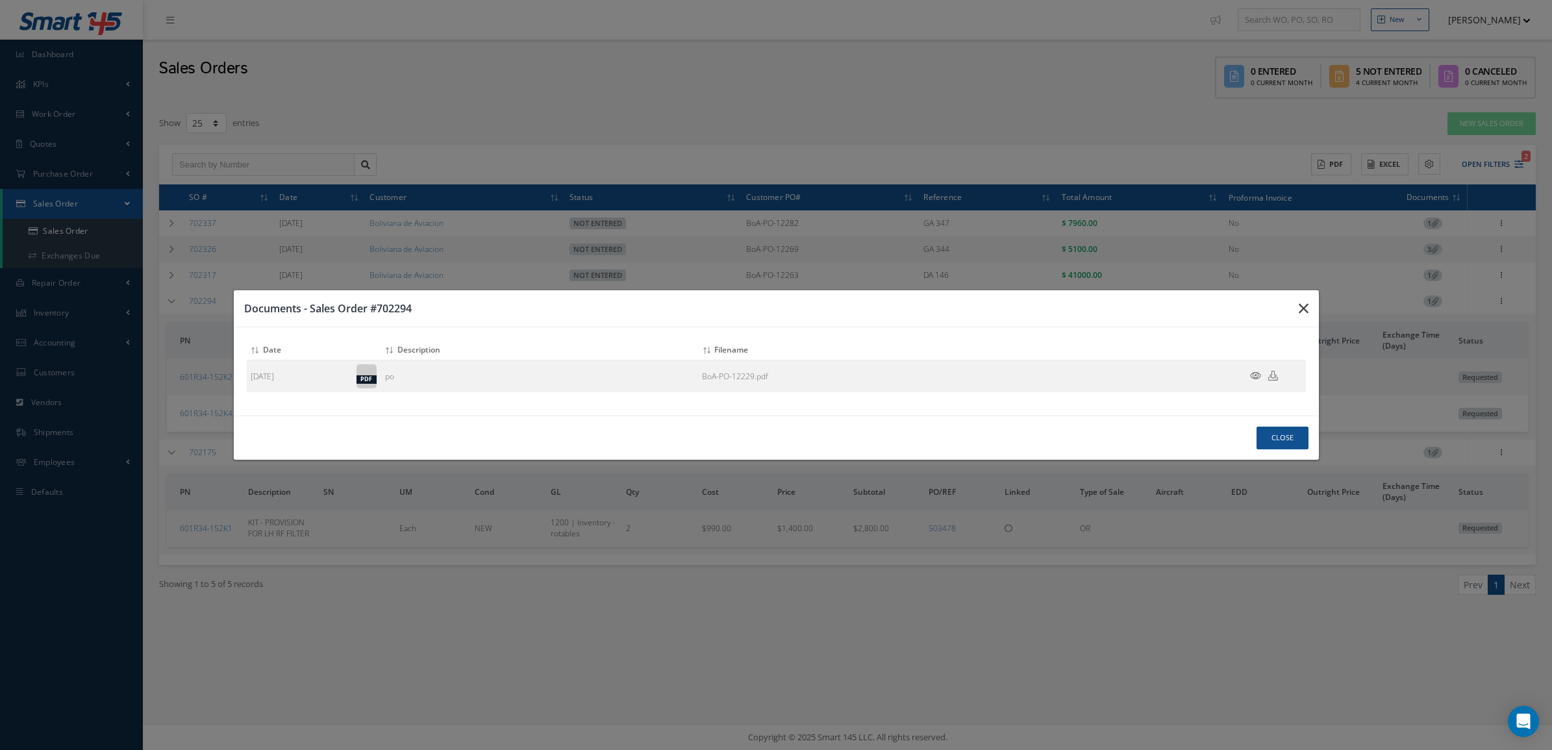
click at [0, 0] on button "button" at bounding box center [0, 0] width 0 height 0
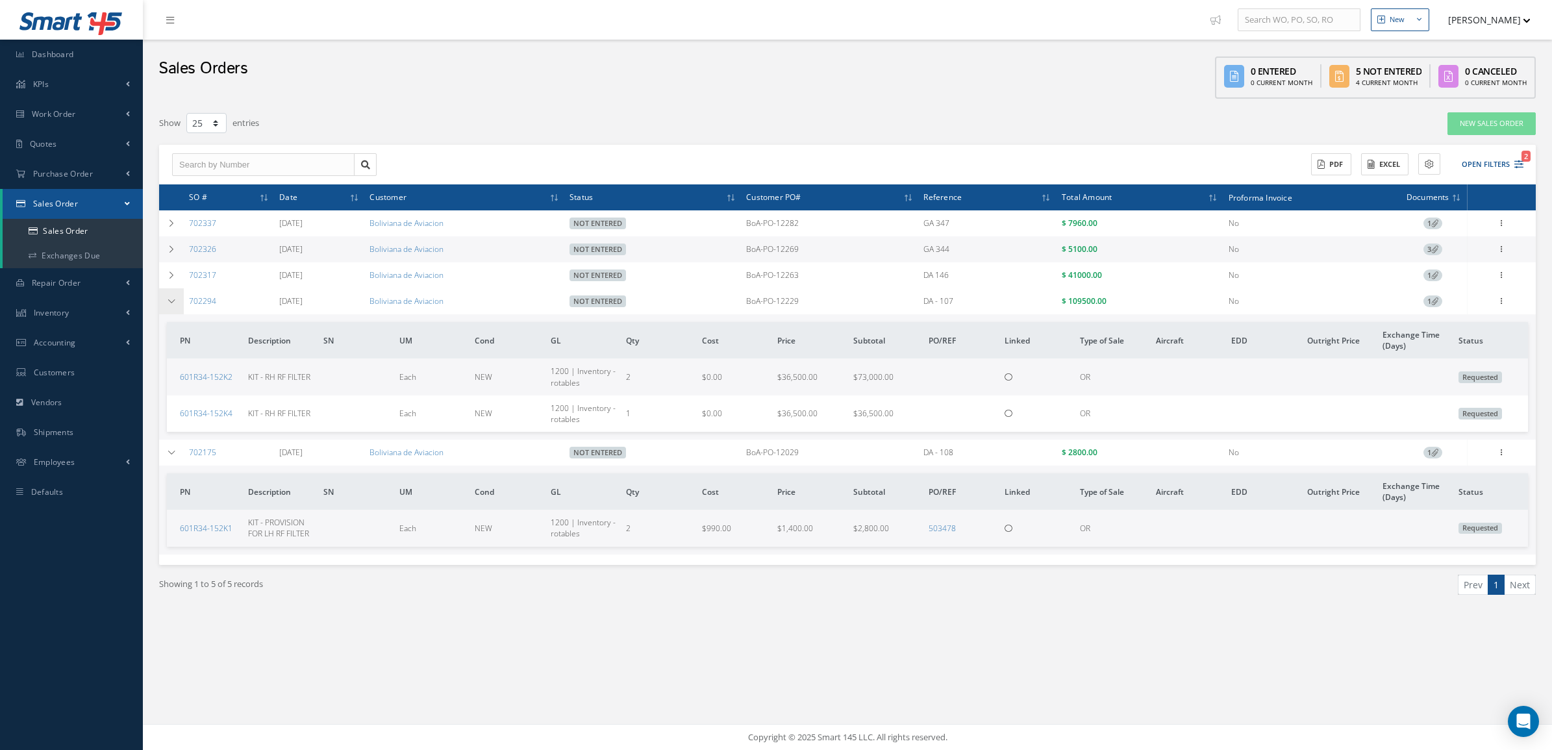
click at [177, 300] on td at bounding box center [171, 301] width 25 height 26
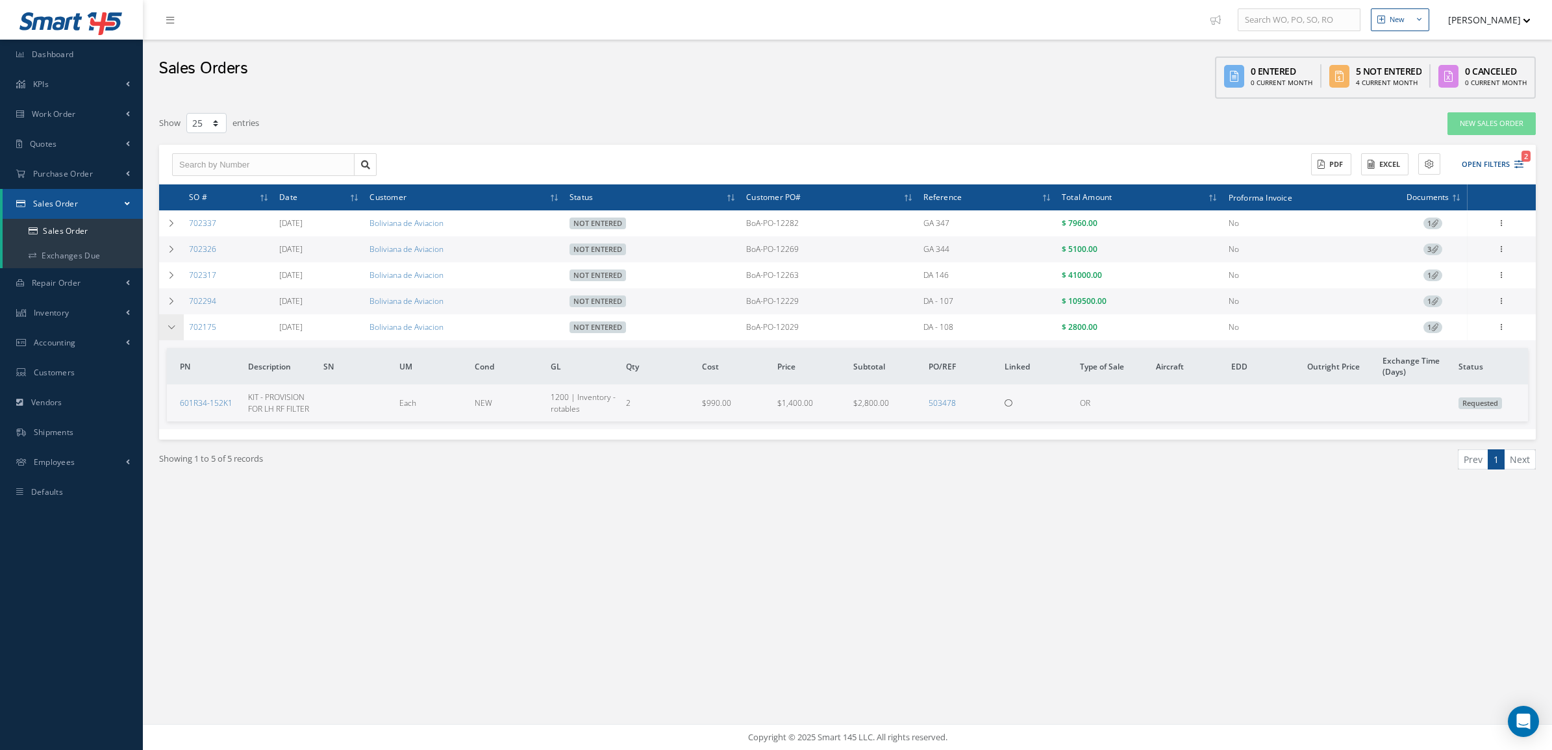
click at [174, 329] on icon at bounding box center [171, 327] width 9 height 8
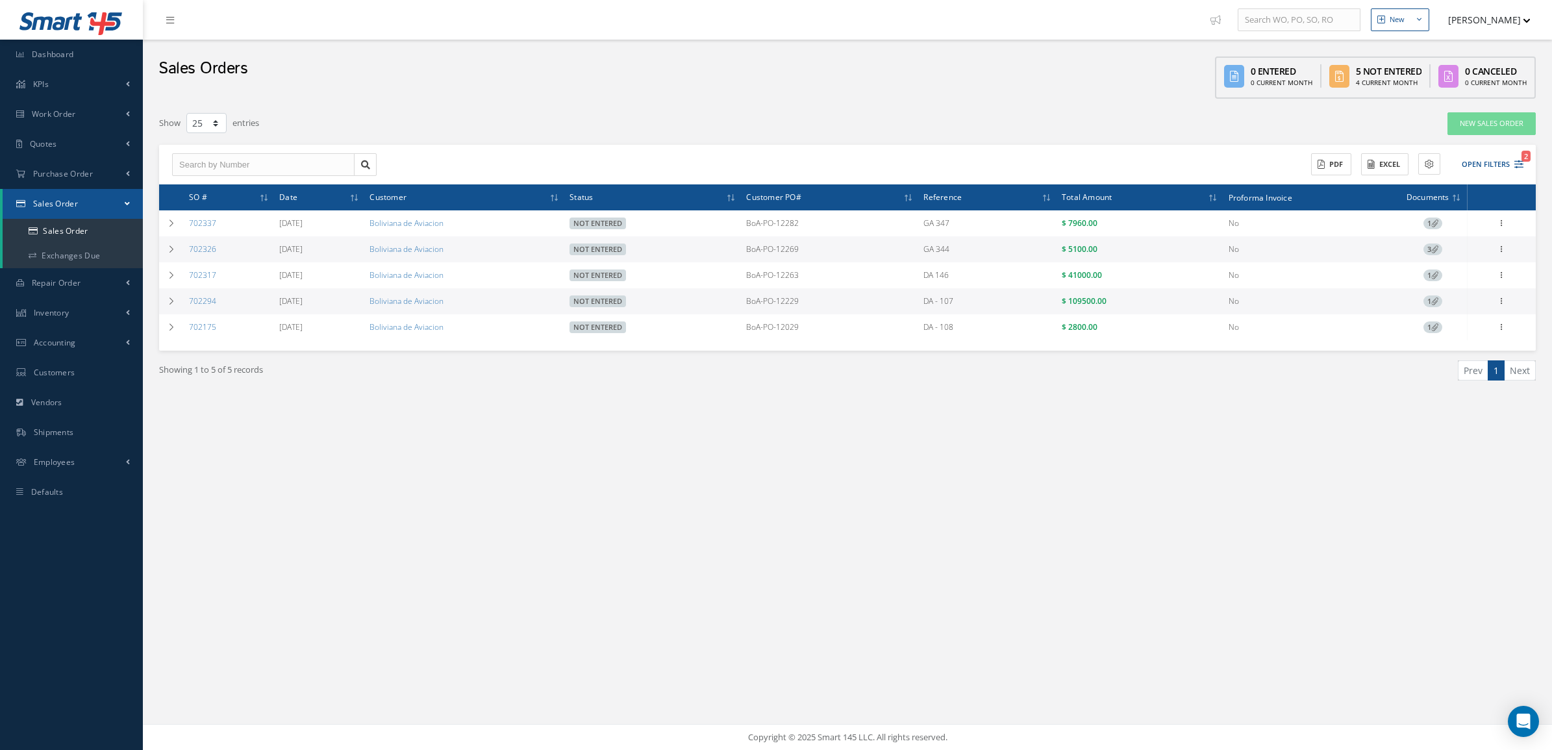
click at [1437, 221] on icon at bounding box center [1434, 222] width 7 height 7
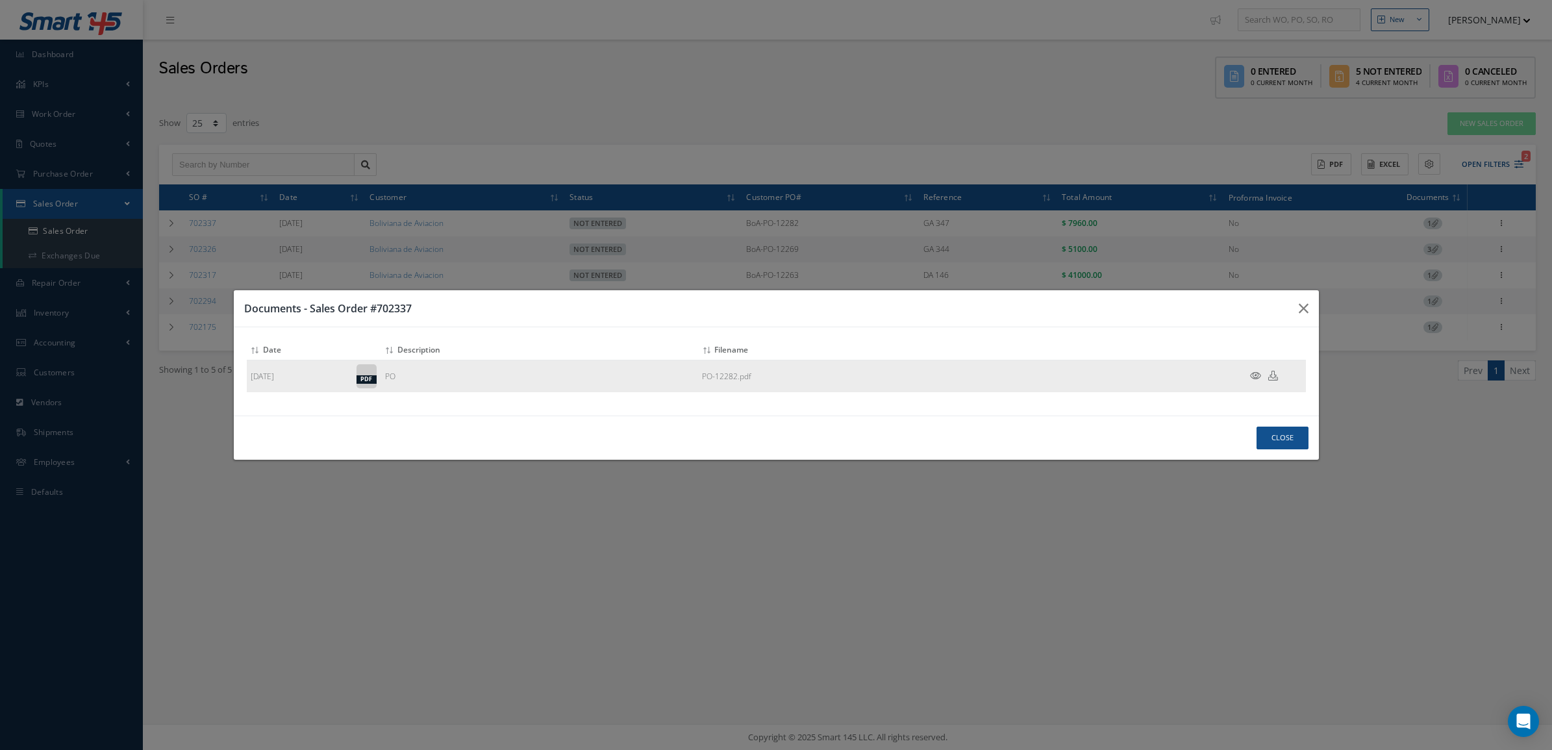
click at [1256, 378] on icon at bounding box center [1255, 376] width 11 height 10
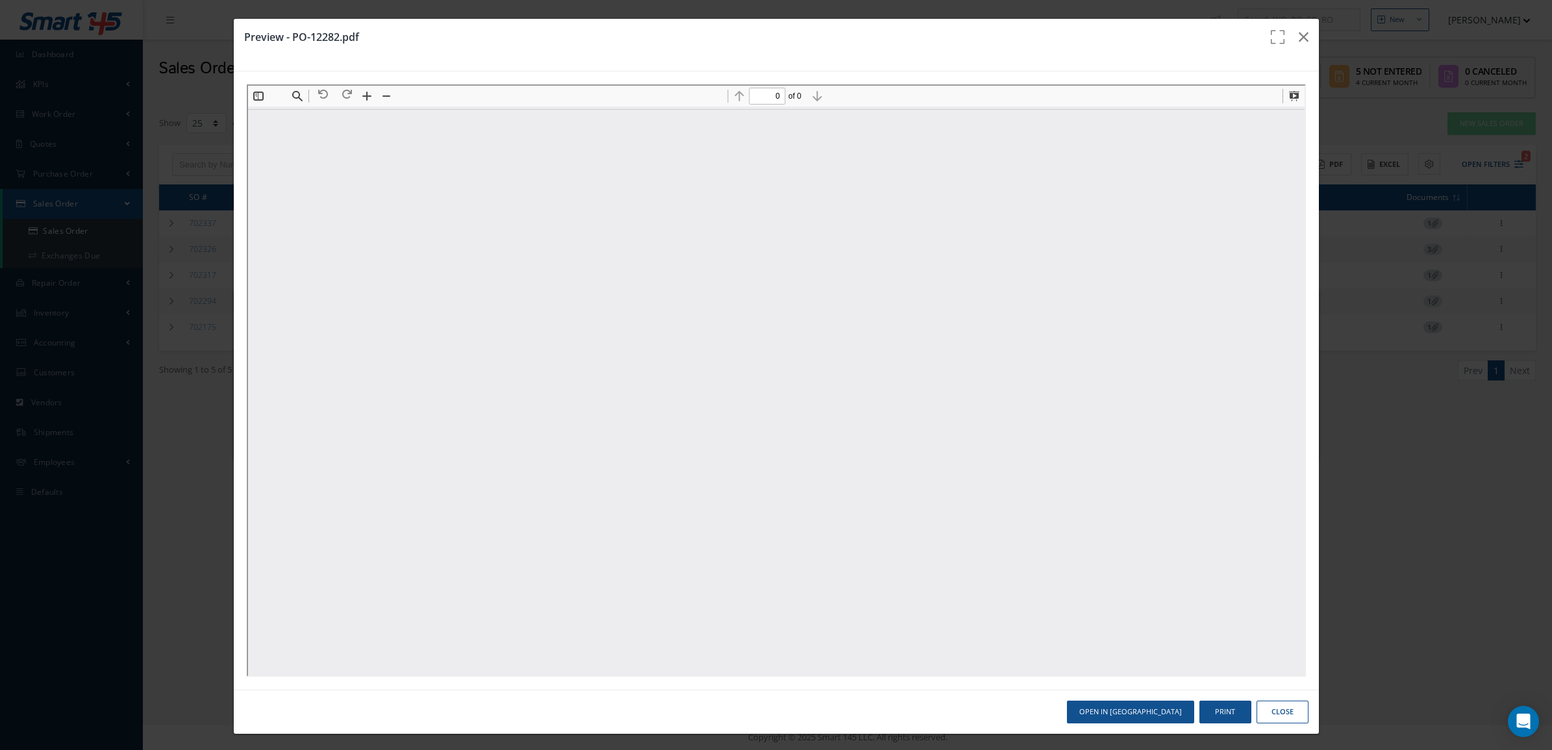
scroll to position [0, 0]
type input "1"
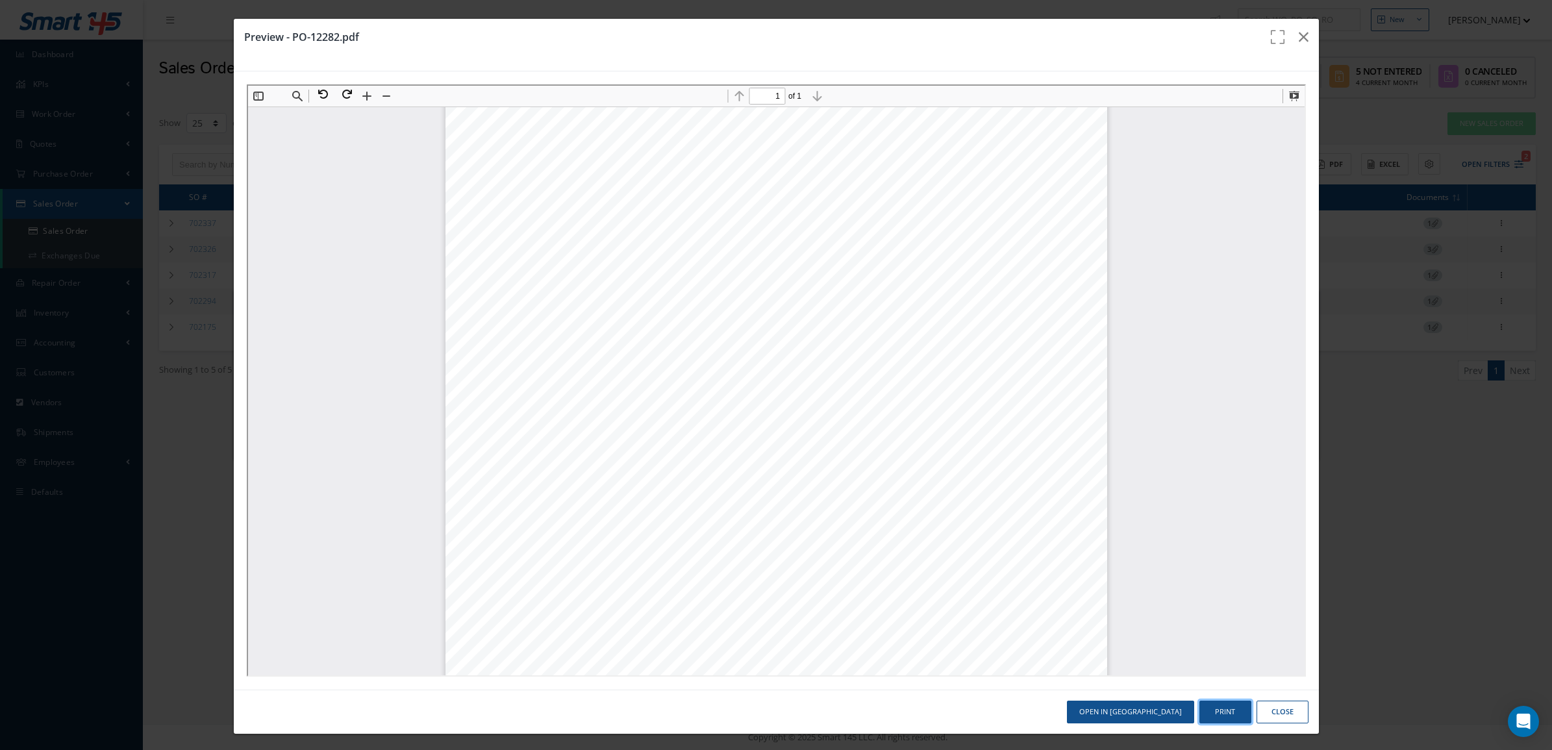
click at [1206, 713] on button "Print" at bounding box center [1225, 712] width 52 height 23
click at [1299, 37] on icon "button" at bounding box center [1304, 37] width 10 height 16
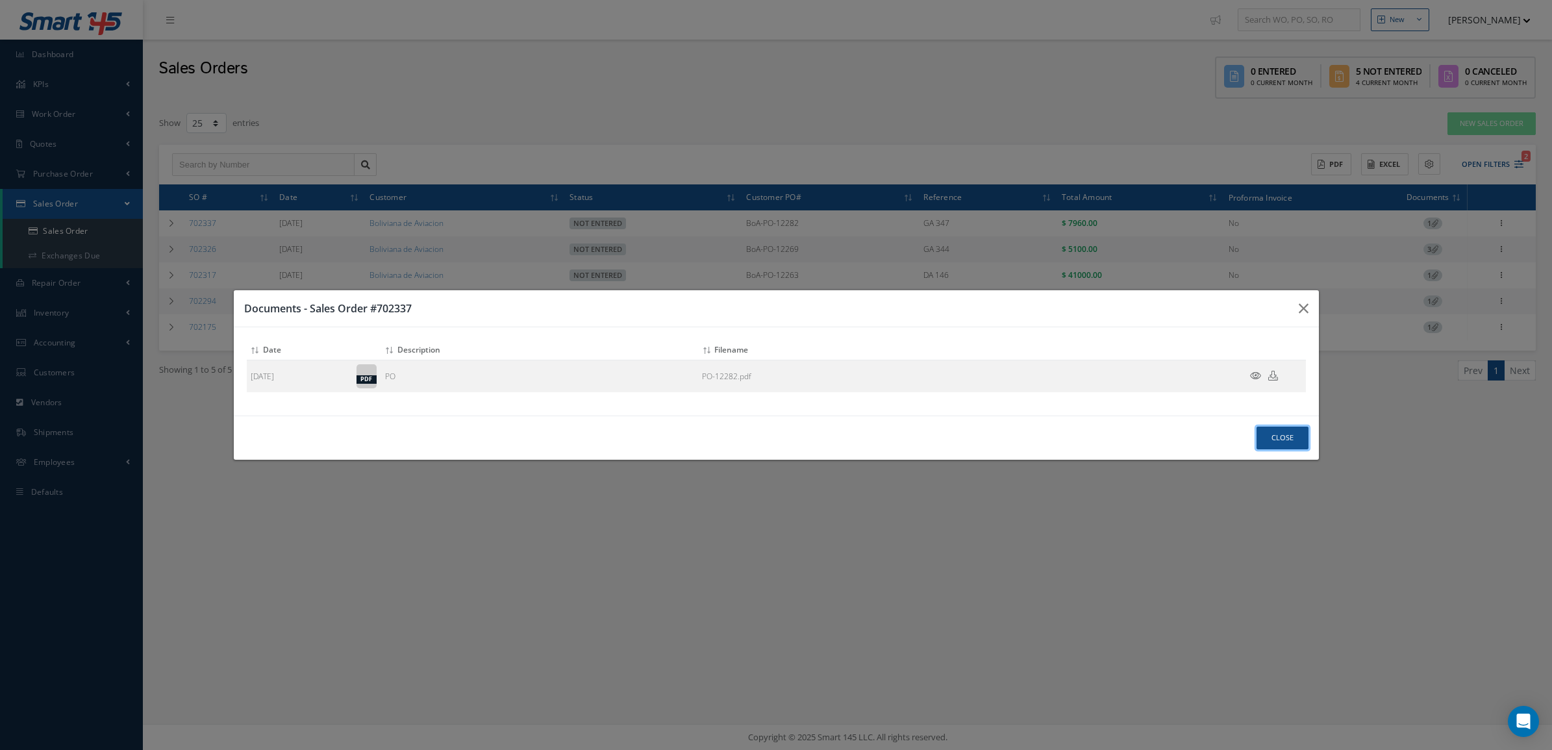
click at [1266, 440] on button "Close" at bounding box center [1282, 438] width 52 height 23
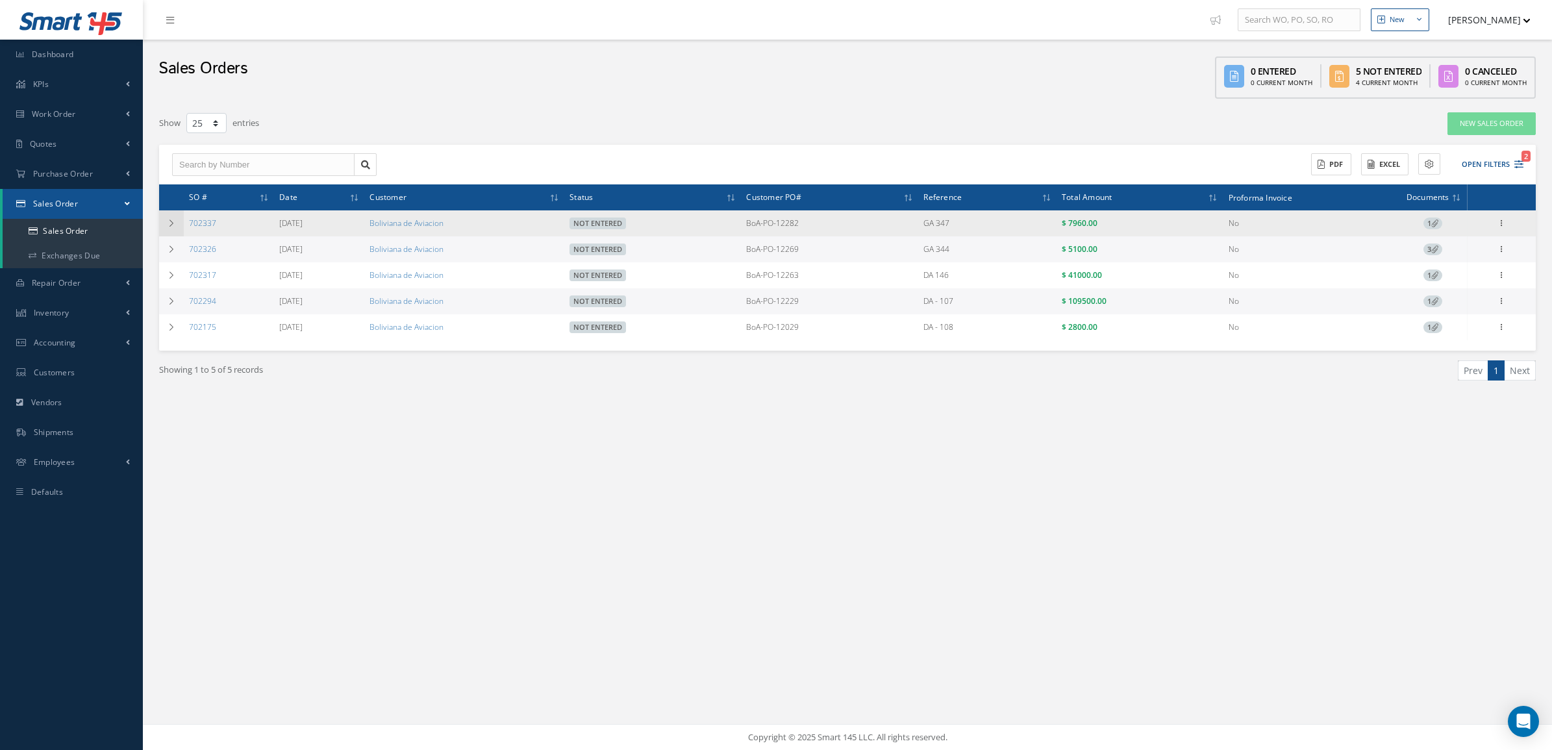
drag, startPoint x: 248, startPoint y: 225, endPoint x: 179, endPoint y: 224, distance: 69.5
click at [179, 224] on tr "702337 [DATE] Boliviana de Aviacion Not Entered BoA-PO-12282 GA 347 $ 7960.00 N…" at bounding box center [847, 223] width 1376 height 26
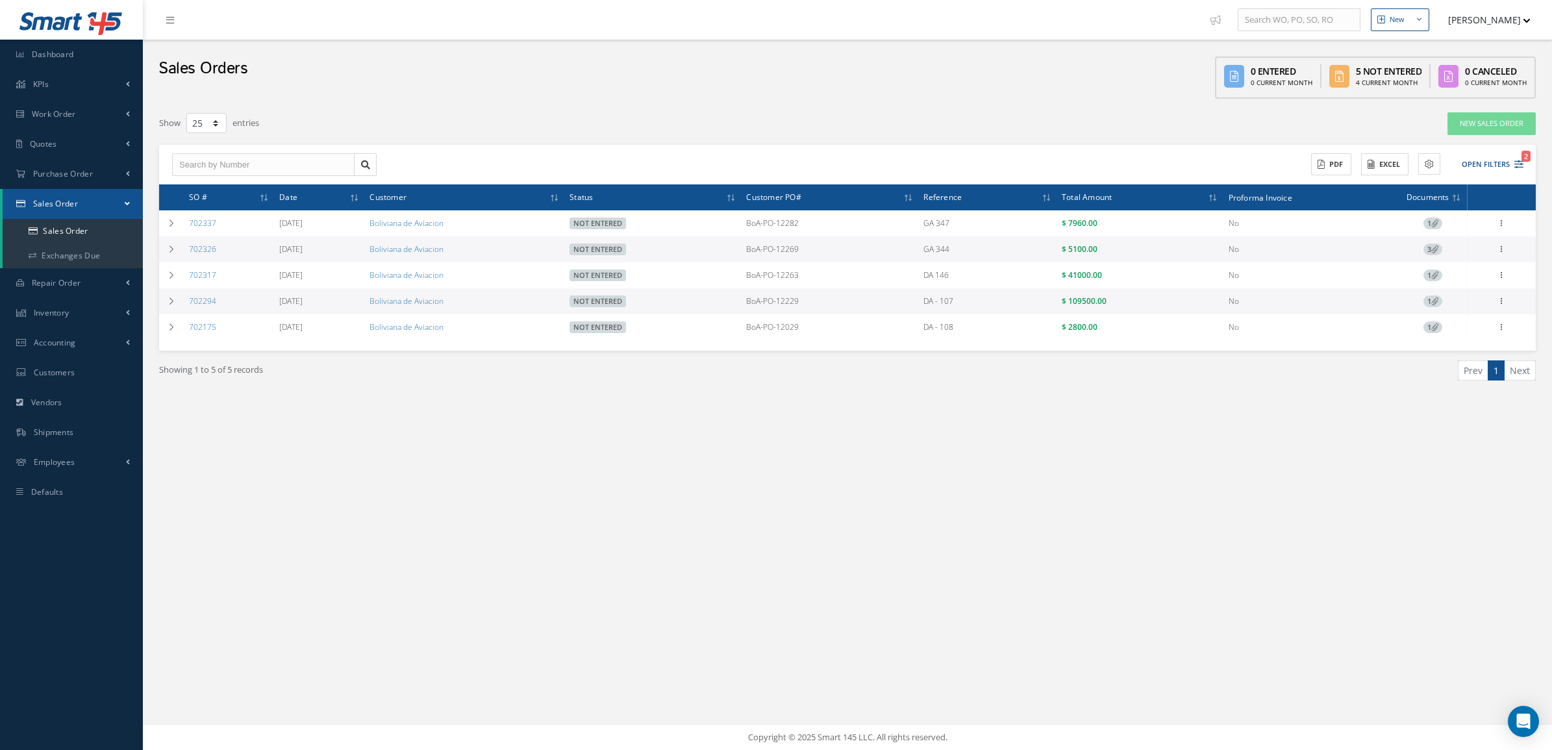
copy tr "702337"
